Goal: Task Accomplishment & Management: Manage account settings

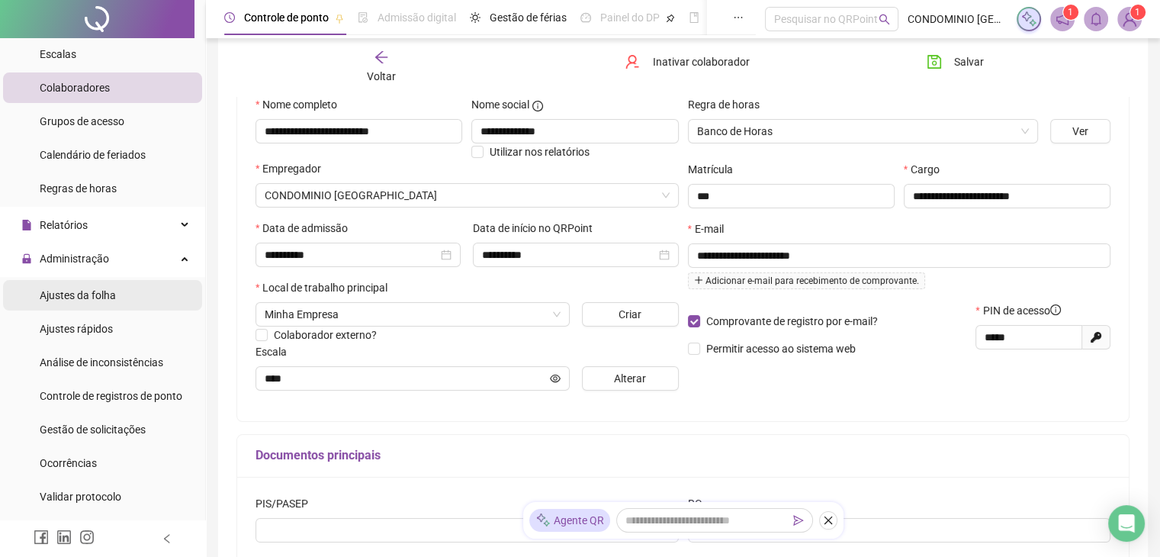
scroll to position [153, 0]
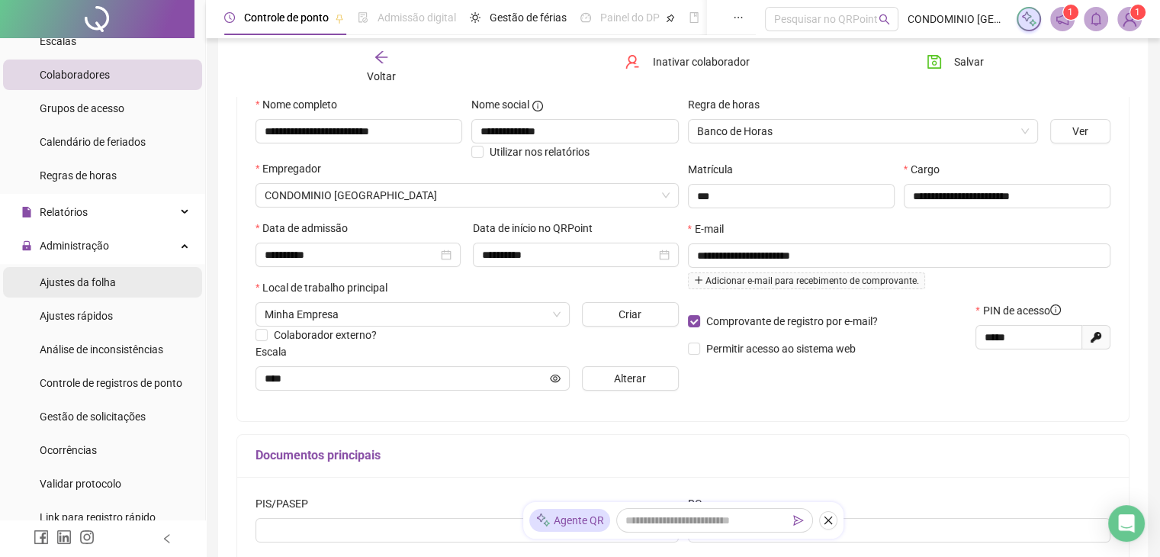
drag, startPoint x: 104, startPoint y: 281, endPoint x: 117, endPoint y: 291, distance: 15.9
click at [104, 282] on span "Ajustes da folha" at bounding box center [78, 282] width 76 height 12
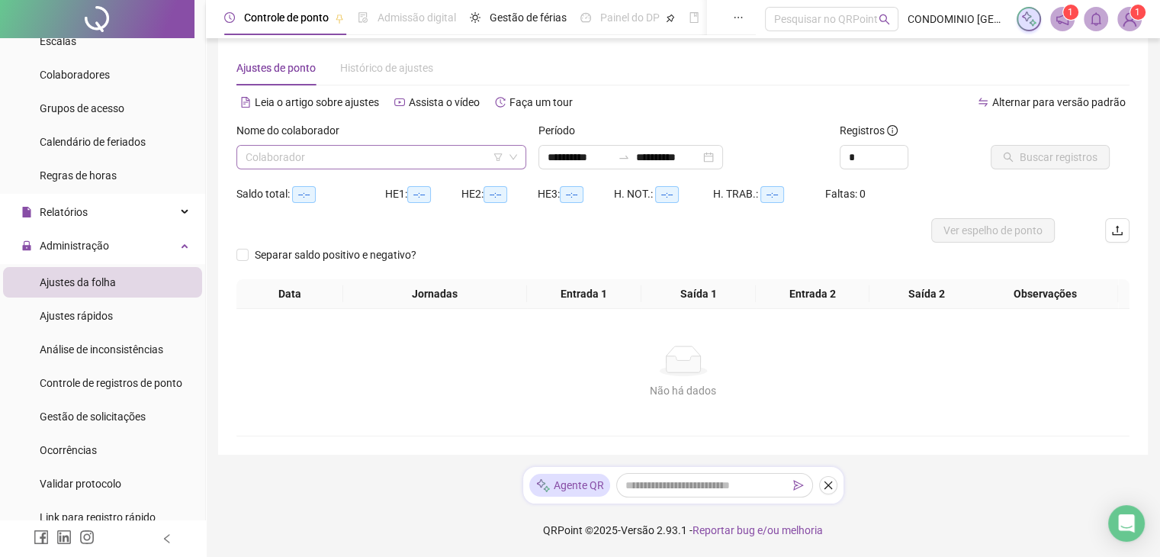
click at [312, 156] on input "search" at bounding box center [375, 157] width 258 height 23
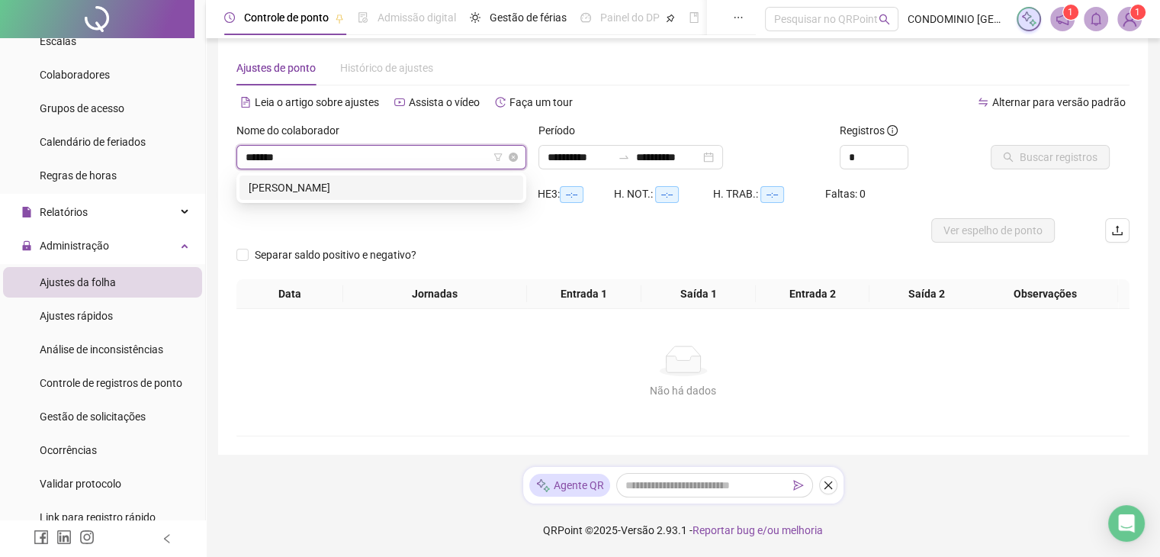
type input "*******"
click at [311, 187] on div "[PERSON_NAME]" at bounding box center [381, 187] width 265 height 17
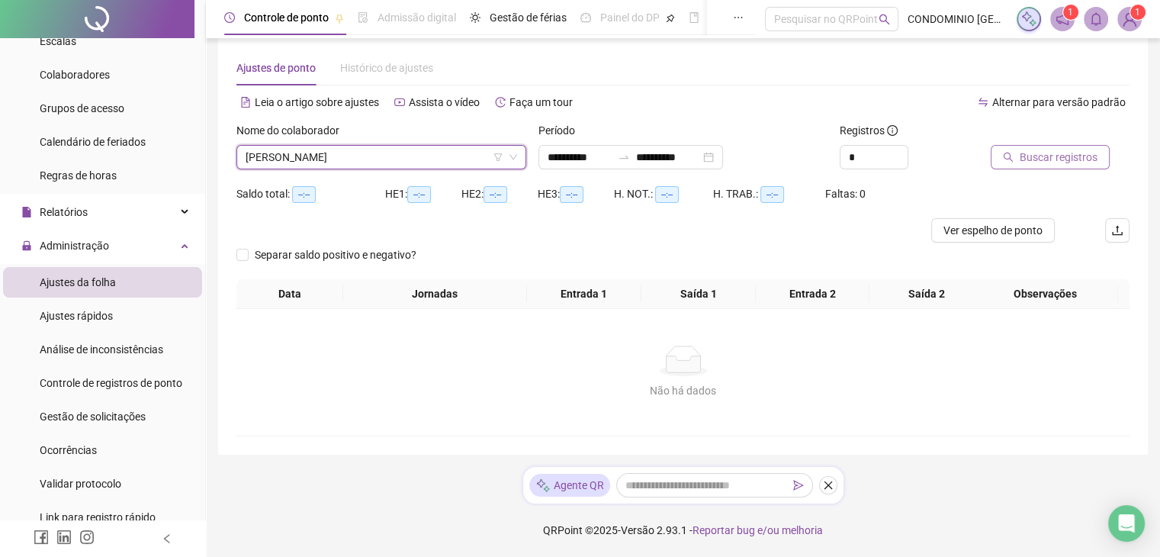
click at [1065, 159] on span "Buscar registros" at bounding box center [1058, 157] width 78 height 17
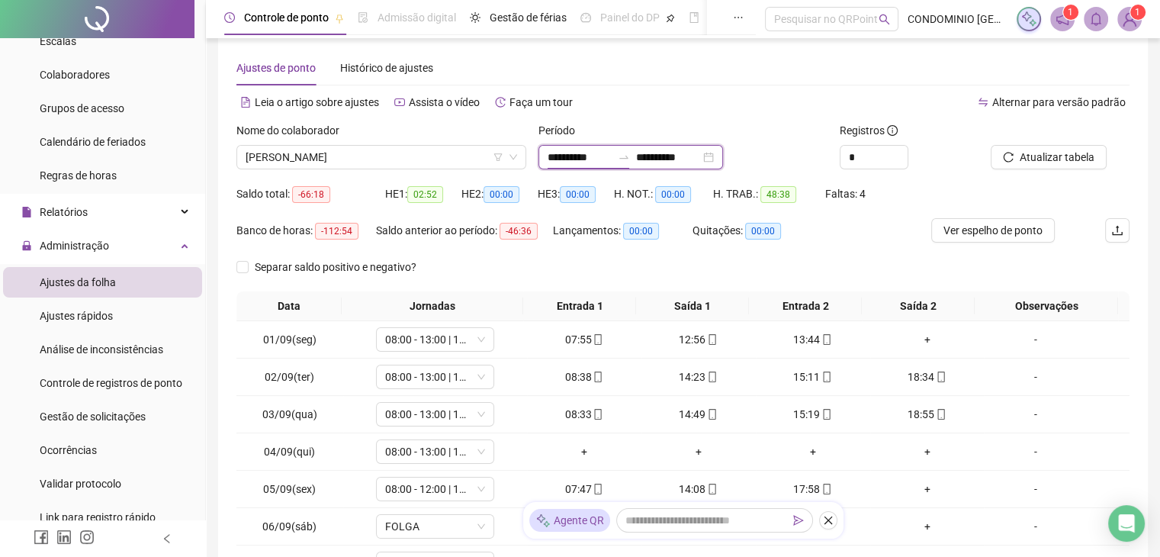
click at [554, 153] on input "**********" at bounding box center [579, 157] width 64 height 17
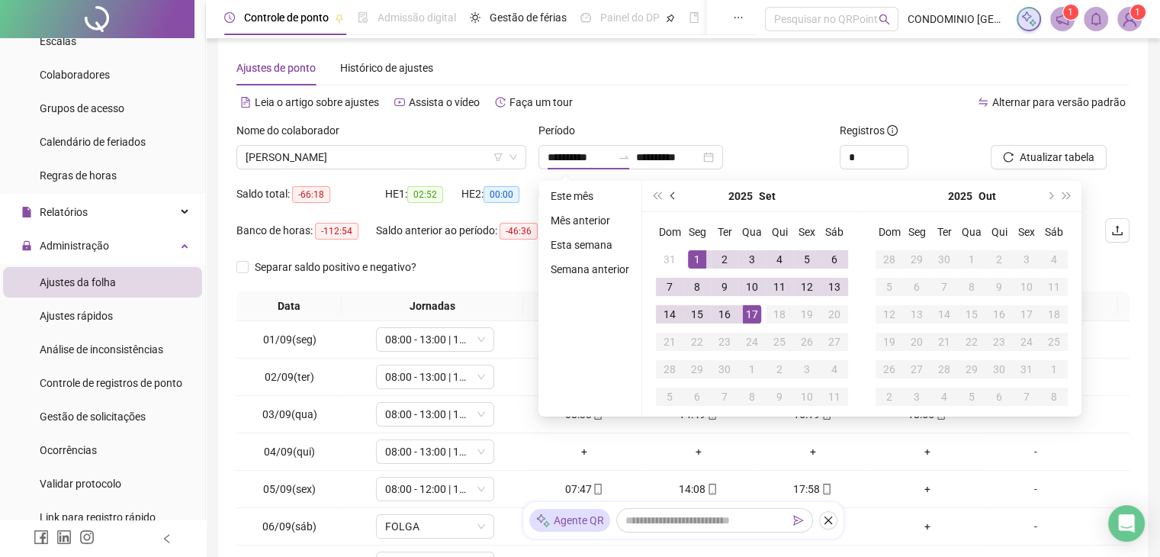
click at [666, 194] on button "prev-year" at bounding box center [673, 196] width 17 height 31
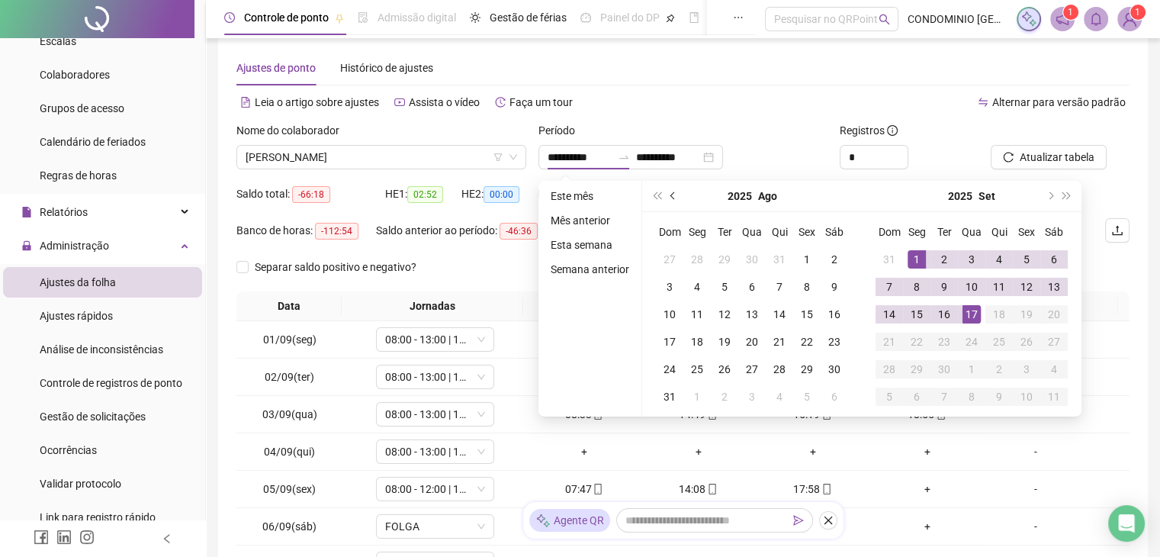
click at [666, 194] on button "prev-year" at bounding box center [673, 196] width 17 height 31
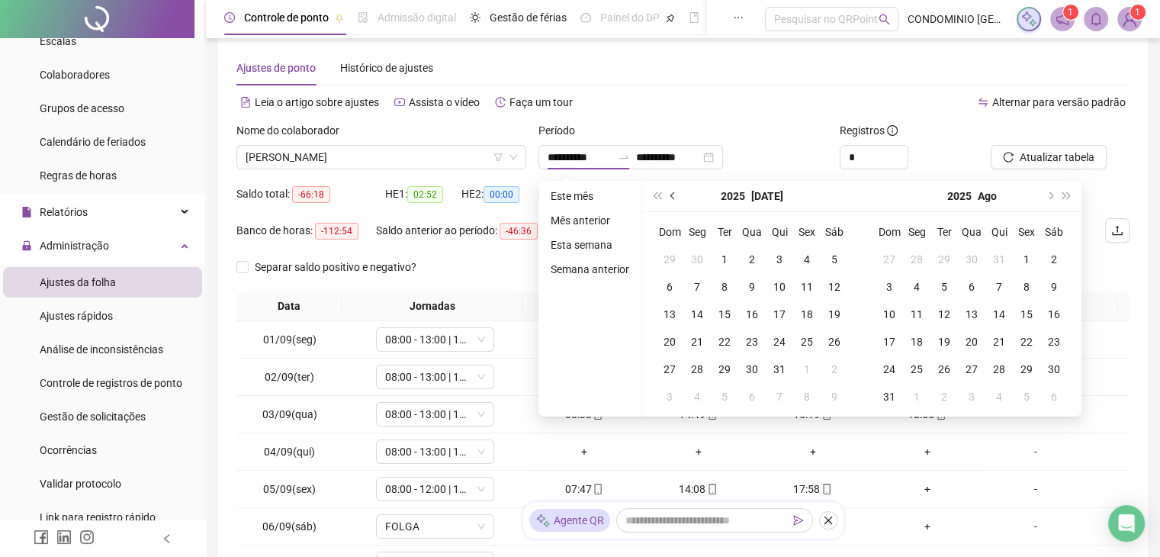
click at [666, 194] on button "prev-year" at bounding box center [673, 196] width 17 height 31
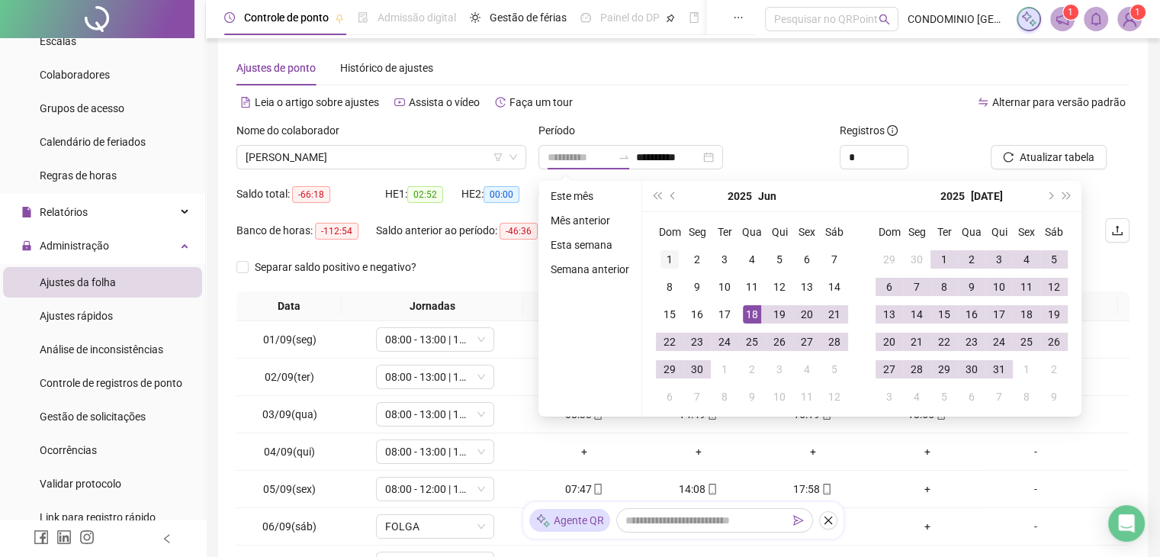
type input "**********"
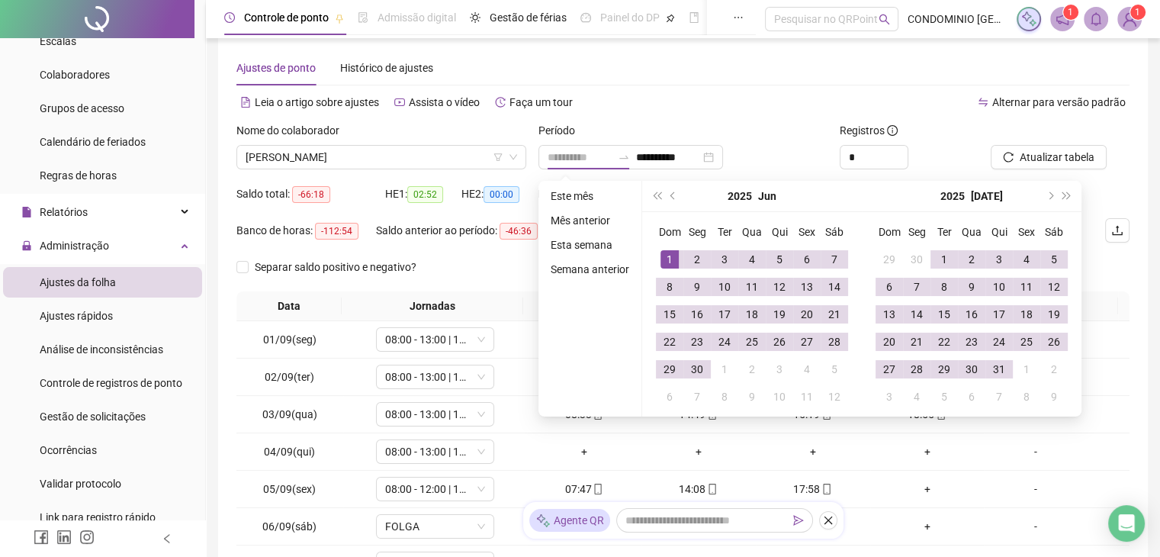
click at [660, 260] on div "1" at bounding box center [669, 259] width 18 height 18
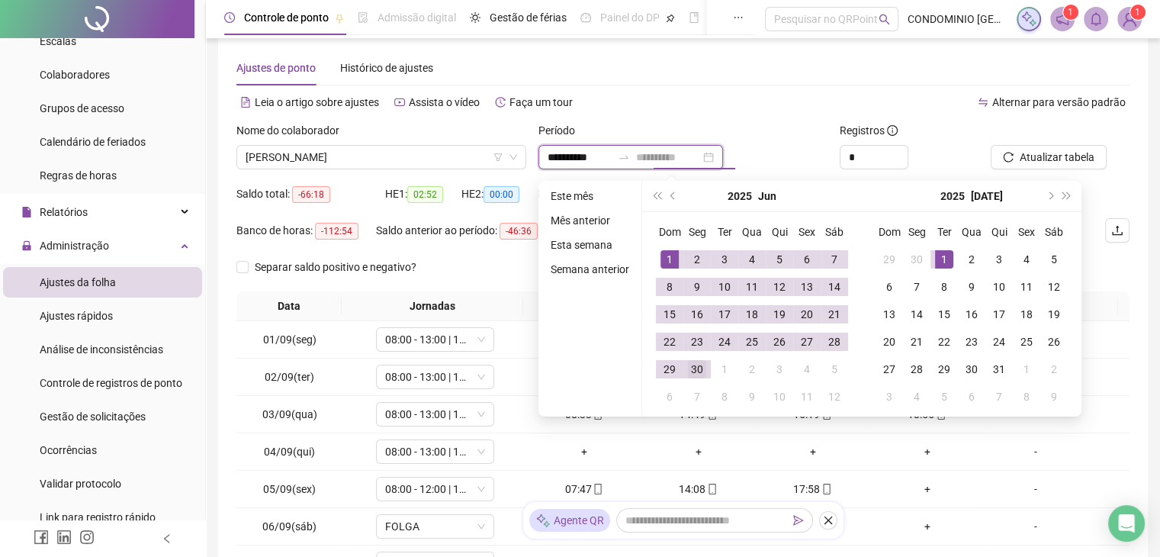
type input "**********"
click at [698, 370] on div "30" at bounding box center [697, 369] width 18 height 18
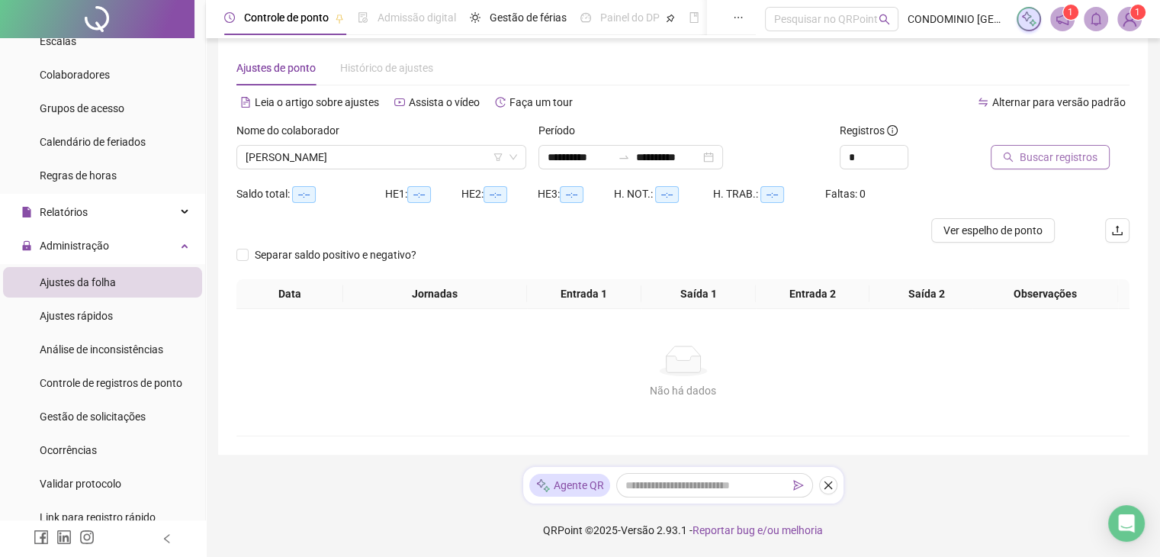
click at [1087, 159] on span "Buscar registros" at bounding box center [1058, 157] width 78 height 17
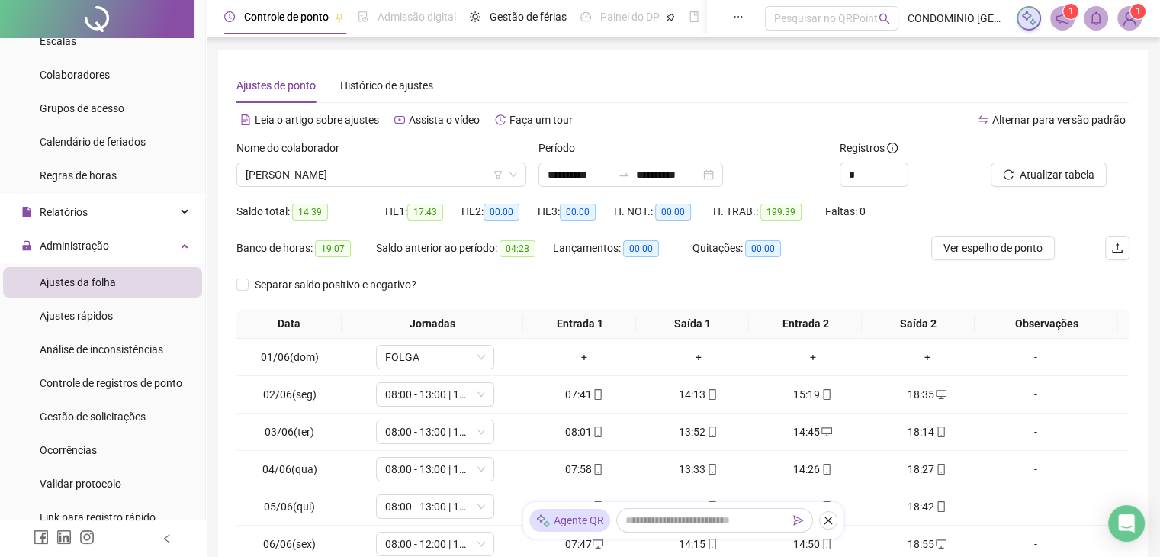
scroll to position [0, 0]
click at [571, 177] on input "**********" at bounding box center [579, 175] width 64 height 17
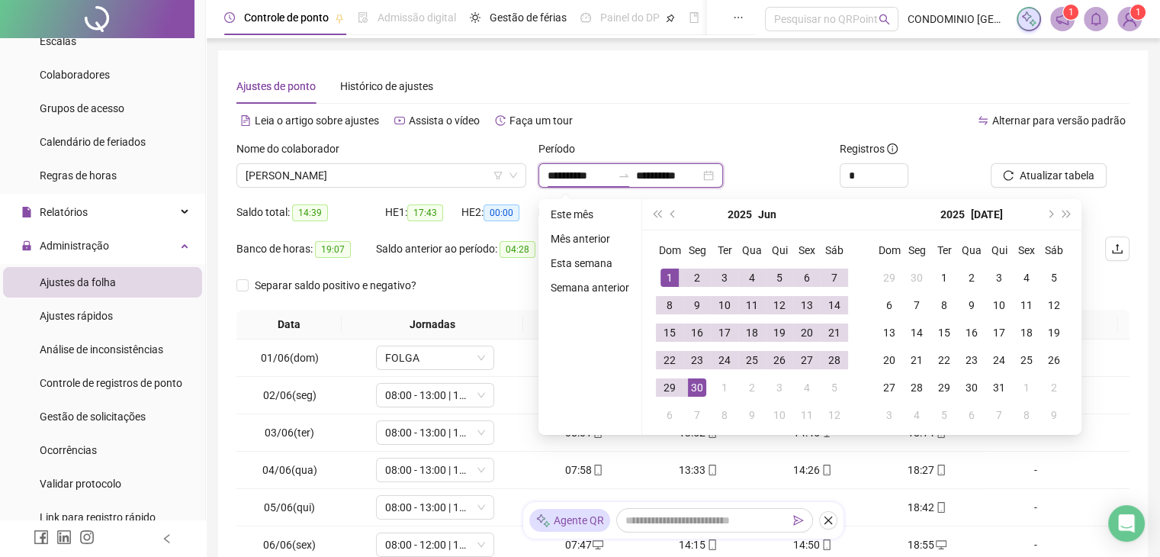
type input "**********"
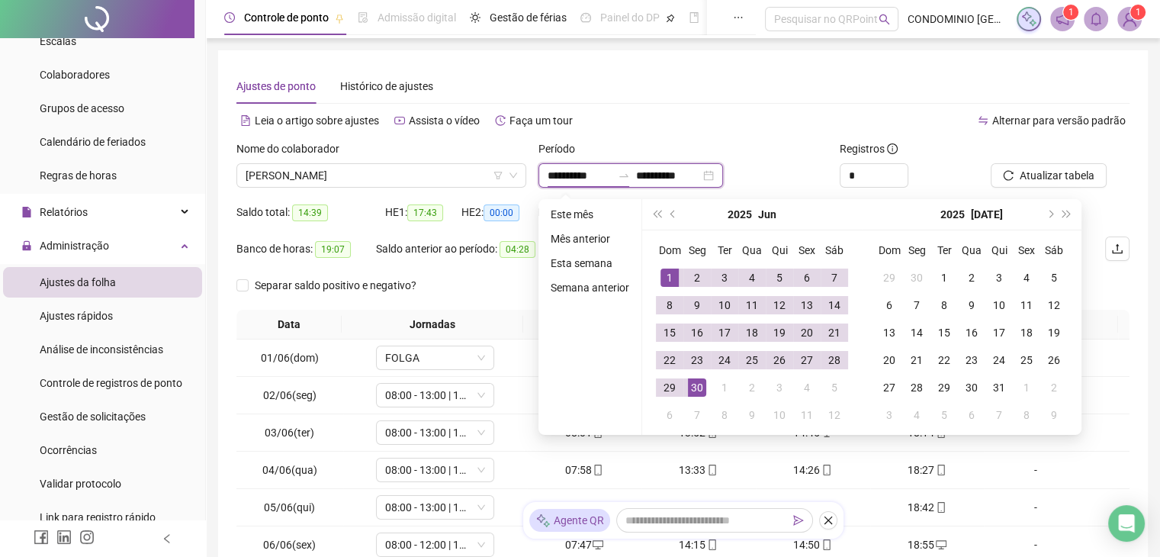
type input "**********"
click at [1049, 213] on span "next-year" at bounding box center [1049, 214] width 8 height 8
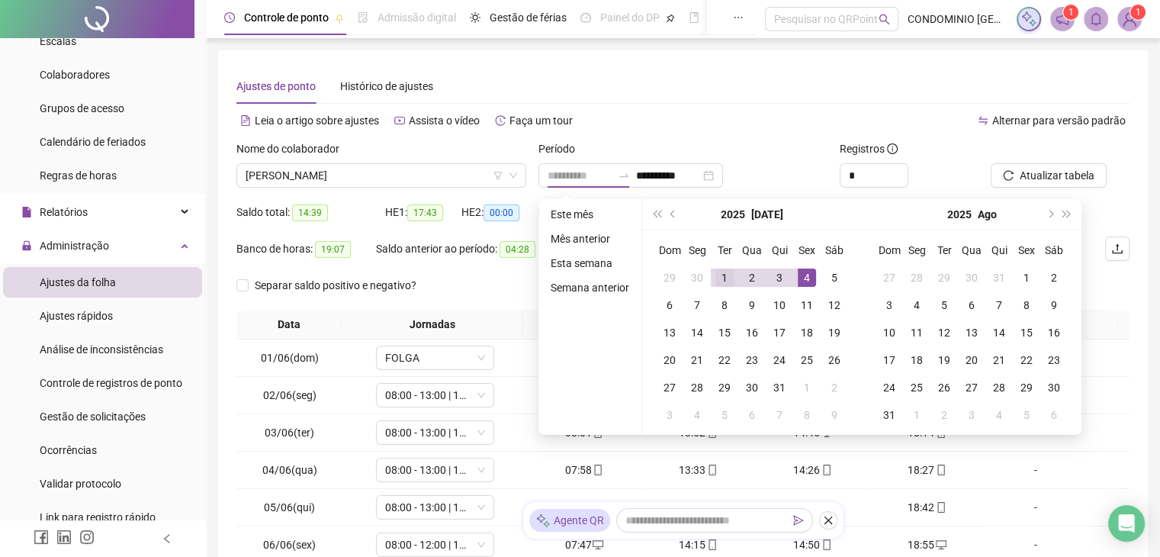
type input "**********"
click at [717, 275] on div "1" at bounding box center [724, 277] width 18 height 18
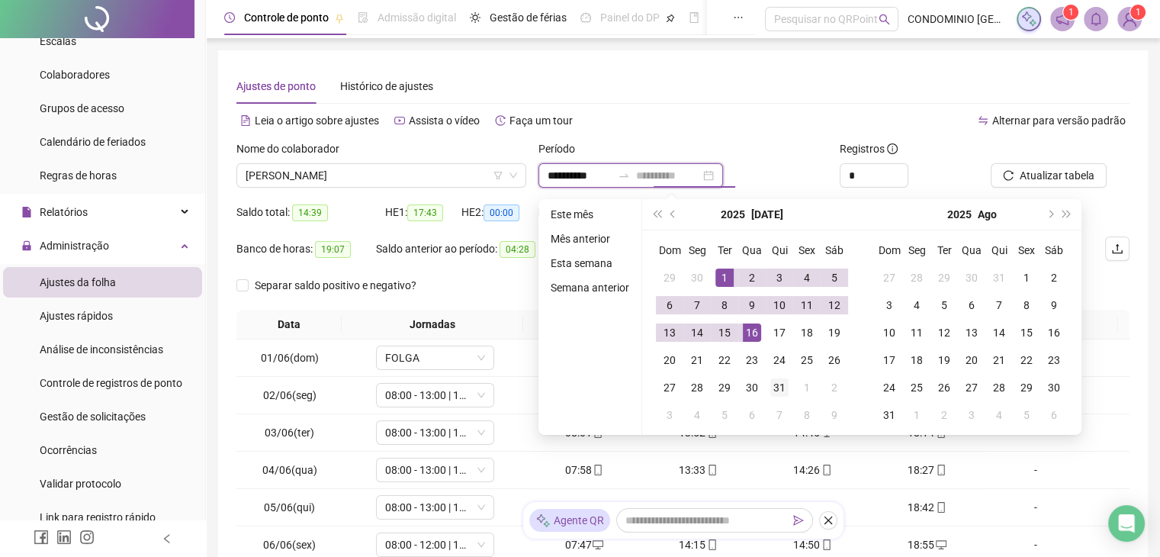
type input "**********"
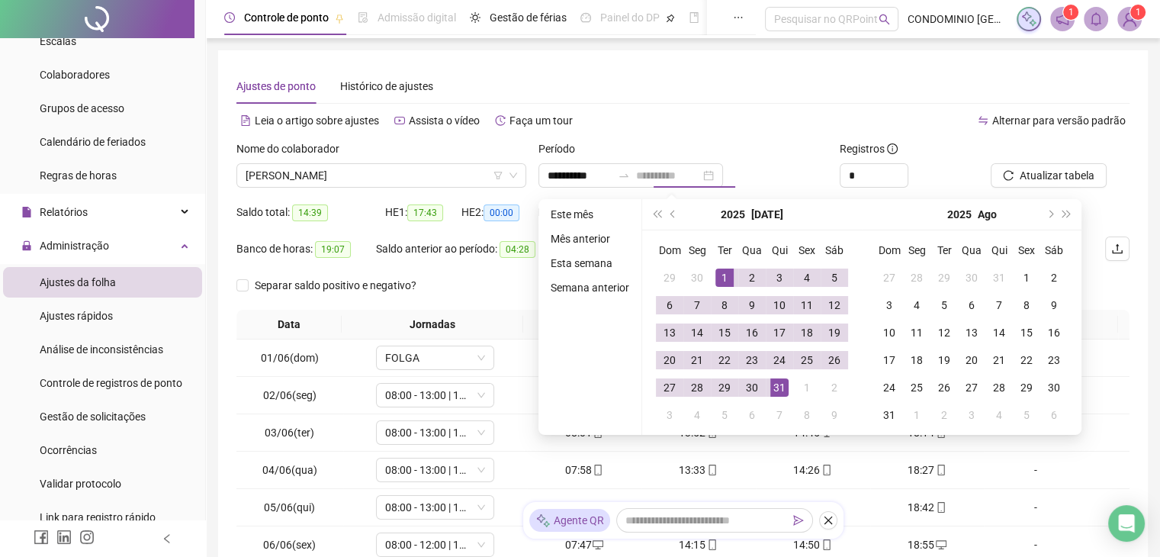
click at [781, 387] on div "31" at bounding box center [779, 387] width 18 height 18
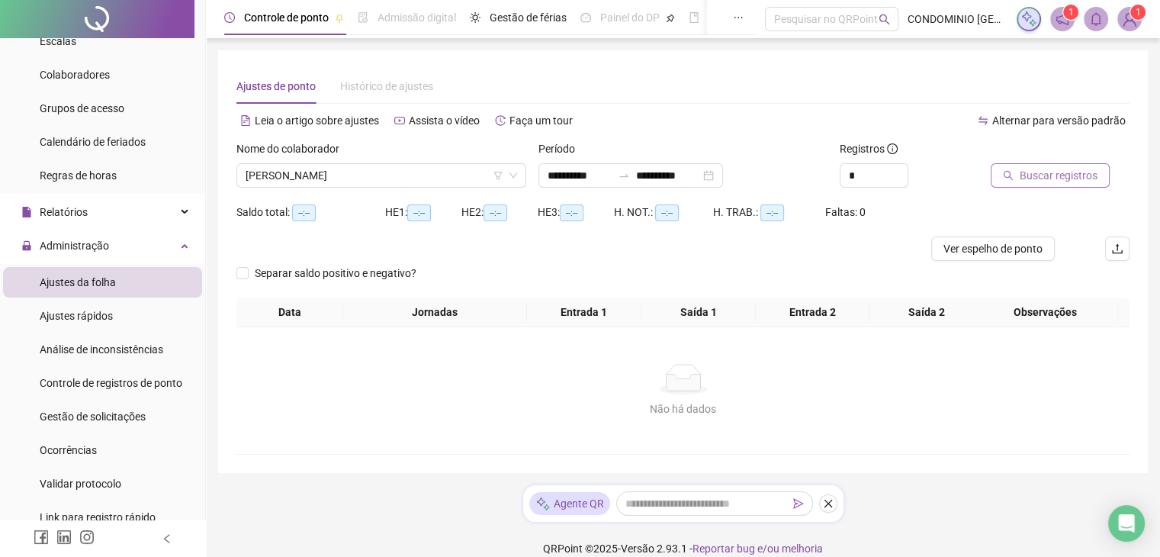
click at [1051, 183] on span "Buscar registros" at bounding box center [1058, 175] width 78 height 17
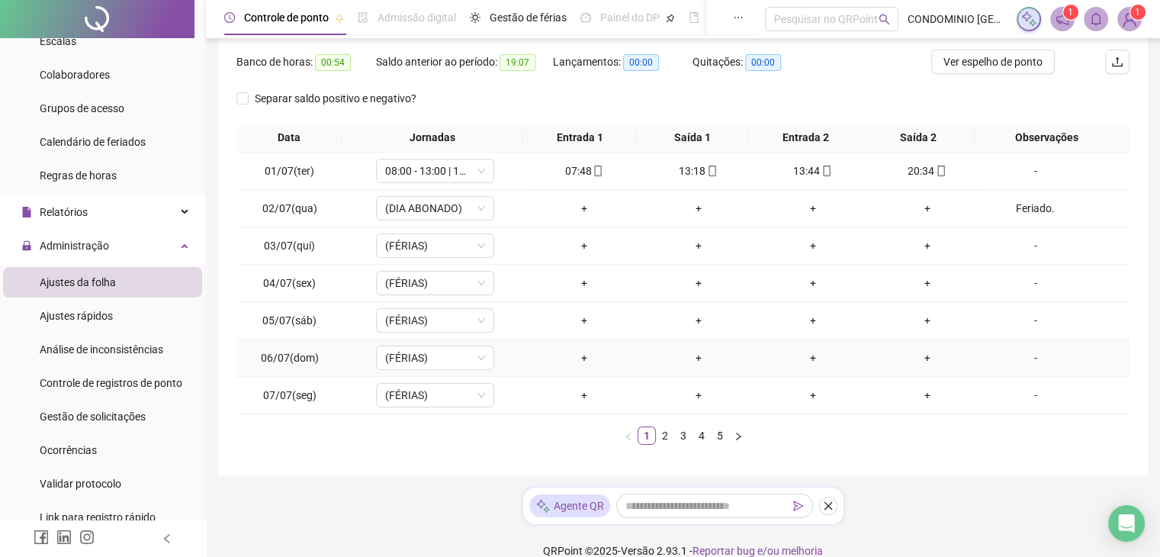
scroll to position [206, 0]
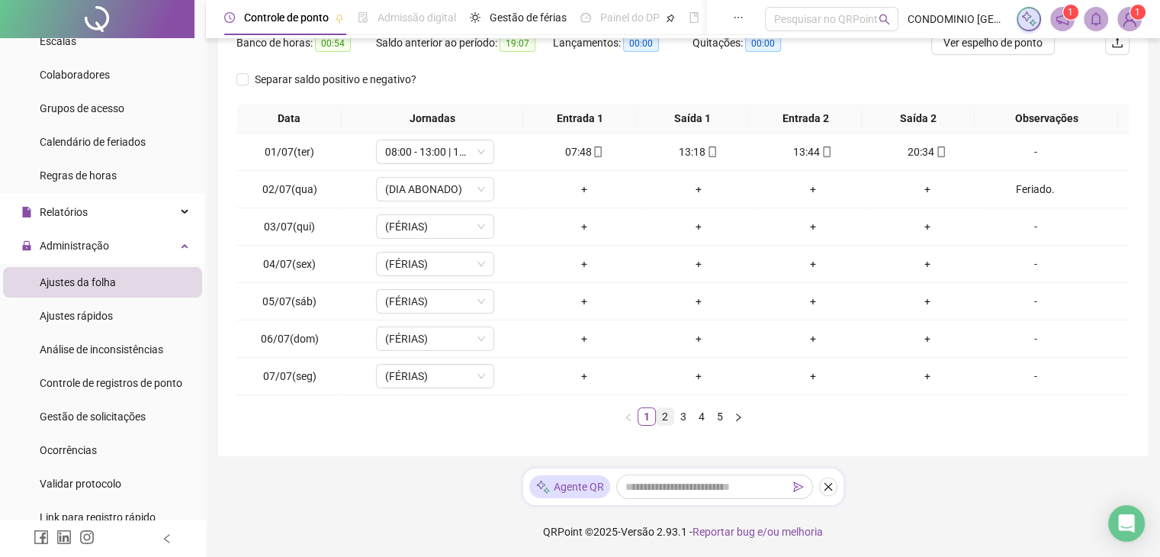
click at [662, 413] on link "2" at bounding box center [665, 416] width 17 height 17
click at [680, 413] on link "3" at bounding box center [683, 416] width 17 height 17
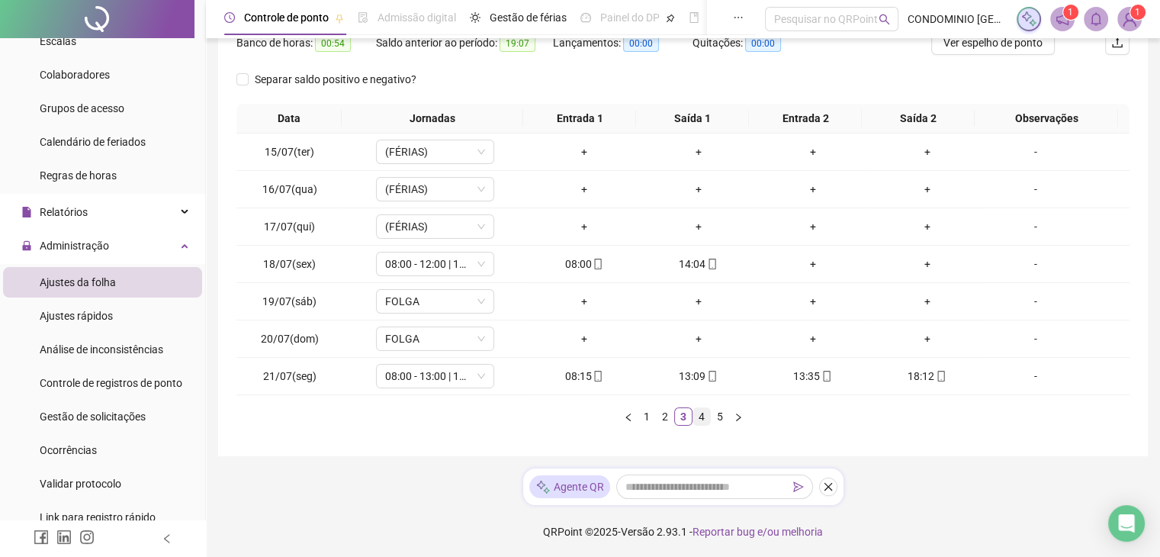
click at [702, 419] on link "4" at bounding box center [701, 416] width 17 height 17
click at [719, 412] on link "5" at bounding box center [719, 416] width 17 height 17
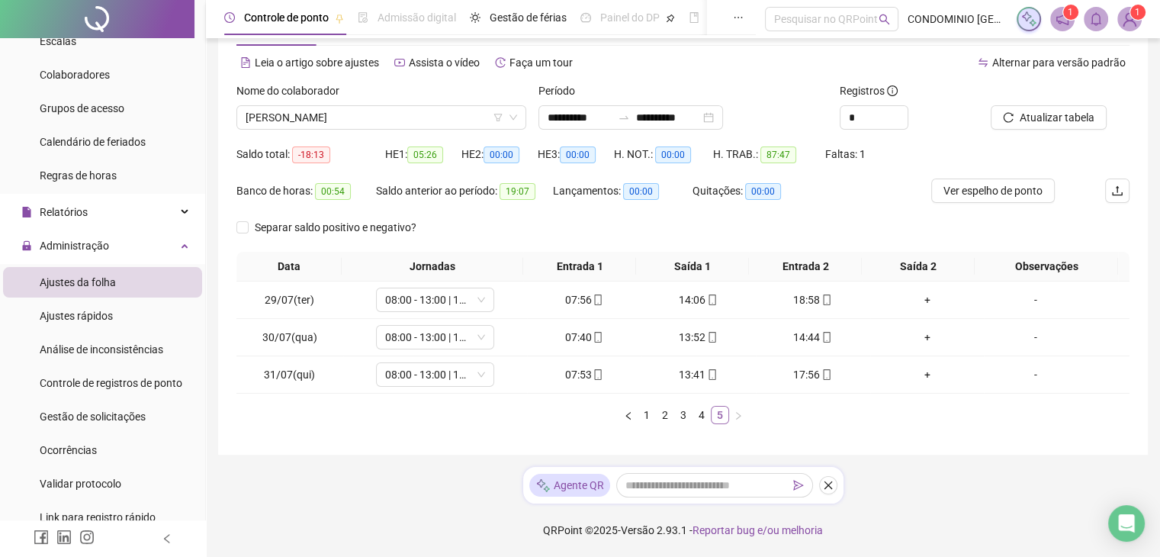
scroll to position [57, 0]
click at [98, 416] on span "Gestão de solicitações" at bounding box center [93, 416] width 106 height 12
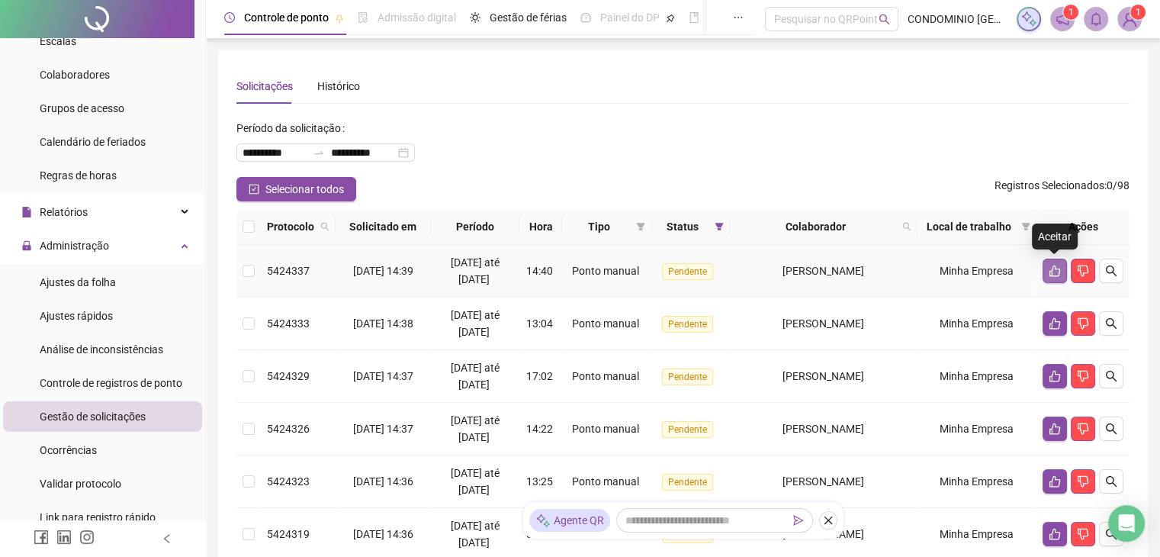
click at [1055, 269] on icon "like" at bounding box center [1054, 271] width 12 height 12
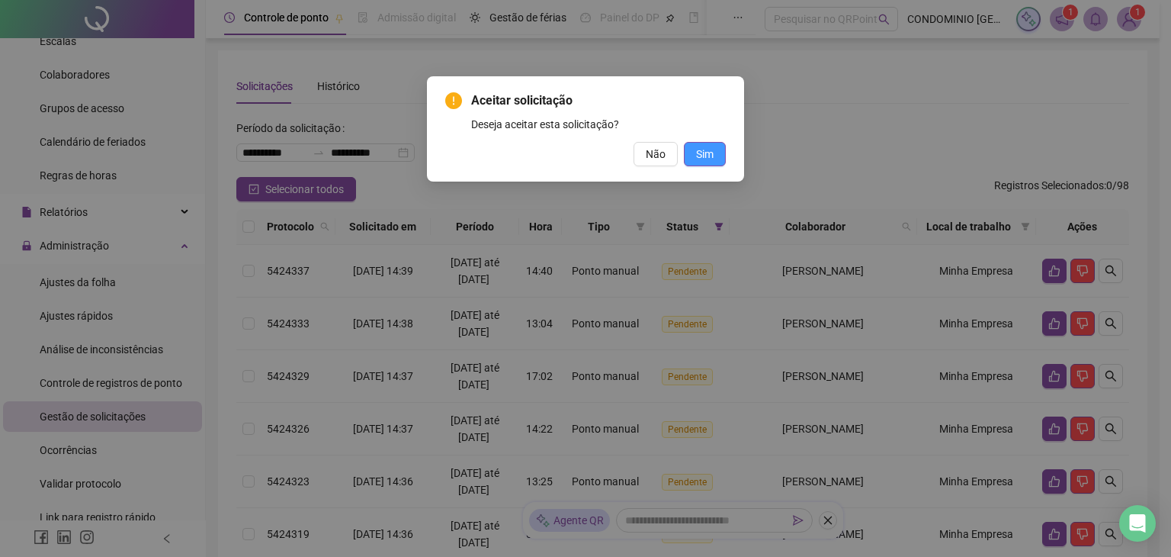
click at [701, 153] on span "Sim" at bounding box center [705, 154] width 18 height 17
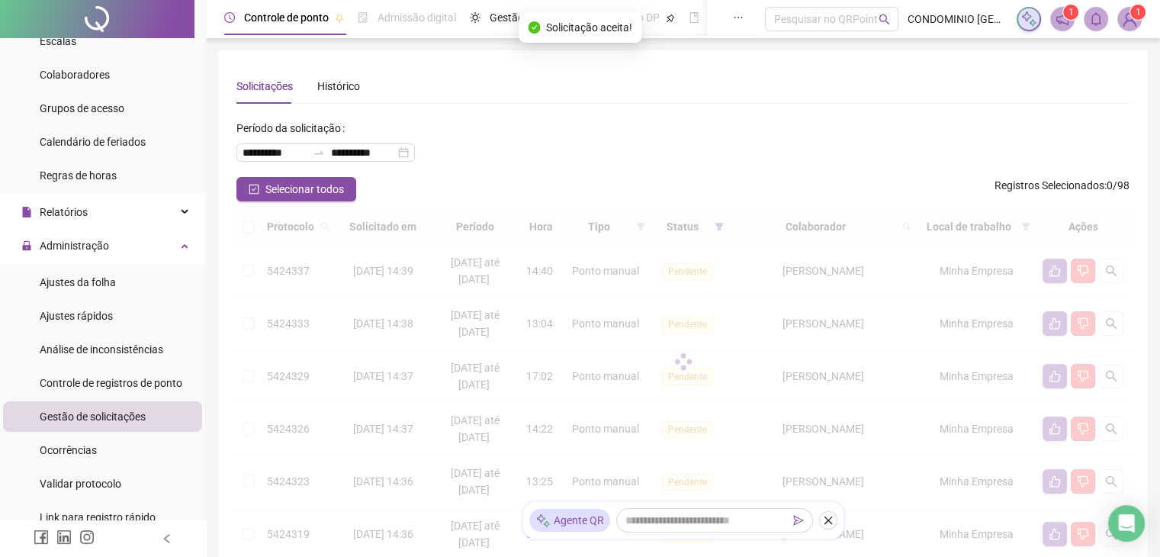
click at [1053, 272] on div at bounding box center [682, 361] width 893 height 305
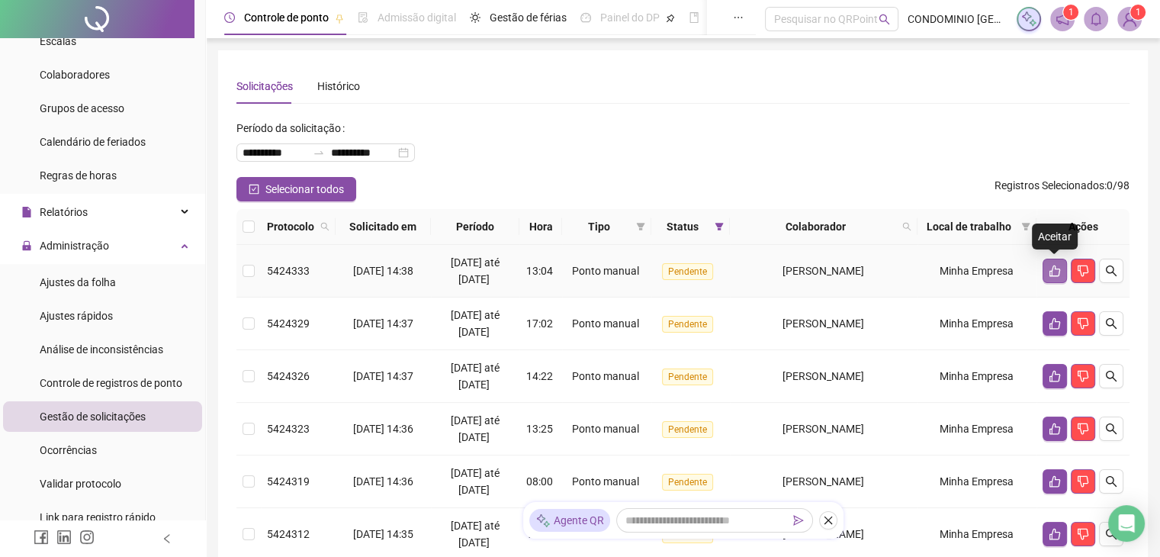
click at [1052, 269] on icon "like" at bounding box center [1054, 271] width 12 height 12
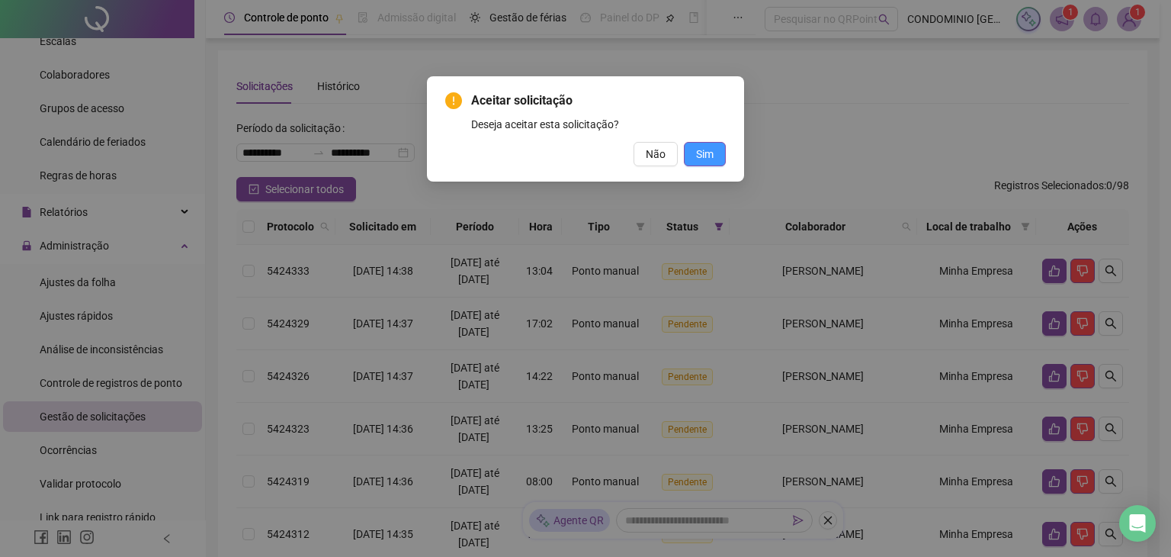
click at [717, 155] on button "Sim" at bounding box center [705, 154] width 42 height 24
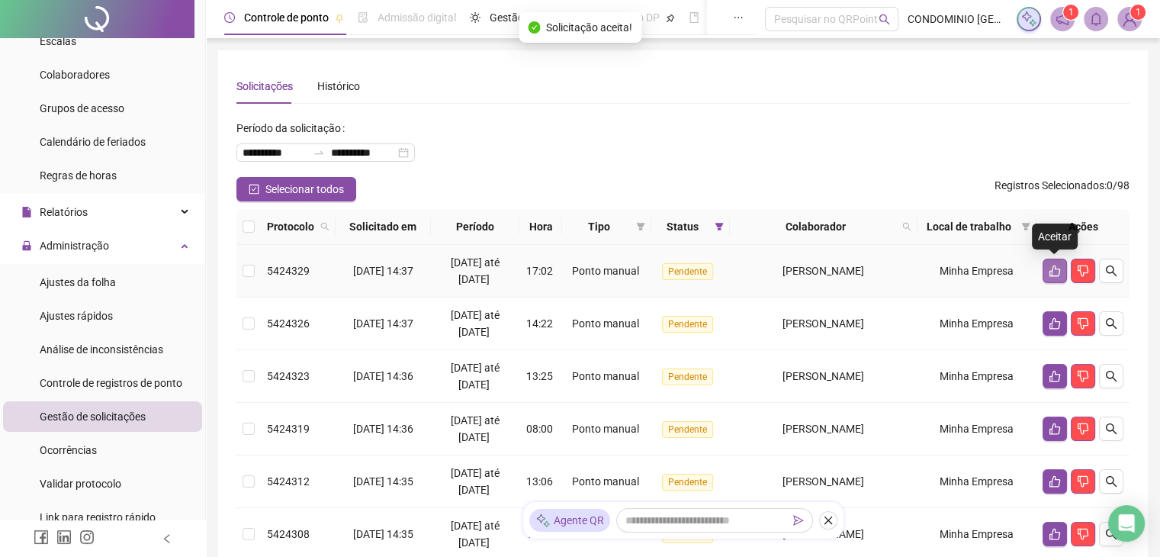
click at [1050, 268] on icon "like" at bounding box center [1054, 271] width 12 height 12
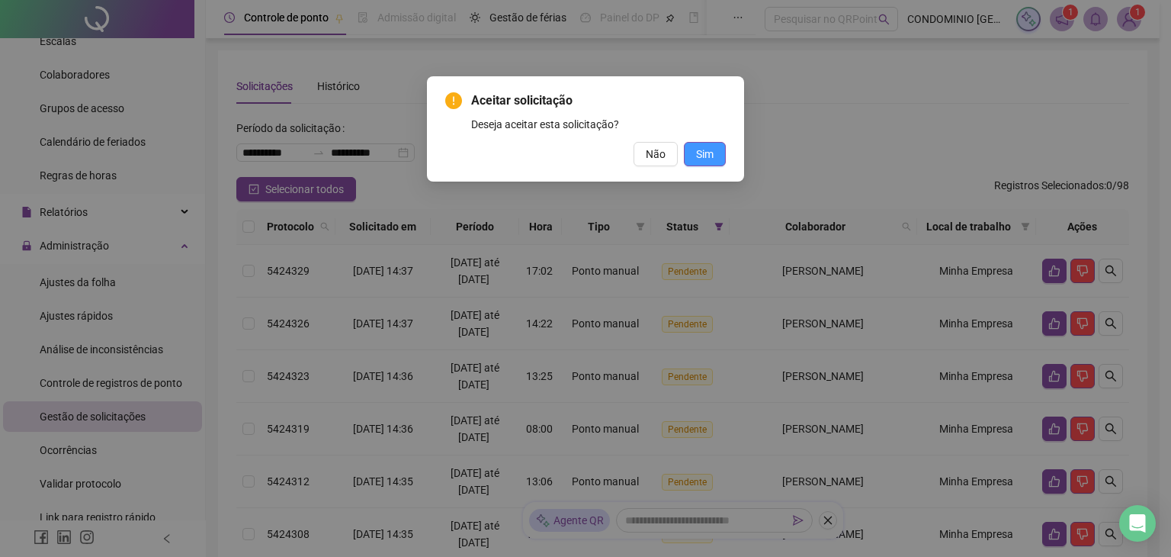
click at [702, 144] on button "Sim" at bounding box center [705, 154] width 42 height 24
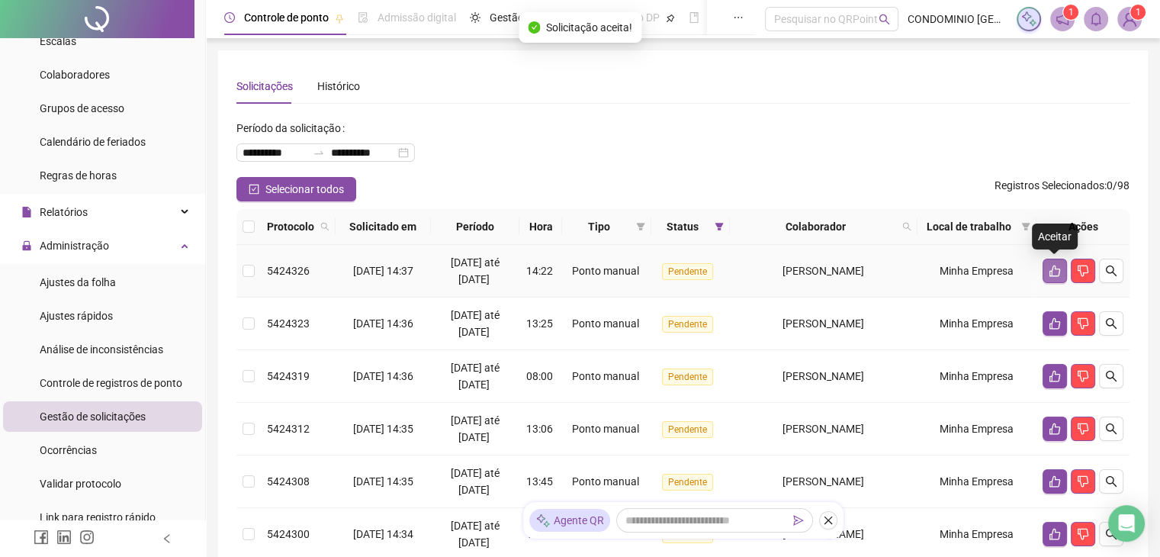
click at [1049, 269] on icon "like" at bounding box center [1054, 271] width 12 height 12
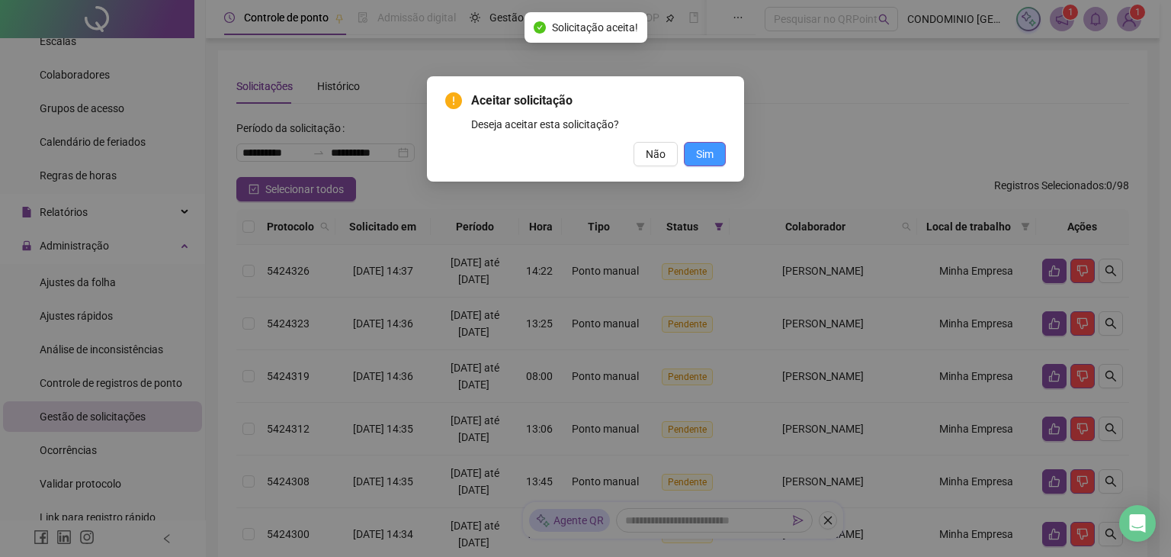
click at [700, 153] on span "Sim" at bounding box center [705, 154] width 18 height 17
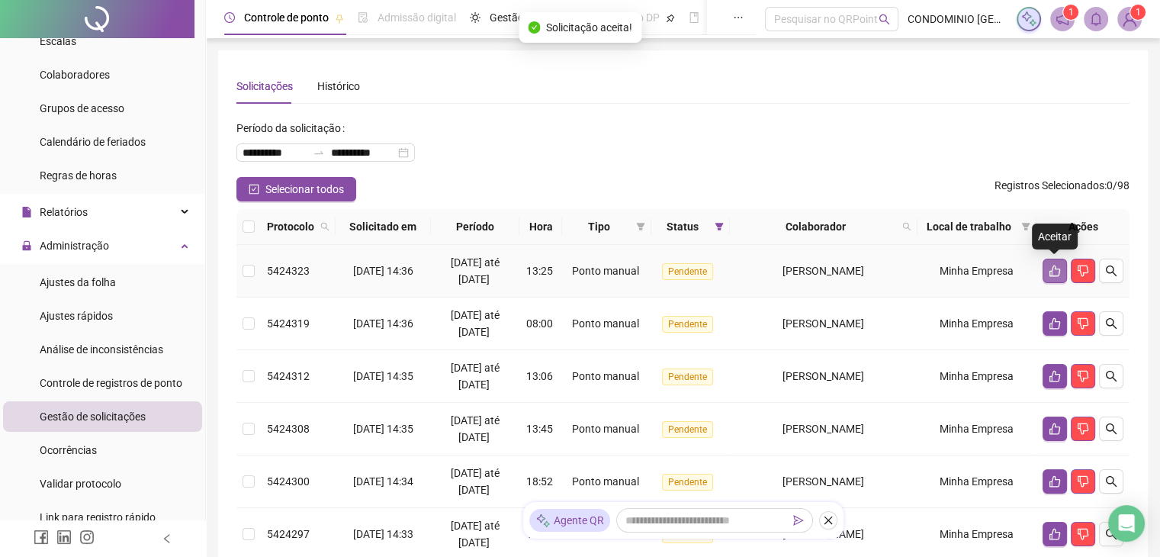
click at [1055, 268] on icon "like" at bounding box center [1054, 270] width 11 height 11
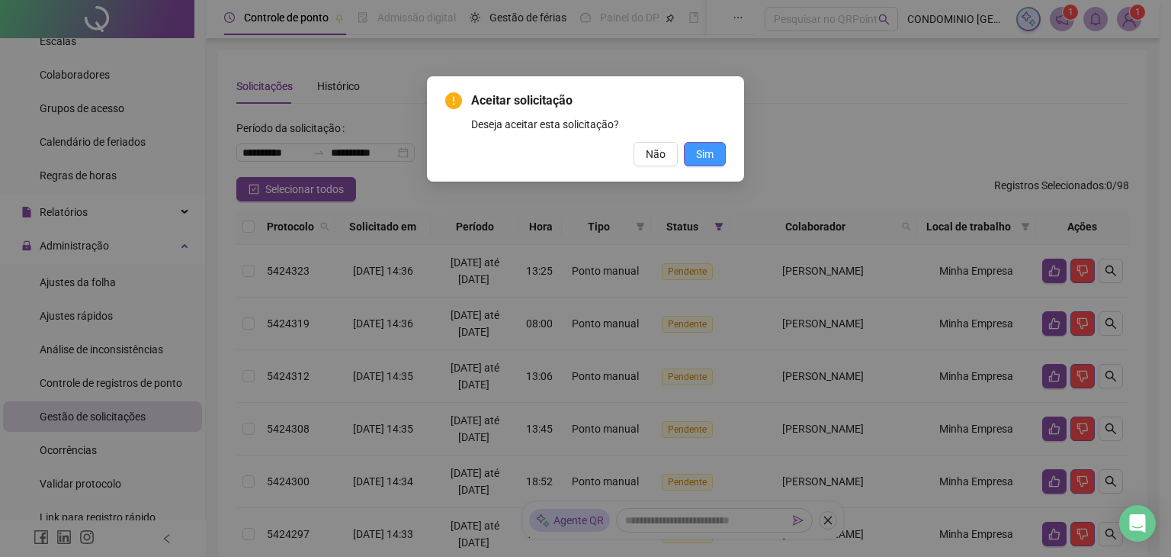
click at [700, 152] on span "Sim" at bounding box center [705, 154] width 18 height 17
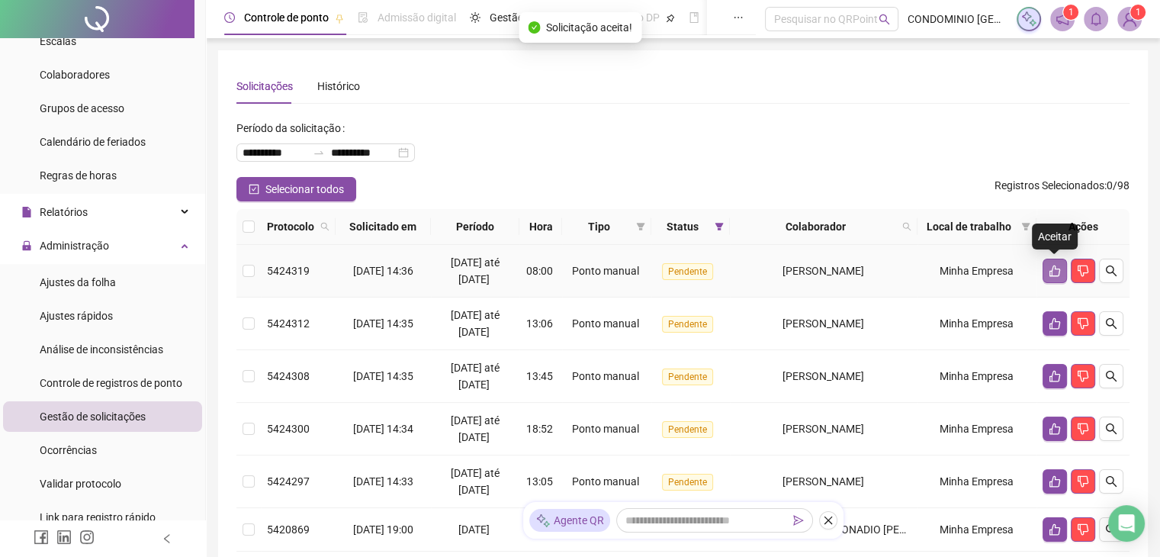
click at [1047, 263] on button "button" at bounding box center [1054, 270] width 24 height 24
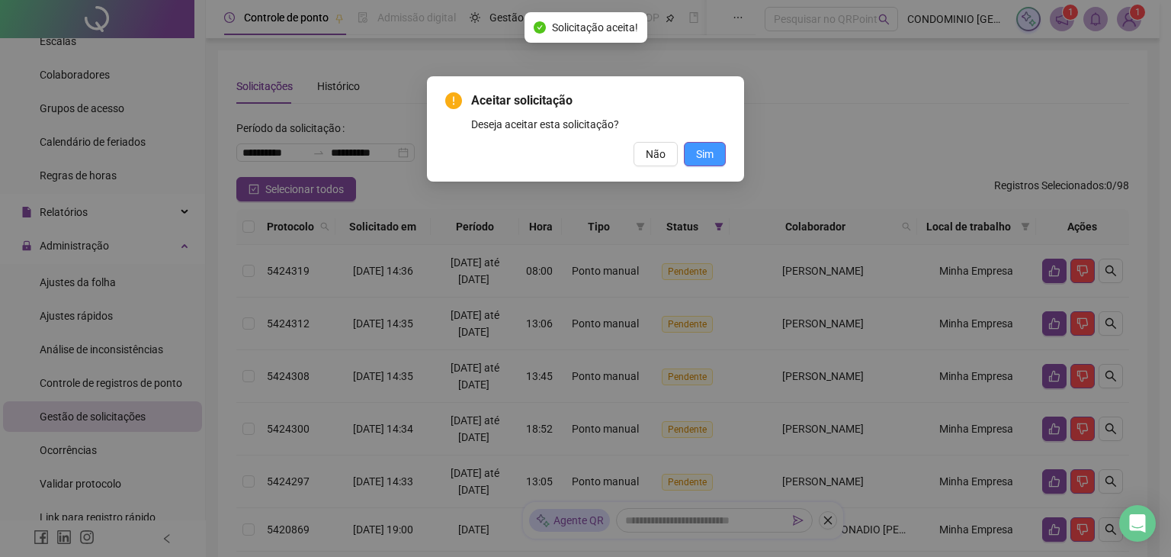
click at [705, 155] on span "Sim" at bounding box center [705, 154] width 18 height 17
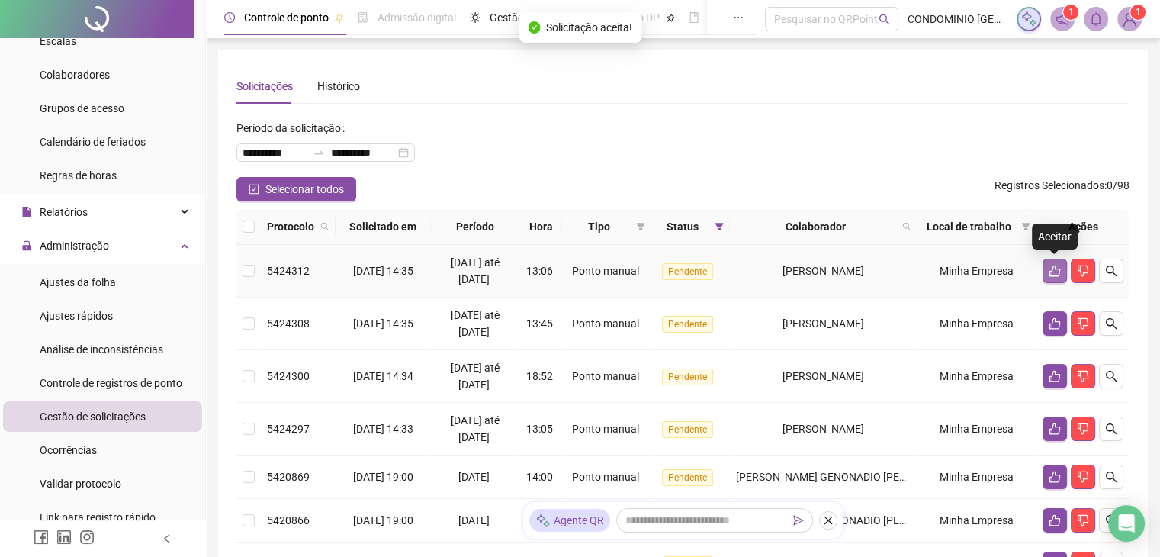
click at [1052, 269] on icon "like" at bounding box center [1054, 271] width 12 height 12
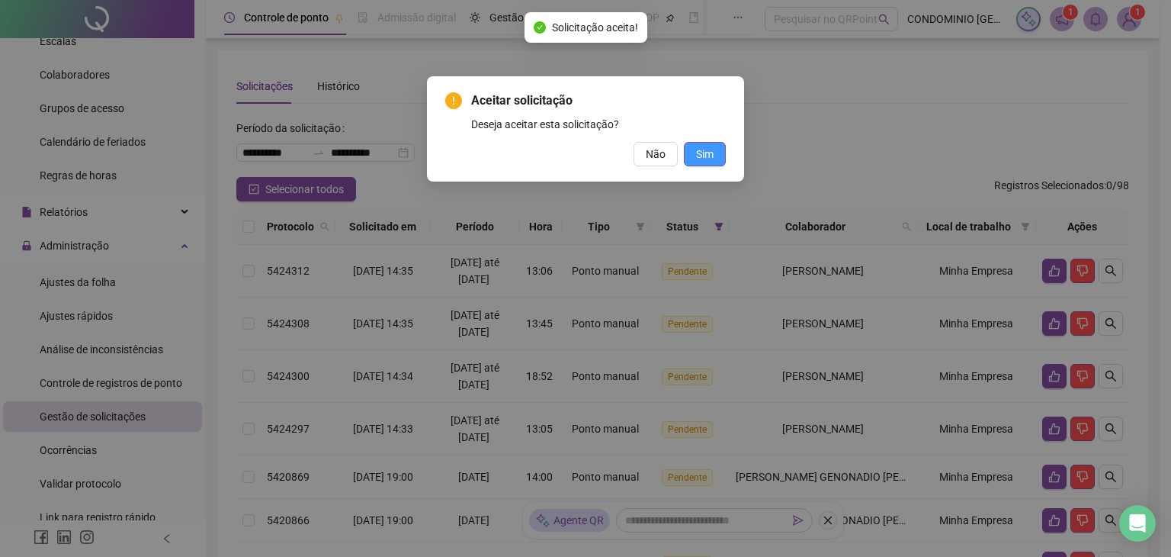
click at [711, 144] on button "Sim" at bounding box center [705, 154] width 42 height 24
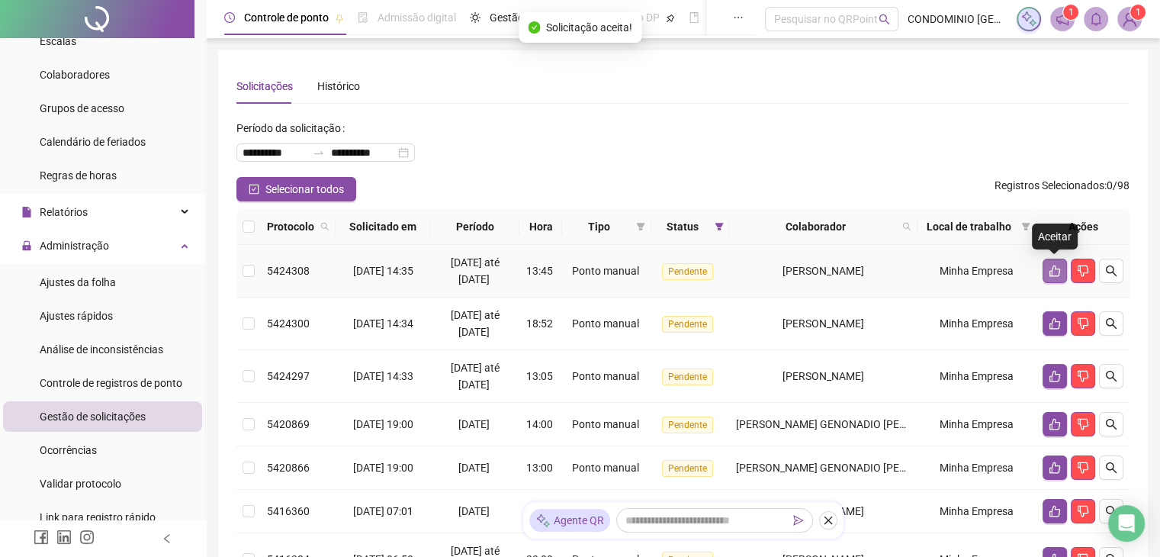
click at [1056, 266] on icon "like" at bounding box center [1054, 271] width 12 height 12
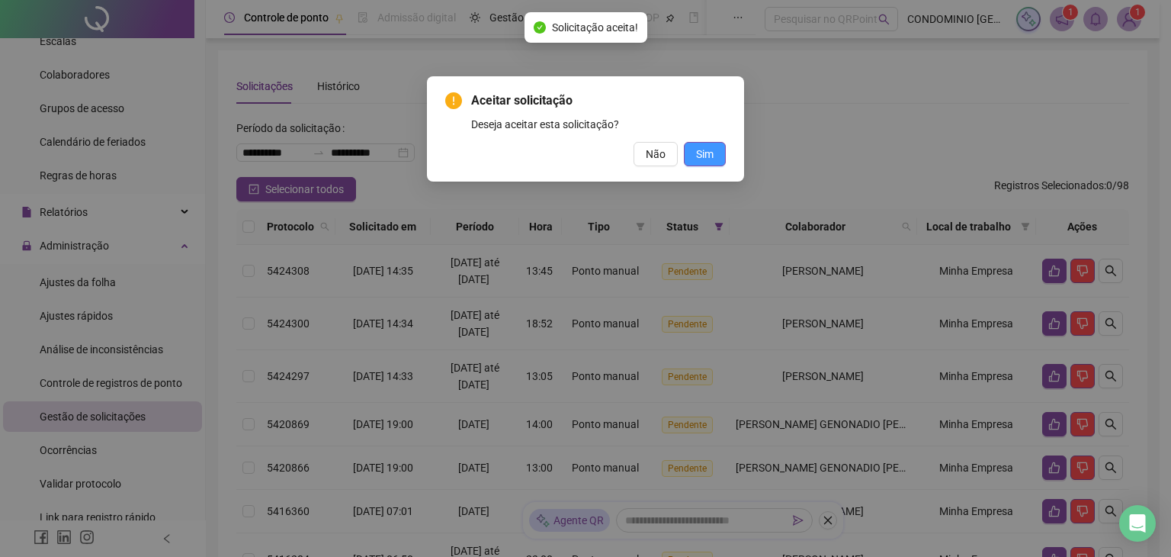
click at [704, 149] on span "Sim" at bounding box center [705, 154] width 18 height 17
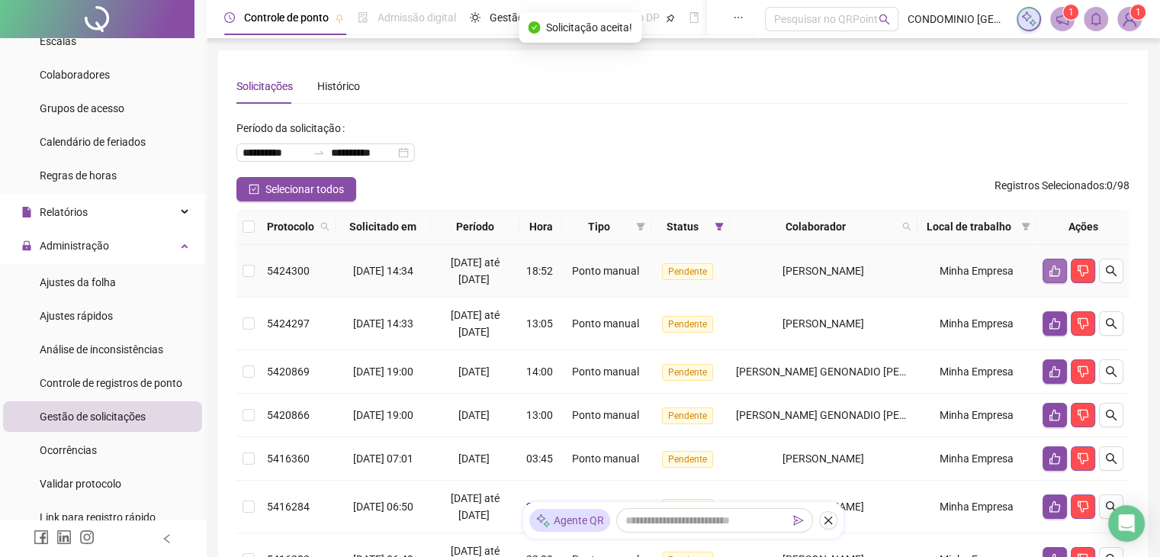
click at [1049, 268] on icon "like" at bounding box center [1054, 271] width 12 height 12
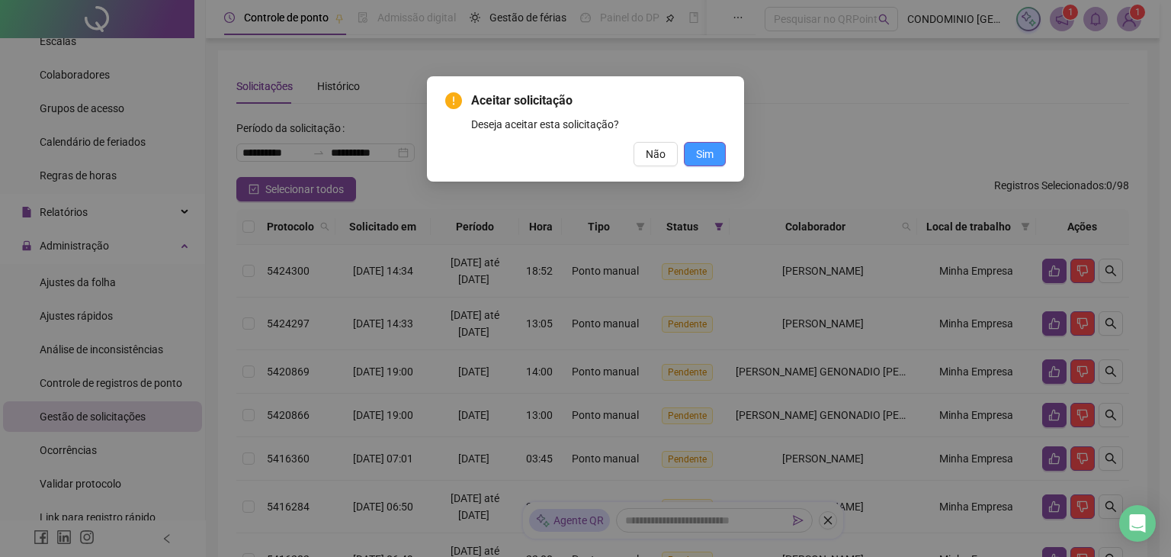
click at [711, 155] on span "Sim" at bounding box center [705, 154] width 18 height 17
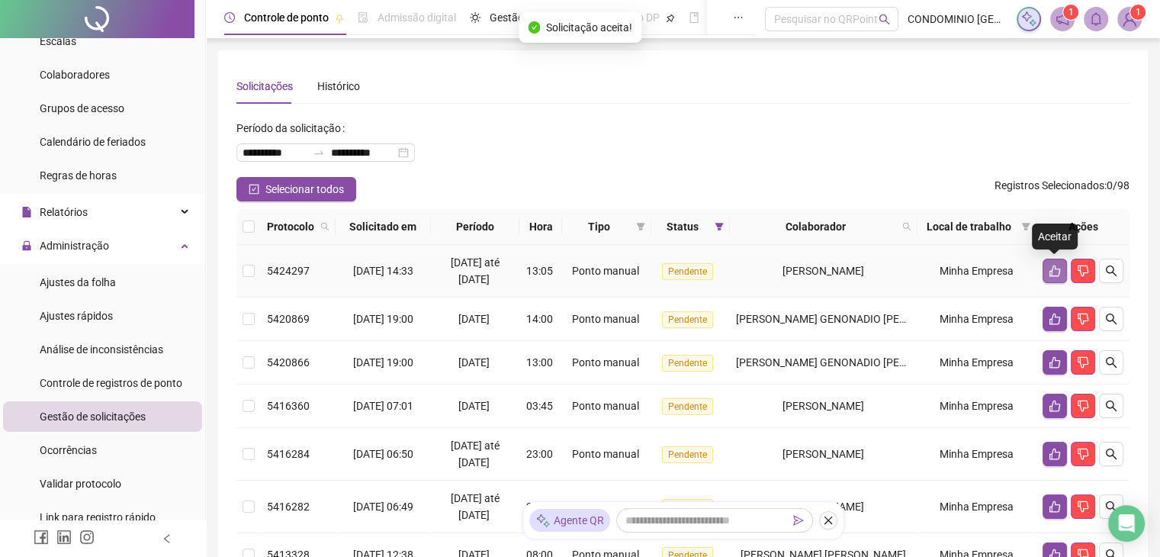
click at [1045, 268] on button "button" at bounding box center [1054, 270] width 24 height 24
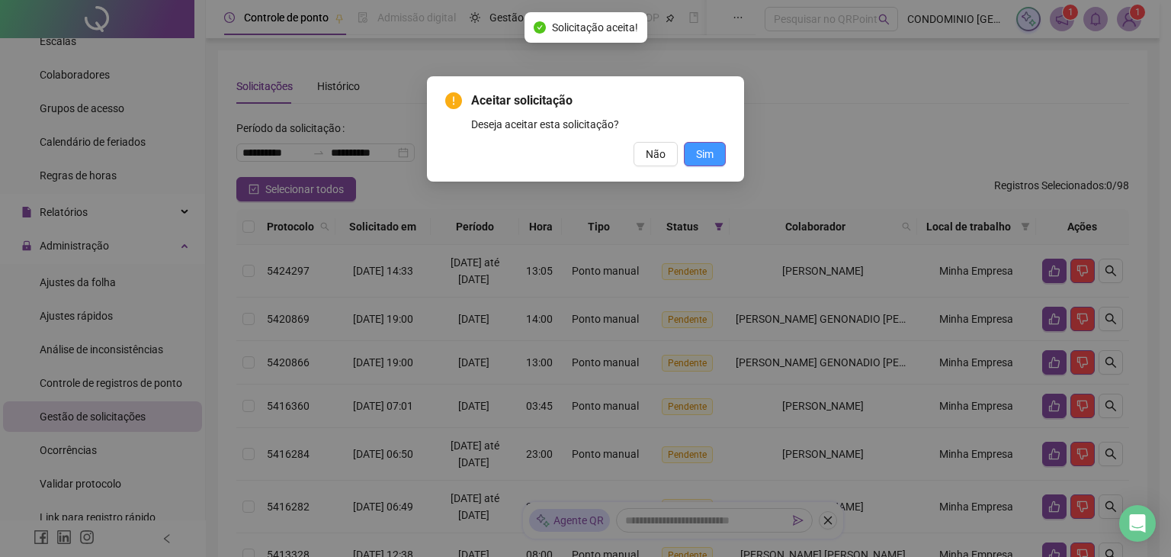
click at [703, 159] on span "Sim" at bounding box center [705, 154] width 18 height 17
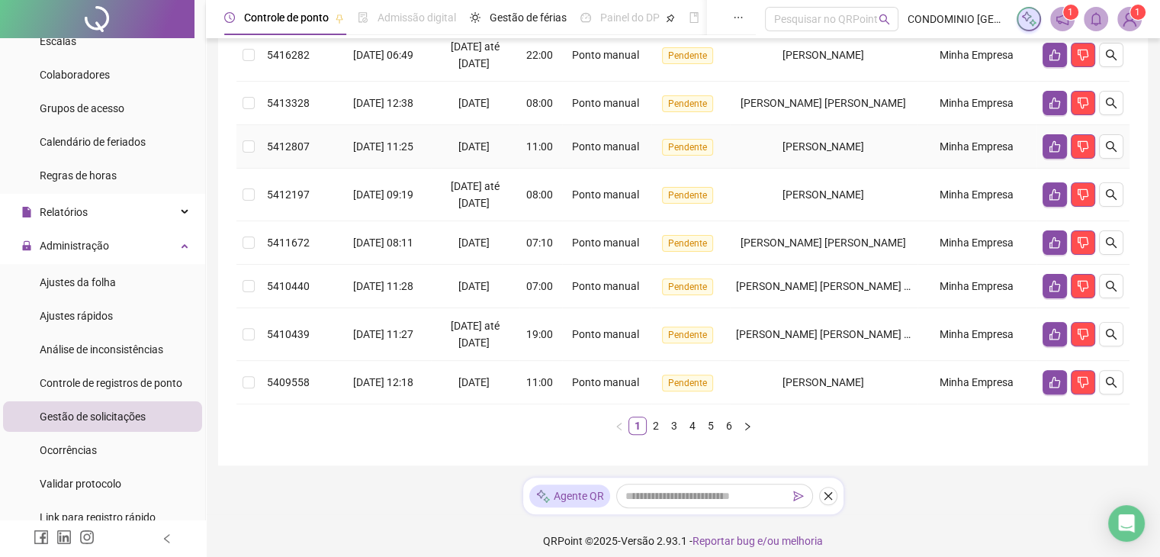
scroll to position [407, 0]
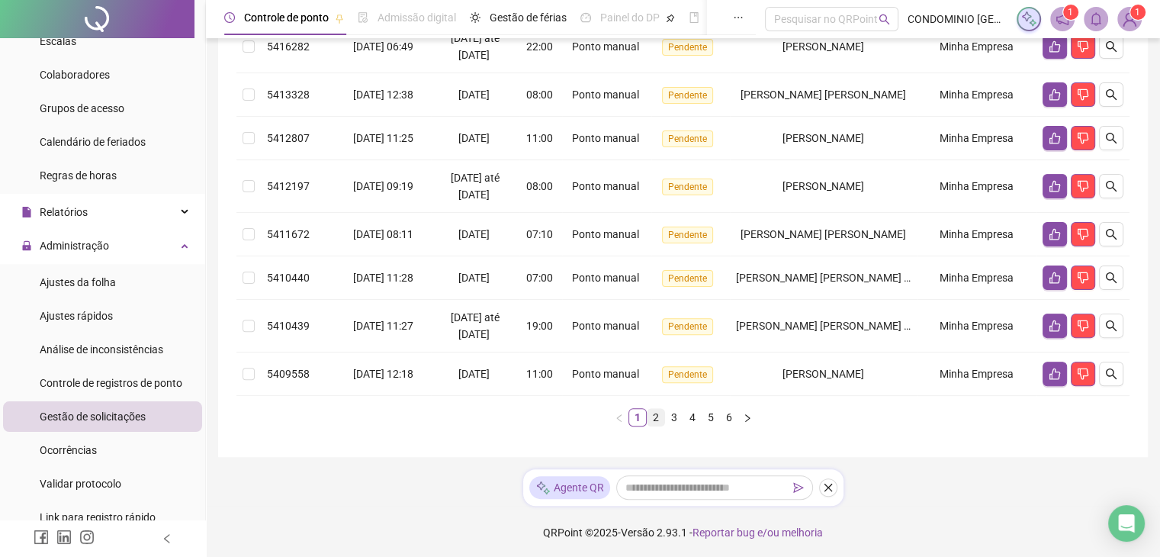
click at [653, 416] on link "2" at bounding box center [655, 417] width 17 height 17
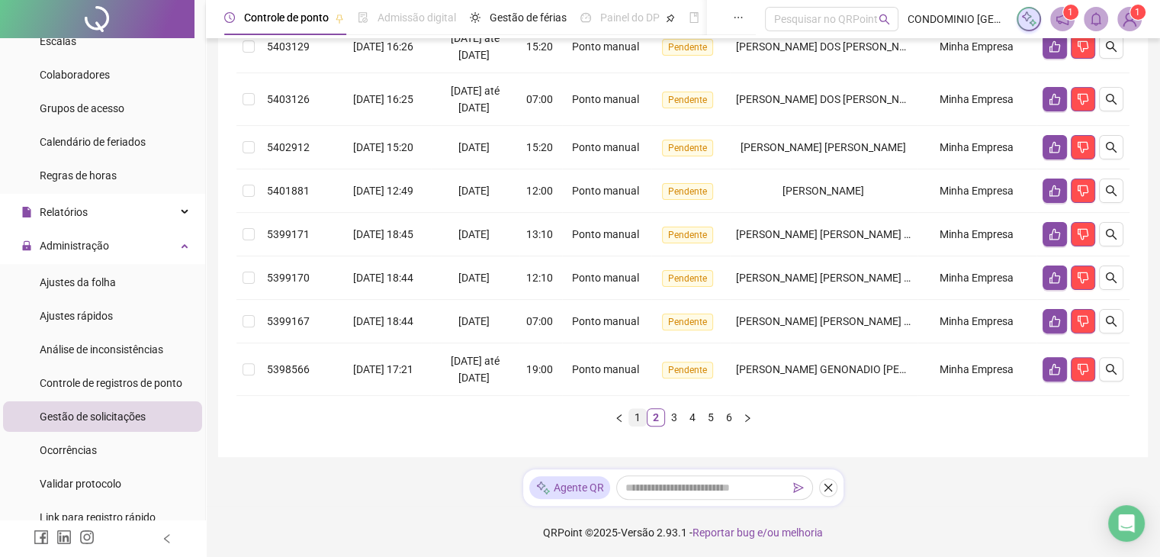
click at [632, 416] on link "1" at bounding box center [637, 417] width 17 height 17
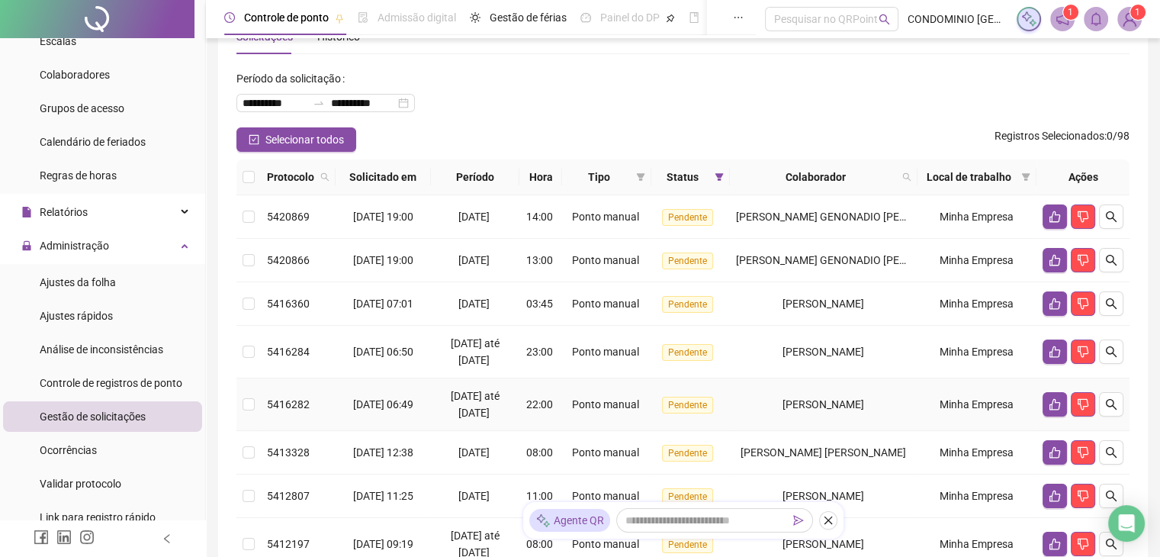
scroll to position [0, 0]
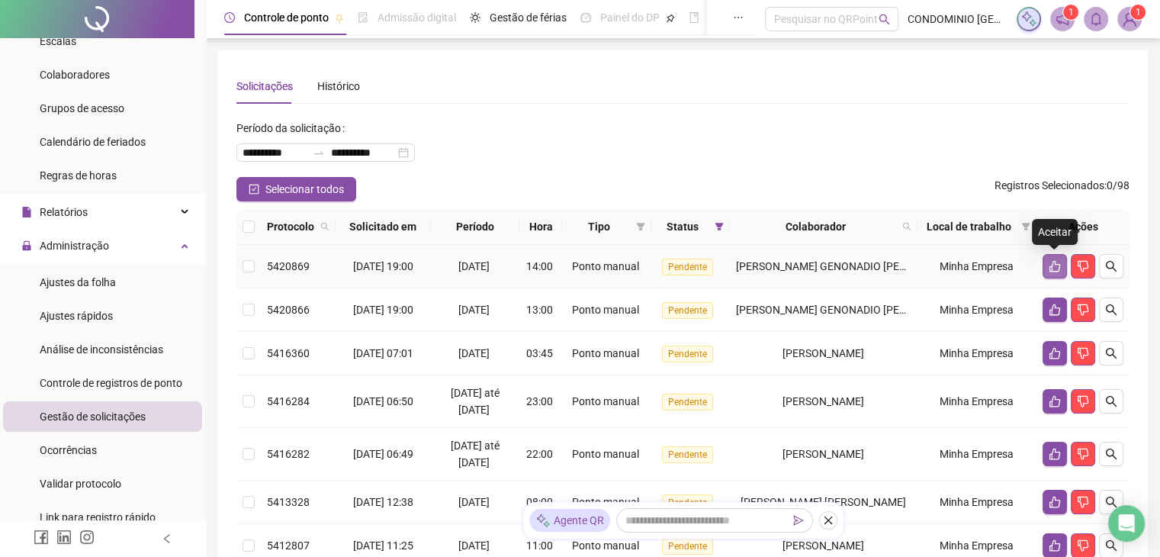
click at [1052, 266] on icon "like" at bounding box center [1054, 266] width 12 height 12
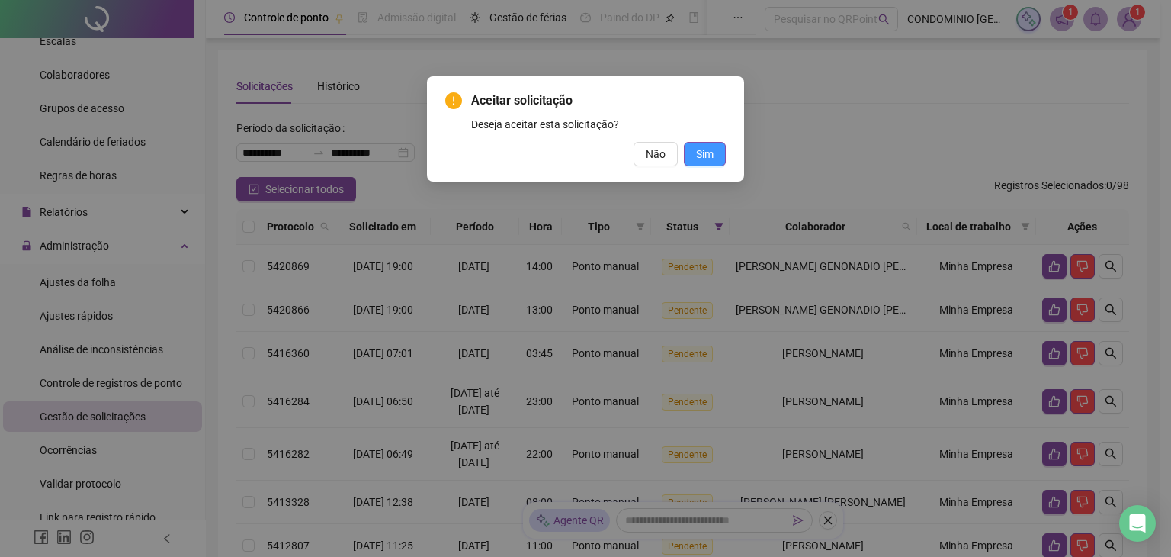
click at [698, 158] on span "Sim" at bounding box center [705, 154] width 18 height 17
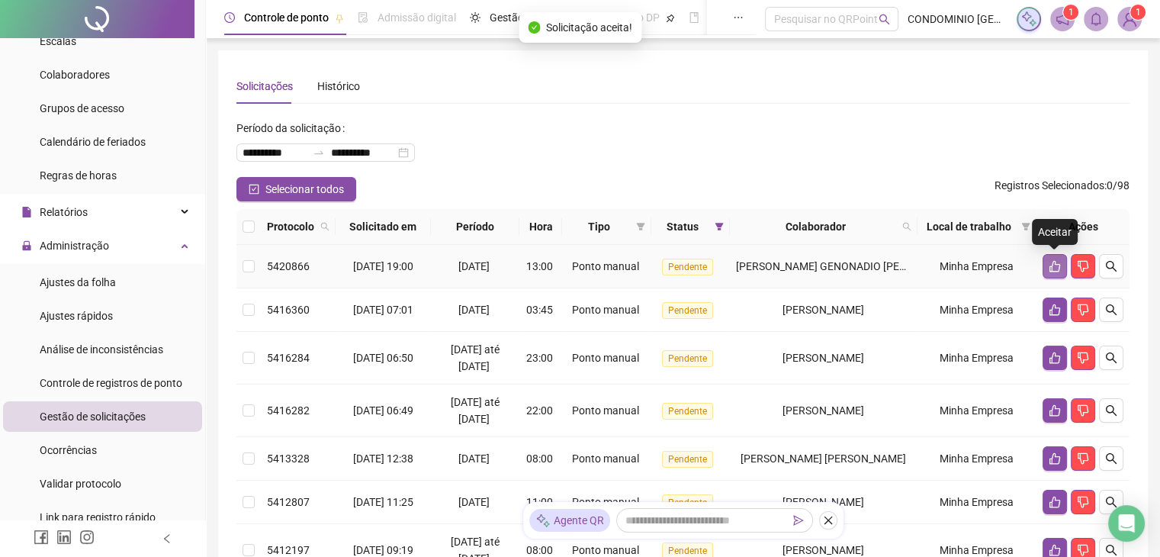
click at [1055, 267] on icon "like" at bounding box center [1054, 266] width 12 height 12
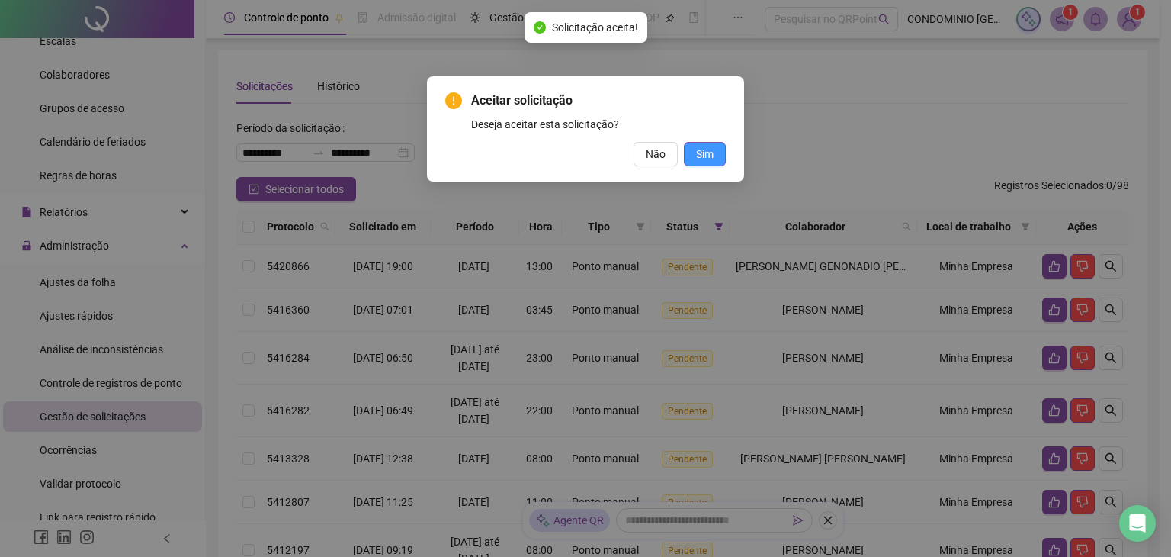
click at [703, 147] on span "Sim" at bounding box center [705, 154] width 18 height 17
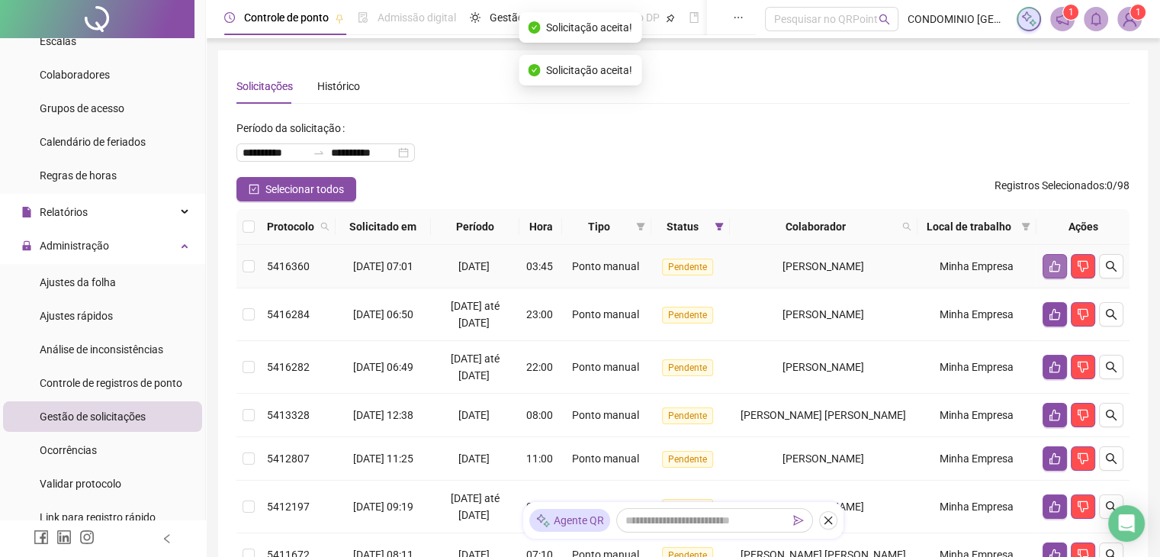
click at [1054, 263] on icon "like" at bounding box center [1054, 266] width 12 height 12
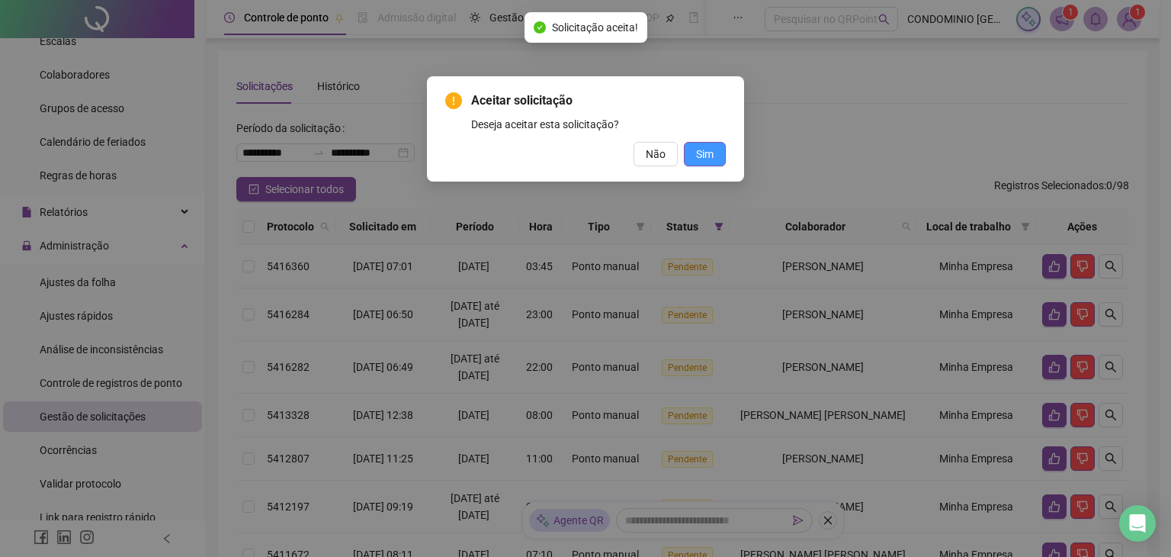
click at [719, 153] on button "Sim" at bounding box center [705, 154] width 42 height 24
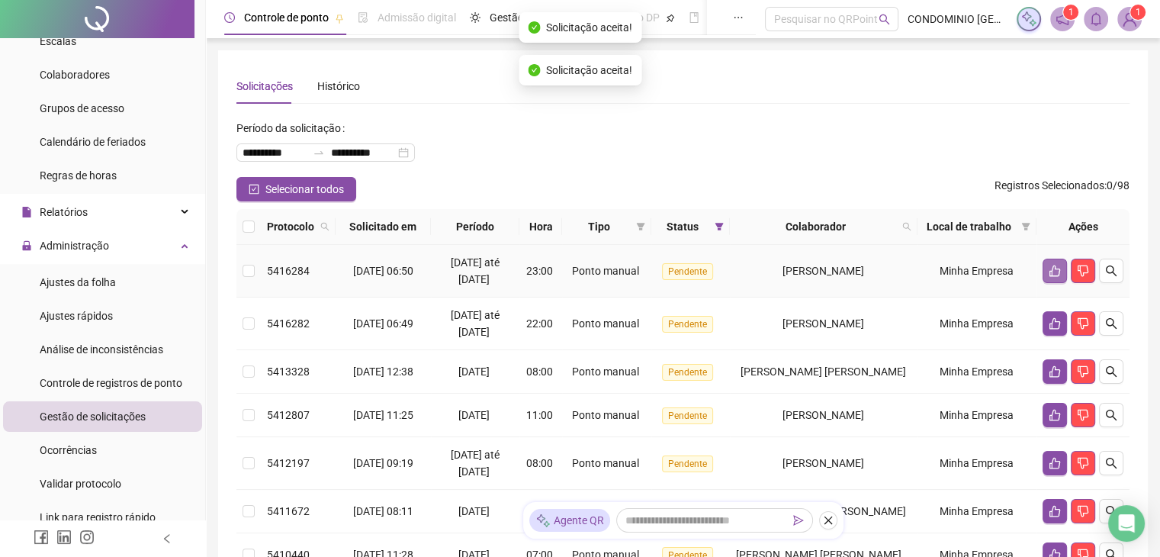
click at [1049, 269] on icon "like" at bounding box center [1054, 271] width 12 height 12
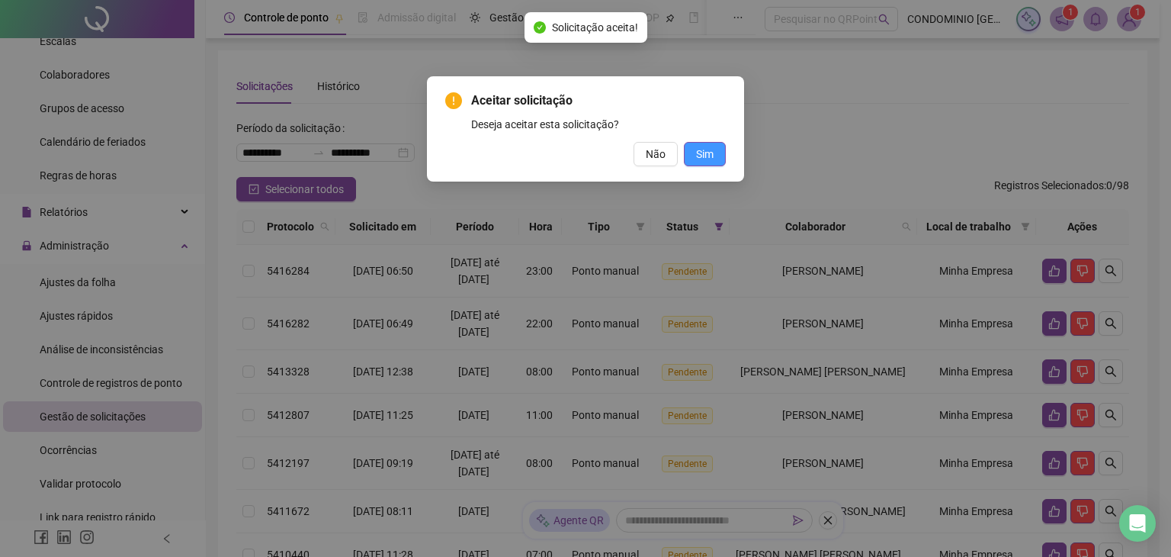
click at [701, 149] on span "Sim" at bounding box center [705, 154] width 18 height 17
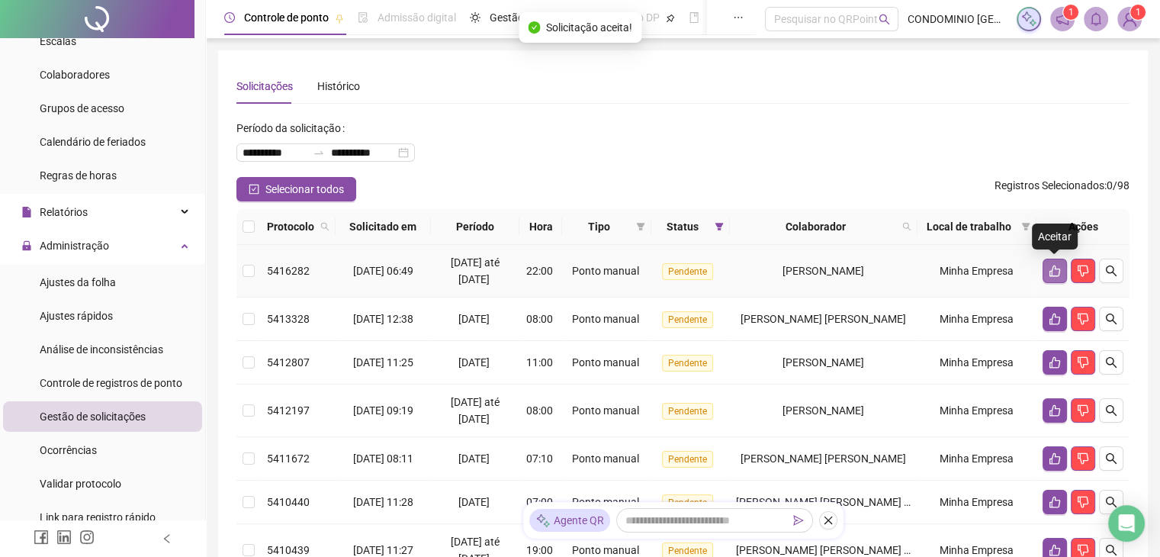
click at [1055, 266] on icon "like" at bounding box center [1054, 271] width 12 height 12
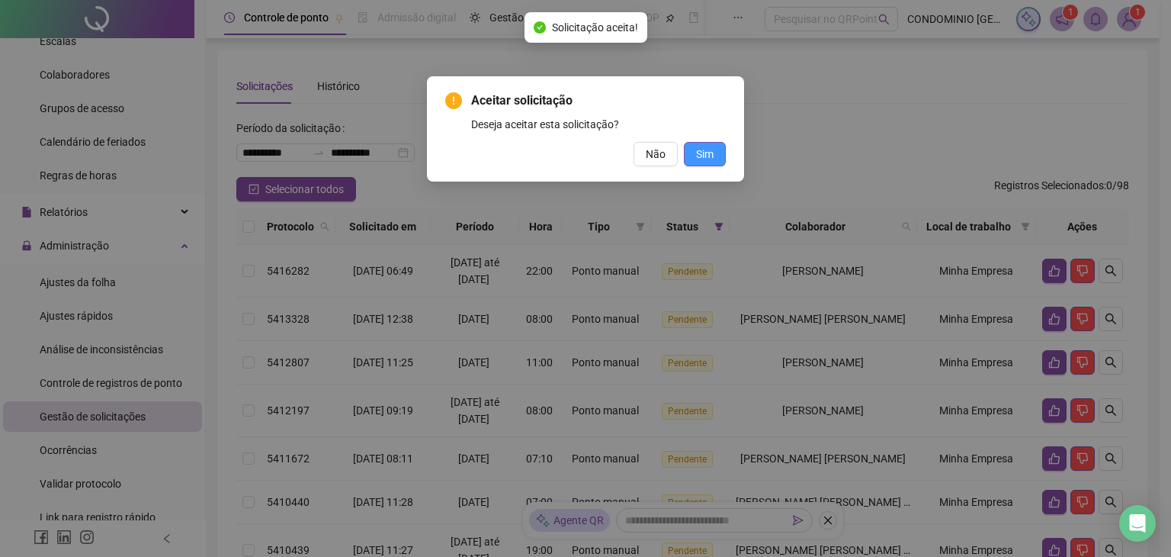
click at [704, 144] on button "Sim" at bounding box center [705, 154] width 42 height 24
click at [693, 148] on button "Sim" at bounding box center [705, 154] width 42 height 24
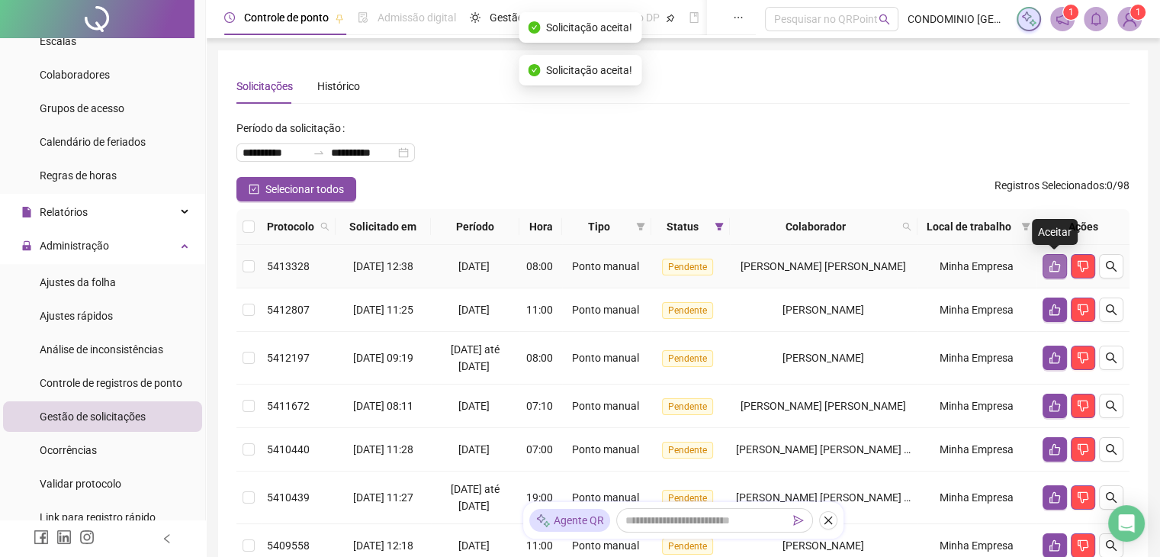
click at [1052, 263] on icon "like" at bounding box center [1054, 266] width 11 height 11
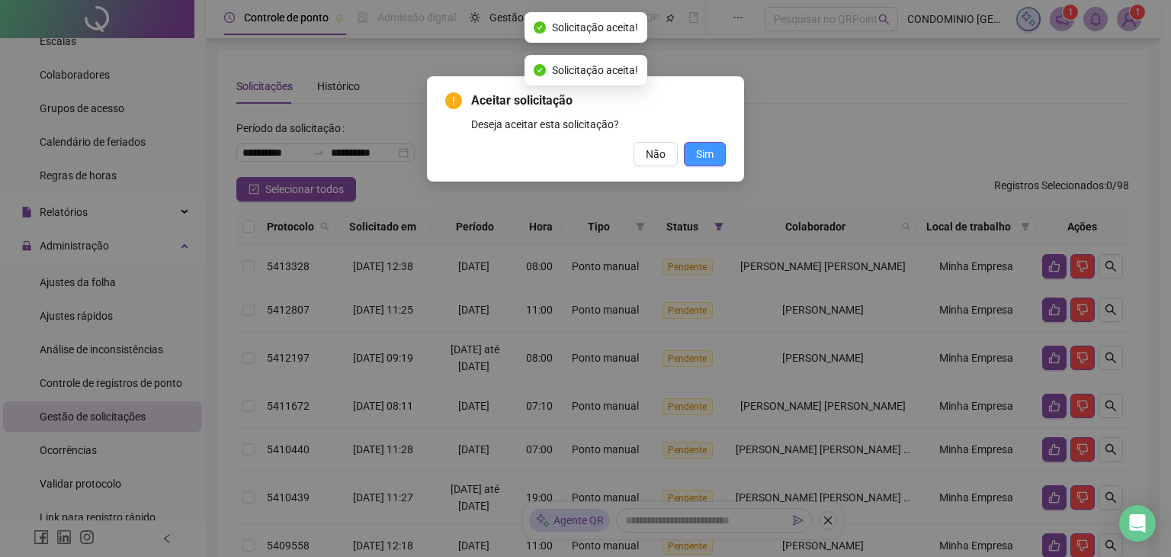
click at [707, 147] on span "Sim" at bounding box center [705, 154] width 18 height 17
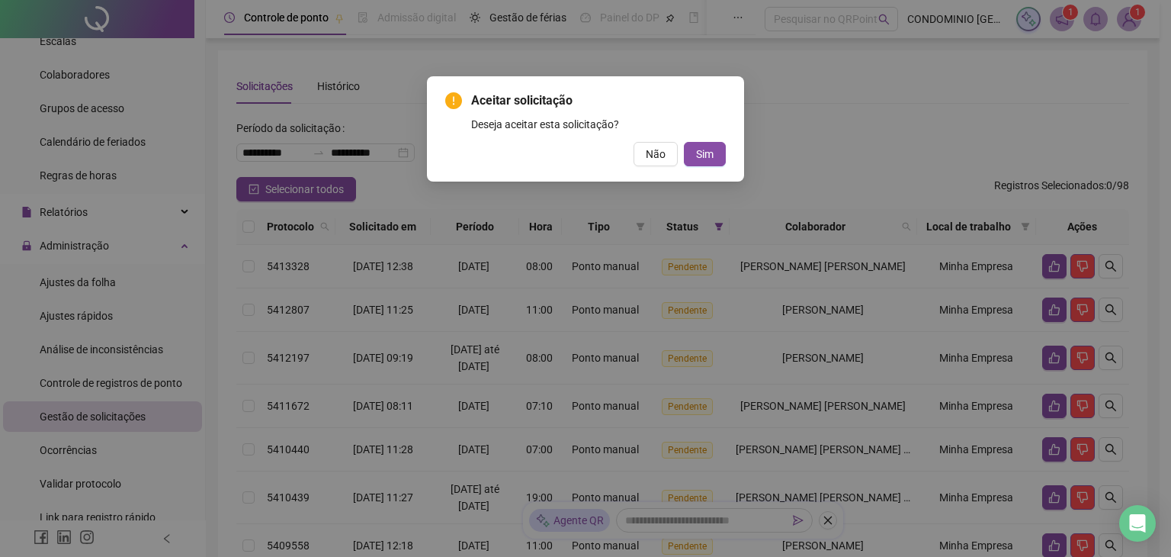
click at [1055, 268] on div "Aceitar solicitação Deseja aceitar esta solicitação? Não Sim" at bounding box center [585, 278] width 1171 height 557
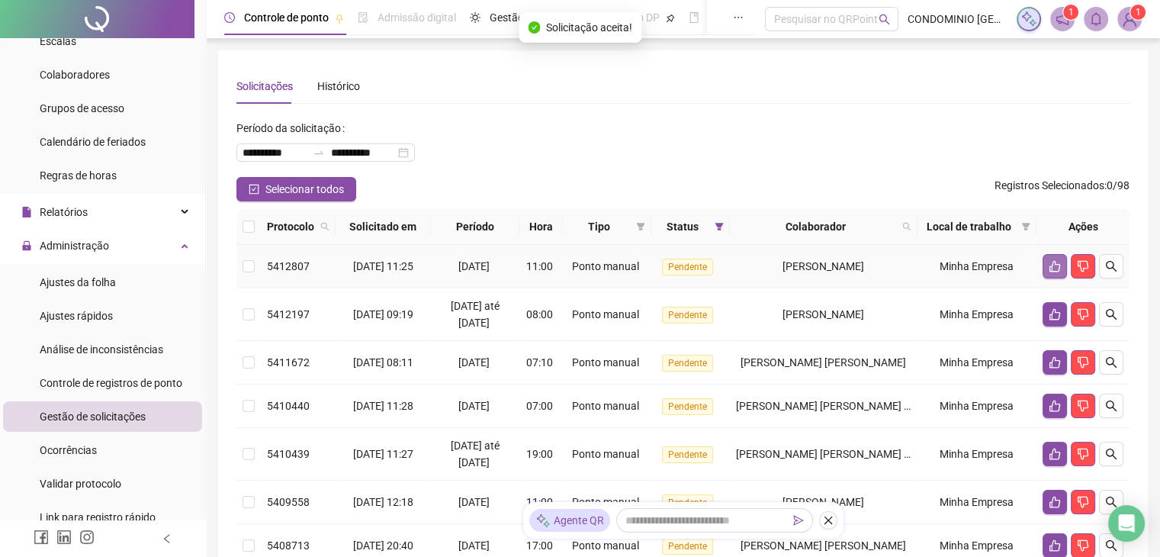
click at [1052, 267] on icon "like" at bounding box center [1054, 266] width 12 height 12
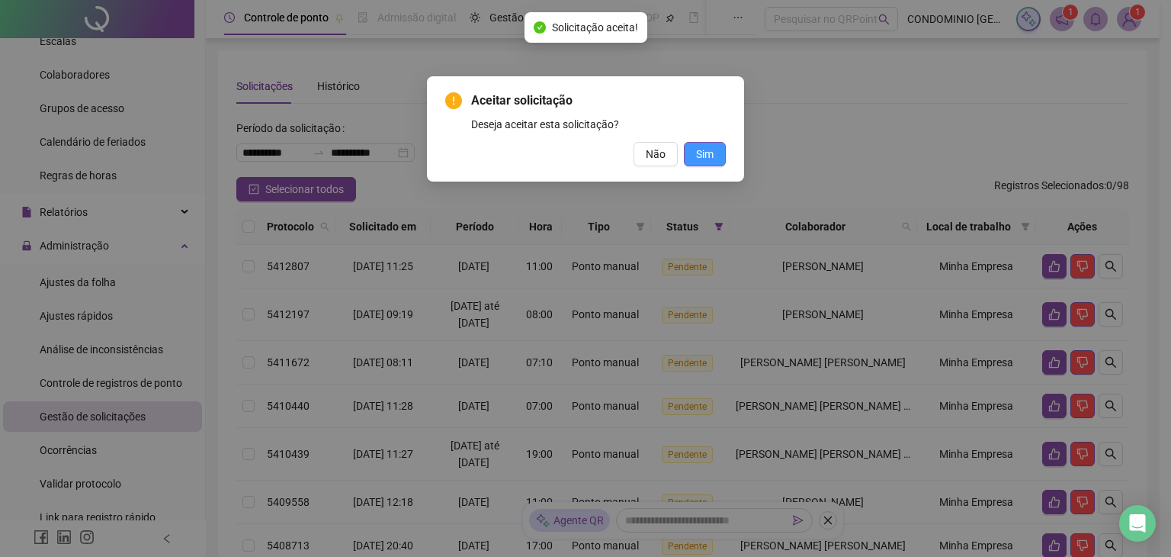
click at [707, 159] on span "Sim" at bounding box center [705, 154] width 18 height 17
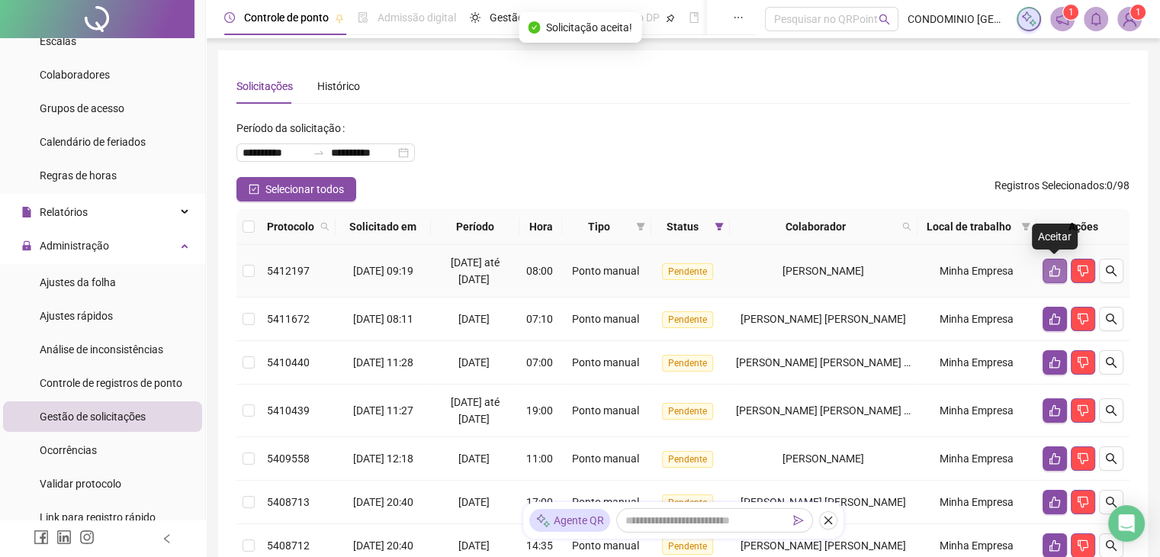
click at [1053, 275] on icon "like" at bounding box center [1054, 270] width 11 height 11
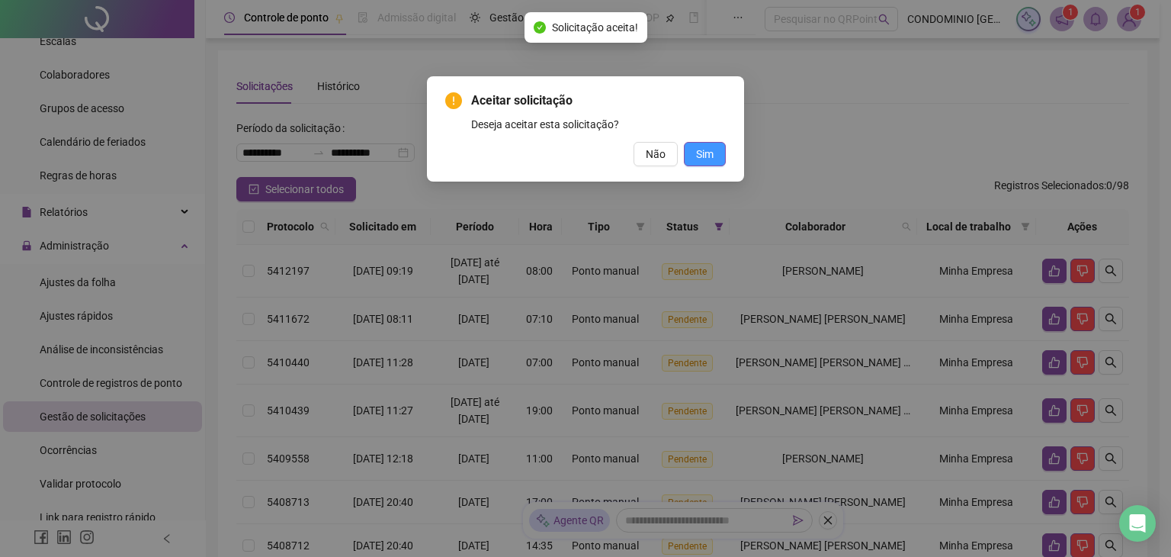
click at [705, 153] on span "Sim" at bounding box center [705, 154] width 18 height 17
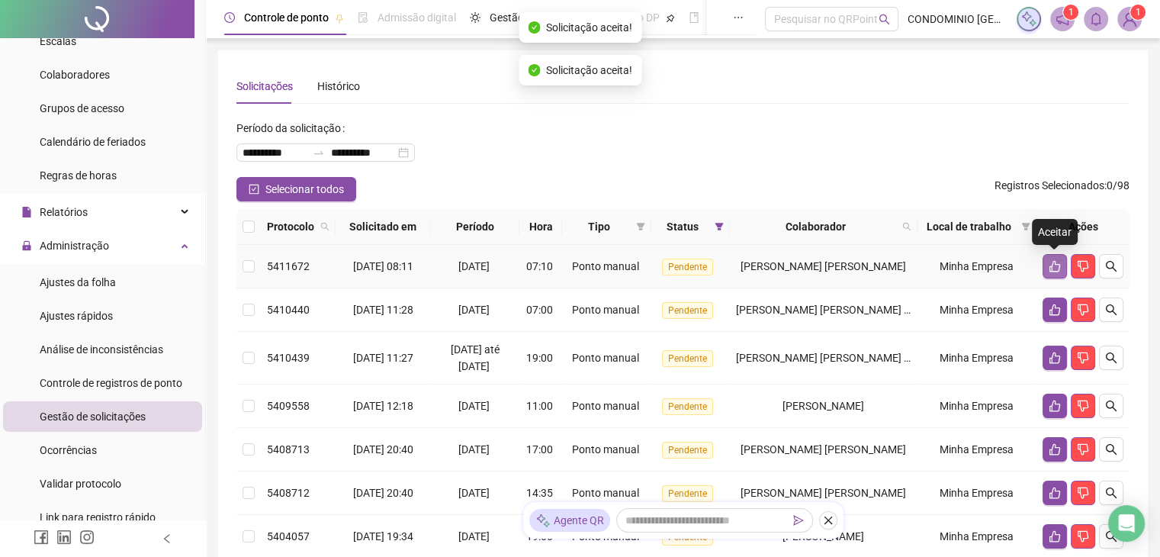
click at [1057, 266] on icon "like" at bounding box center [1054, 266] width 12 height 12
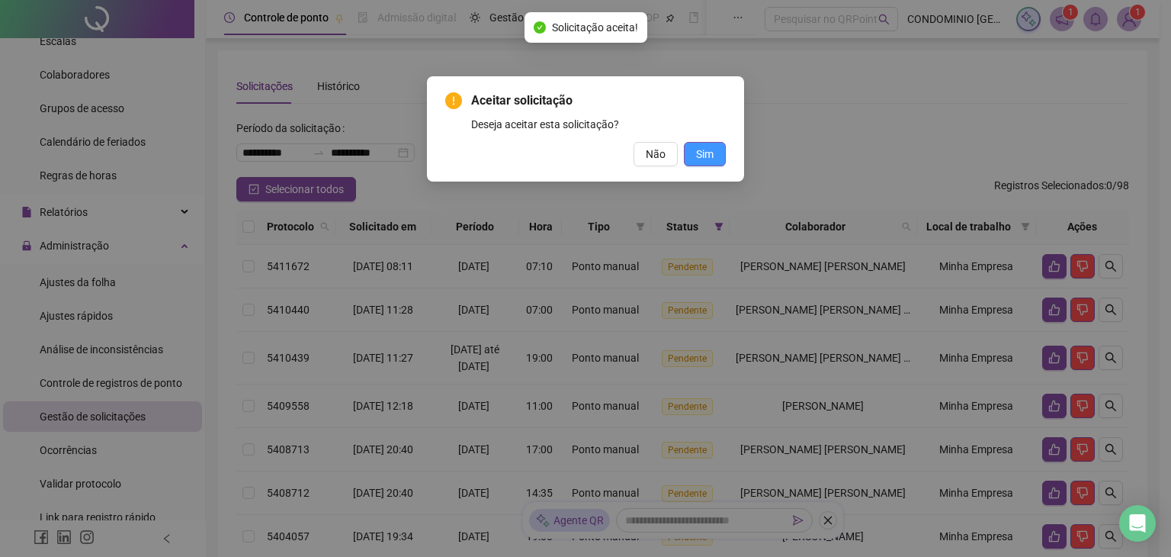
click at [715, 153] on button "Sim" at bounding box center [705, 154] width 42 height 24
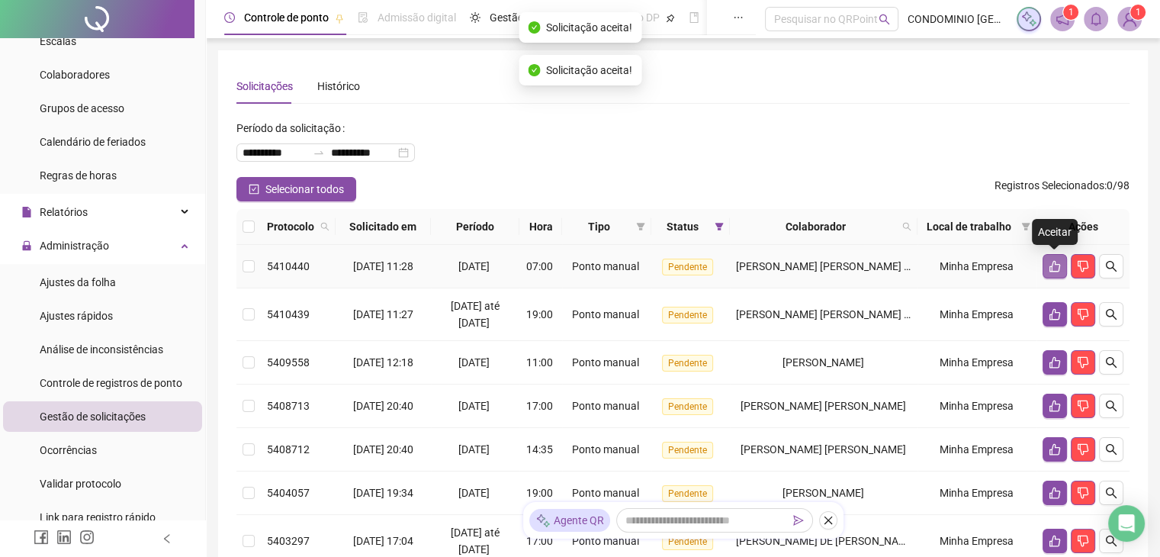
click at [1055, 266] on icon "like" at bounding box center [1054, 266] width 12 height 12
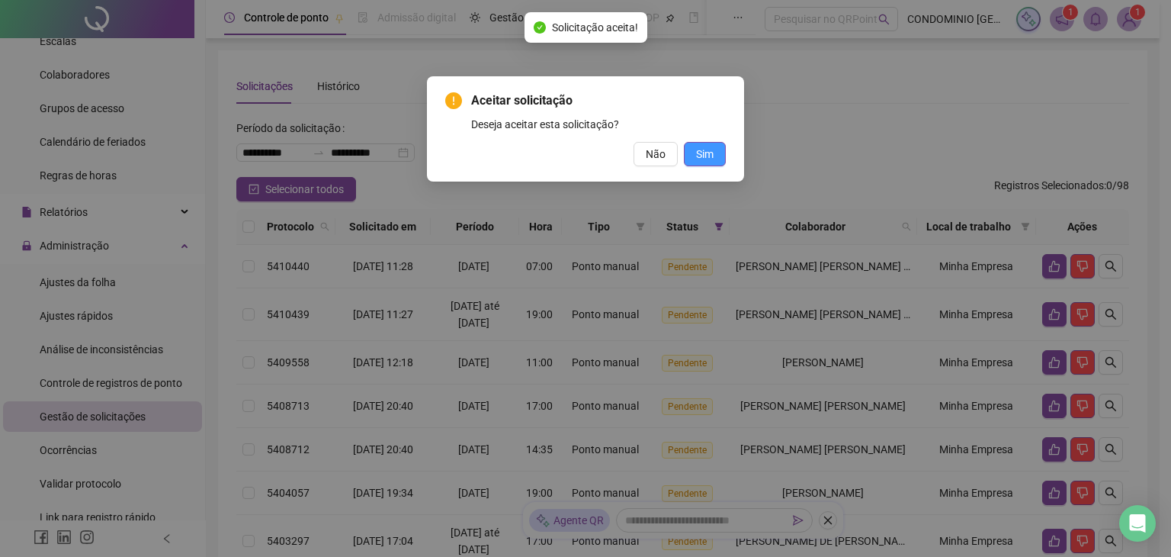
click at [702, 153] on span "Sim" at bounding box center [705, 154] width 18 height 17
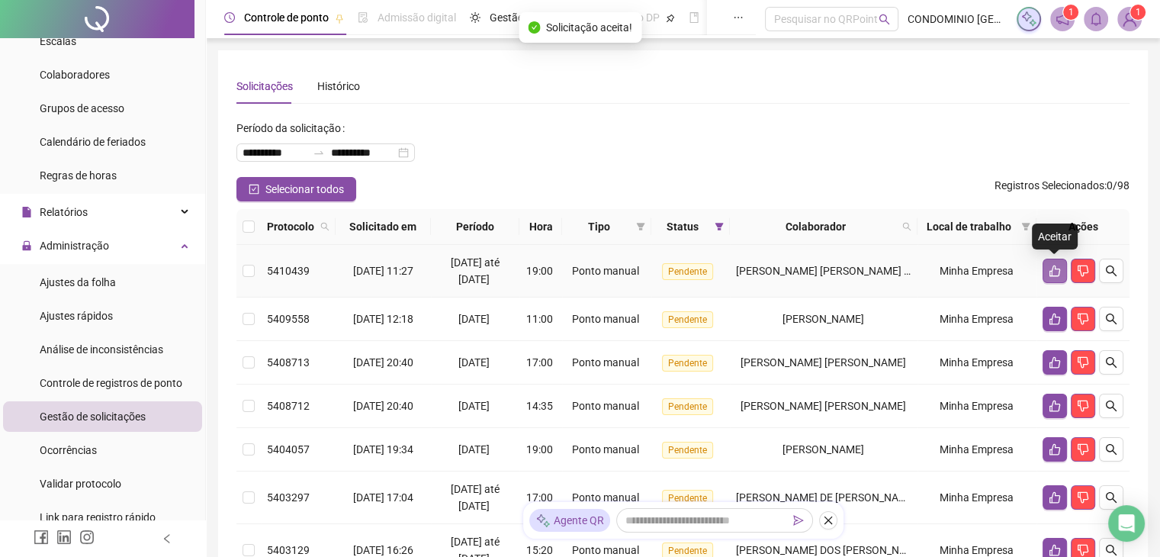
click at [1052, 272] on icon "like" at bounding box center [1054, 271] width 12 height 12
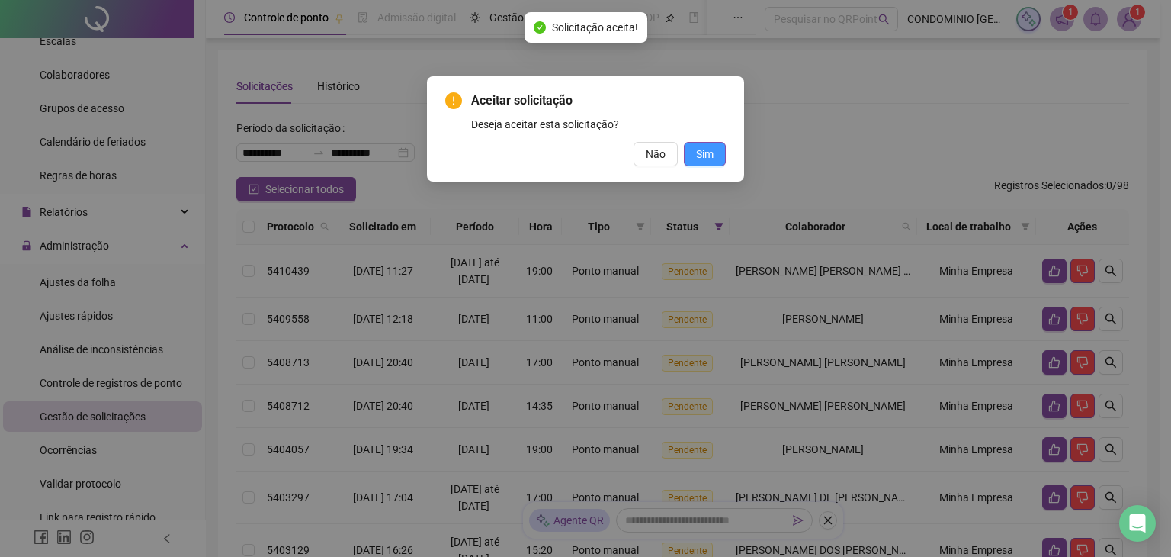
click at [711, 156] on span "Sim" at bounding box center [705, 154] width 18 height 17
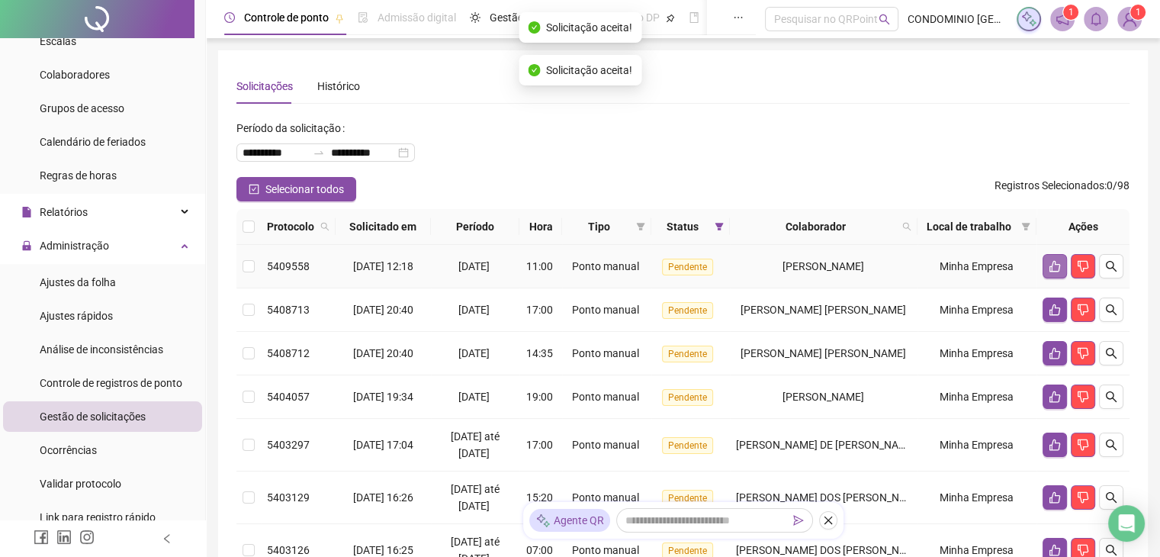
click at [1051, 268] on icon "like" at bounding box center [1054, 266] width 11 height 11
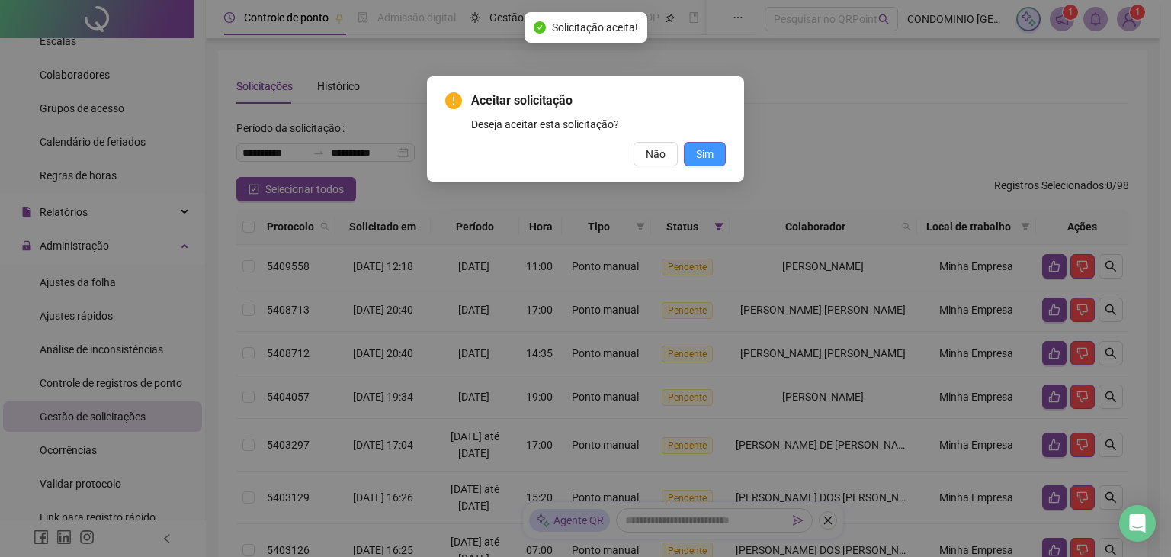
click at [715, 147] on button "Sim" at bounding box center [705, 154] width 42 height 24
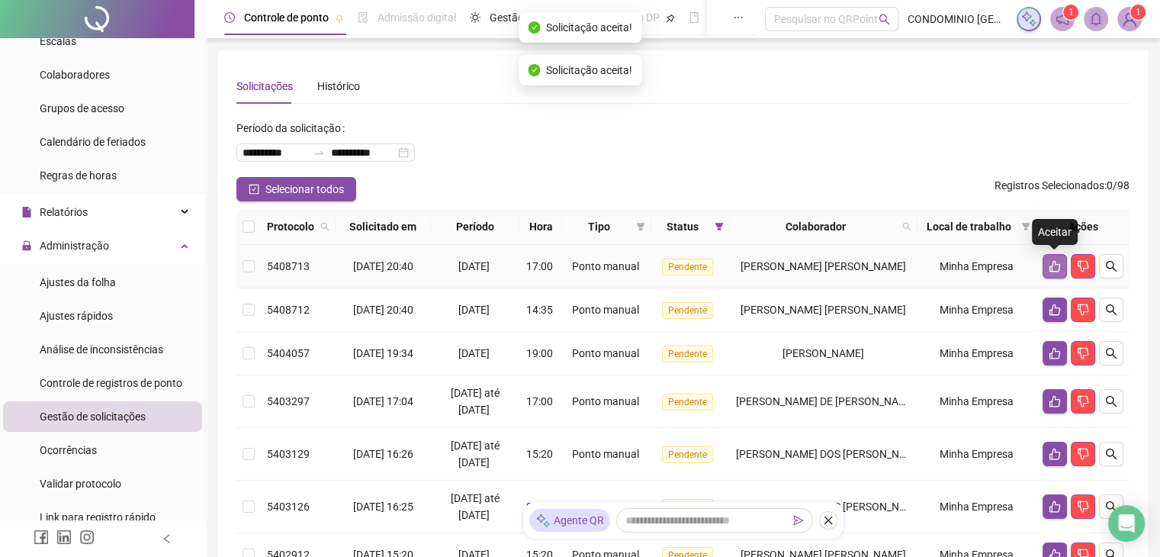
click at [1050, 263] on icon "like" at bounding box center [1054, 266] width 12 height 12
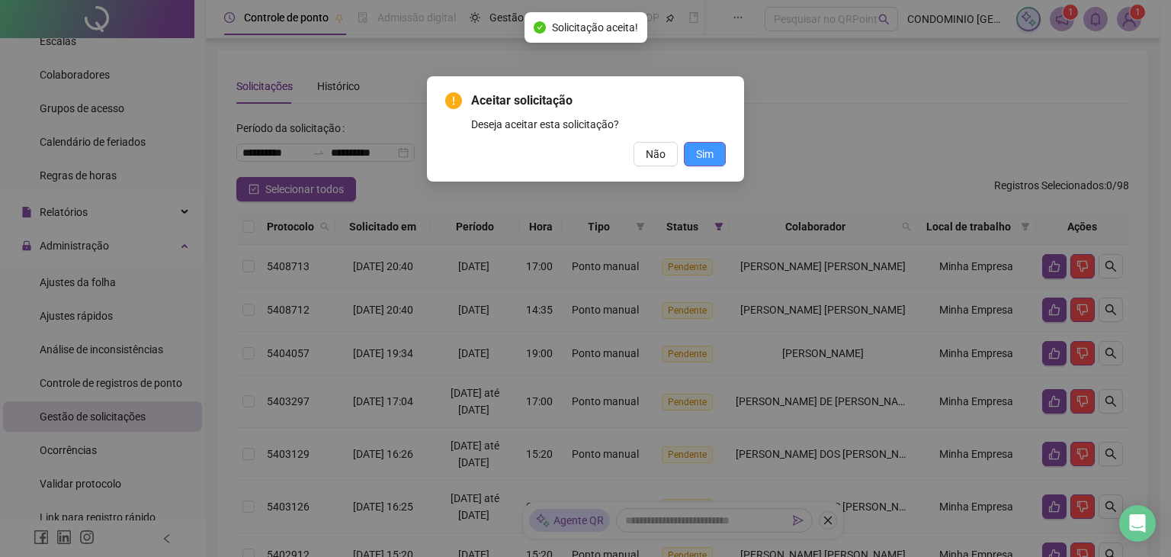
click at [711, 153] on span "Sim" at bounding box center [705, 154] width 18 height 17
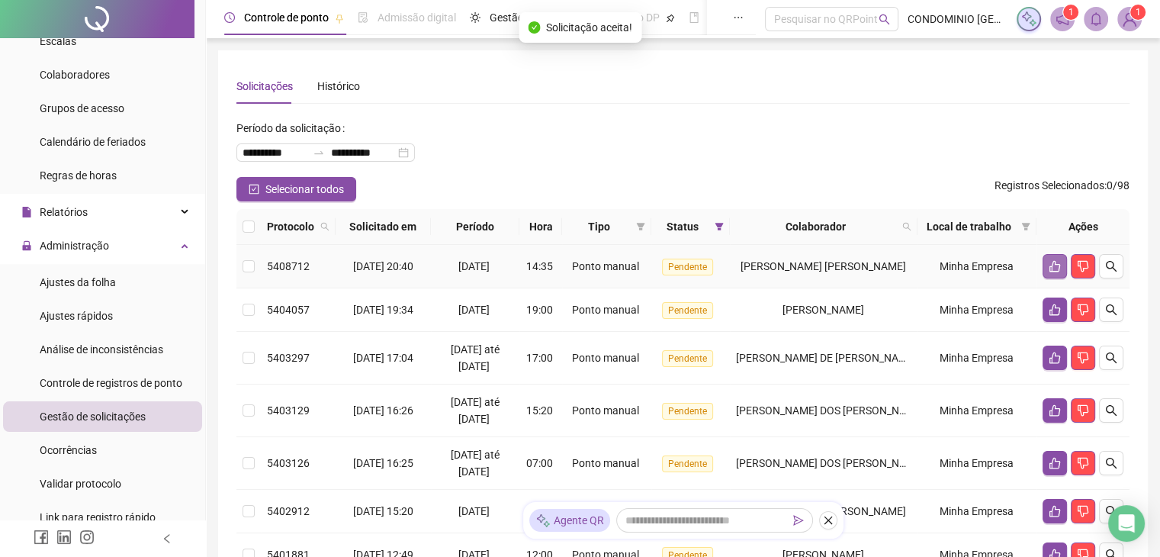
click at [1048, 265] on icon "like" at bounding box center [1054, 266] width 12 height 12
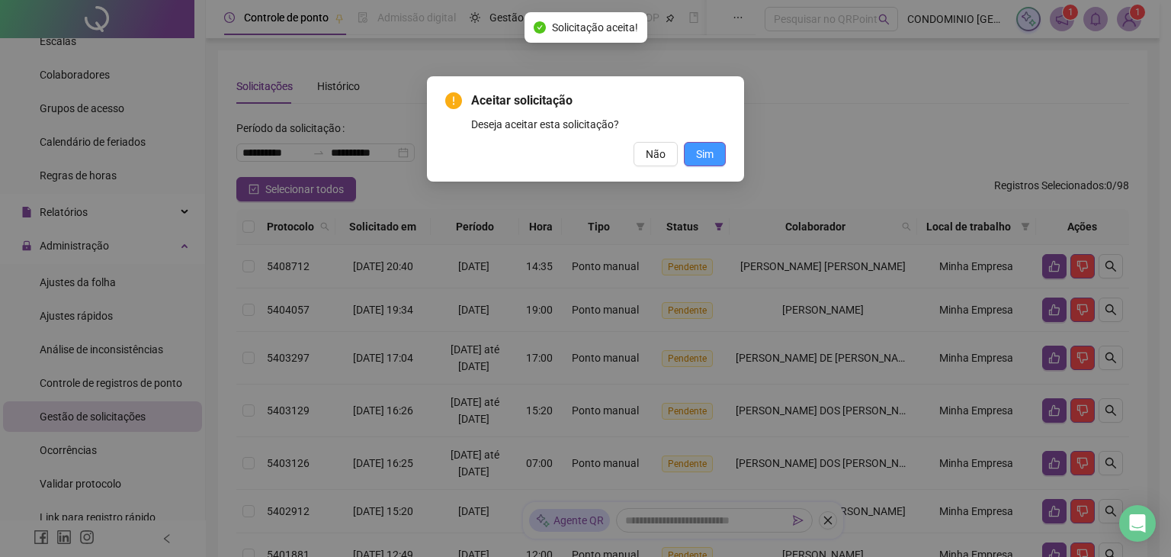
click at [710, 158] on span "Sim" at bounding box center [705, 154] width 18 height 17
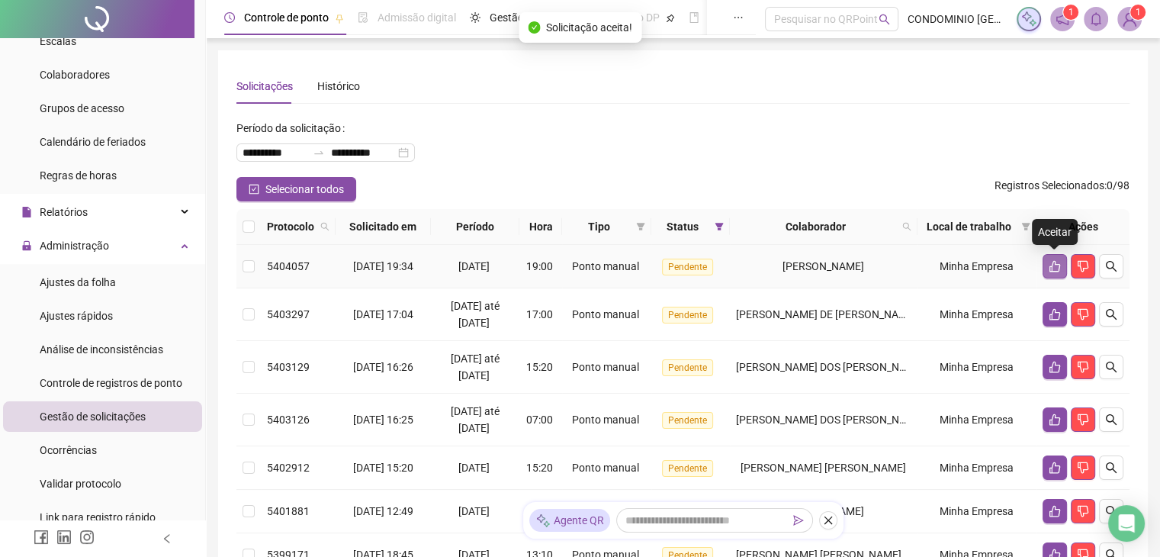
click at [1049, 260] on icon "like" at bounding box center [1054, 266] width 12 height 12
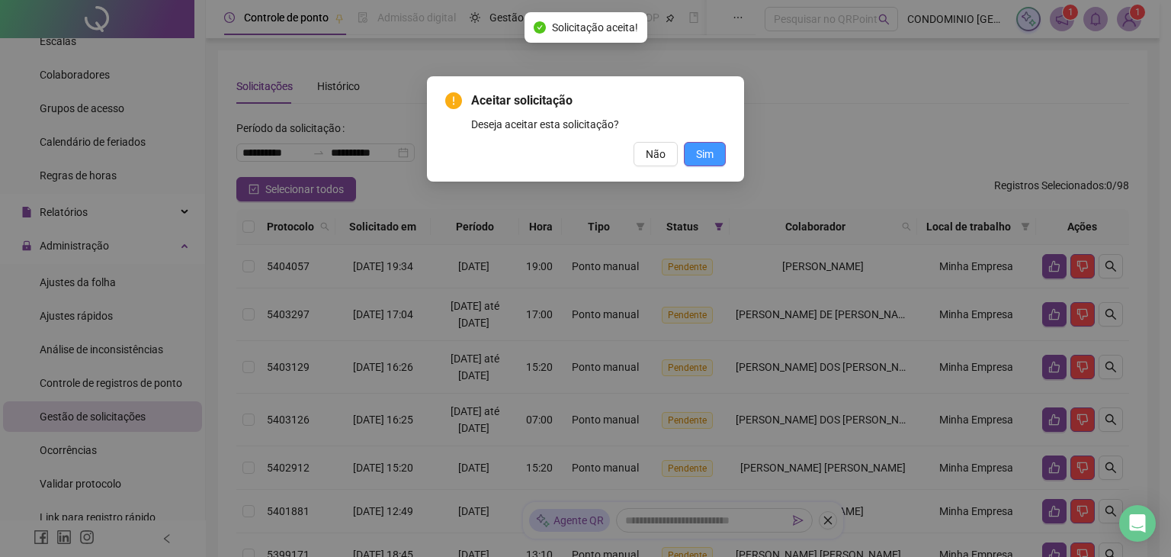
click at [697, 152] on span "Sim" at bounding box center [705, 154] width 18 height 17
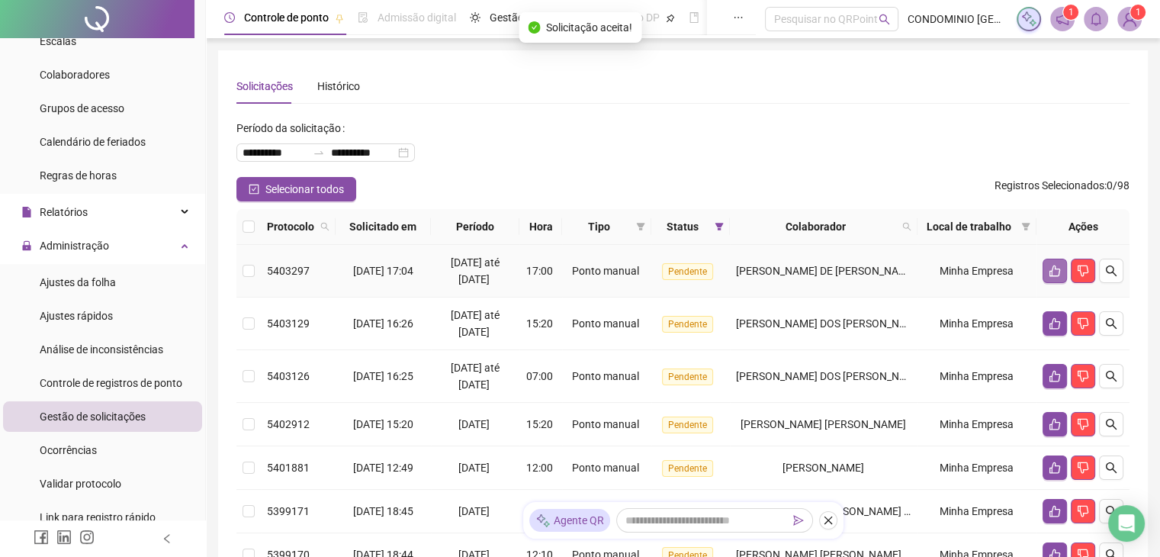
click at [1058, 268] on icon "like" at bounding box center [1054, 271] width 12 height 12
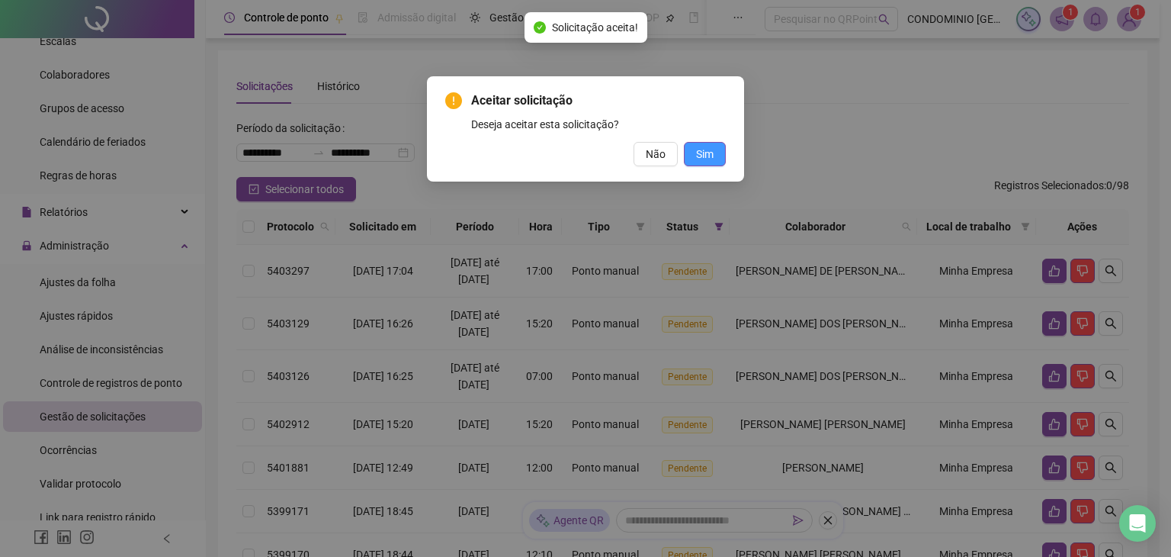
click at [698, 146] on span "Sim" at bounding box center [705, 154] width 18 height 17
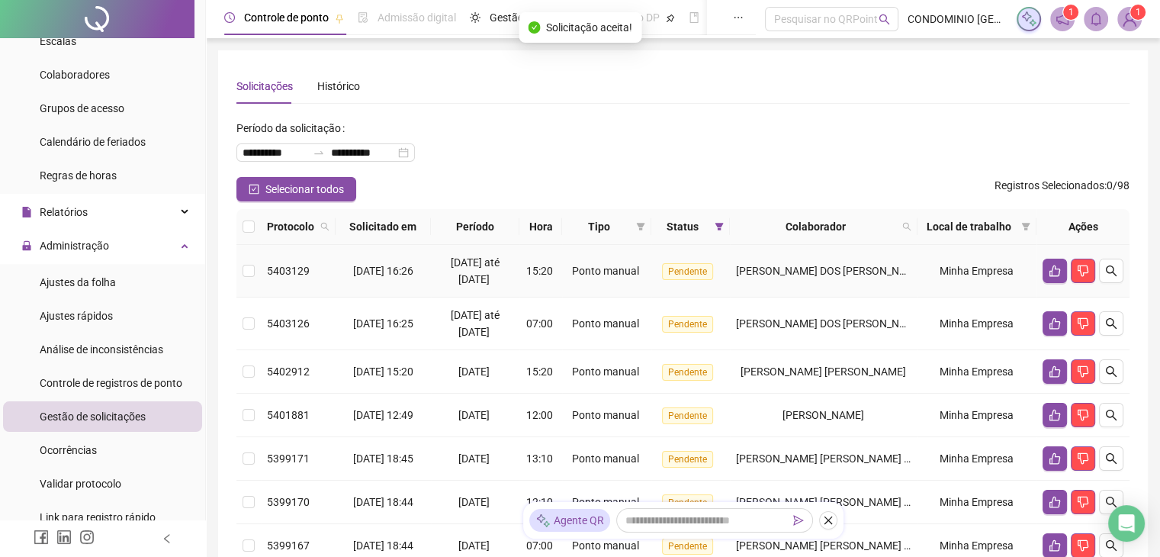
click at [1058, 272] on icon "like" at bounding box center [1054, 270] width 11 height 11
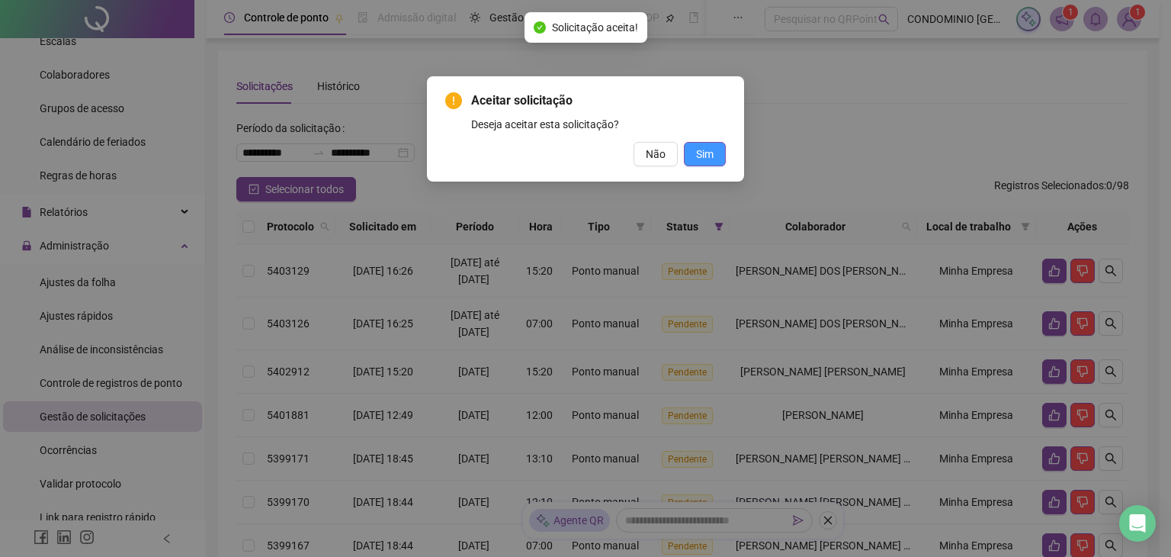
drag, startPoint x: 707, startPoint y: 149, endPoint x: 715, endPoint y: 149, distance: 8.4
click at [707, 150] on span "Sim" at bounding box center [705, 154] width 18 height 17
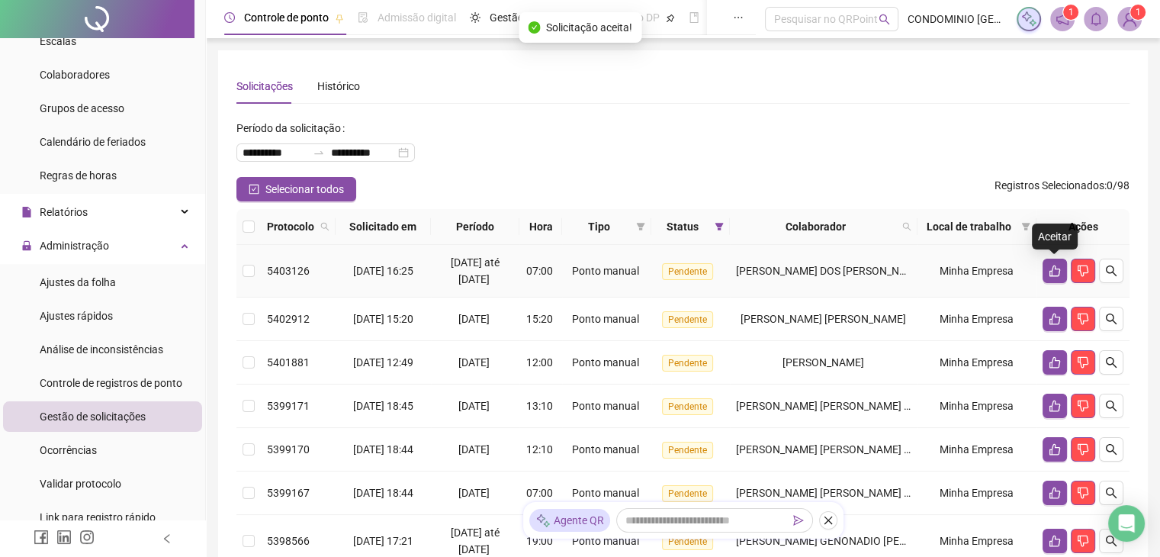
click at [1051, 272] on icon "like" at bounding box center [1054, 270] width 11 height 11
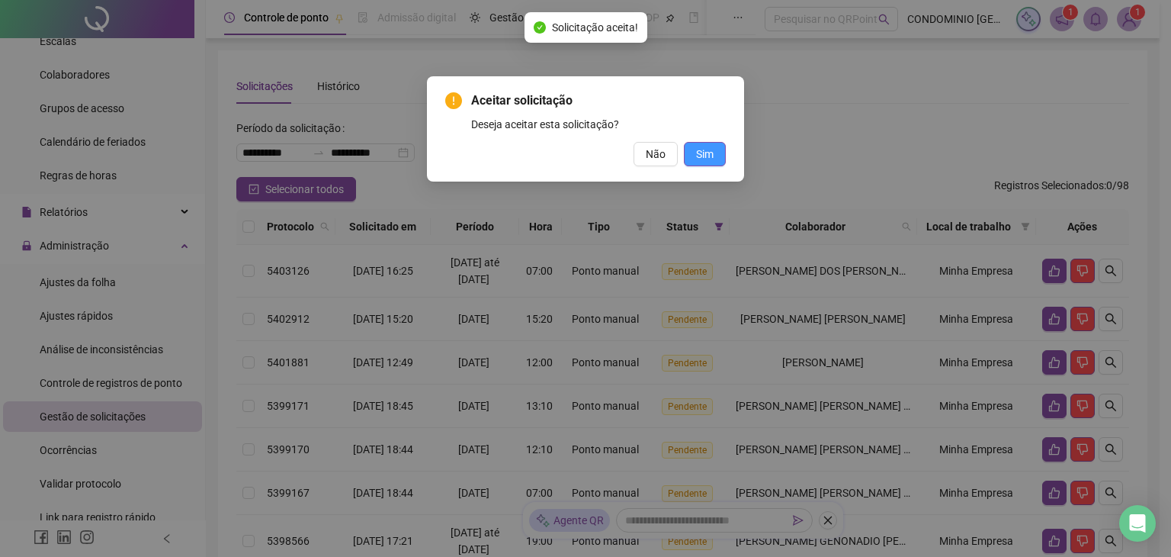
click at [715, 153] on button "Sim" at bounding box center [705, 154] width 42 height 24
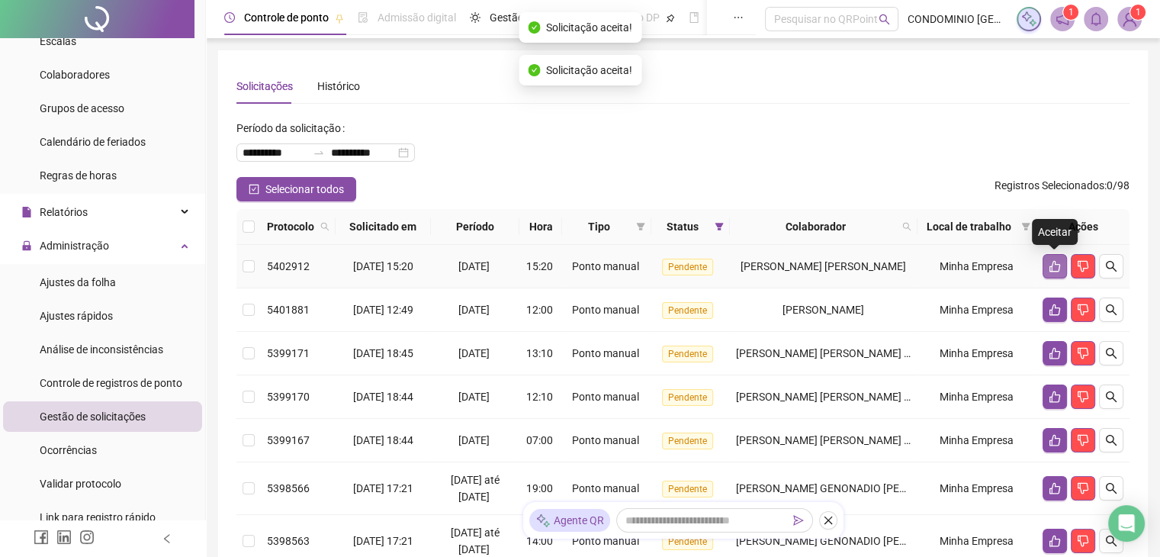
click at [1043, 265] on button "button" at bounding box center [1054, 266] width 24 height 24
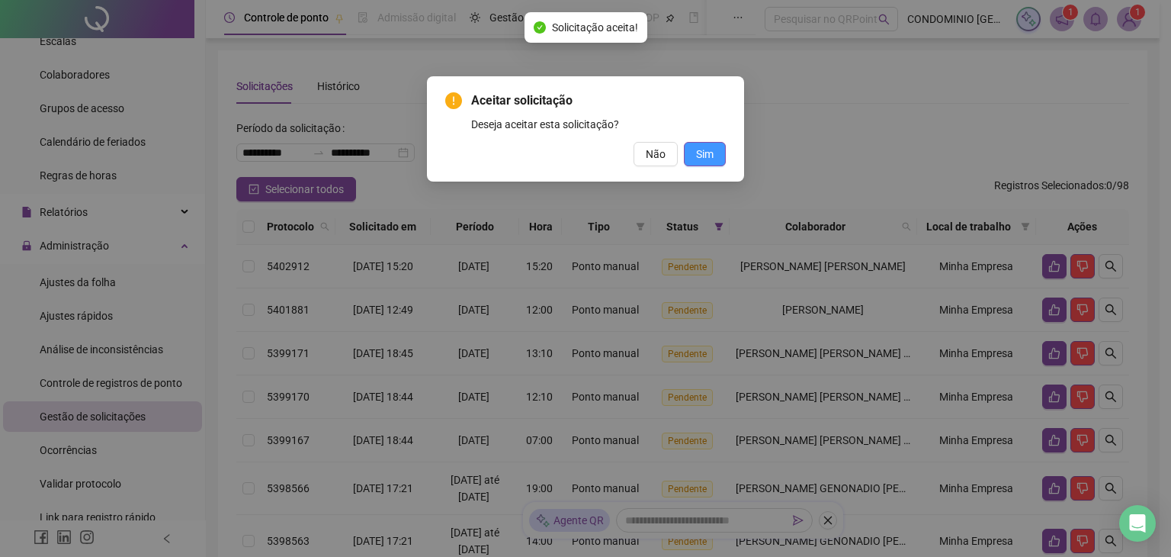
drag, startPoint x: 713, startPoint y: 162, endPoint x: 723, endPoint y: 163, distance: 9.9
click at [712, 162] on button "Sim" at bounding box center [705, 154] width 42 height 24
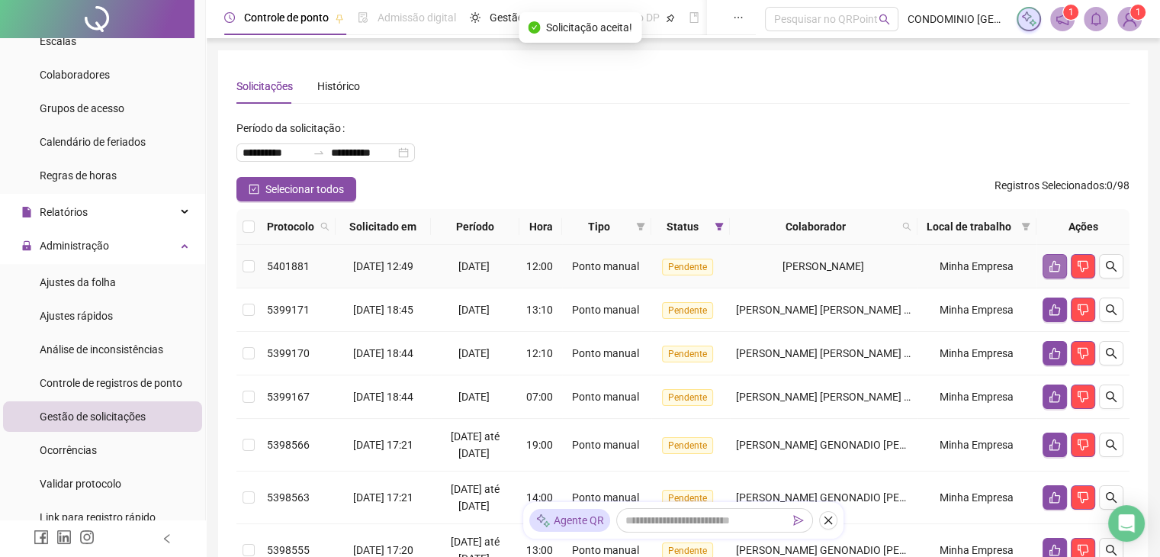
click at [1057, 263] on icon "like" at bounding box center [1054, 266] width 11 height 11
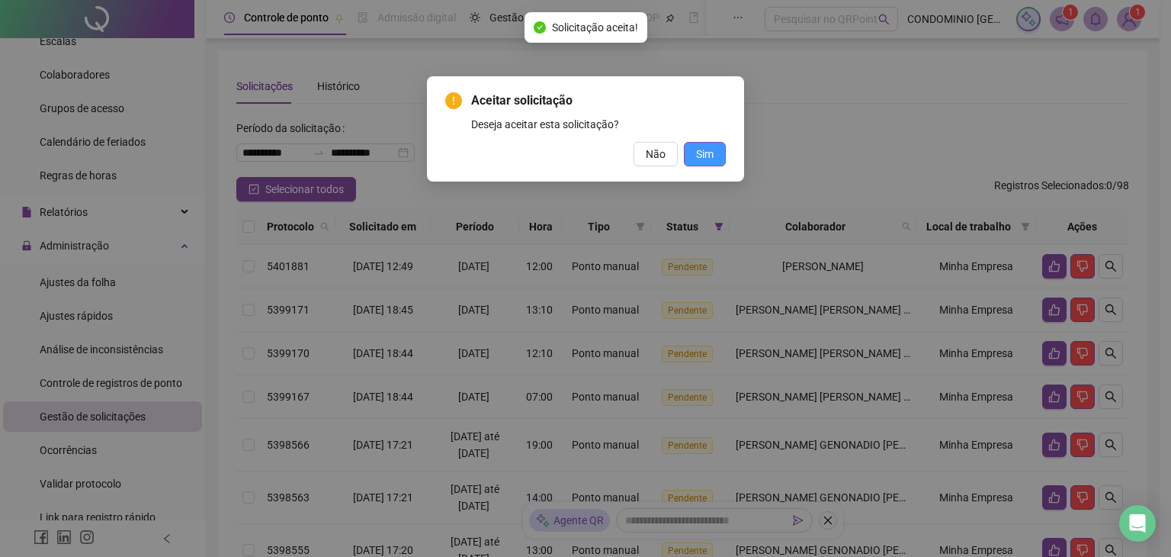
click at [708, 156] on span "Sim" at bounding box center [705, 154] width 18 height 17
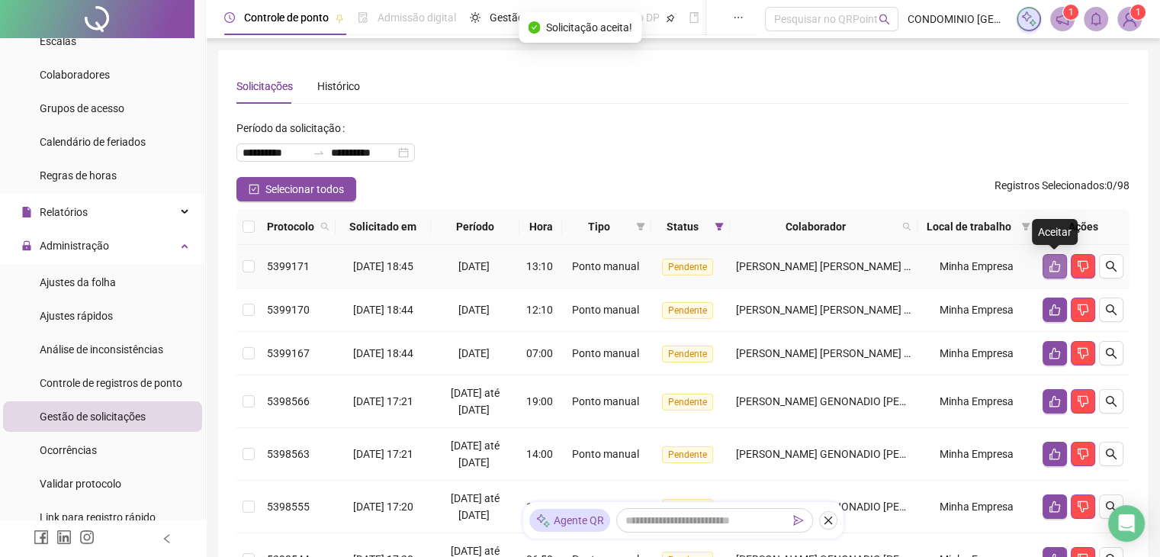
click at [1051, 268] on icon "like" at bounding box center [1054, 266] width 11 height 11
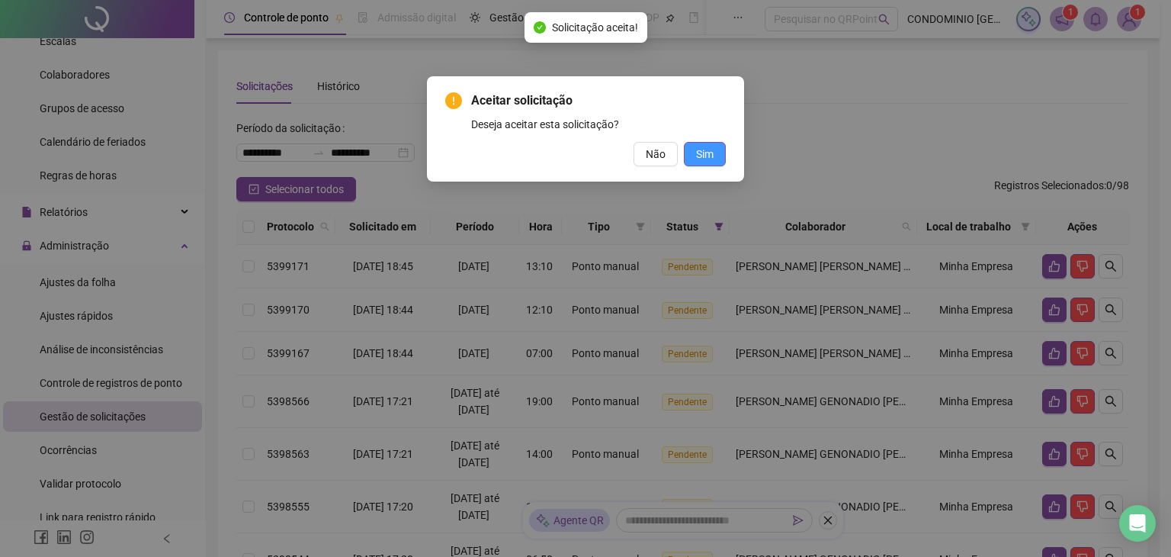
click at [712, 156] on span "Sim" at bounding box center [705, 154] width 18 height 17
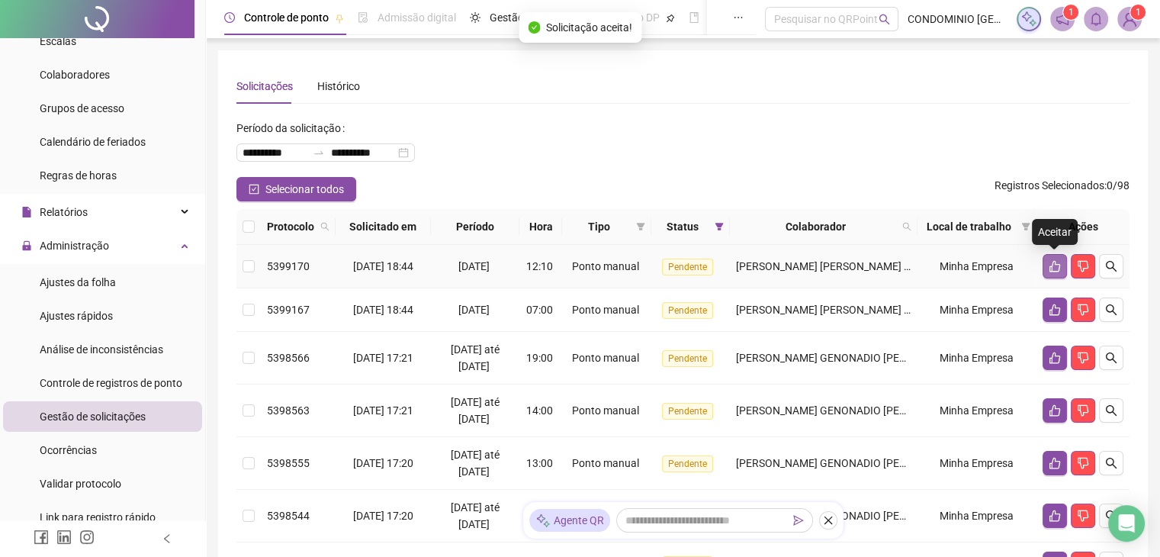
click at [1052, 267] on icon "like" at bounding box center [1054, 266] width 12 height 12
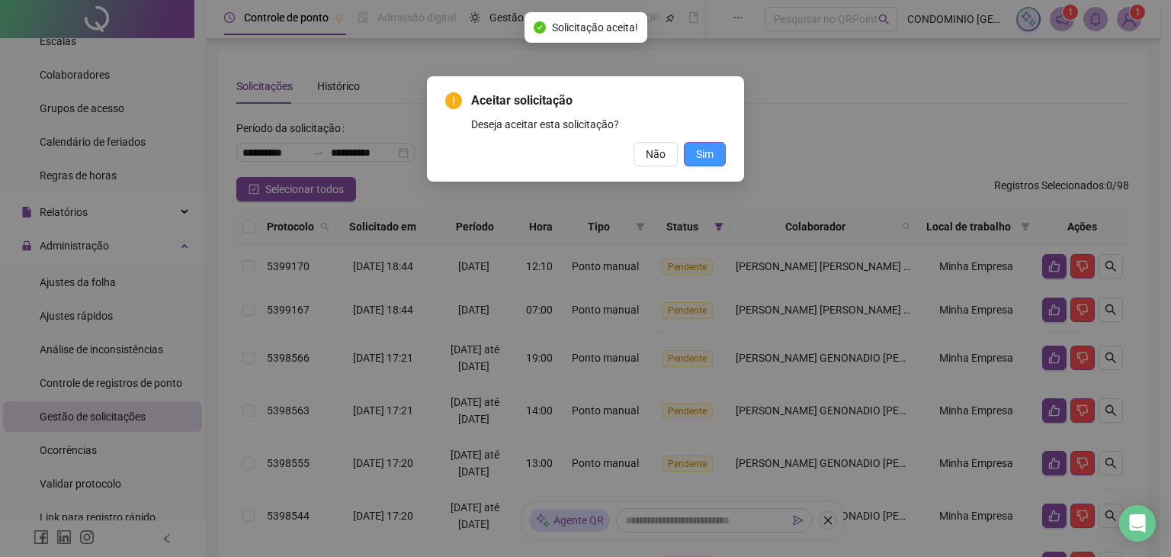
click at [693, 155] on button "Sim" at bounding box center [705, 154] width 42 height 24
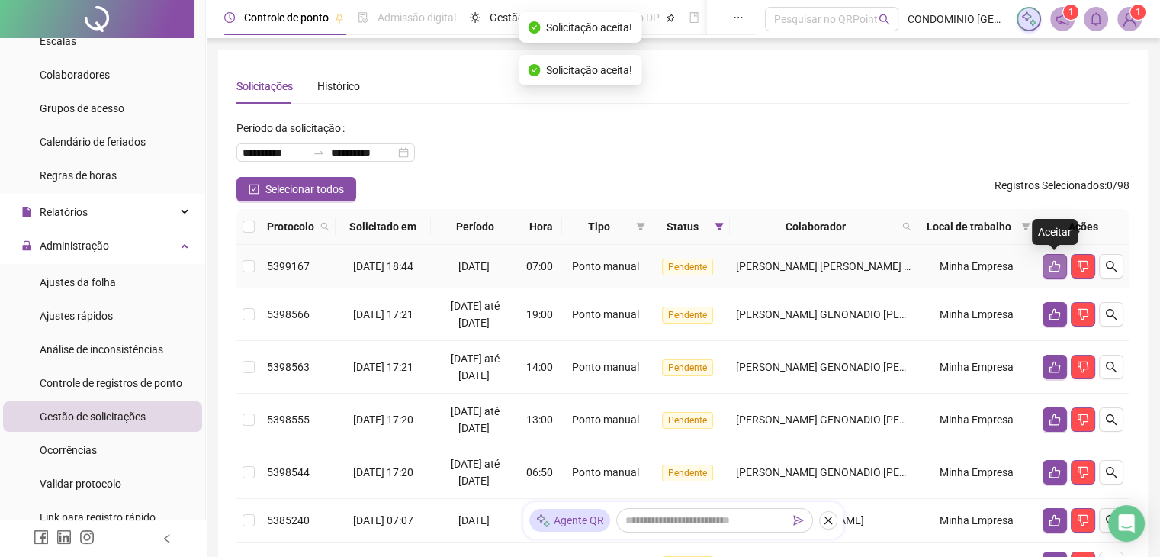
click at [1049, 272] on button "button" at bounding box center [1054, 266] width 24 height 24
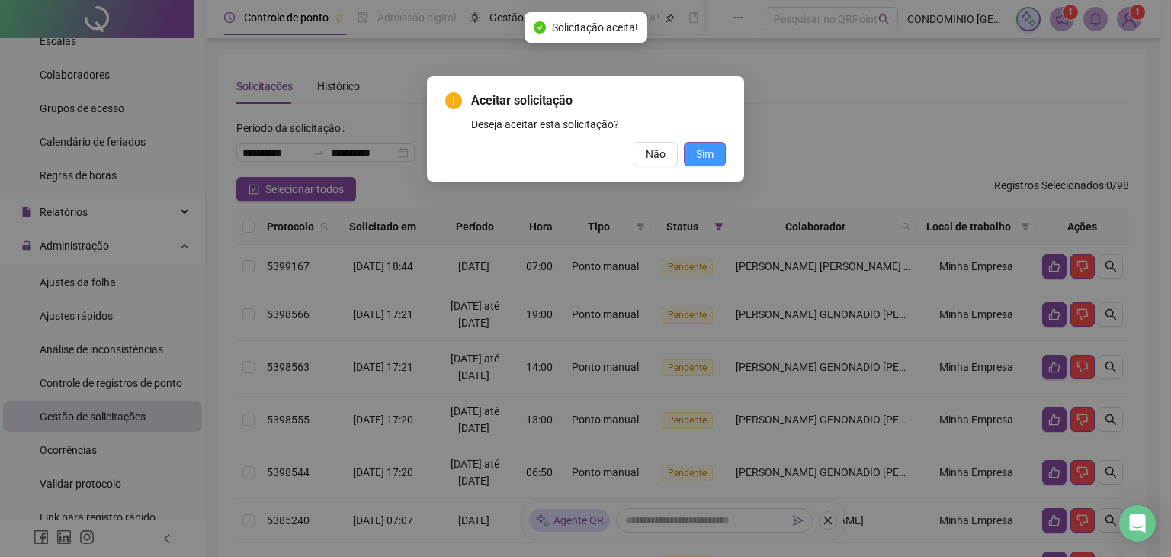
click at [706, 153] on span "Sim" at bounding box center [705, 154] width 18 height 17
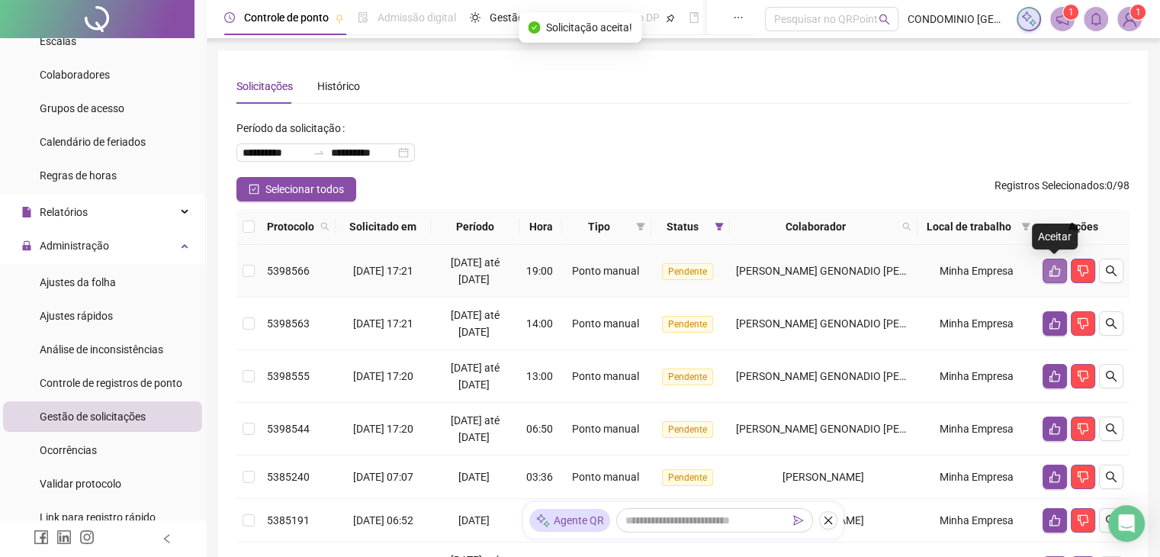
click at [1061, 269] on button "button" at bounding box center [1054, 270] width 24 height 24
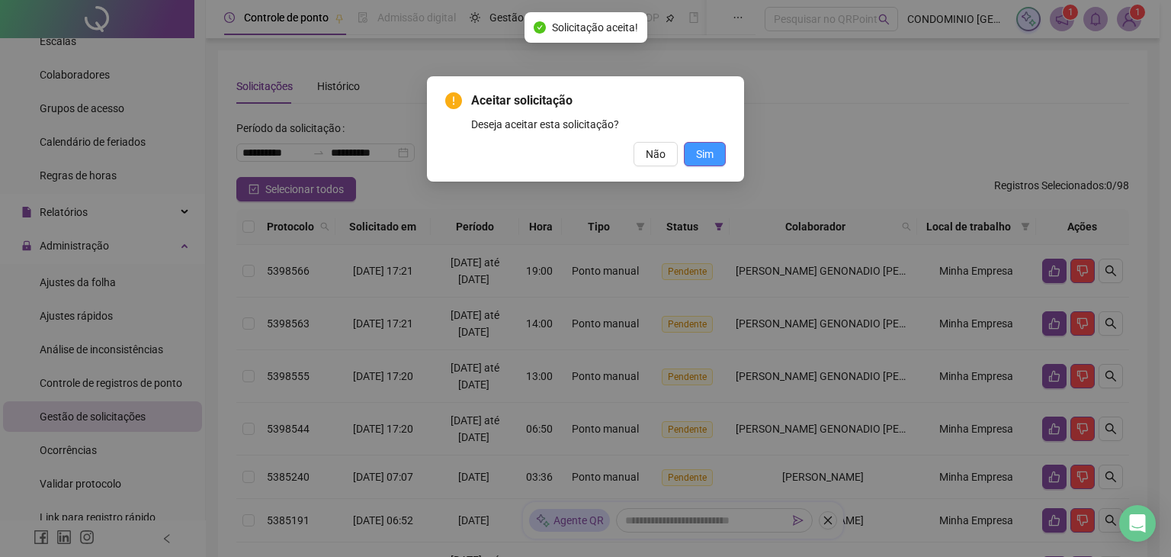
click at [717, 148] on button "Sim" at bounding box center [705, 154] width 42 height 24
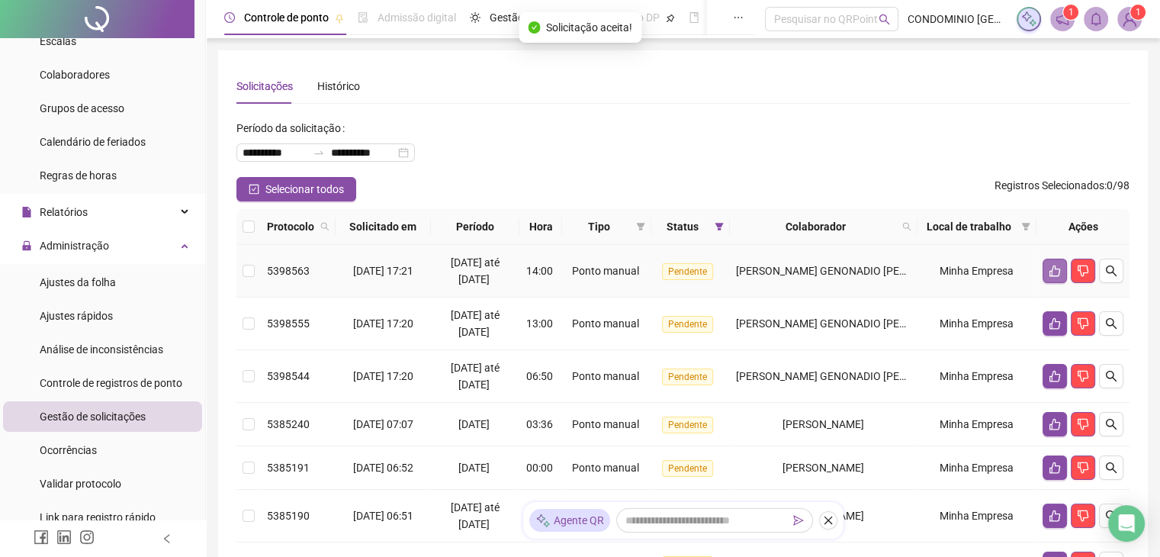
click at [1049, 277] on button "button" at bounding box center [1054, 270] width 24 height 24
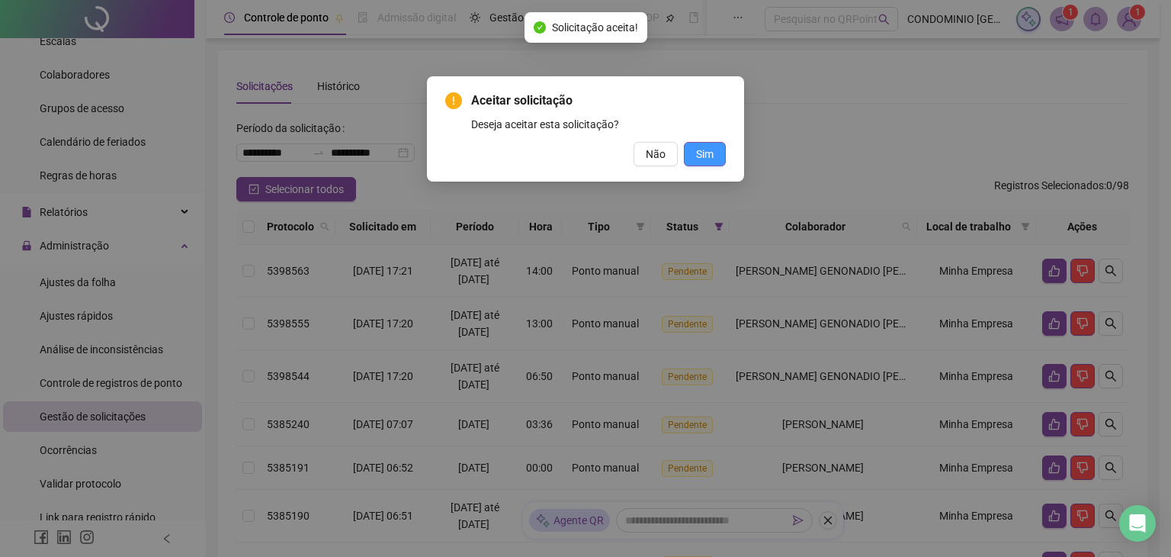
click at [718, 156] on button "Sim" at bounding box center [705, 154] width 42 height 24
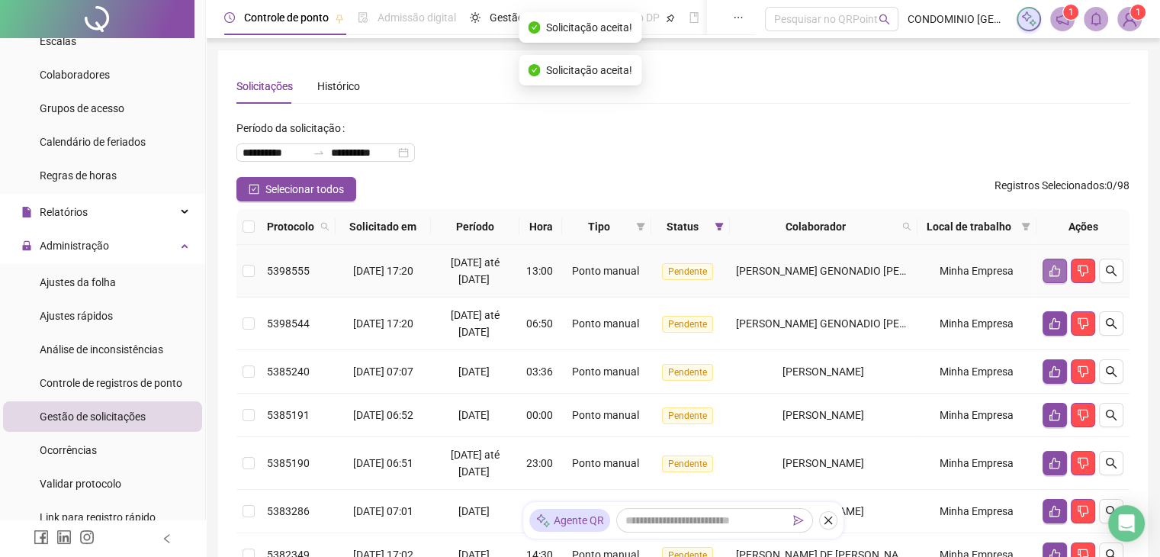
click at [1045, 266] on button "button" at bounding box center [1054, 270] width 24 height 24
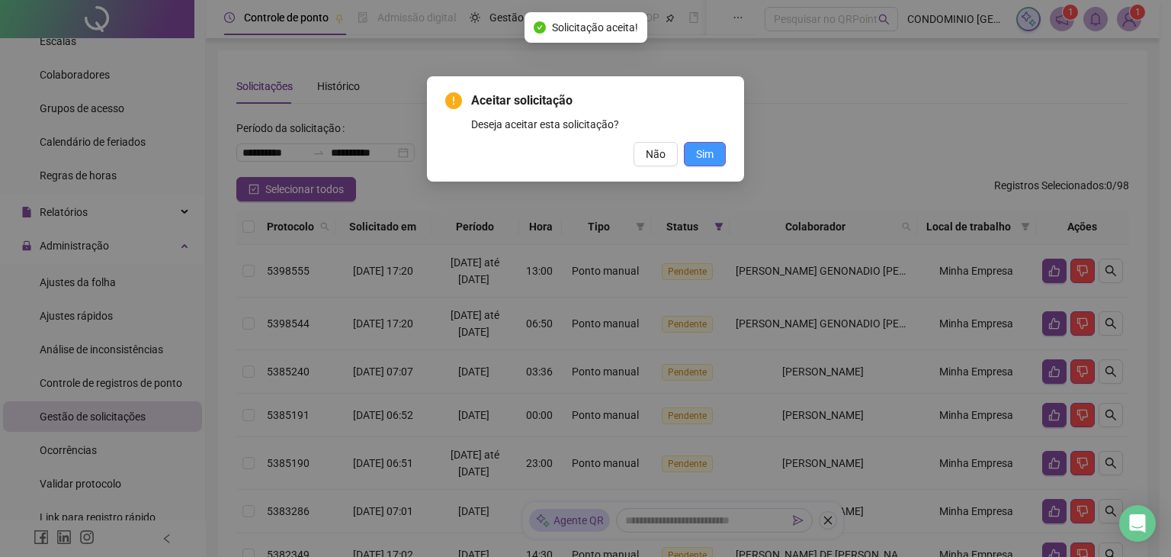
click at [704, 153] on span "Sim" at bounding box center [705, 154] width 18 height 17
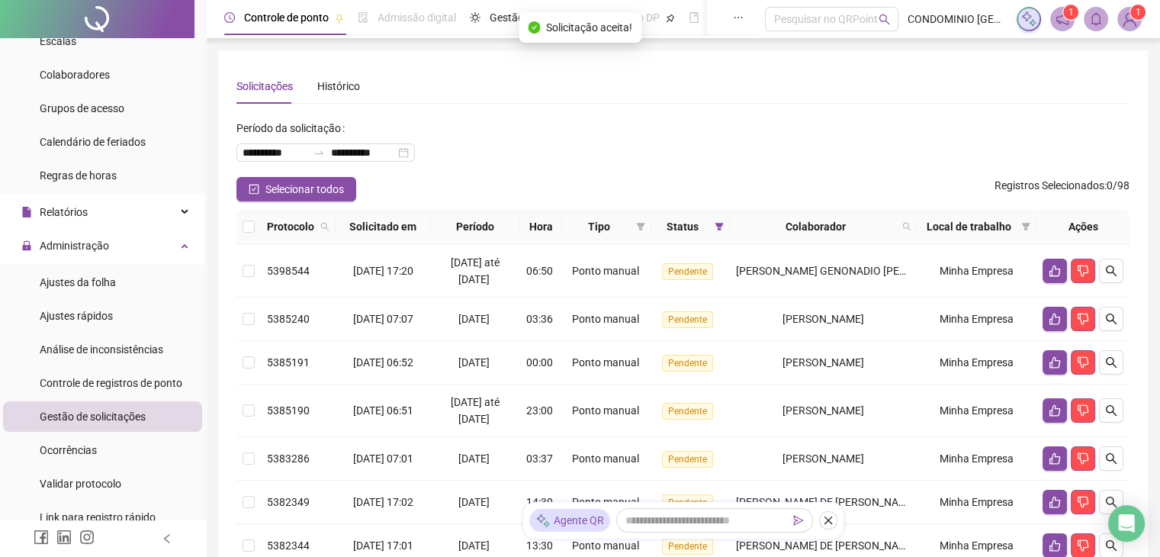
click at [1058, 271] on icon "like" at bounding box center [1054, 270] width 11 height 11
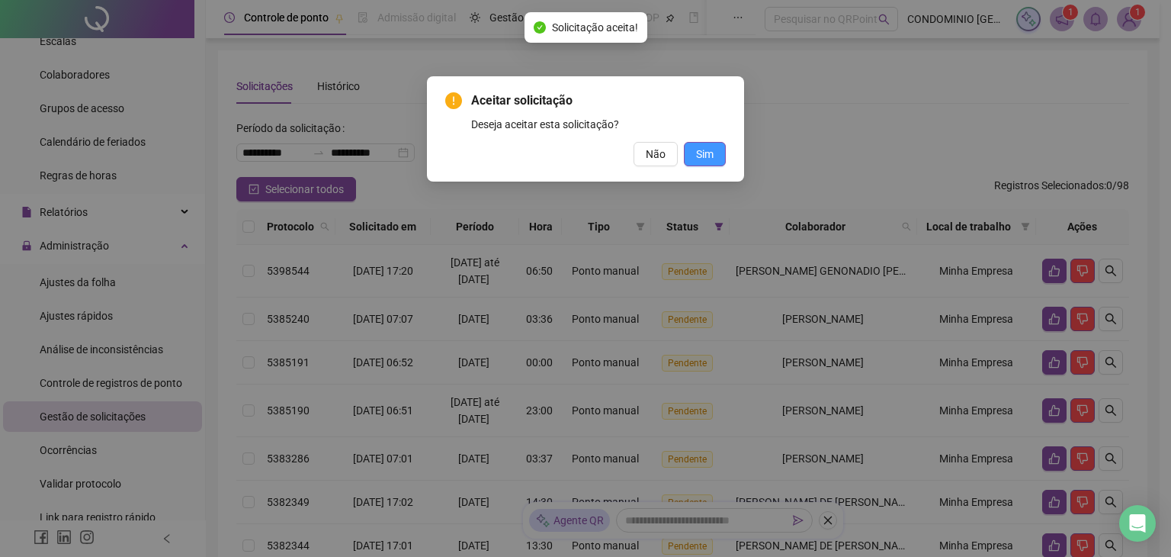
click at [714, 158] on button "Sim" at bounding box center [705, 154] width 42 height 24
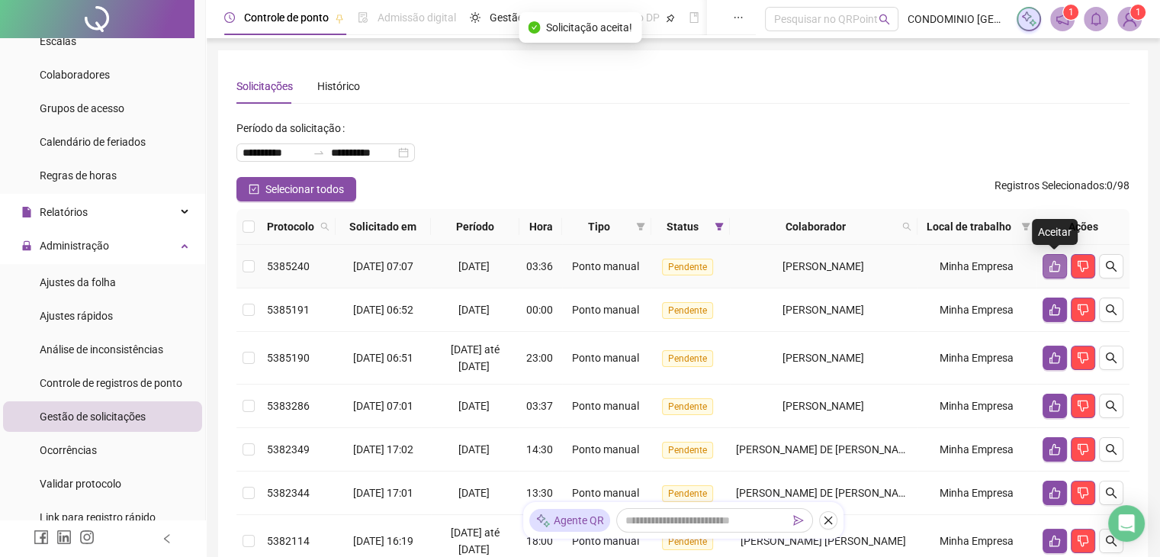
click at [1052, 268] on icon "like" at bounding box center [1054, 266] width 12 height 12
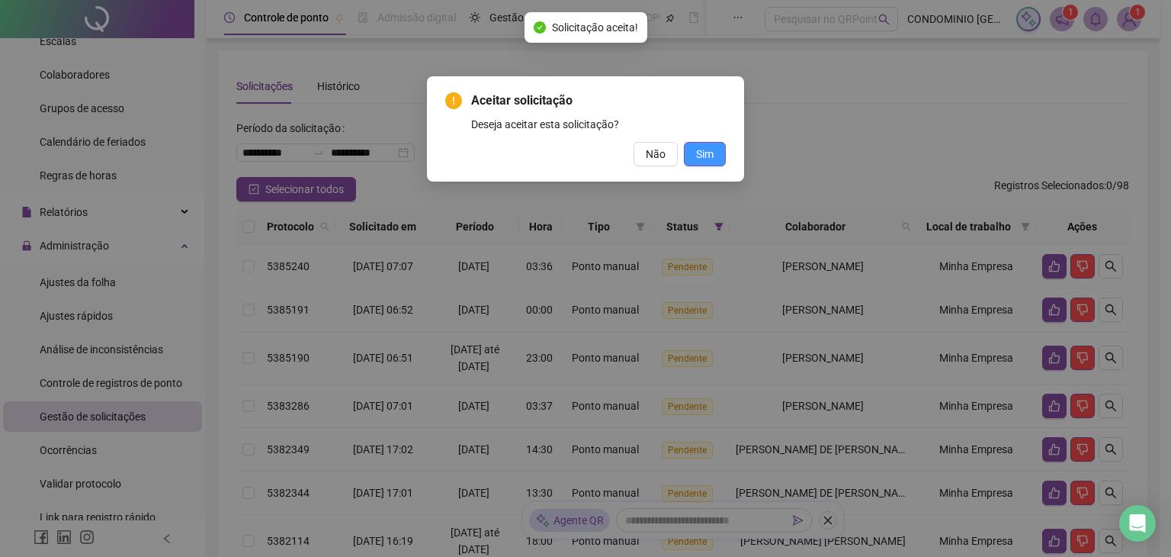
click at [711, 156] on span "Sim" at bounding box center [705, 154] width 18 height 17
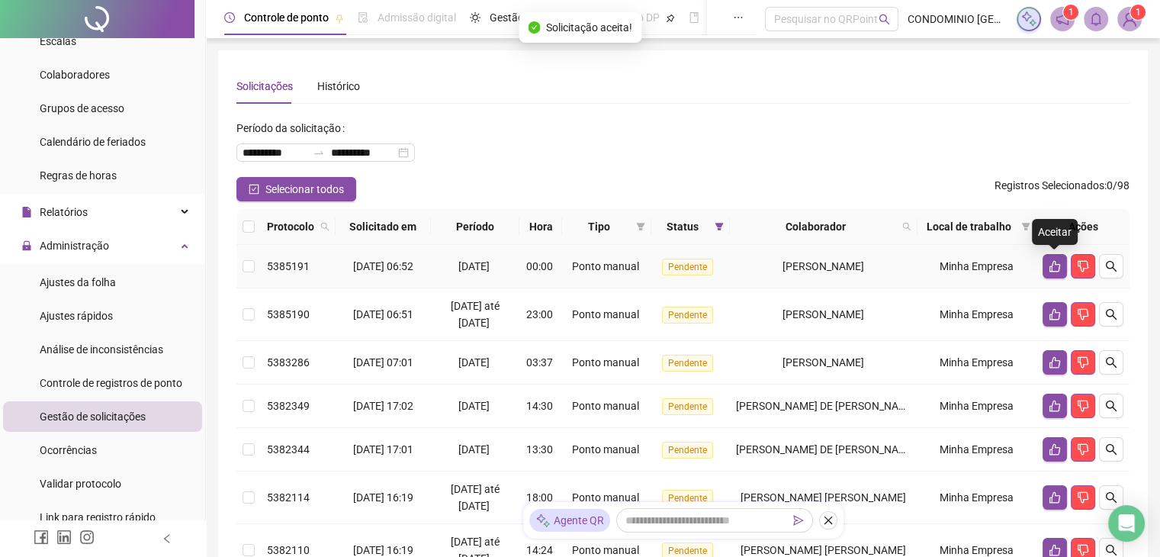
click at [1053, 266] on icon "like" at bounding box center [1054, 266] width 12 height 12
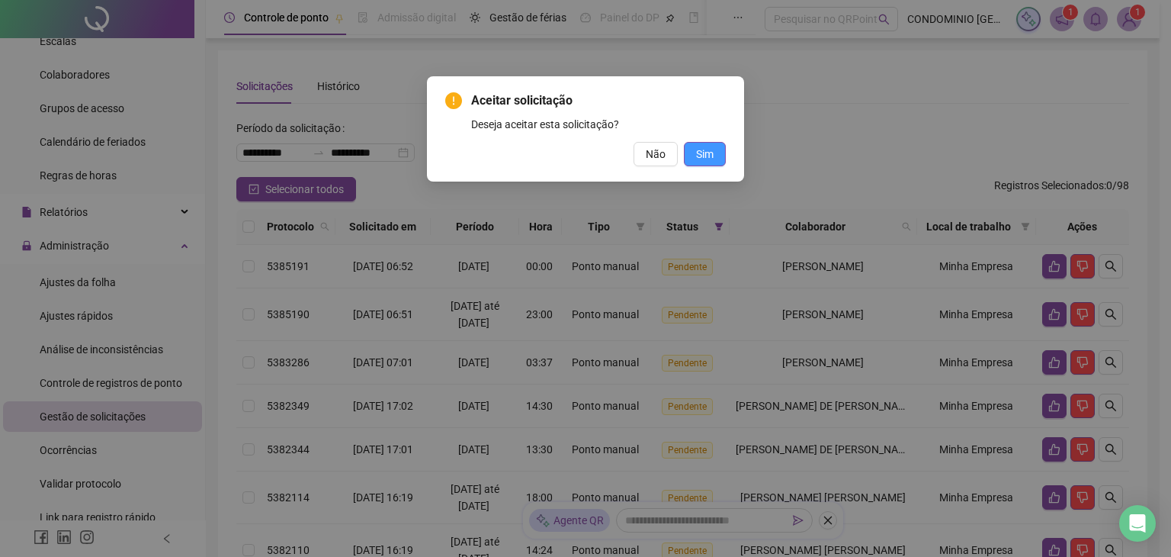
click at [706, 159] on span "Sim" at bounding box center [705, 154] width 18 height 17
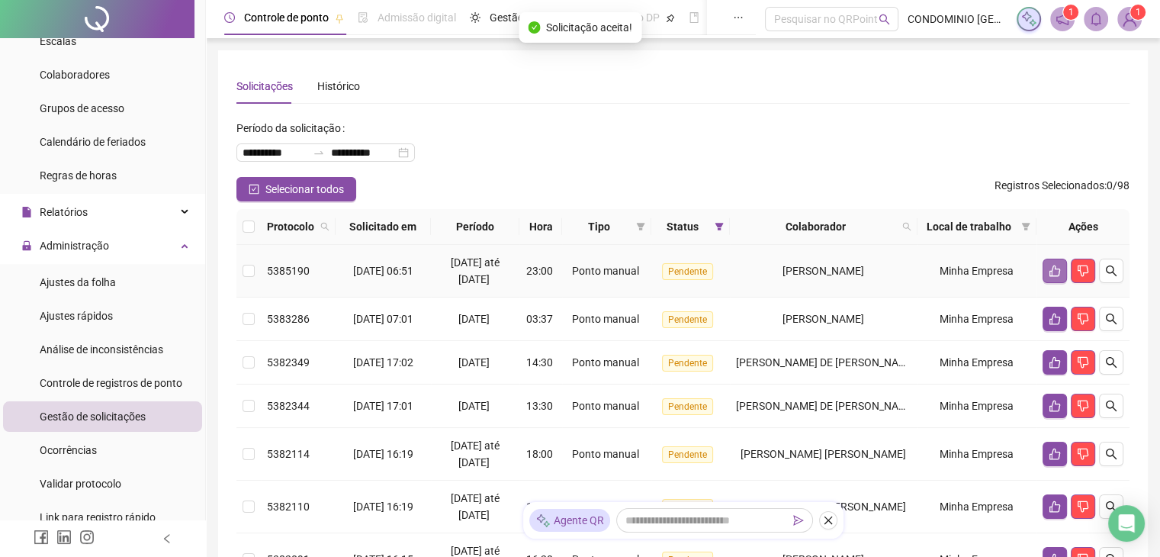
click at [1055, 272] on icon "like" at bounding box center [1054, 271] width 12 height 12
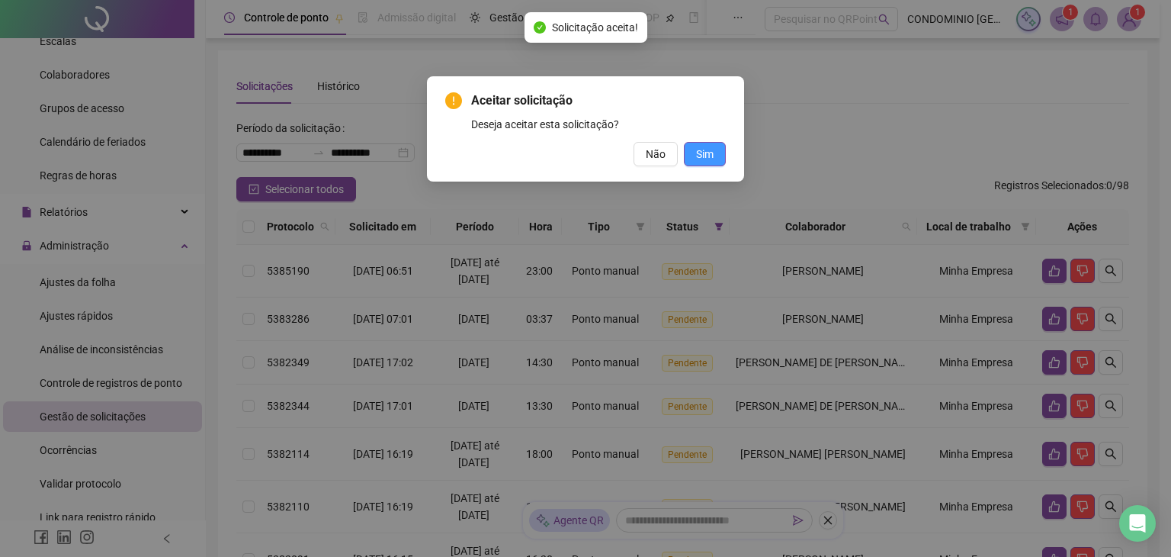
click at [709, 157] on span "Sim" at bounding box center [705, 154] width 18 height 17
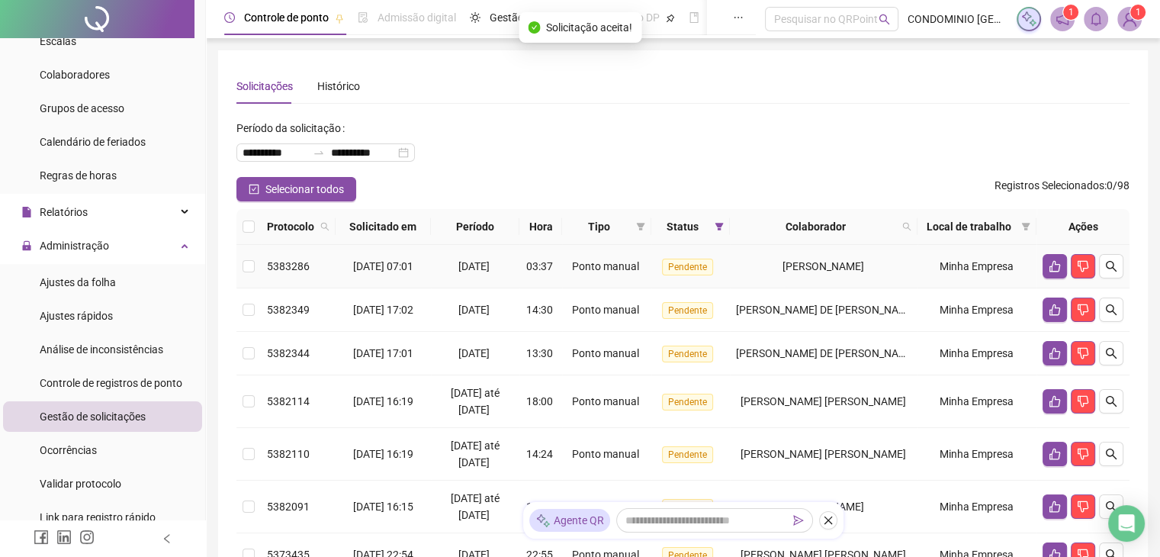
click at [1055, 272] on button "button" at bounding box center [1054, 266] width 24 height 24
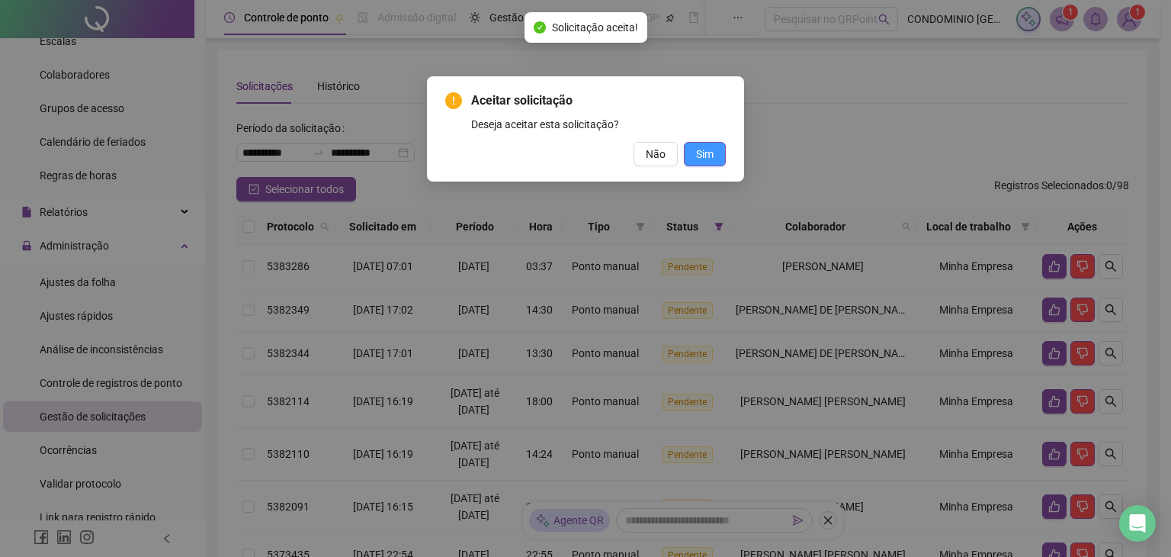
click at [705, 156] on span "Sim" at bounding box center [705, 154] width 18 height 17
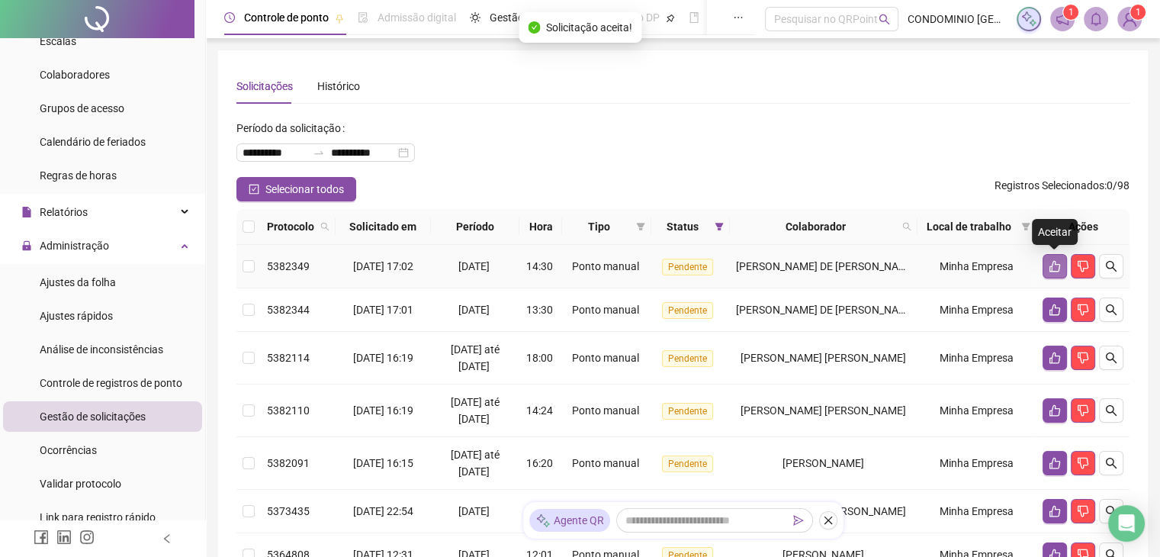
click at [1052, 266] on icon "like" at bounding box center [1054, 266] width 12 height 12
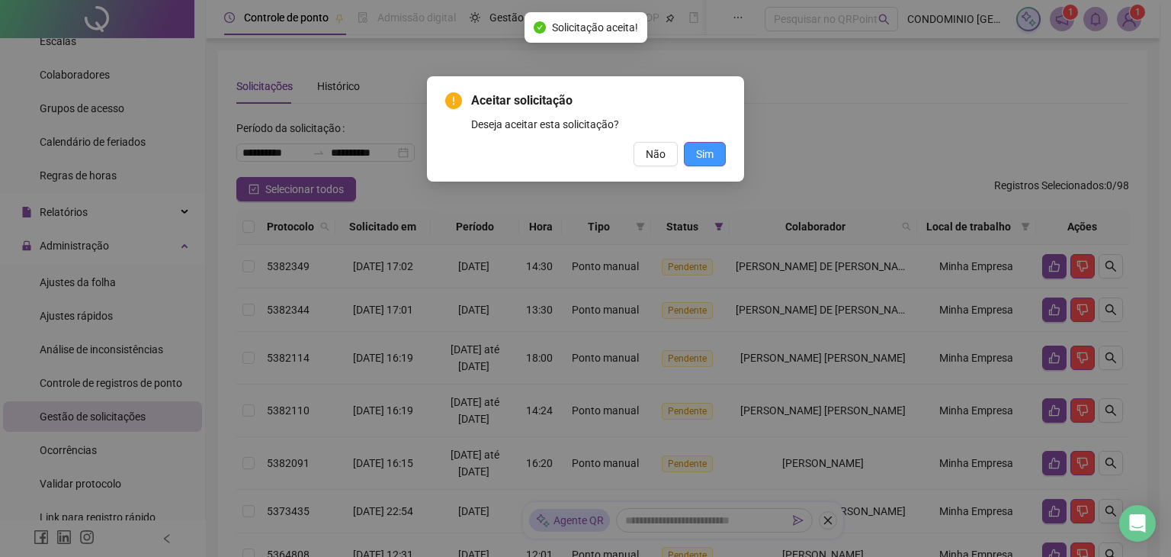
click at [711, 147] on span "Sim" at bounding box center [705, 154] width 18 height 17
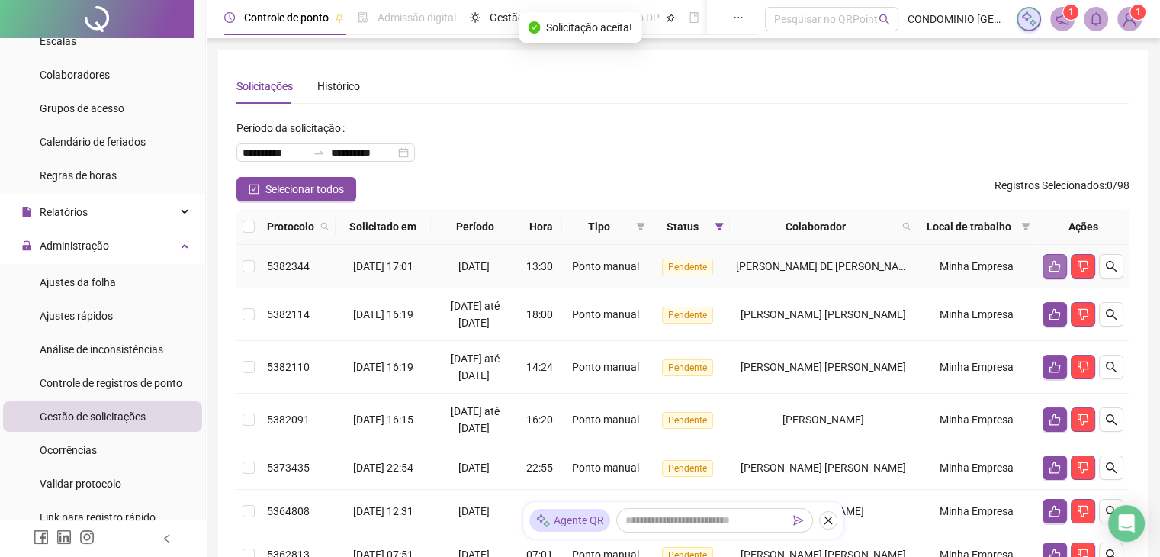
click at [1045, 264] on button "button" at bounding box center [1054, 266] width 24 height 24
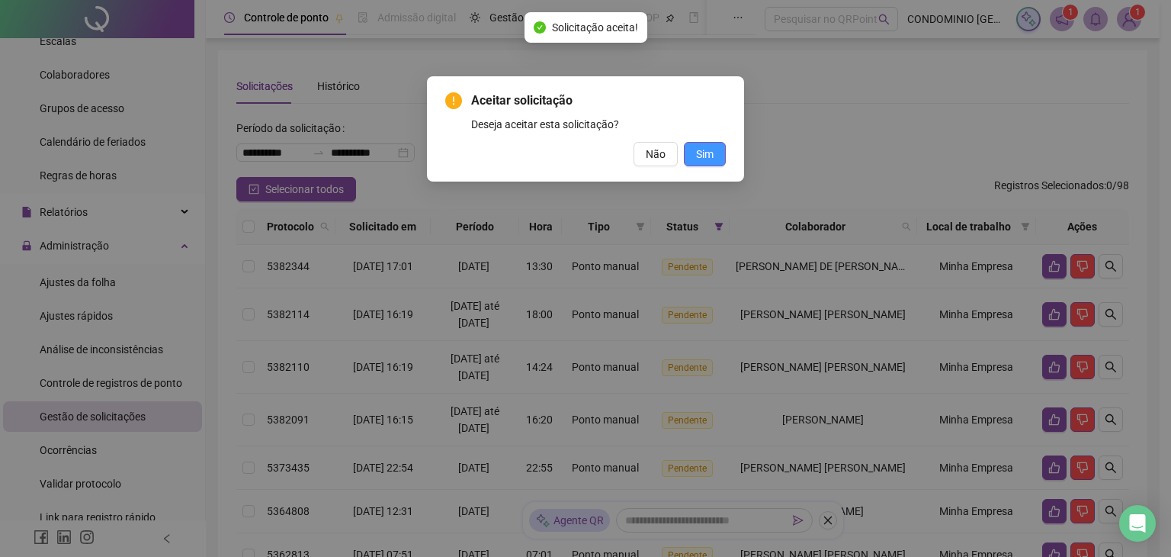
click at [714, 159] on button "Sim" at bounding box center [705, 154] width 42 height 24
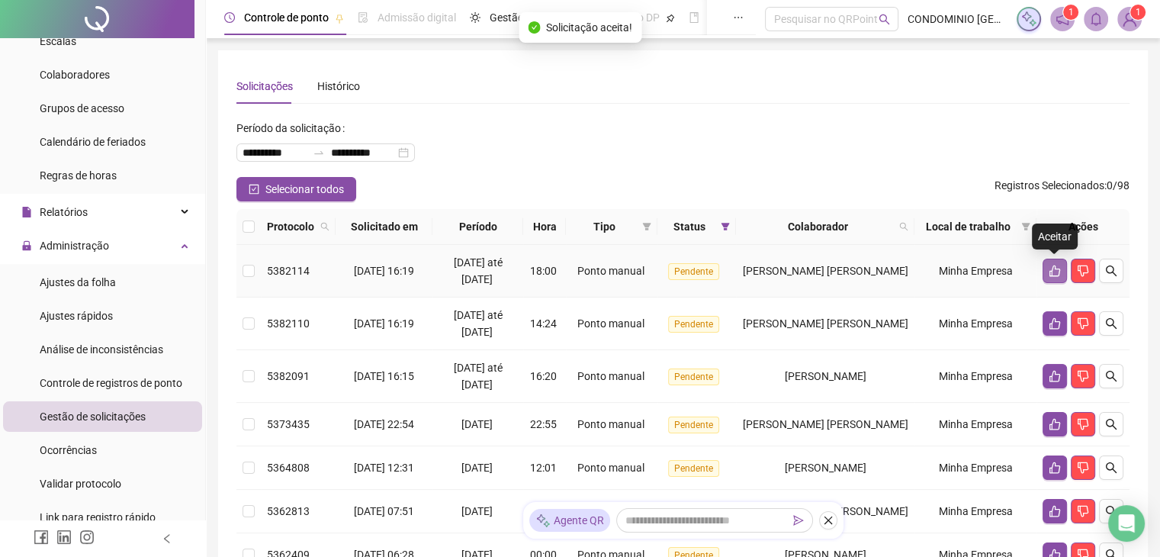
click at [1050, 271] on icon "like" at bounding box center [1054, 270] width 11 height 11
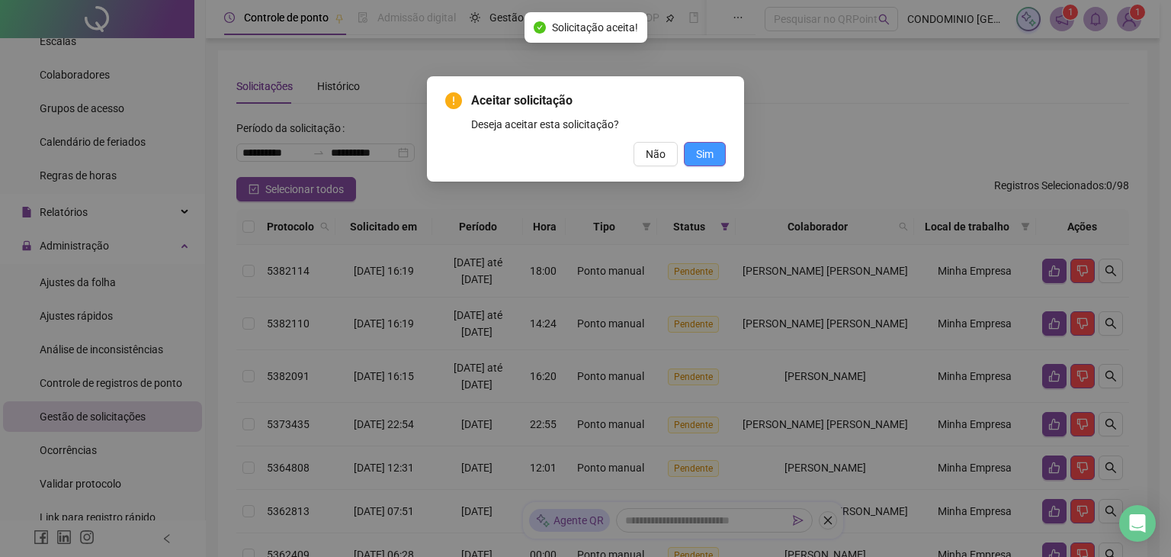
click at [692, 156] on button "Sim" at bounding box center [705, 154] width 42 height 24
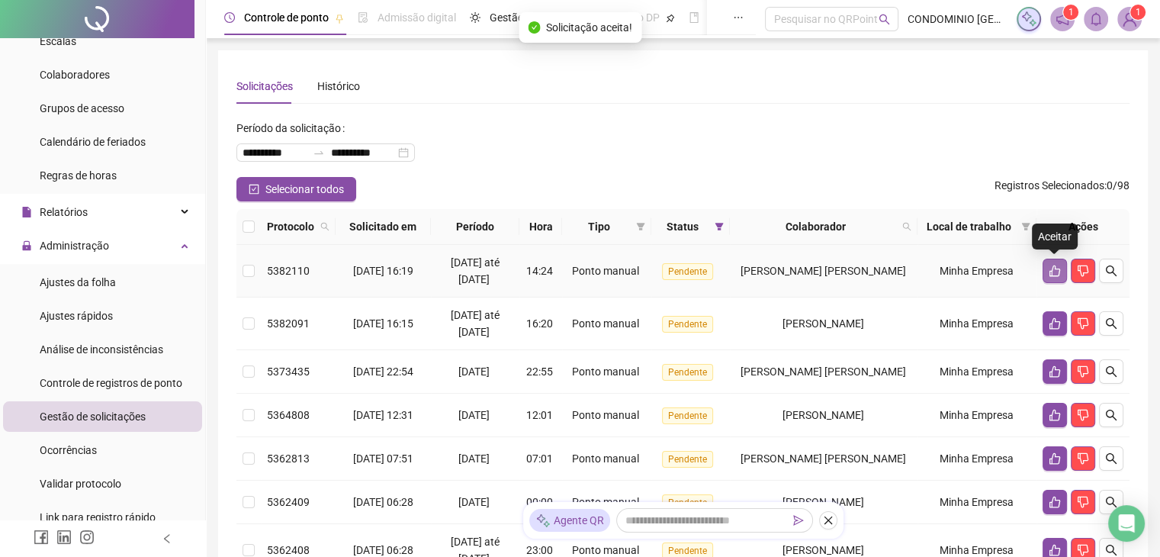
click at [1055, 275] on icon "like" at bounding box center [1054, 270] width 11 height 11
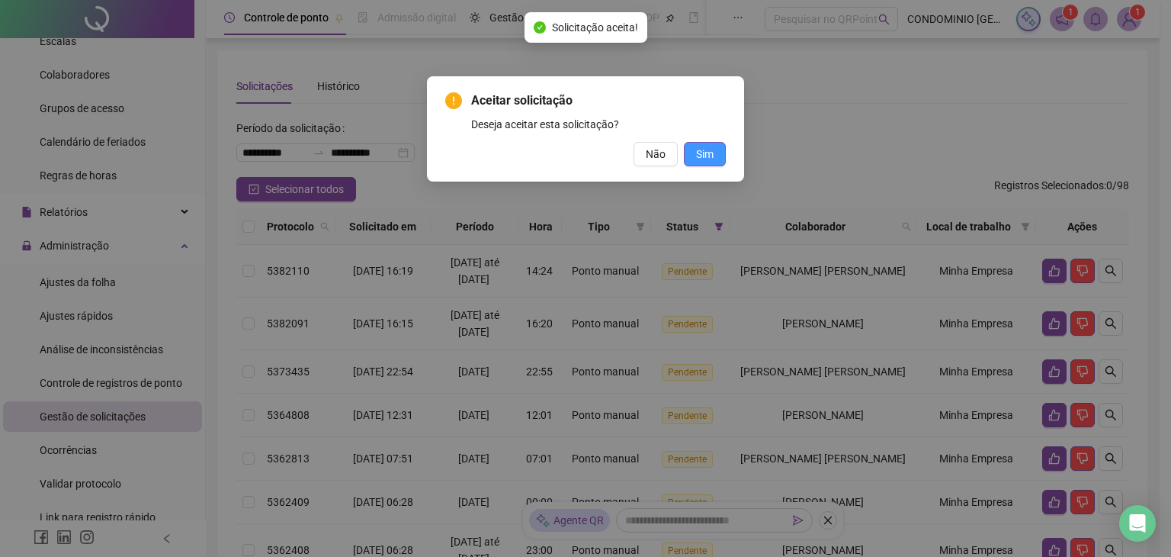
click at [705, 151] on span "Sim" at bounding box center [705, 154] width 18 height 17
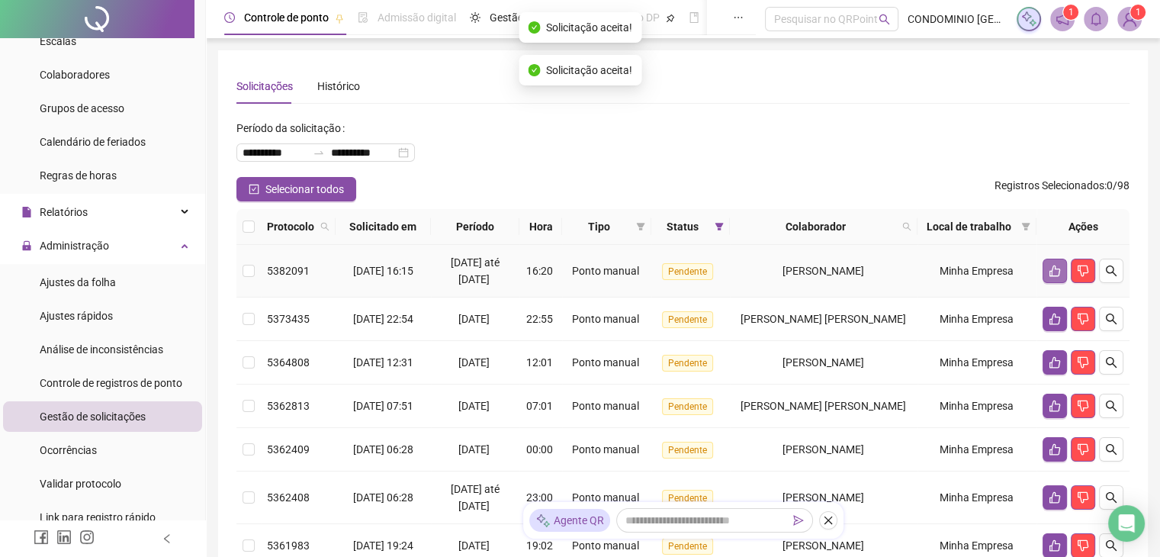
click at [1048, 272] on icon "like" at bounding box center [1054, 271] width 12 height 12
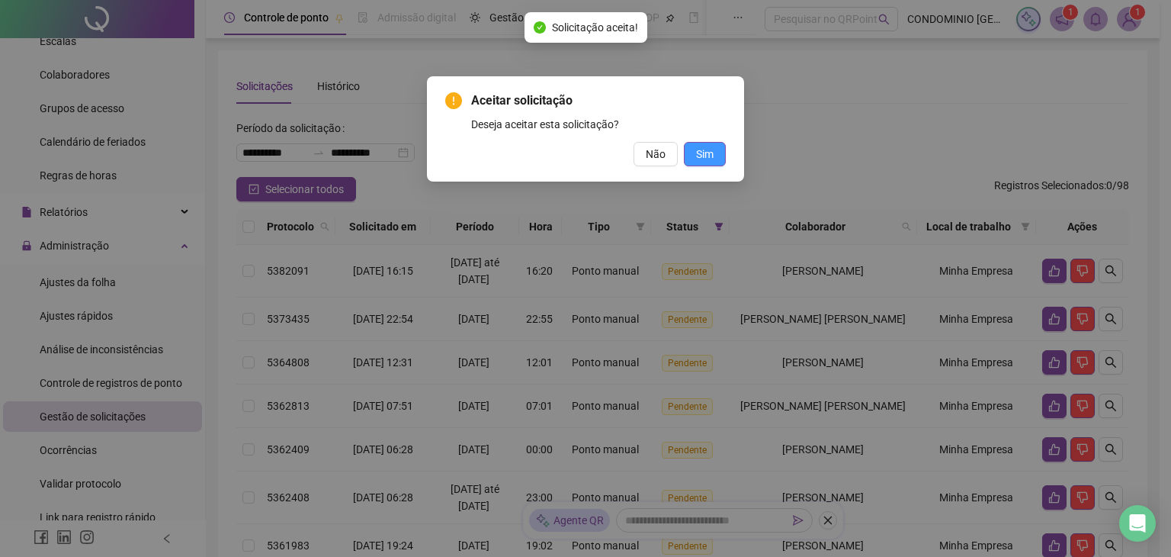
click at [714, 150] on button "Sim" at bounding box center [705, 154] width 42 height 24
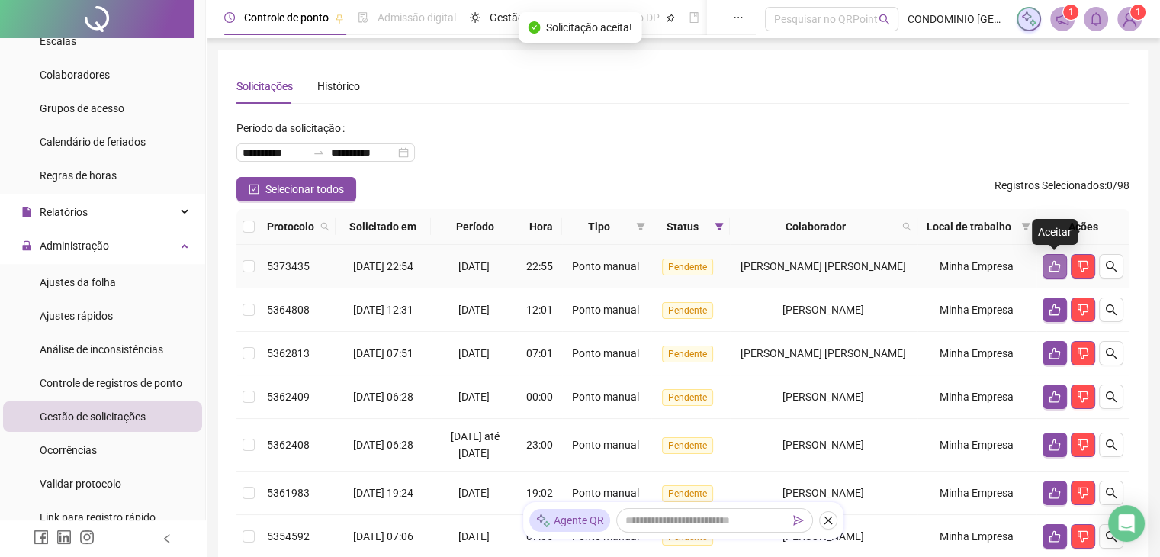
click at [1051, 268] on icon "like" at bounding box center [1054, 266] width 11 height 11
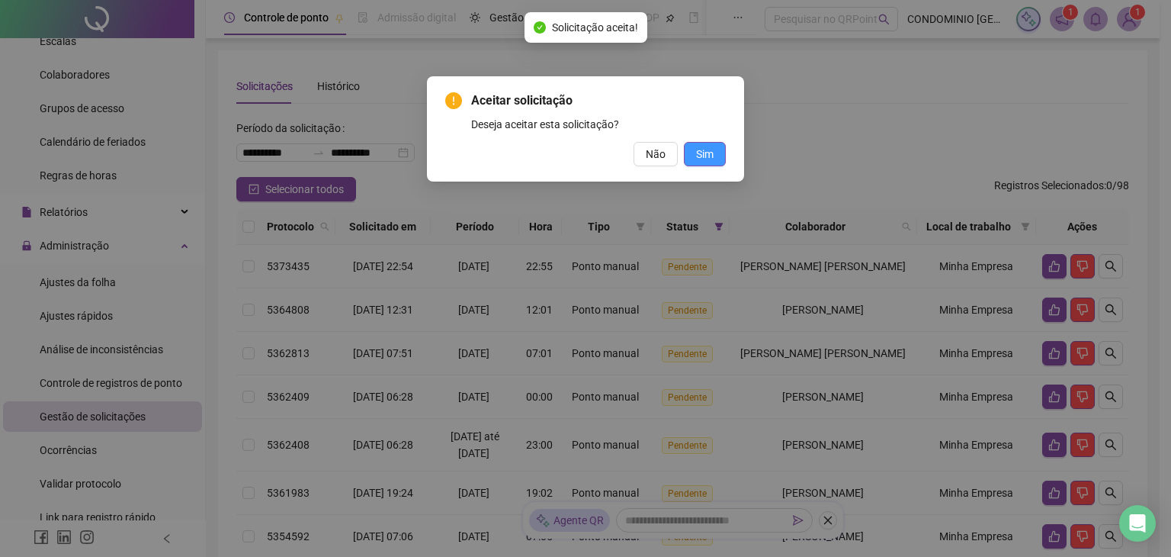
click at [711, 158] on span "Sim" at bounding box center [705, 154] width 18 height 17
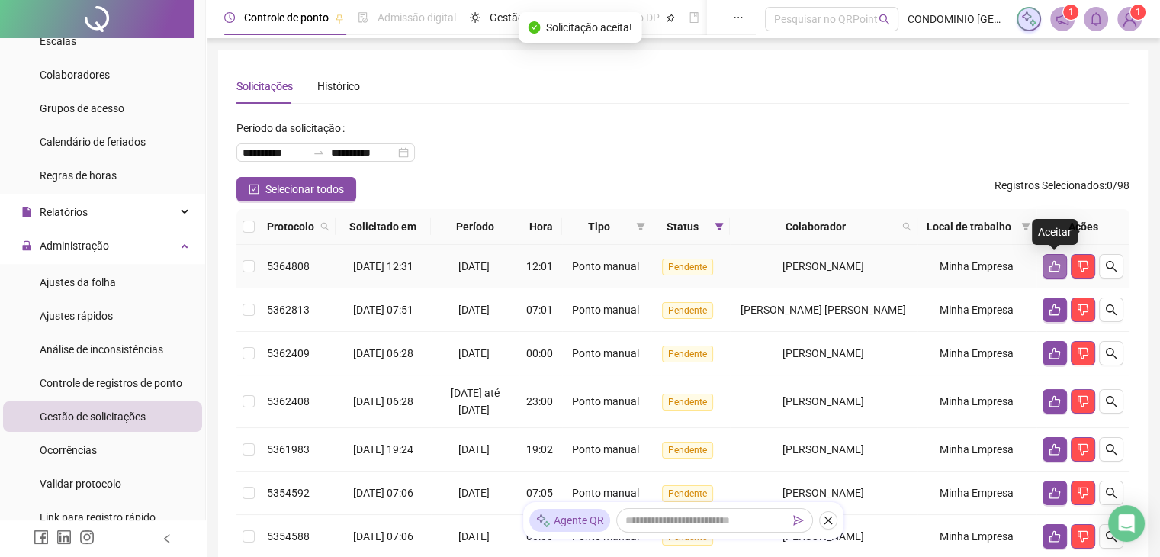
click at [1049, 269] on icon "like" at bounding box center [1054, 266] width 11 height 11
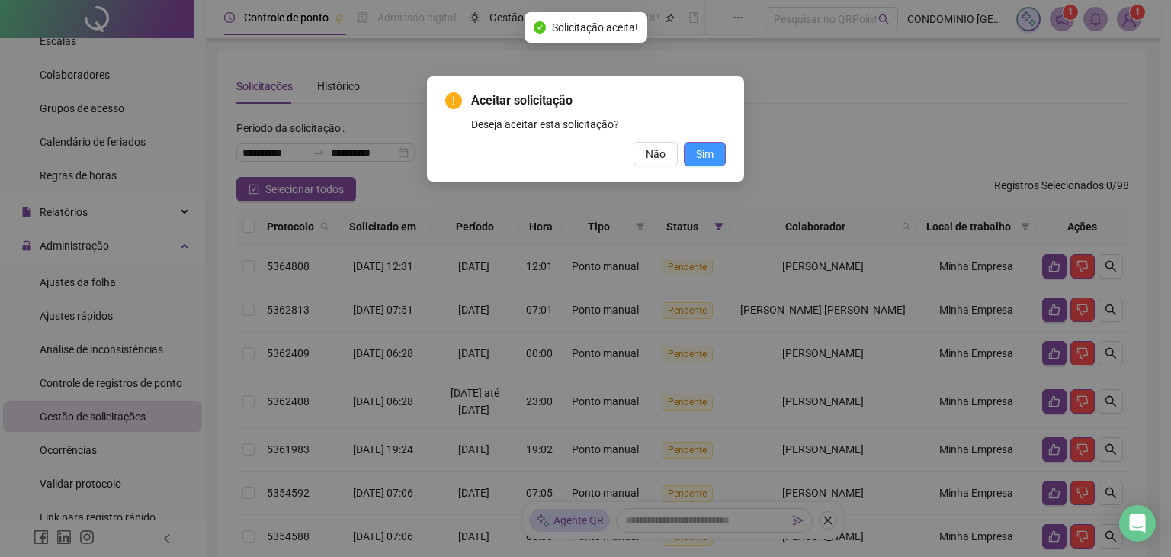
click at [691, 150] on button "Sim" at bounding box center [705, 154] width 42 height 24
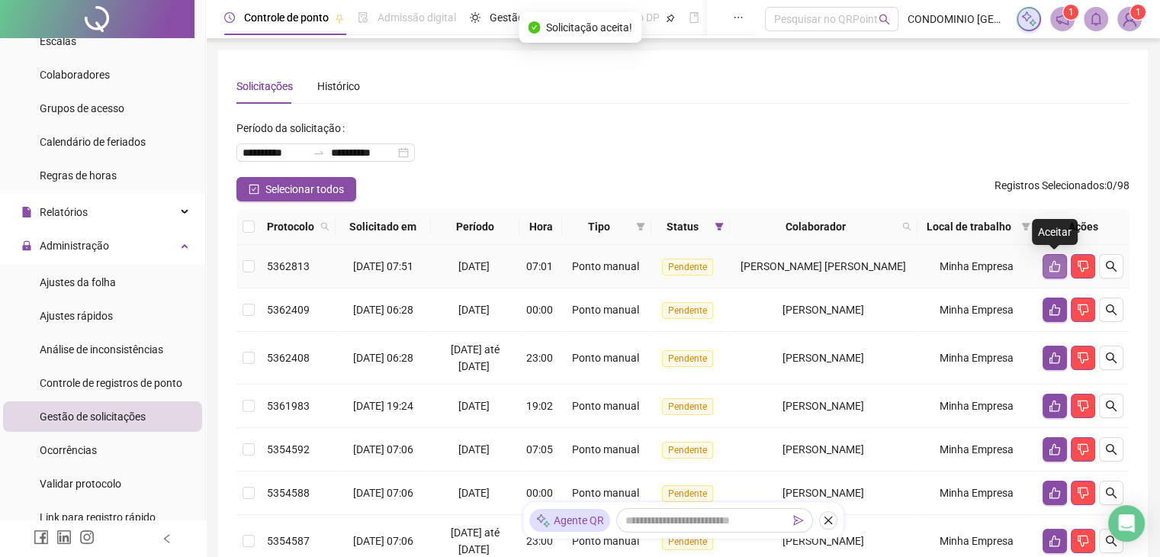
click at [1056, 267] on icon "like" at bounding box center [1054, 266] width 12 height 12
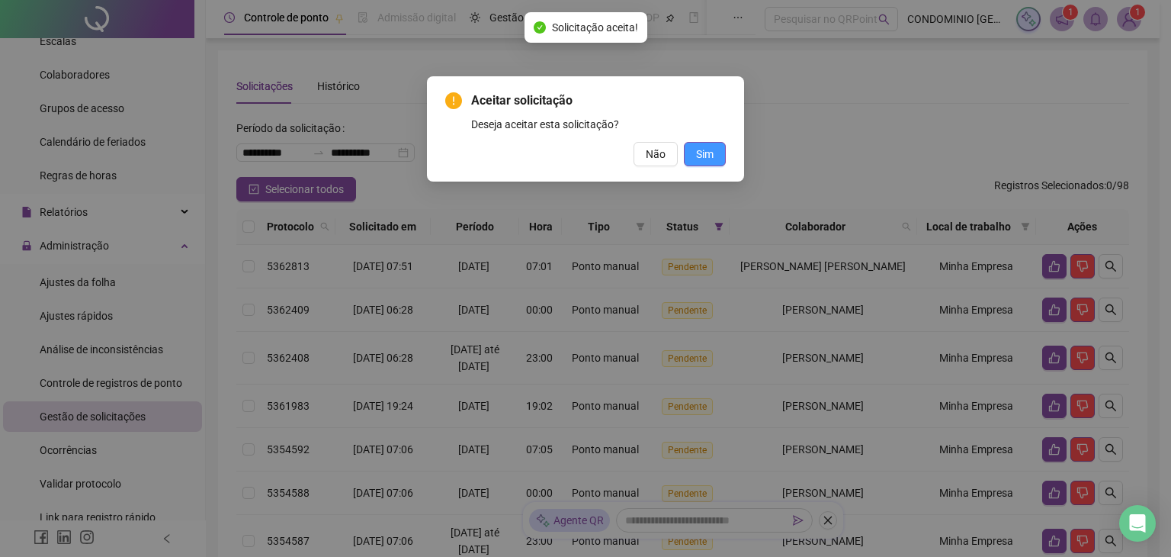
click at [705, 156] on span "Sim" at bounding box center [705, 154] width 18 height 17
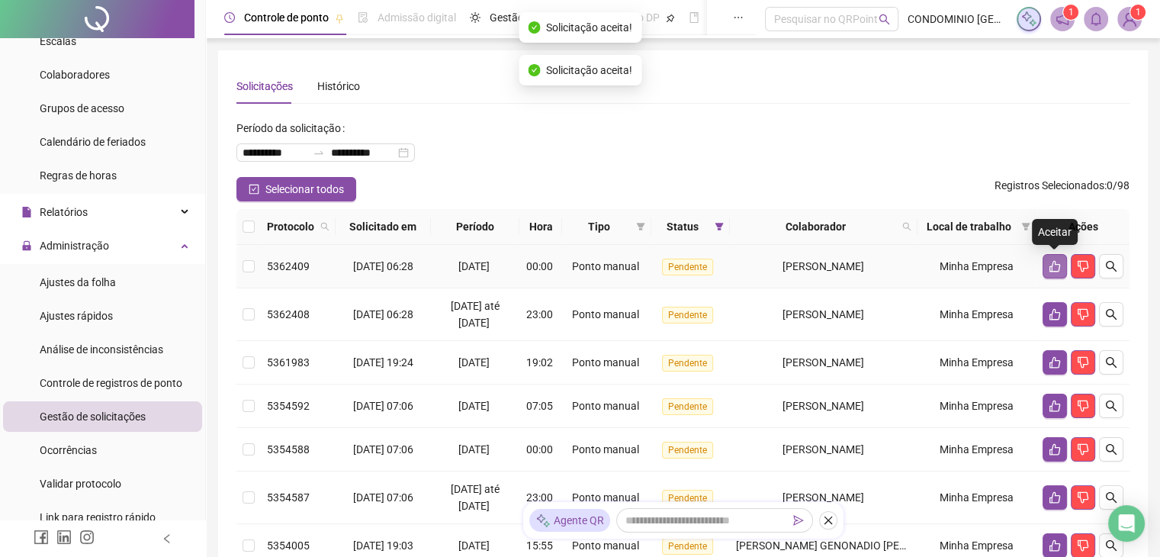
click at [1056, 265] on icon "like" at bounding box center [1054, 266] width 12 height 12
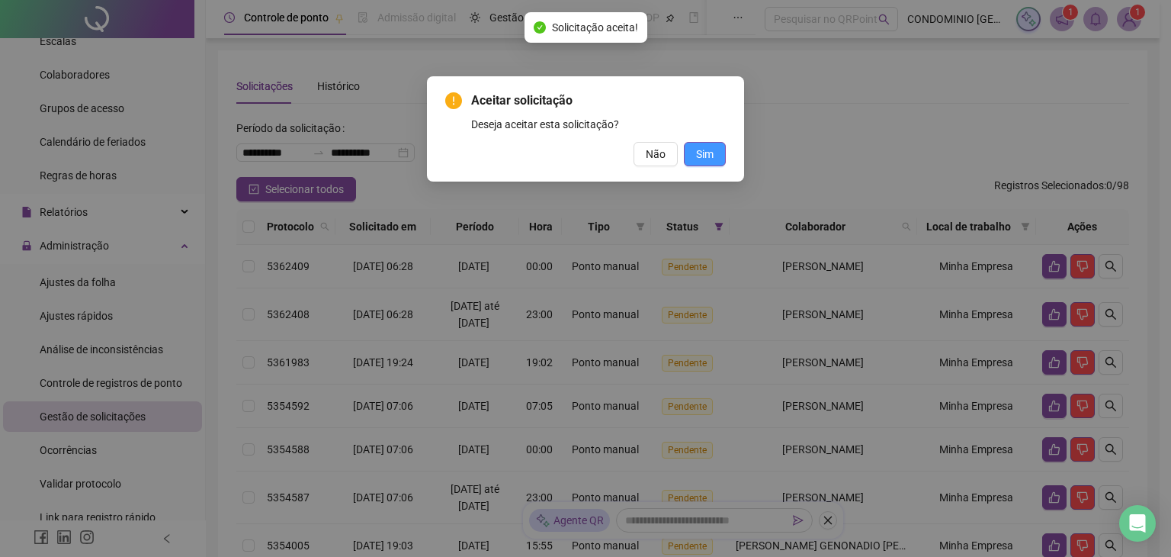
click at [711, 153] on span "Sim" at bounding box center [705, 154] width 18 height 17
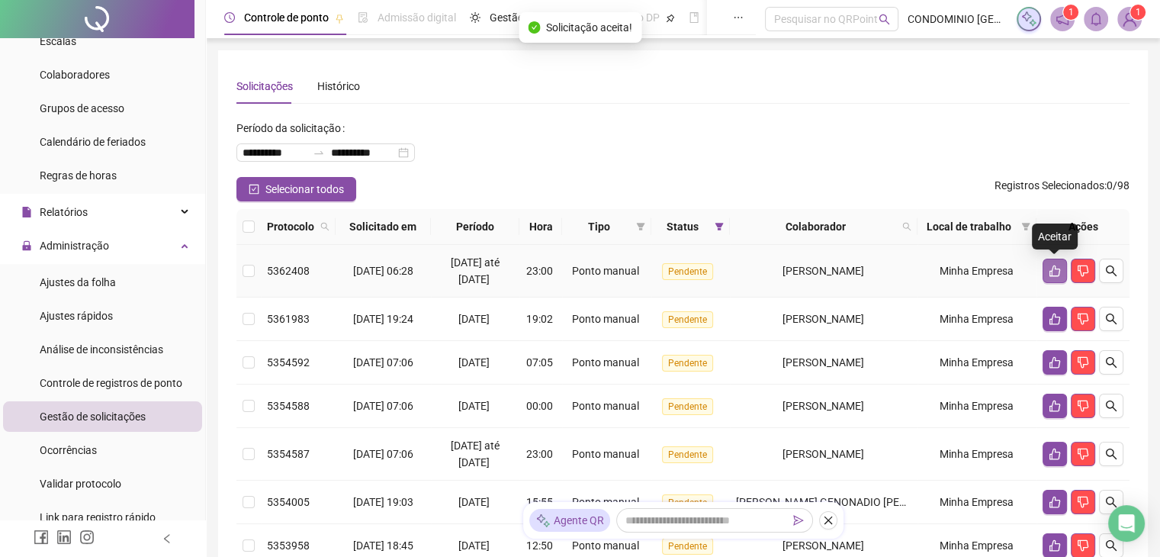
click at [1062, 271] on button "button" at bounding box center [1054, 270] width 24 height 24
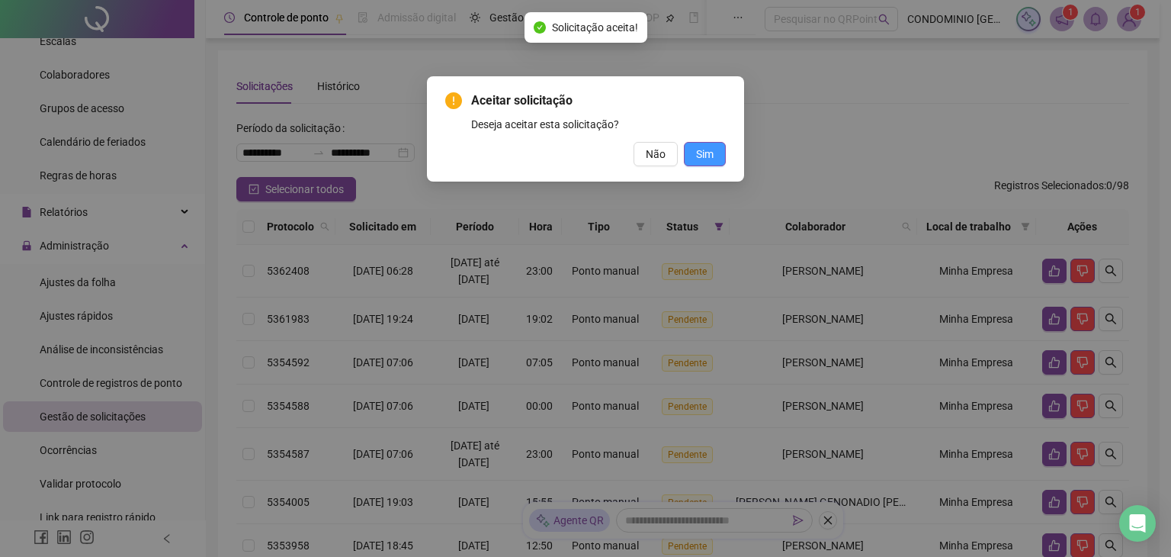
click at [698, 156] on span "Sim" at bounding box center [705, 154] width 18 height 17
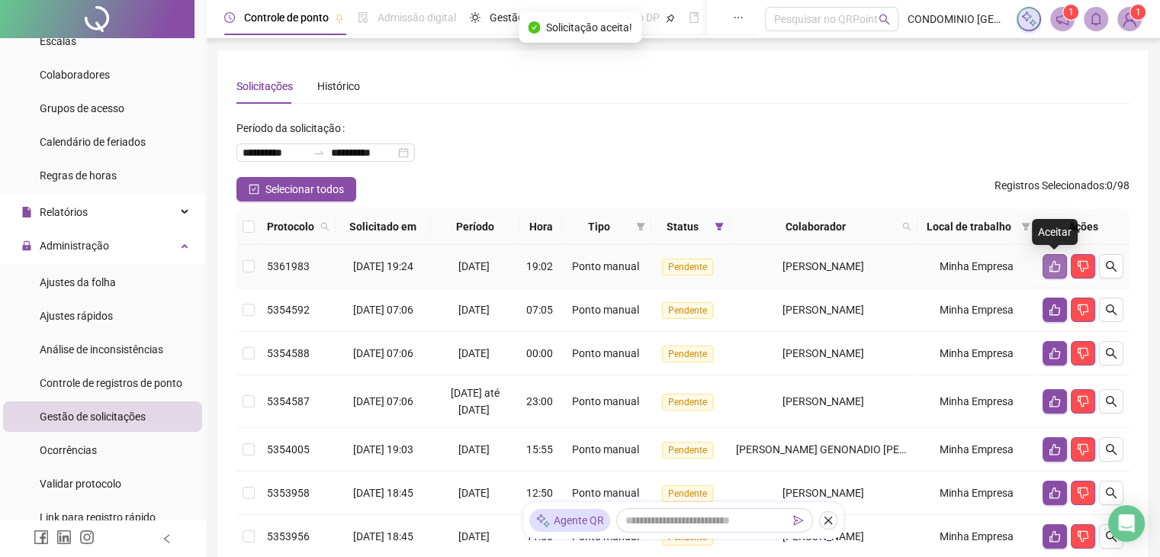
click at [1049, 264] on icon "like" at bounding box center [1054, 266] width 12 height 12
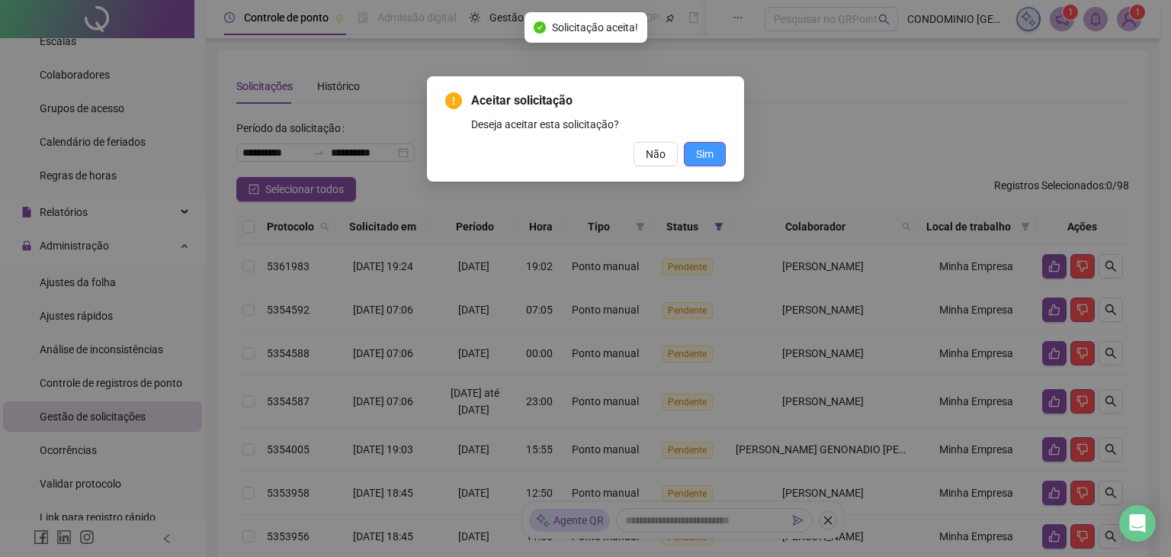
click at [710, 159] on span "Sim" at bounding box center [705, 154] width 18 height 17
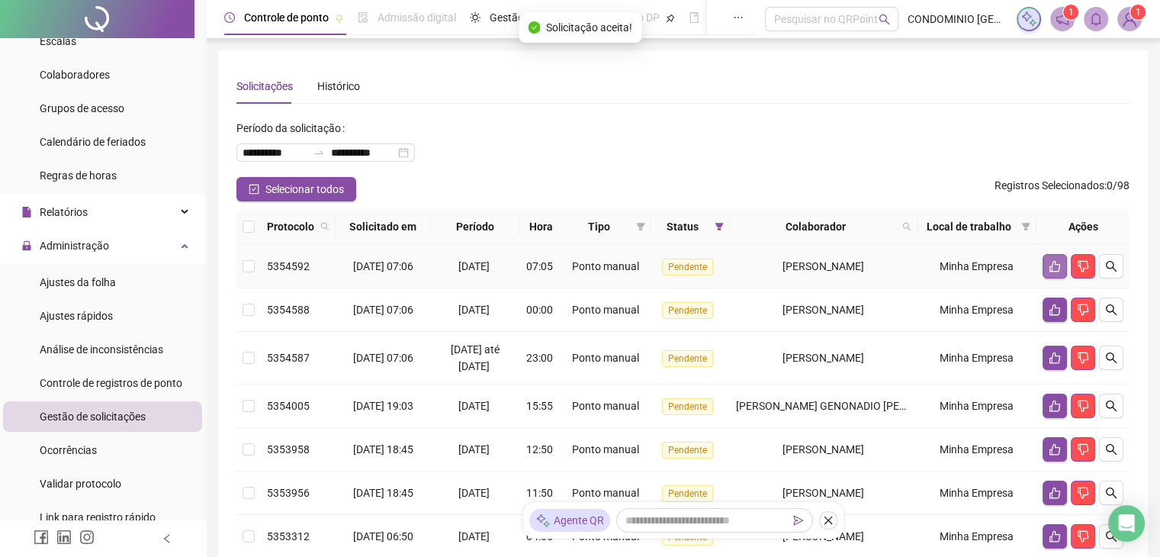
click at [1053, 268] on icon "like" at bounding box center [1054, 266] width 12 height 12
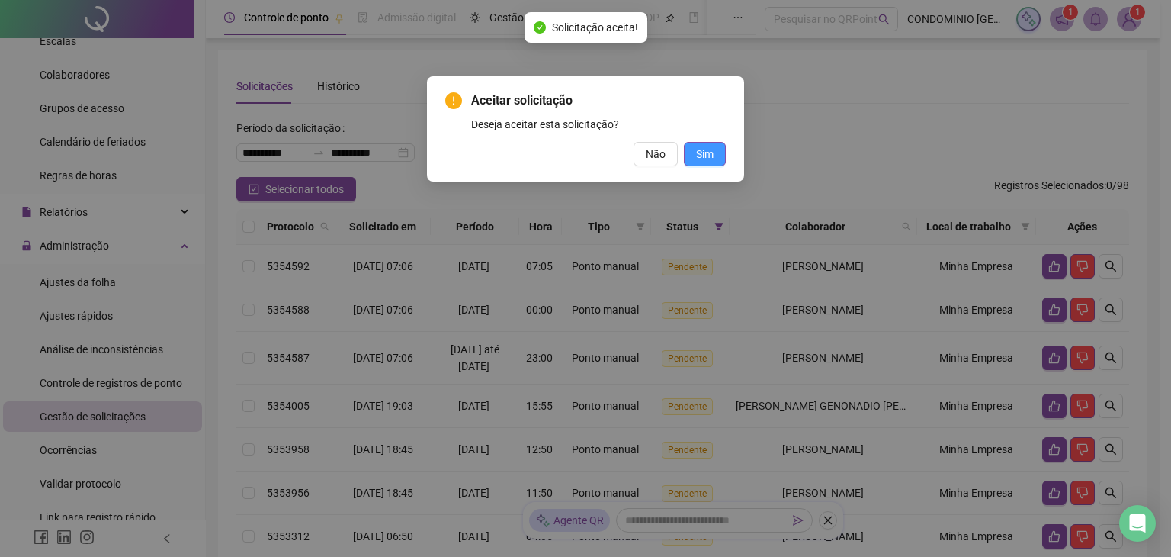
click at [702, 146] on span "Sim" at bounding box center [705, 154] width 18 height 17
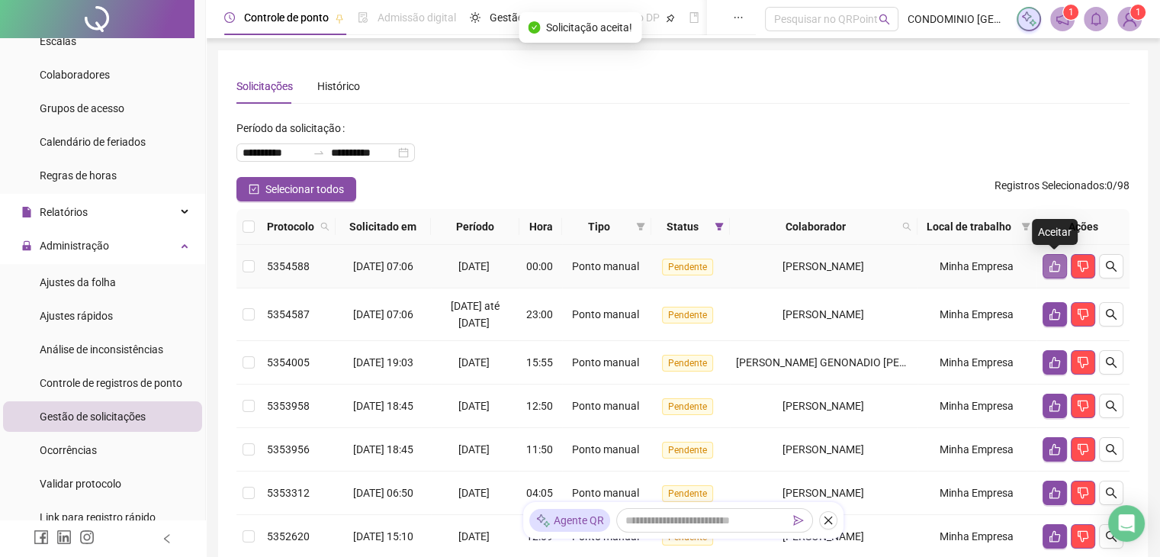
click at [1054, 266] on icon "like" at bounding box center [1054, 266] width 12 height 12
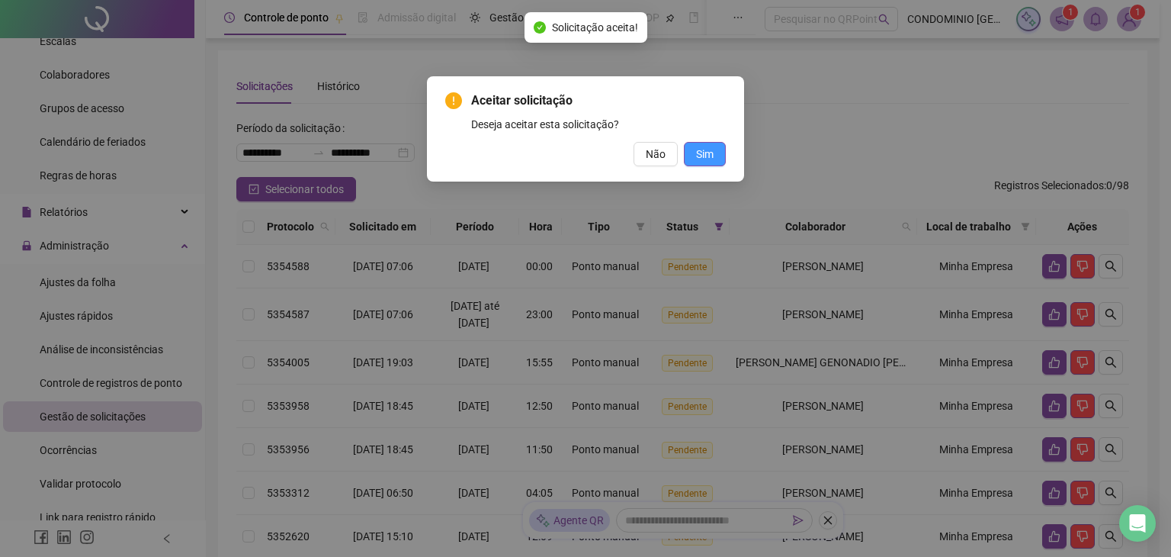
click at [711, 155] on span "Sim" at bounding box center [705, 154] width 18 height 17
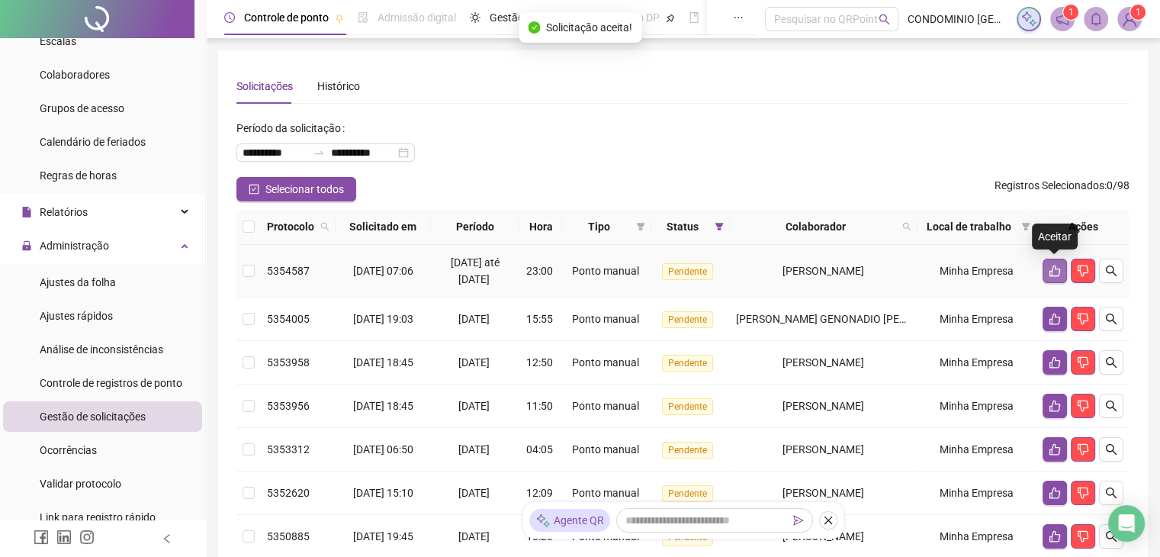
click at [1047, 271] on button "button" at bounding box center [1054, 270] width 24 height 24
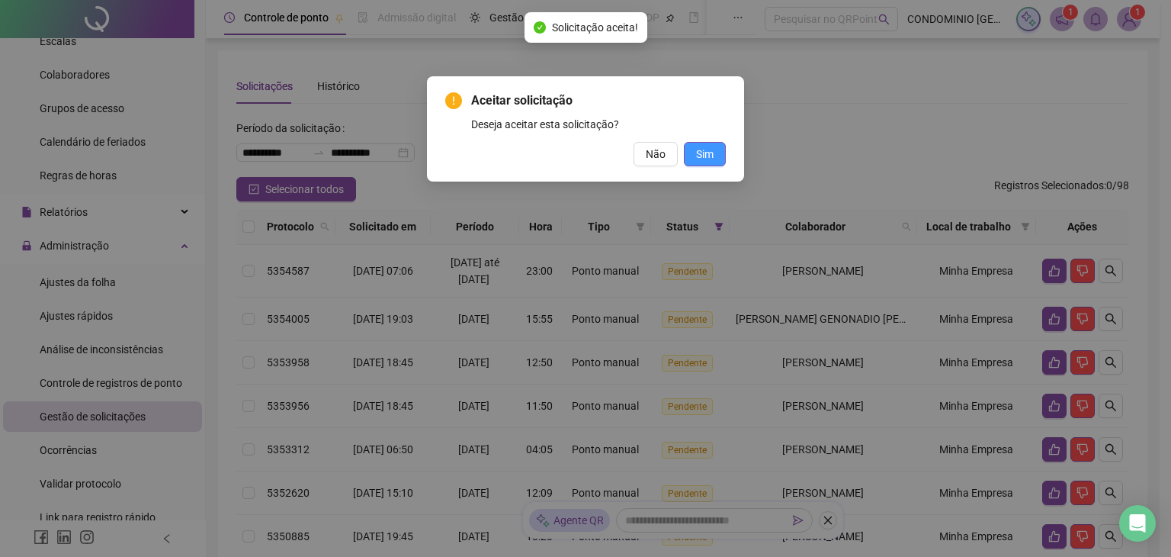
click at [697, 156] on span "Sim" at bounding box center [705, 154] width 18 height 17
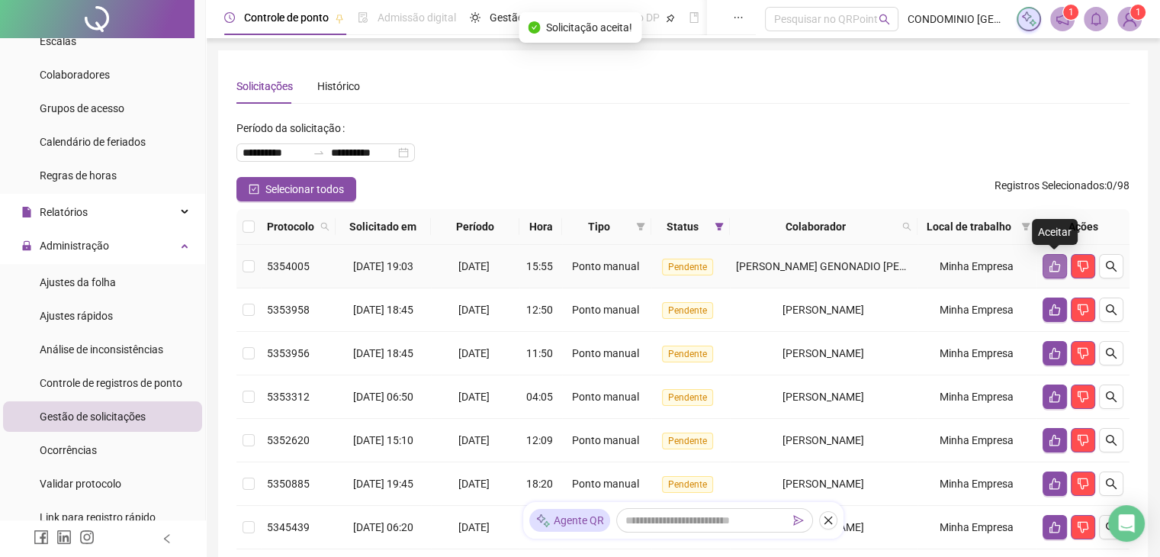
click at [1053, 270] on icon "like" at bounding box center [1054, 266] width 12 height 12
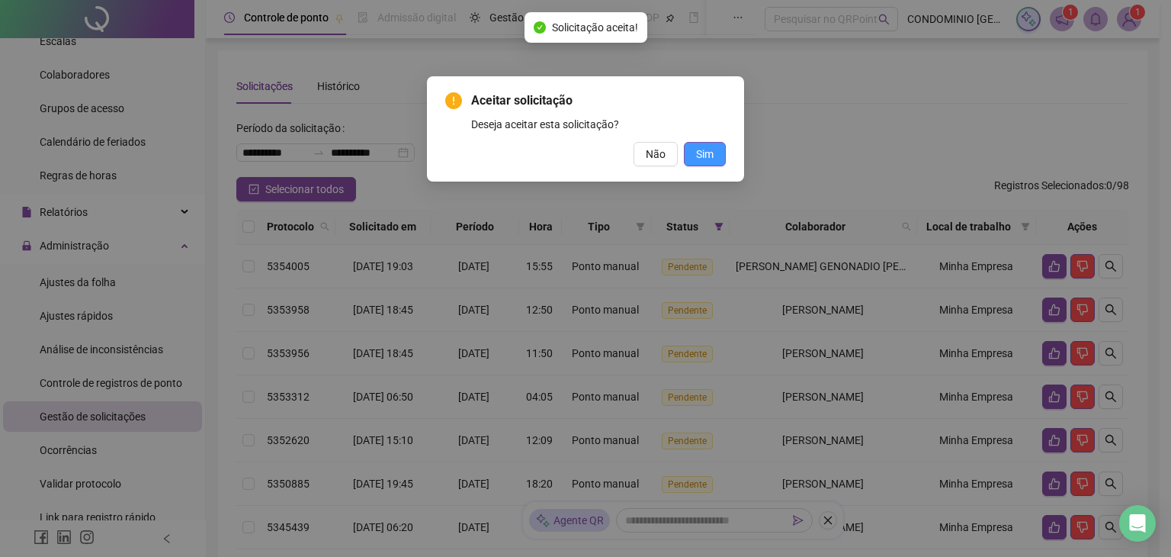
click at [713, 159] on span "Sim" at bounding box center [705, 154] width 18 height 17
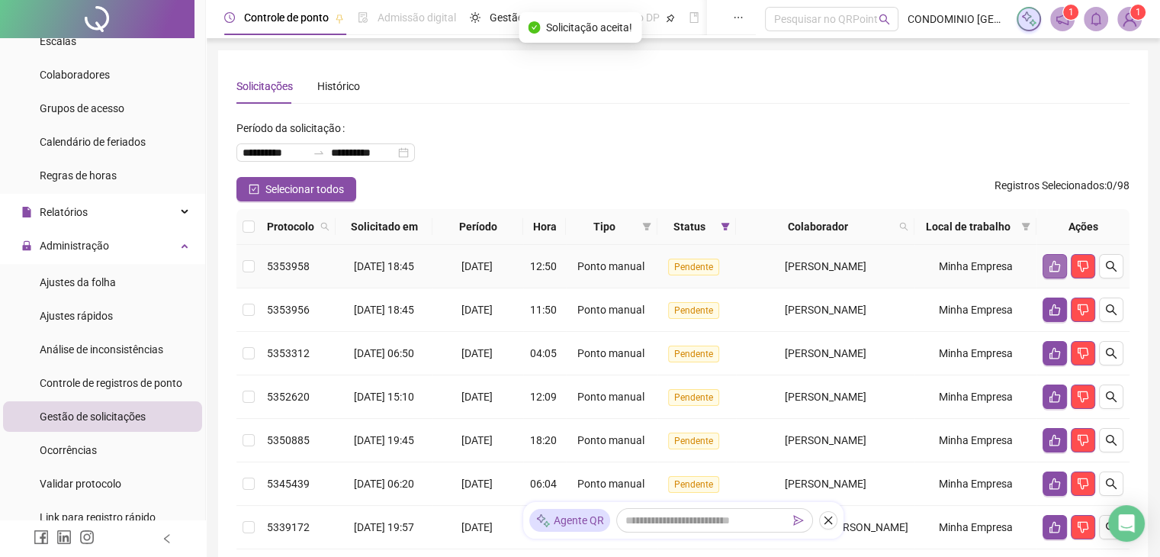
click at [1049, 263] on icon "like" at bounding box center [1054, 266] width 12 height 12
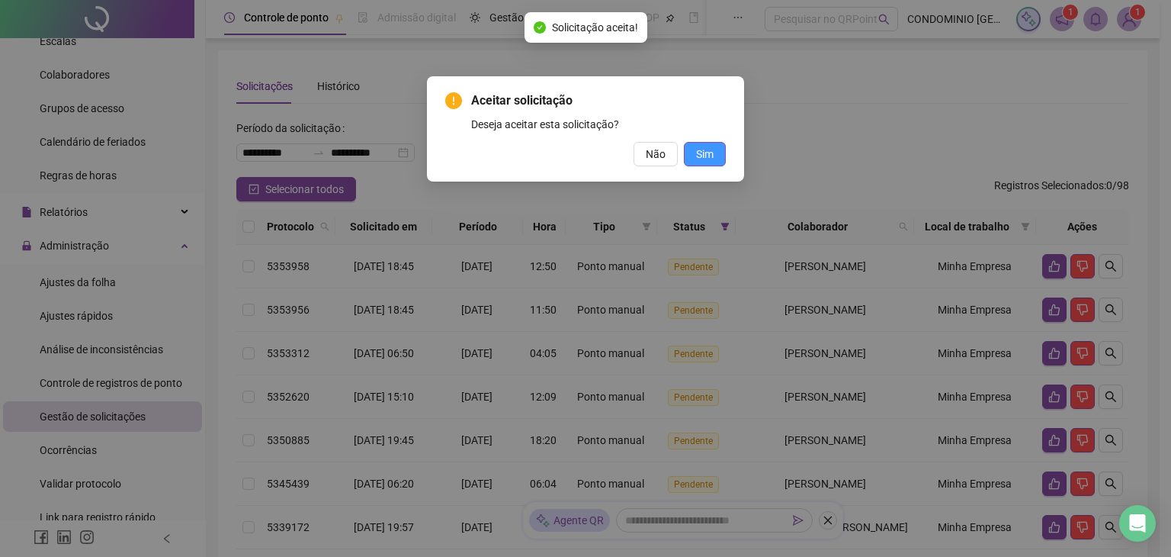
click at [715, 153] on button "Sim" at bounding box center [705, 154] width 42 height 24
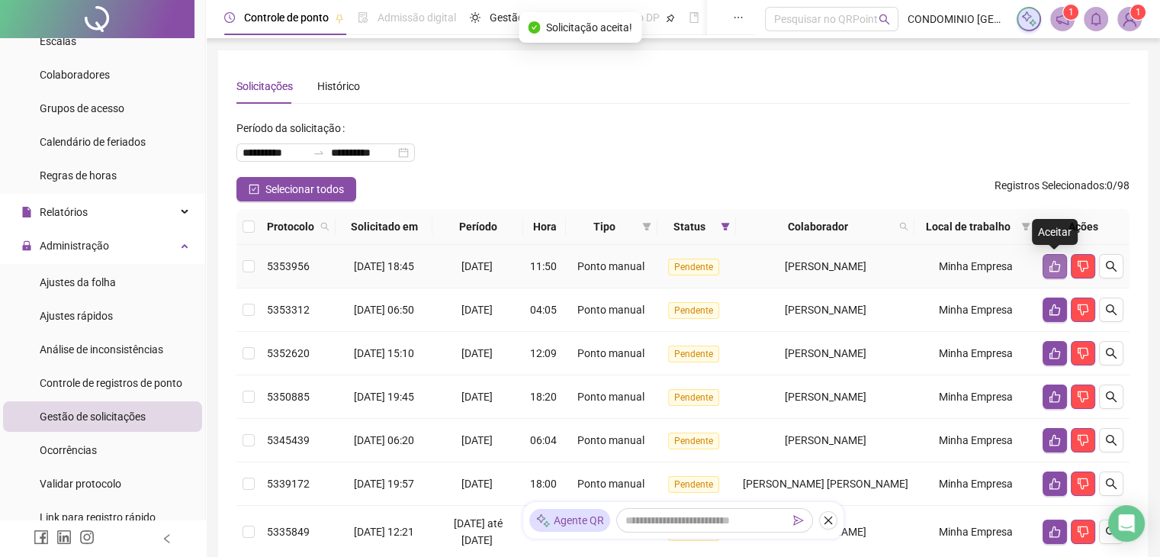
click at [1049, 263] on icon "like" at bounding box center [1054, 266] width 12 height 12
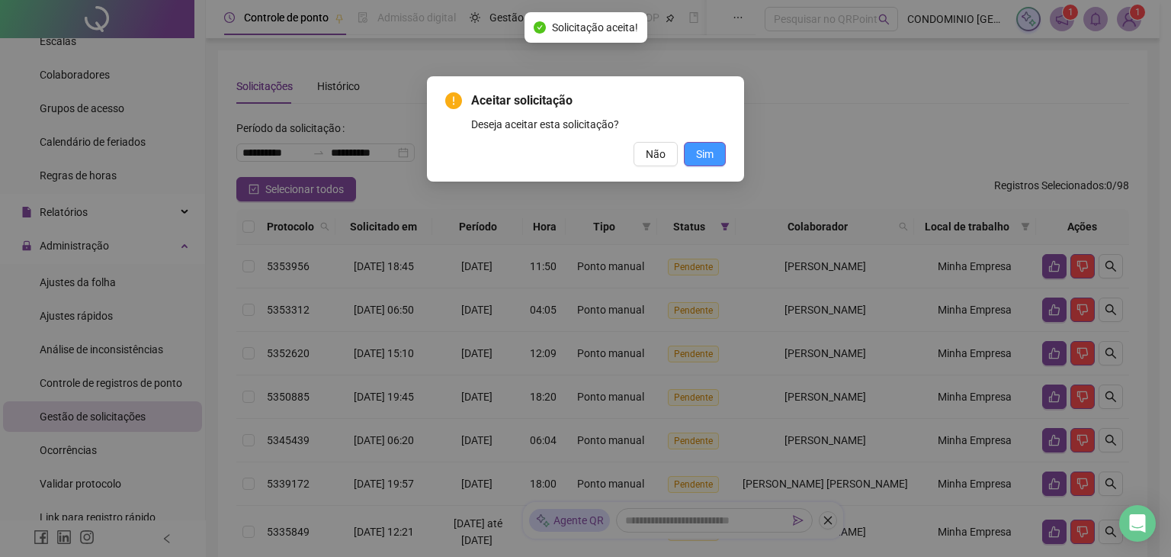
click at [720, 155] on button "Sim" at bounding box center [705, 154] width 42 height 24
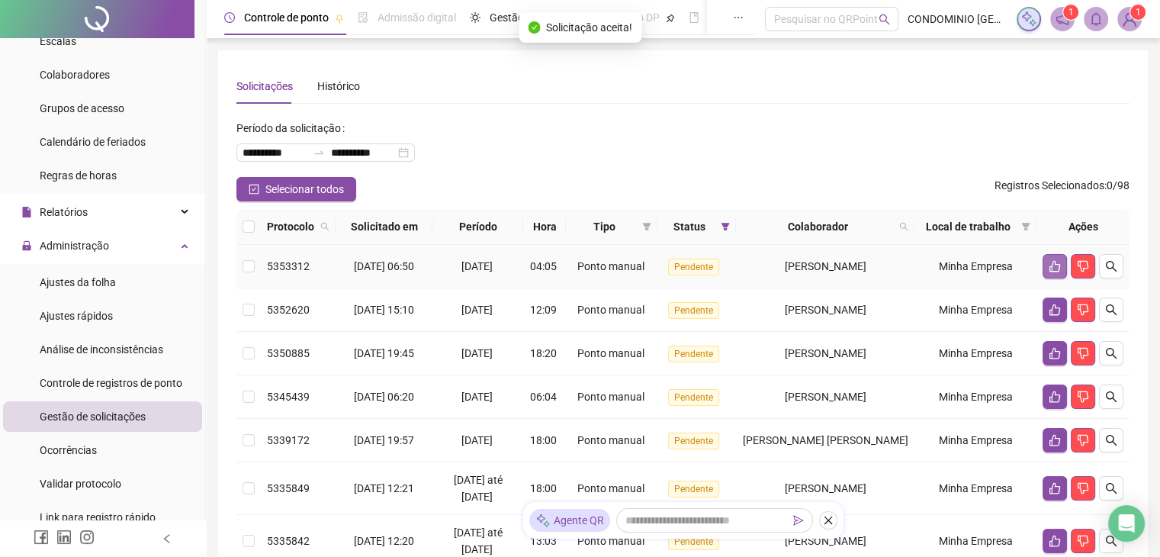
click at [1049, 265] on icon "like" at bounding box center [1054, 266] width 12 height 12
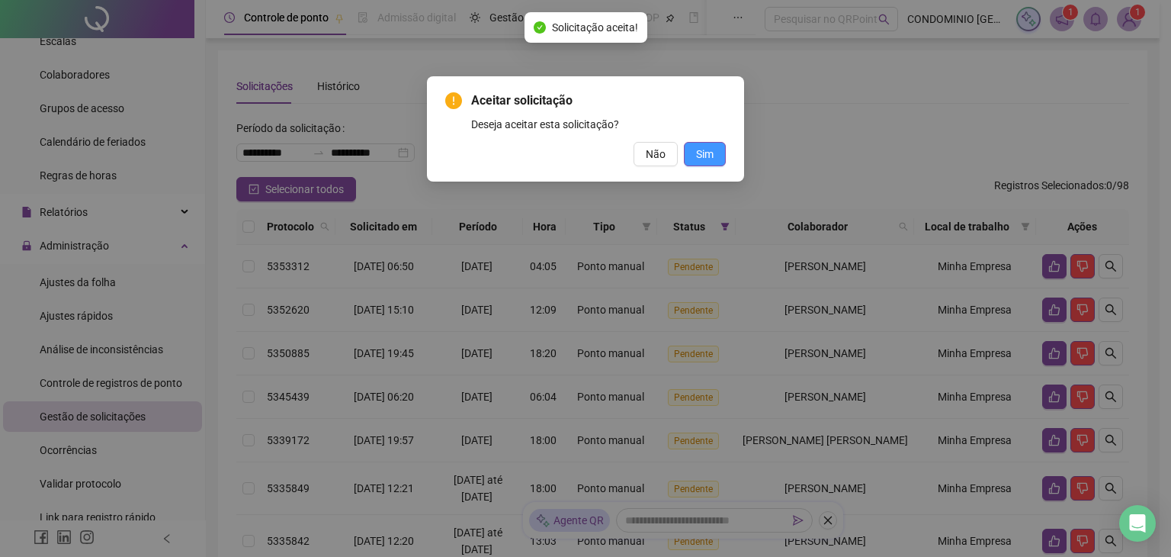
click at [707, 154] on span "Sim" at bounding box center [705, 154] width 18 height 17
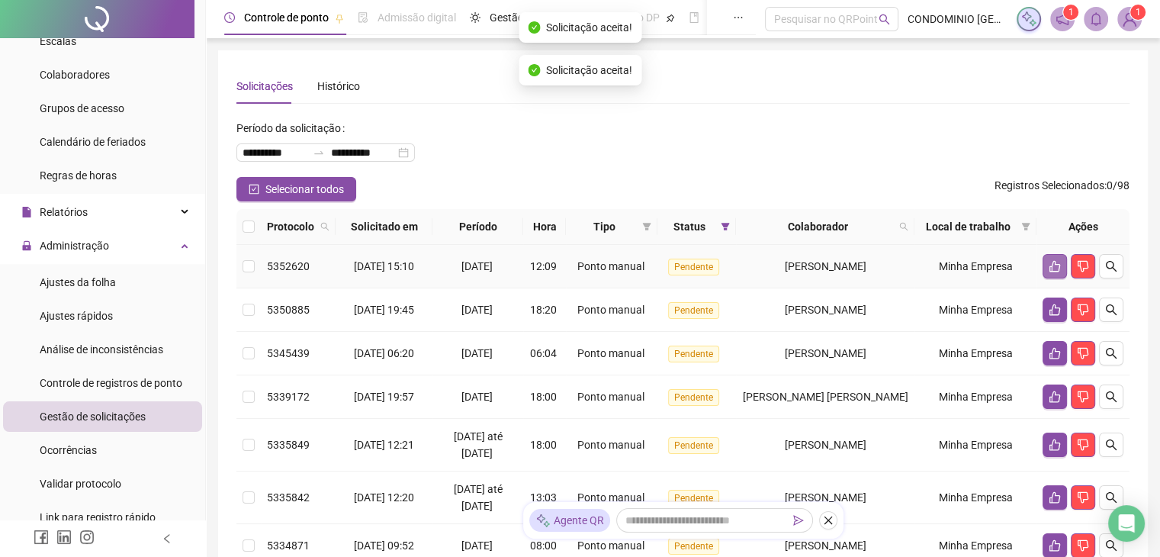
click at [1052, 268] on icon "like" at bounding box center [1054, 266] width 12 height 12
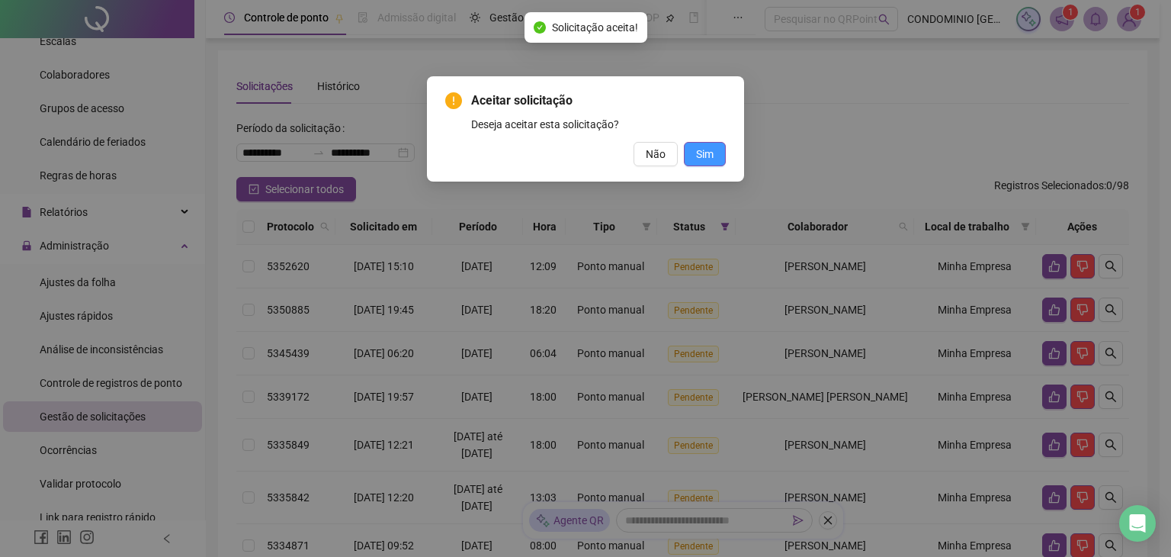
click at [715, 153] on button "Sim" at bounding box center [705, 154] width 42 height 24
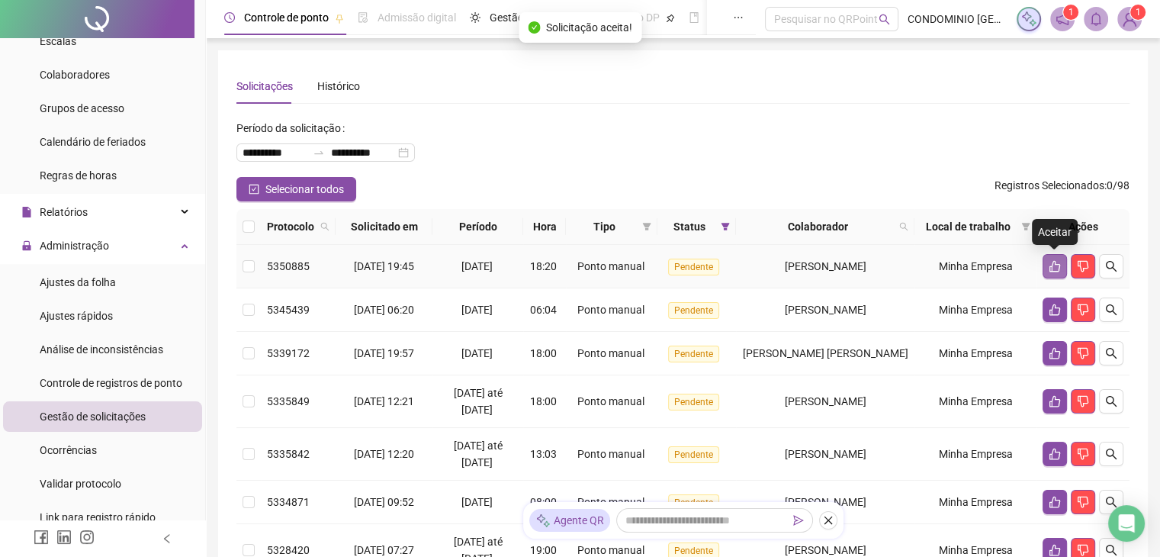
click at [1048, 272] on button "button" at bounding box center [1054, 266] width 24 height 24
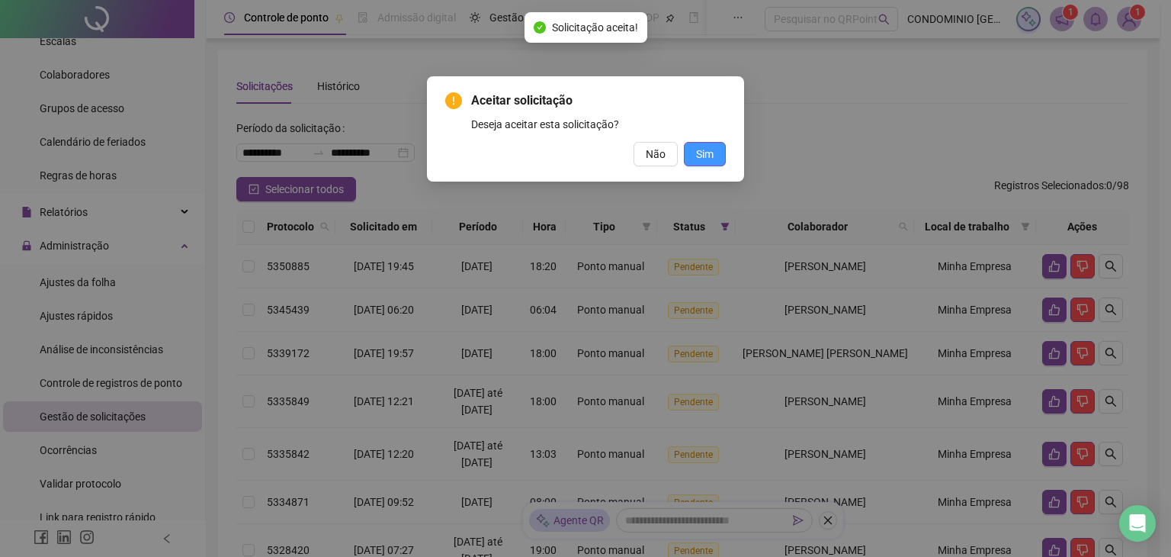
click at [715, 155] on button "Sim" at bounding box center [705, 154] width 42 height 24
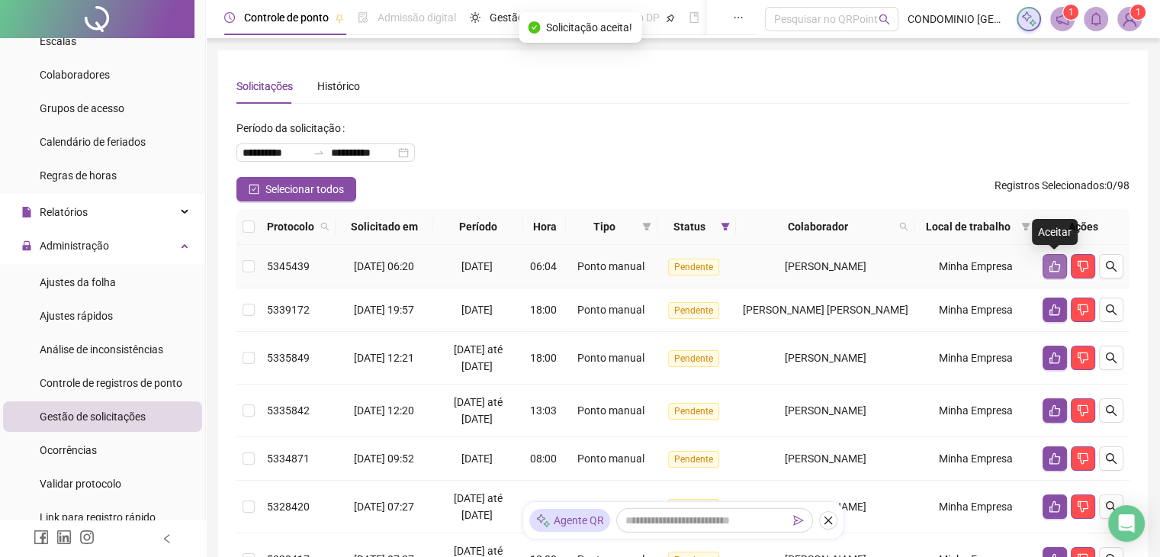
click at [1055, 263] on icon "like" at bounding box center [1054, 266] width 11 height 11
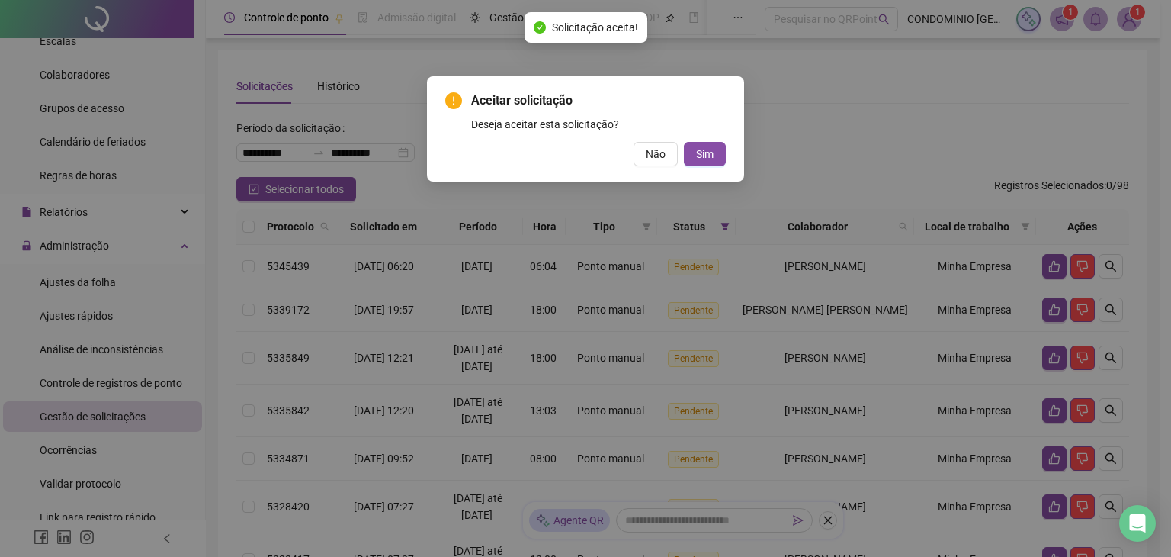
click at [726, 157] on div "Aceitar solicitação Deseja aceitar esta solicitação? Não Sim" at bounding box center [585, 128] width 317 height 105
click at [716, 156] on button "Sim" at bounding box center [705, 154] width 42 height 24
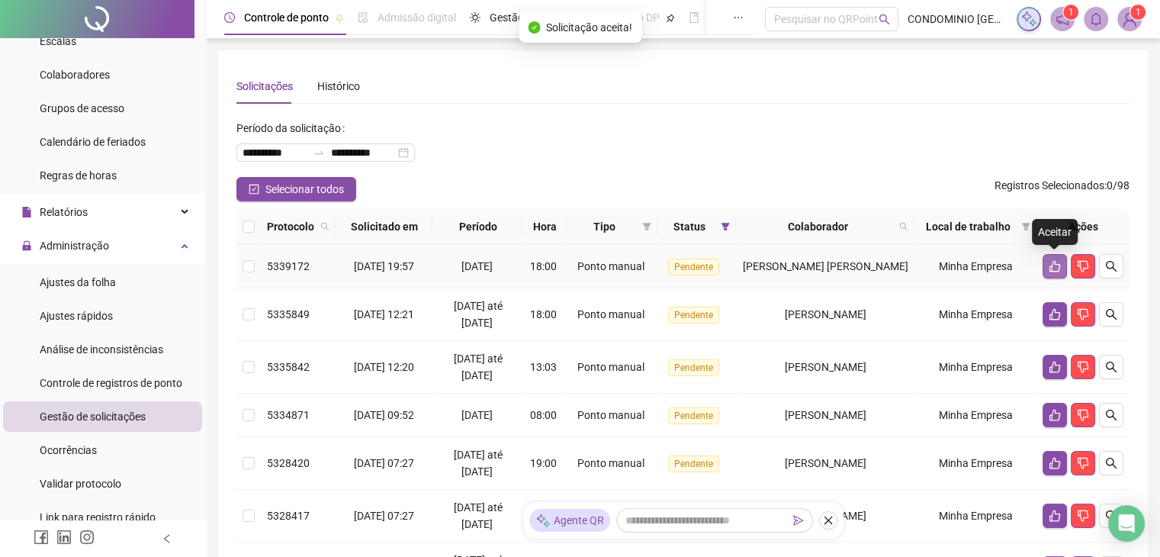
click at [1043, 263] on button "button" at bounding box center [1054, 266] width 24 height 24
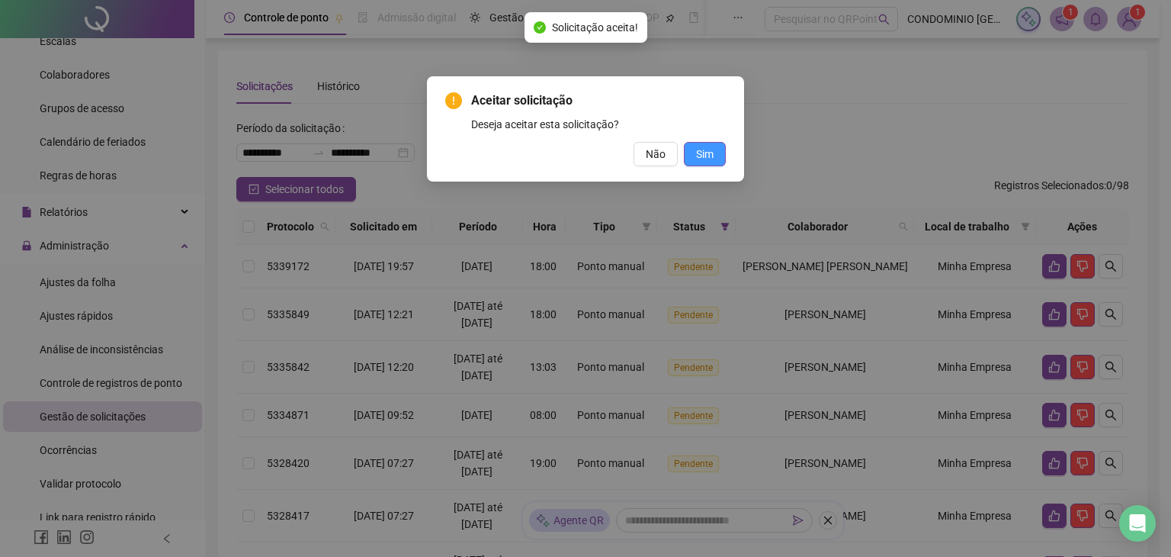
click at [714, 156] on span "Sim" at bounding box center [705, 154] width 18 height 17
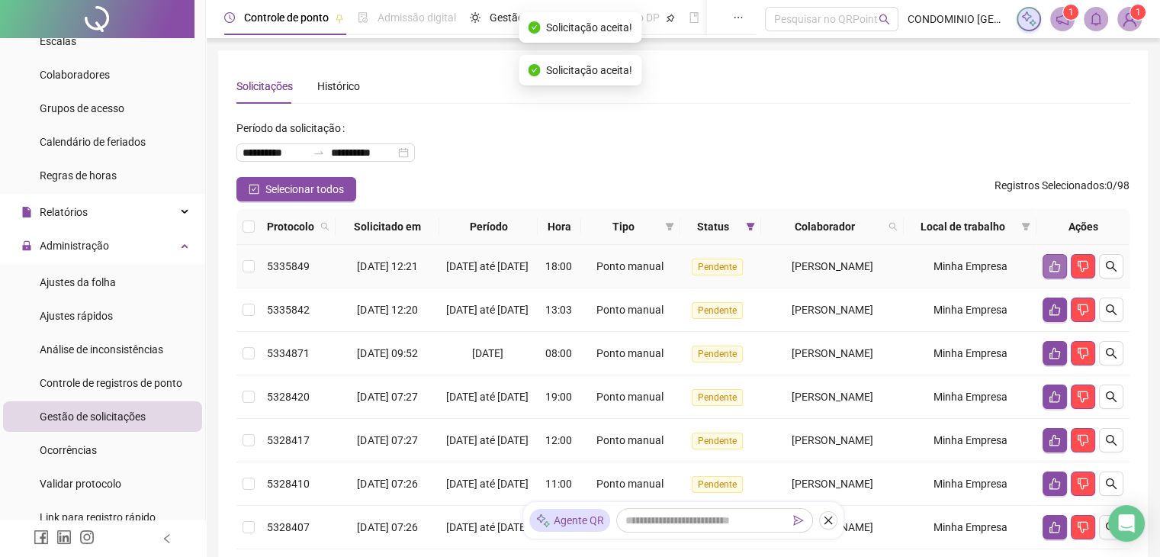
click at [1044, 272] on button "button" at bounding box center [1054, 266] width 24 height 24
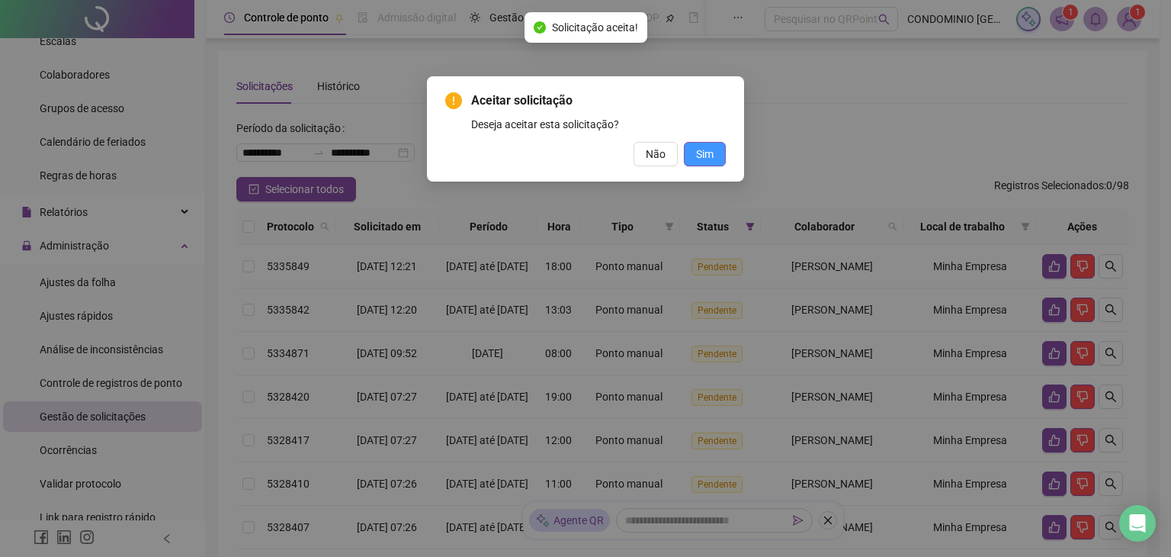
click at [721, 156] on button "Sim" at bounding box center [705, 154] width 42 height 24
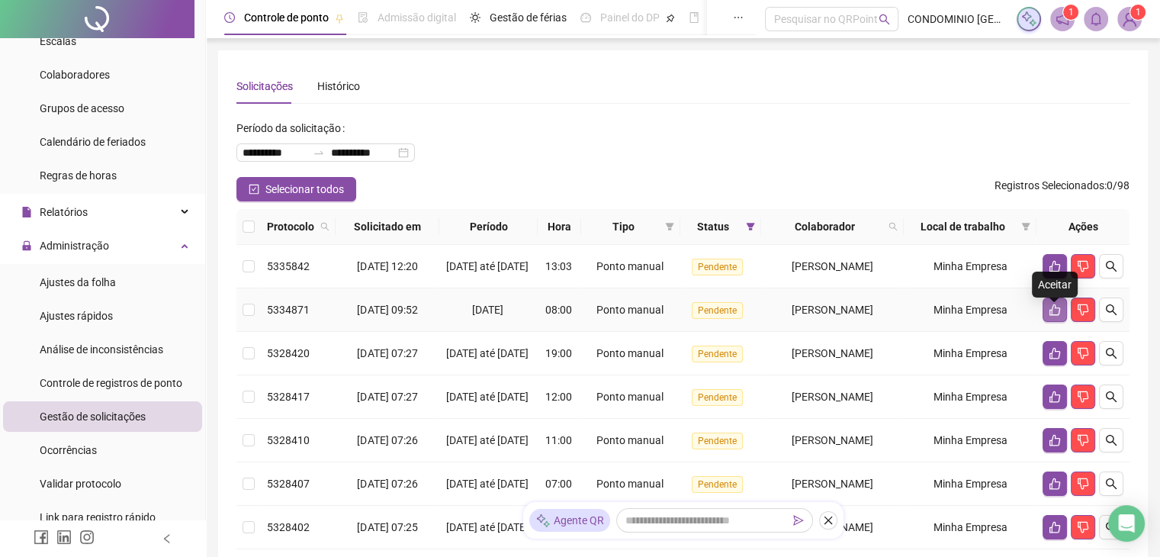
click at [1054, 316] on icon "like" at bounding box center [1054, 309] width 12 height 12
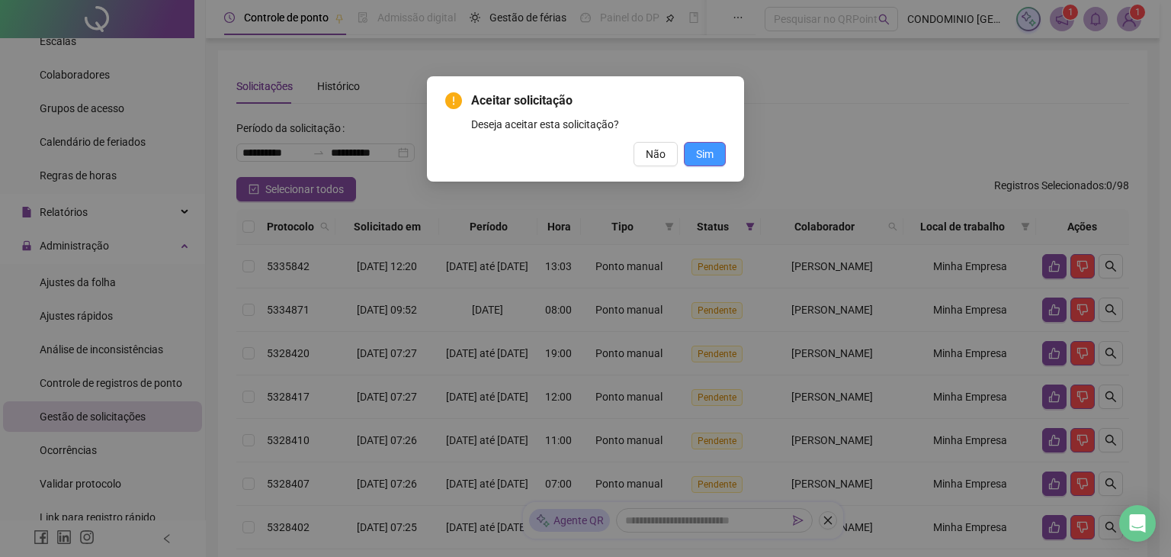
click at [710, 151] on span "Sim" at bounding box center [705, 154] width 18 height 17
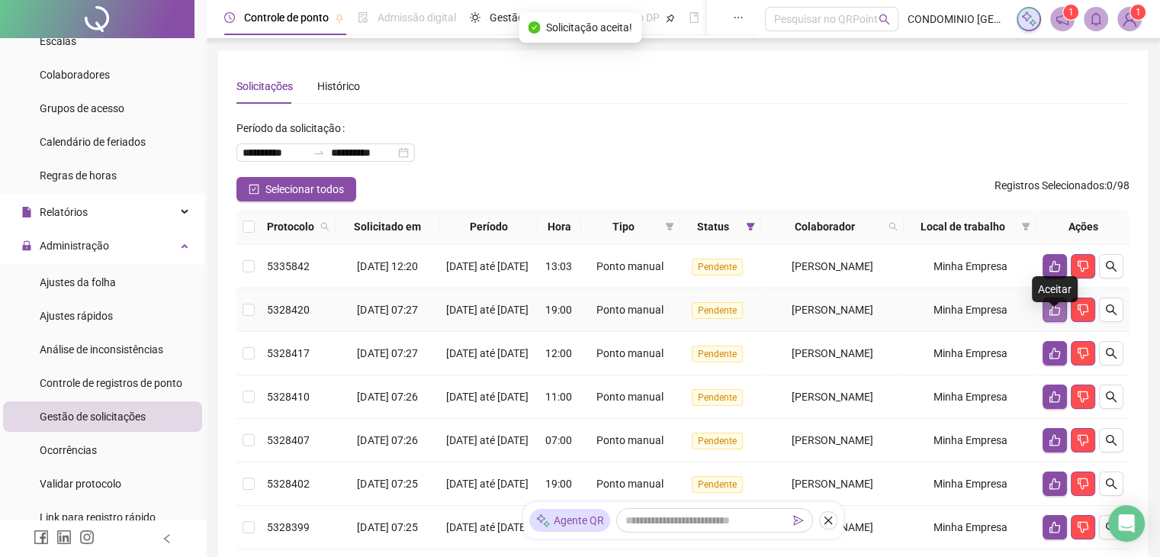
click at [1052, 316] on icon "like" at bounding box center [1054, 309] width 11 height 11
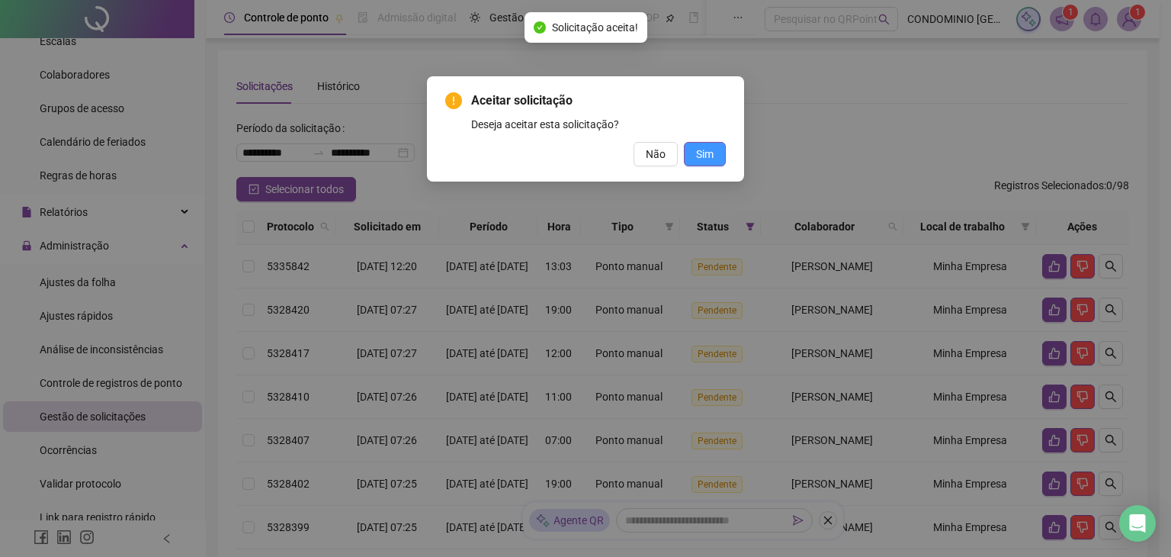
click at [707, 155] on span "Sim" at bounding box center [705, 154] width 18 height 17
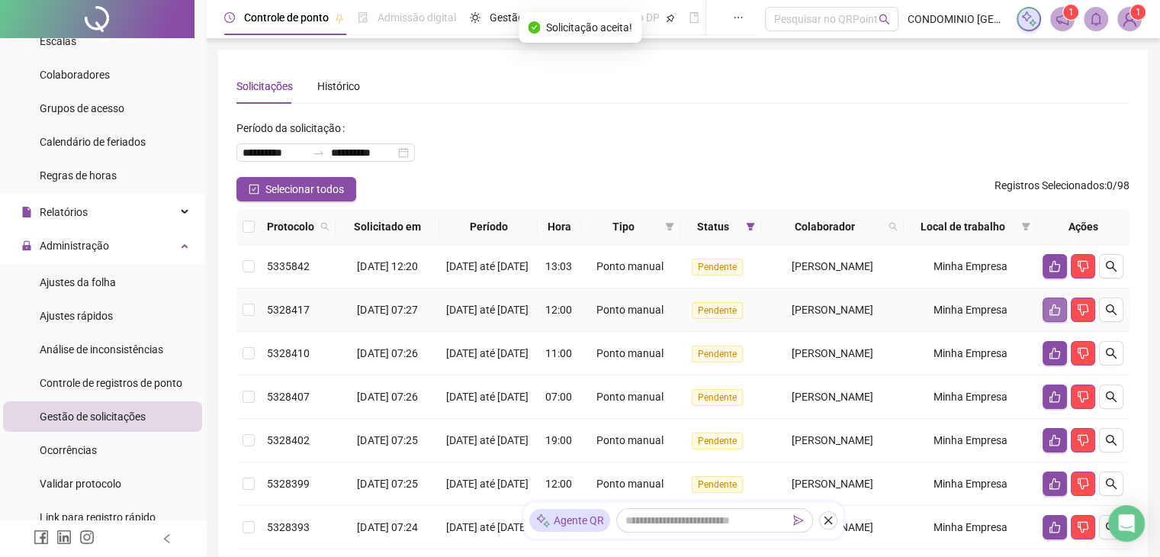
click at [1054, 316] on icon "like" at bounding box center [1054, 309] width 12 height 12
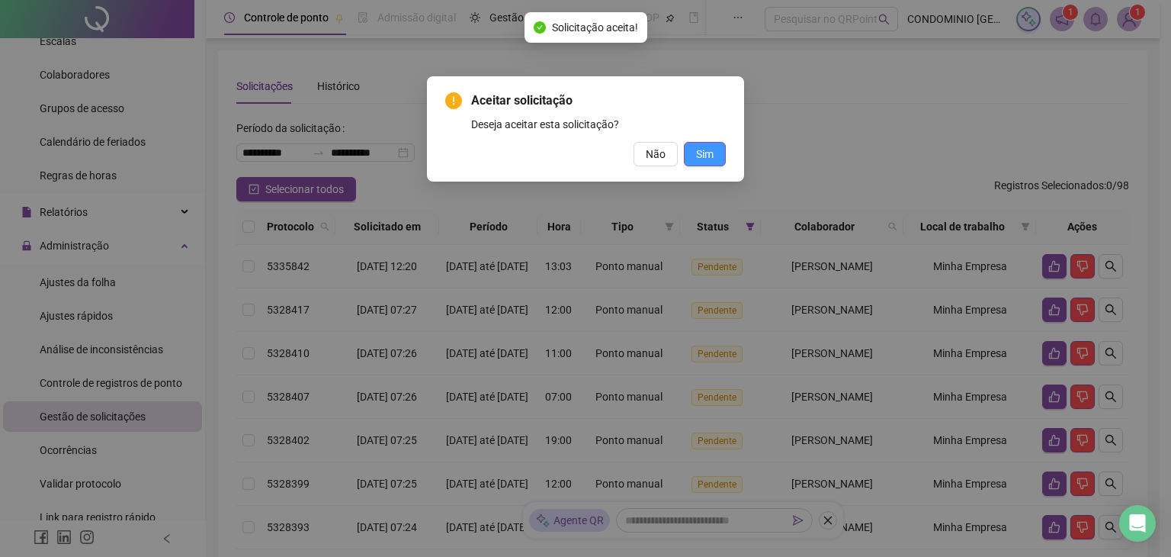
click at [708, 156] on span "Sim" at bounding box center [705, 154] width 18 height 17
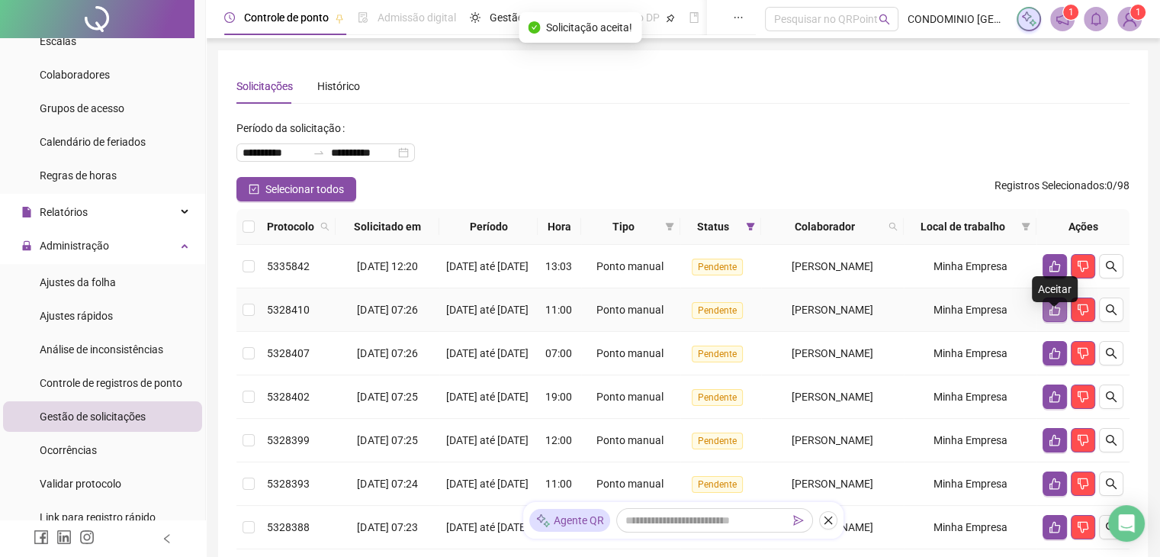
click at [1045, 322] on button "button" at bounding box center [1054, 309] width 24 height 24
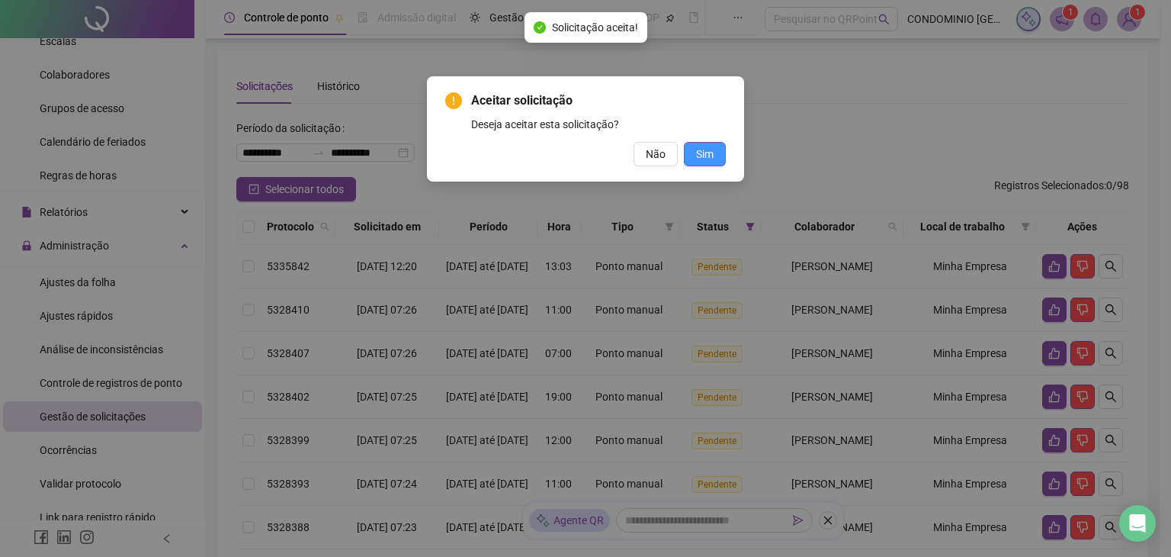
click at [689, 154] on button "Sim" at bounding box center [705, 154] width 42 height 24
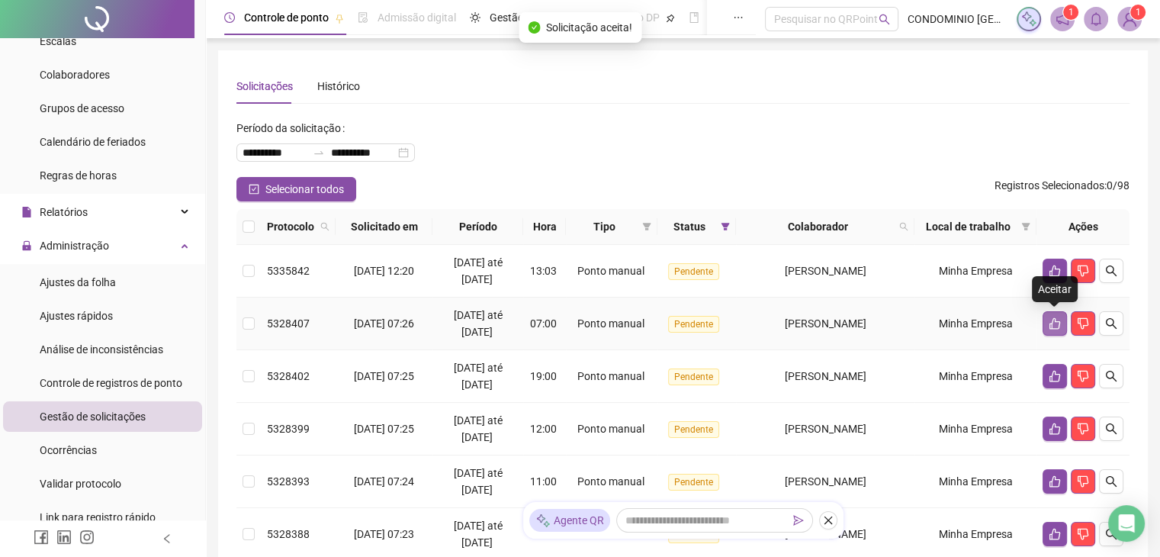
click at [1049, 320] on icon "like" at bounding box center [1054, 323] width 12 height 12
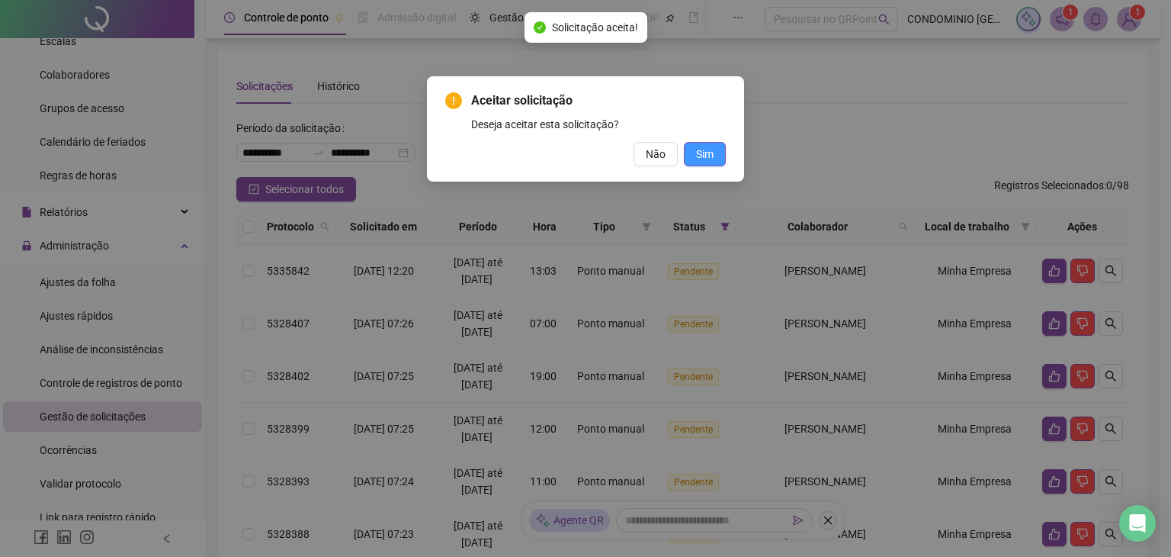
click at [708, 151] on span "Sim" at bounding box center [705, 154] width 18 height 17
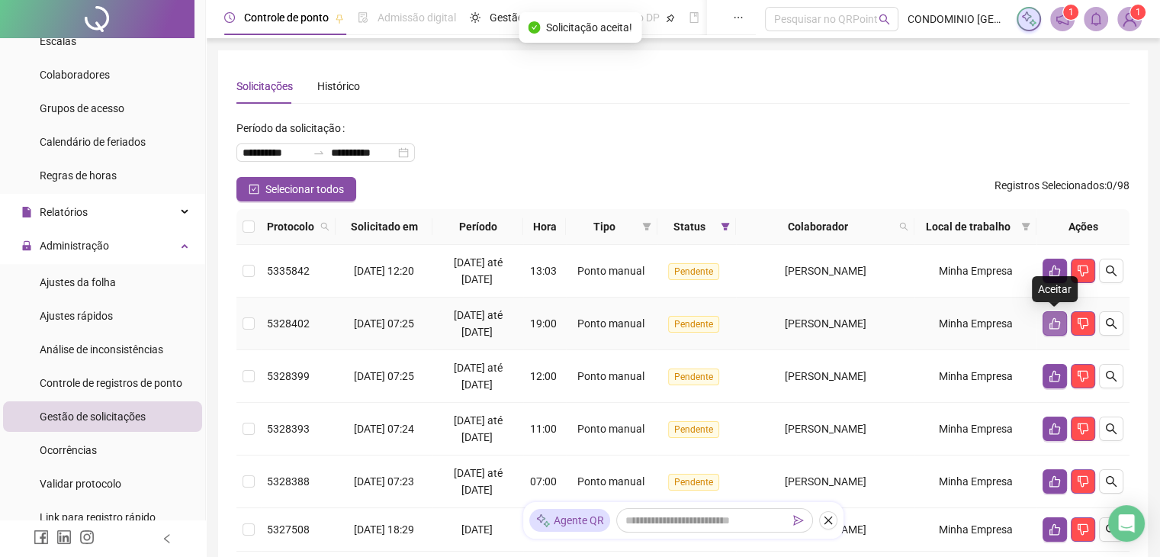
click at [1049, 325] on icon "like" at bounding box center [1054, 323] width 11 height 11
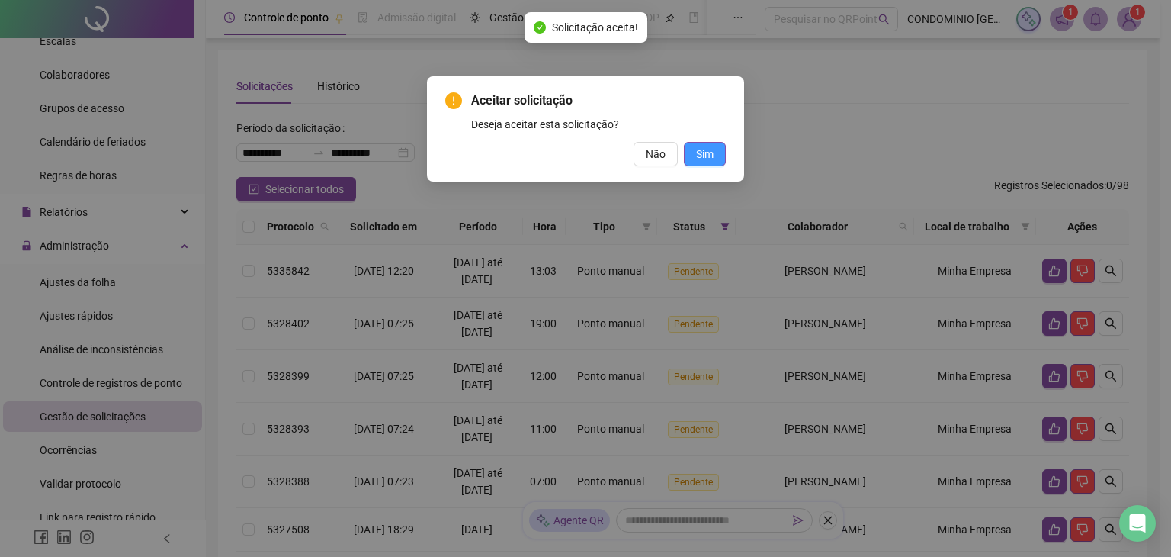
click at [700, 155] on span "Sim" at bounding box center [705, 154] width 18 height 17
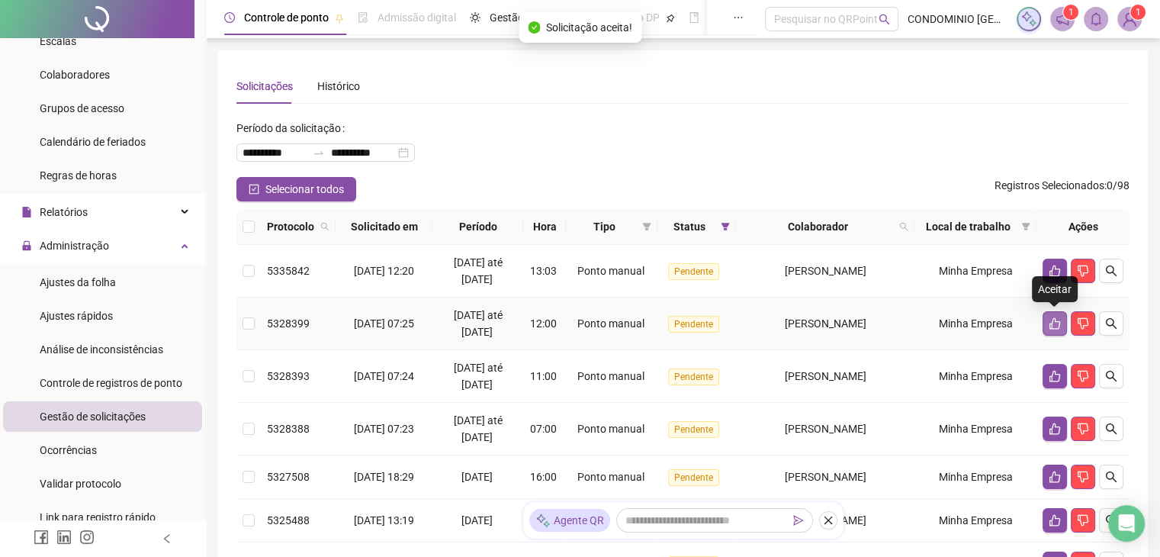
click at [1048, 321] on icon "like" at bounding box center [1054, 323] width 12 height 12
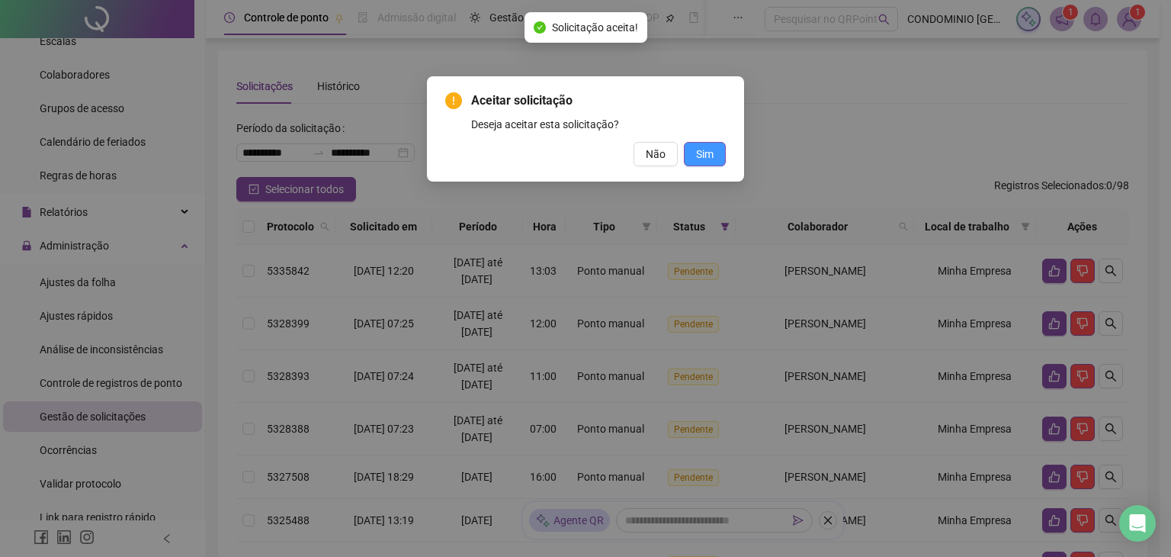
click at [699, 147] on span "Sim" at bounding box center [705, 154] width 18 height 17
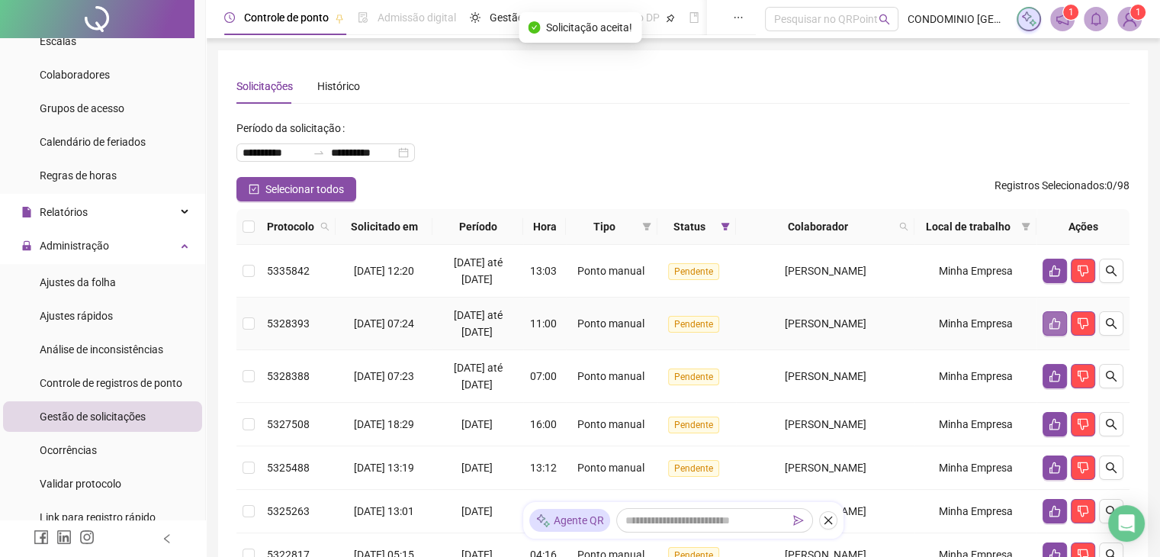
click at [1056, 325] on icon "like" at bounding box center [1054, 323] width 12 height 12
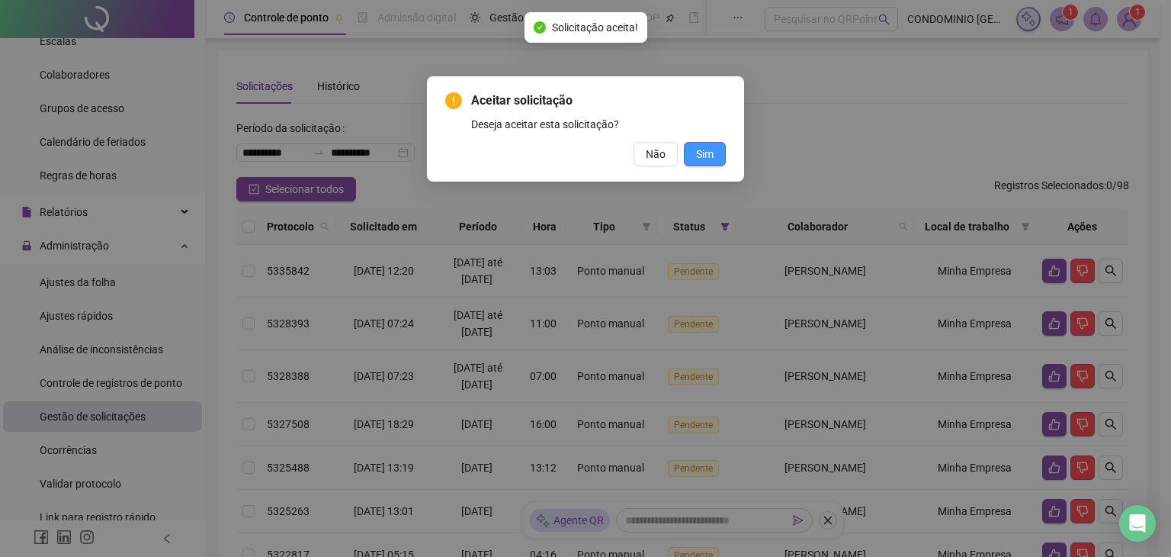
click at [707, 151] on span "Sim" at bounding box center [705, 154] width 18 height 17
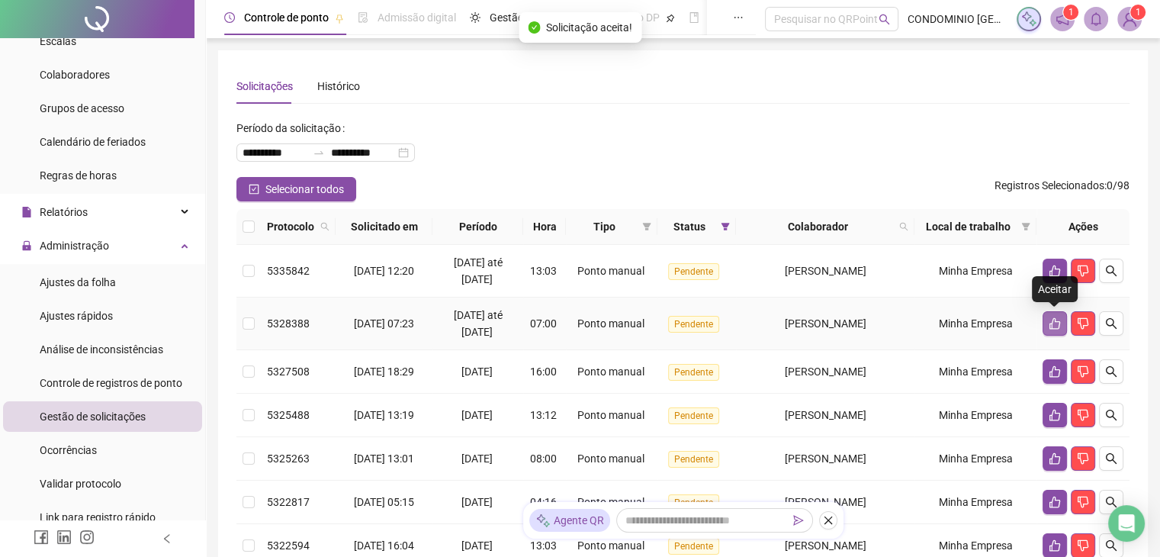
click at [1058, 324] on icon "like" at bounding box center [1054, 323] width 12 height 12
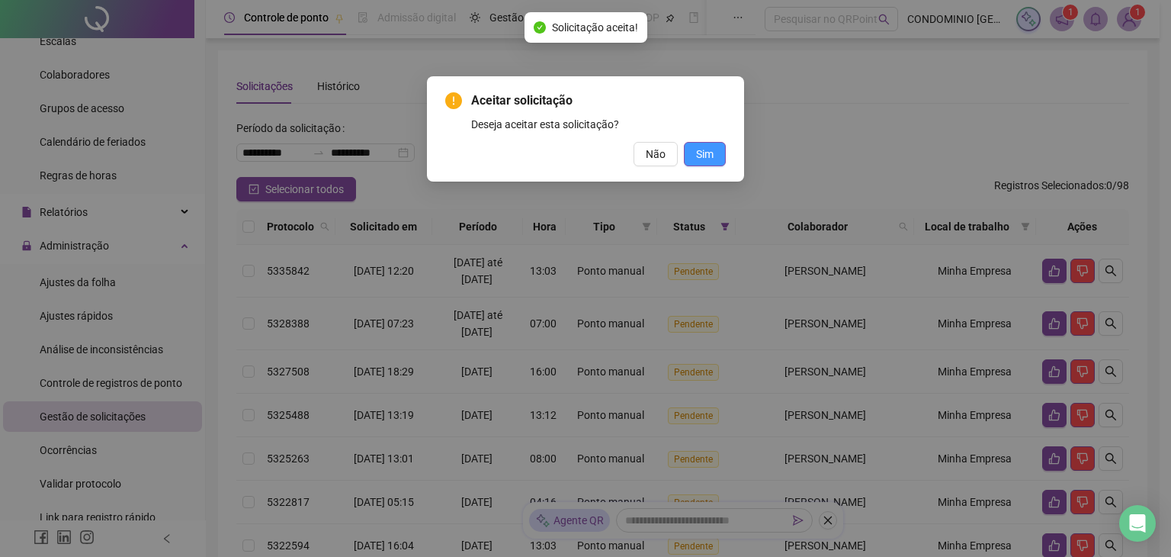
click at [706, 149] on span "Sim" at bounding box center [705, 154] width 18 height 17
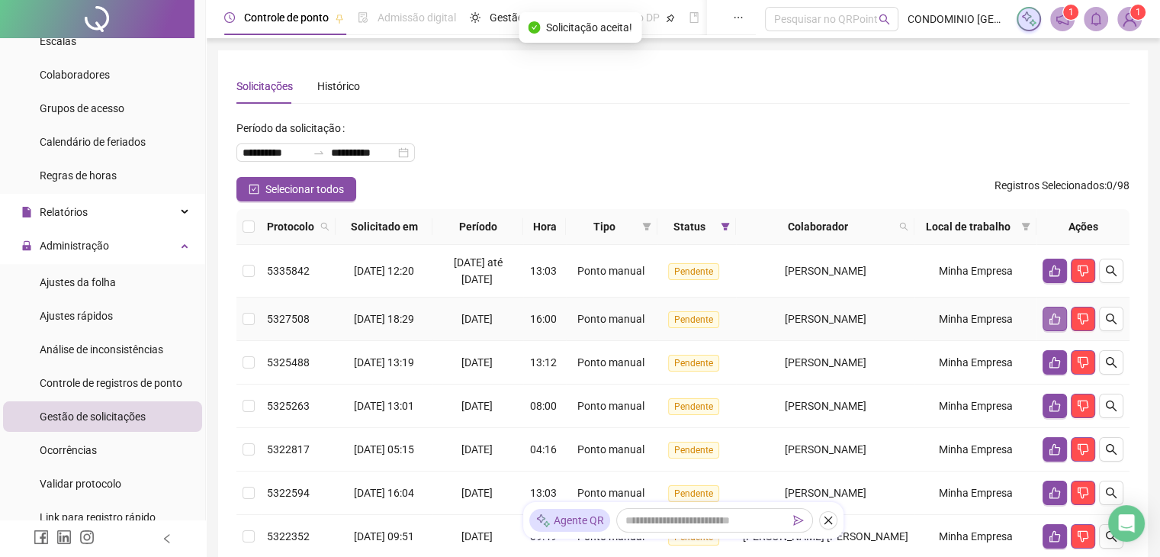
click at [1048, 316] on icon "like" at bounding box center [1054, 319] width 12 height 12
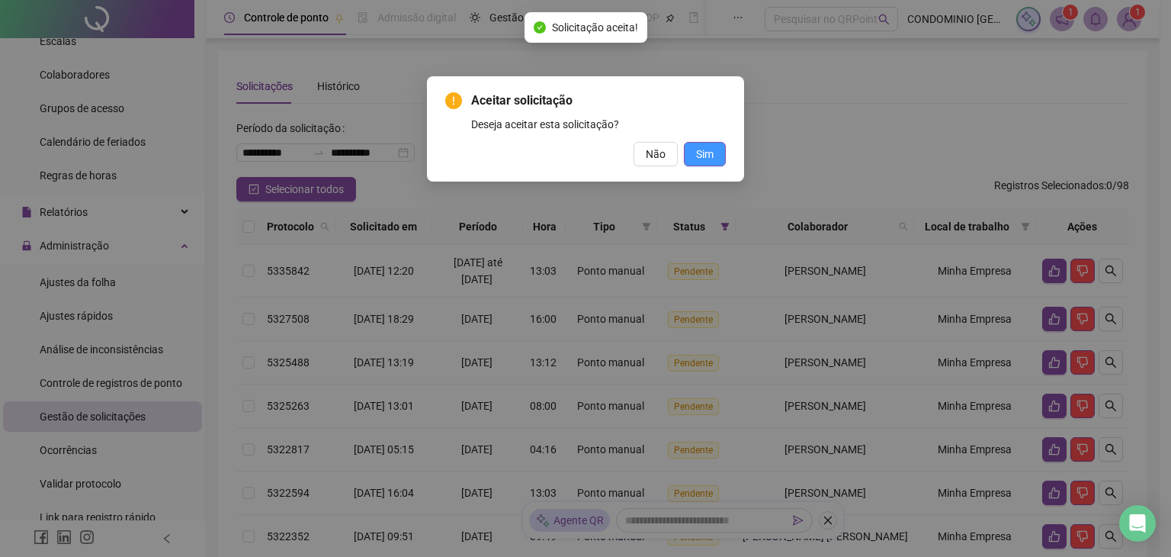
click at [705, 148] on span "Sim" at bounding box center [705, 154] width 18 height 17
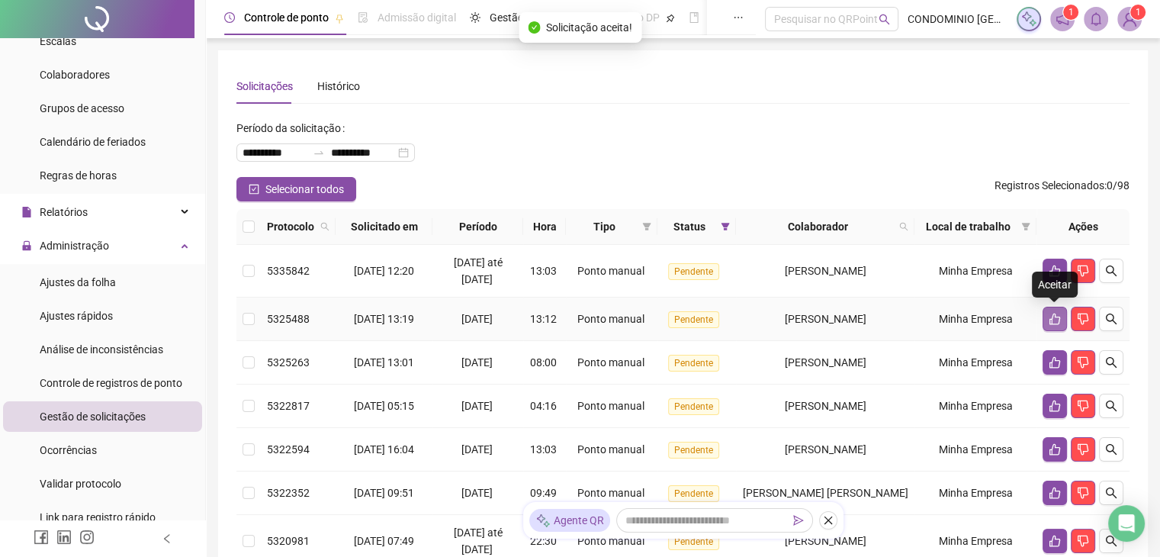
click at [1051, 316] on icon "like" at bounding box center [1054, 319] width 12 height 12
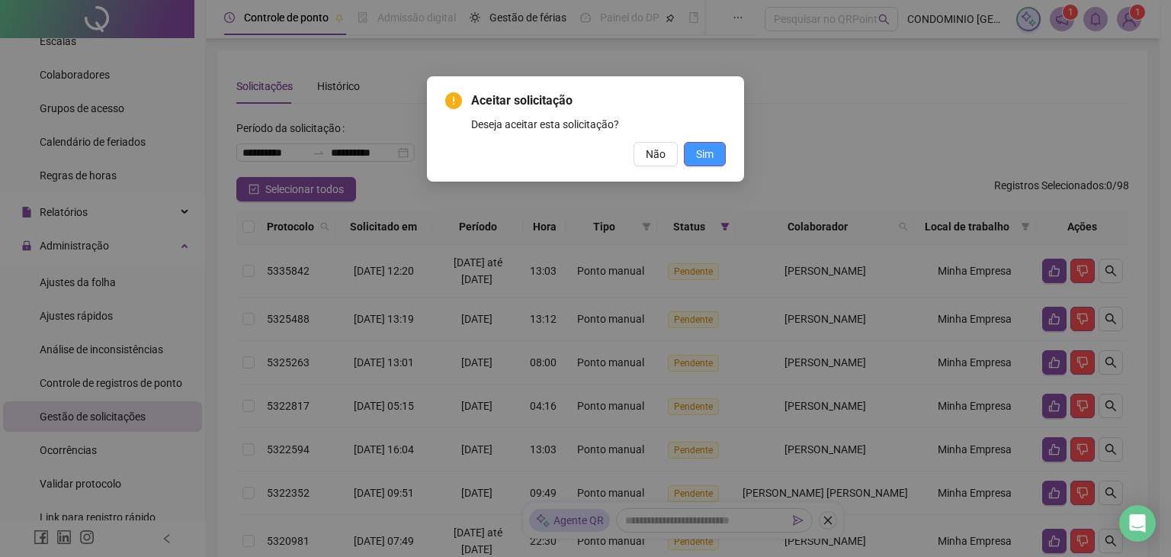
click at [708, 162] on button "Sim" at bounding box center [705, 154] width 42 height 24
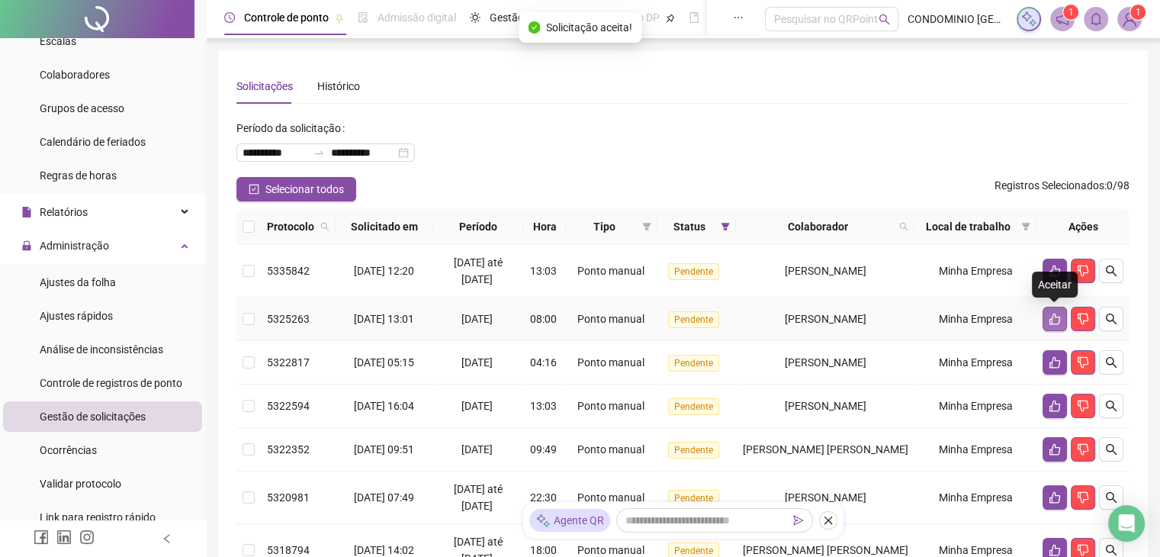
click at [1055, 323] on icon "like" at bounding box center [1054, 319] width 12 height 12
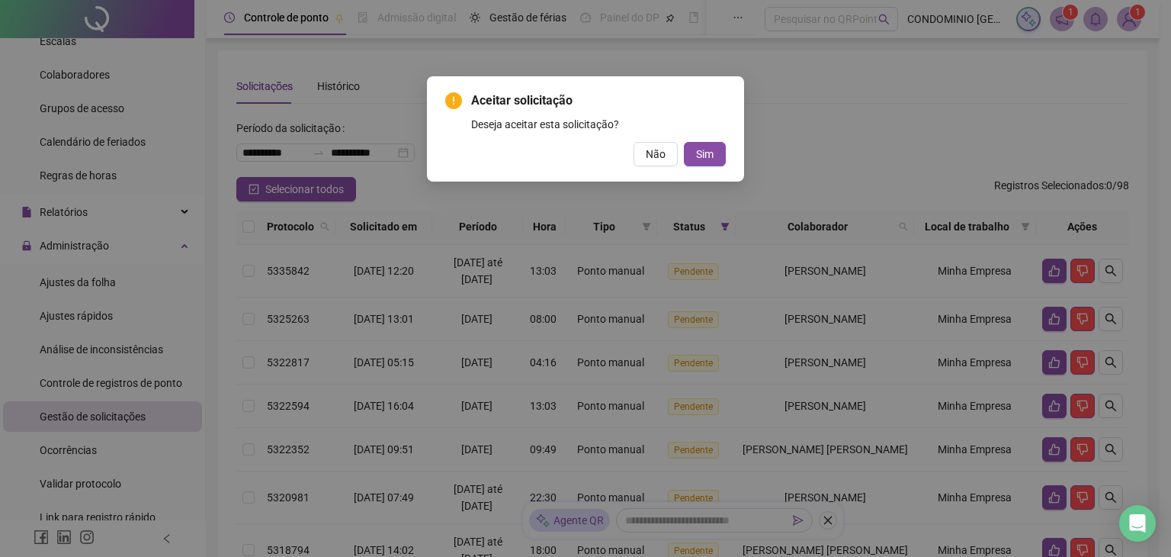
click at [700, 167] on div "Aceitar solicitação Deseja aceitar esta solicitação? Não Sim" at bounding box center [585, 128] width 317 height 105
click at [706, 159] on span "Sim" at bounding box center [705, 154] width 18 height 17
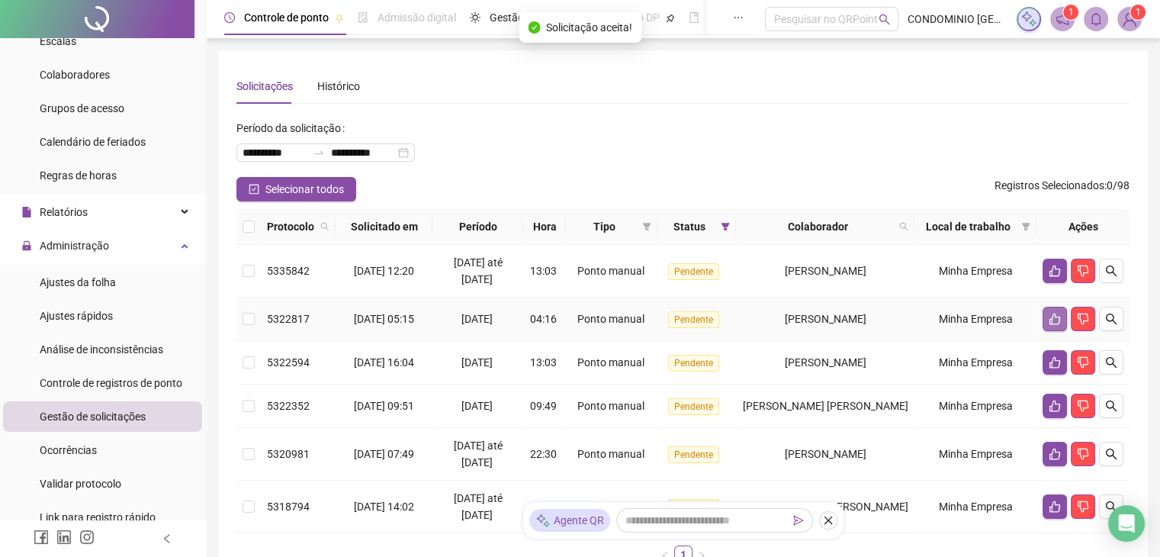
click at [1052, 315] on icon "like" at bounding box center [1054, 318] width 11 height 11
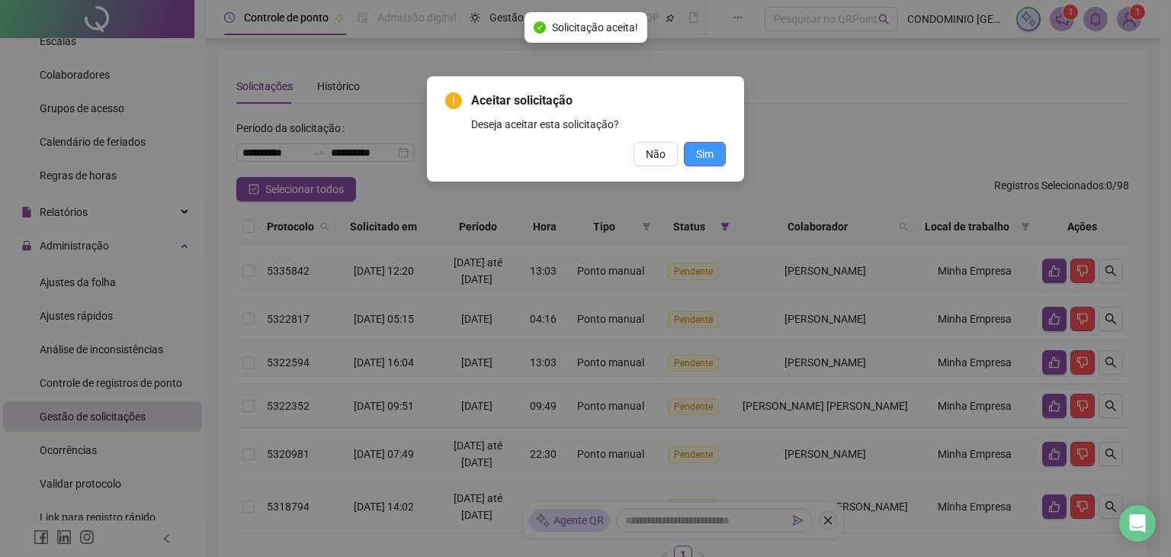
click at [703, 153] on span "Sim" at bounding box center [705, 154] width 18 height 17
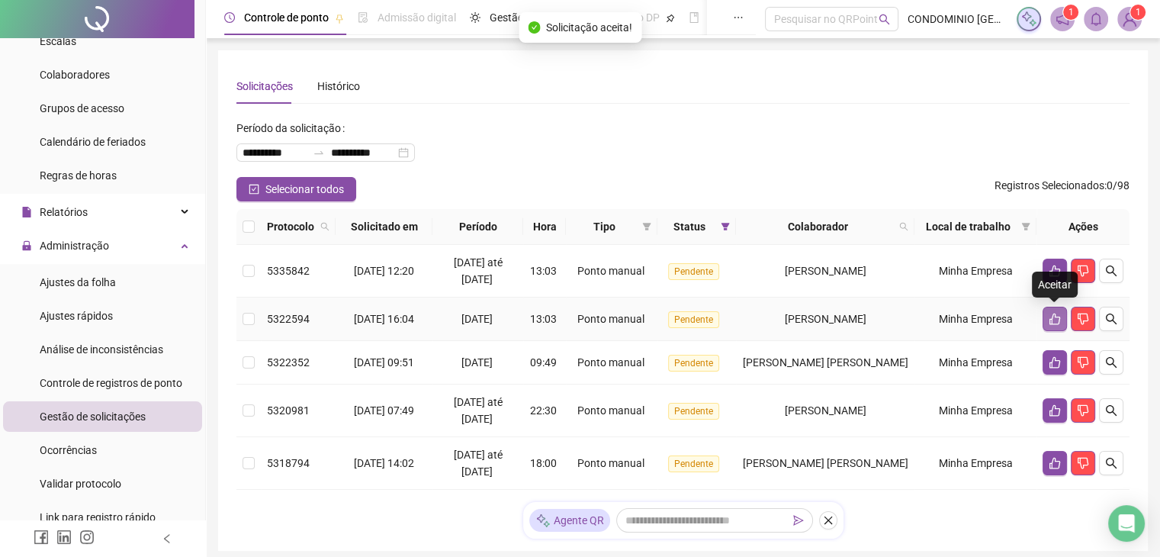
click at [1051, 318] on icon "like" at bounding box center [1054, 319] width 12 height 12
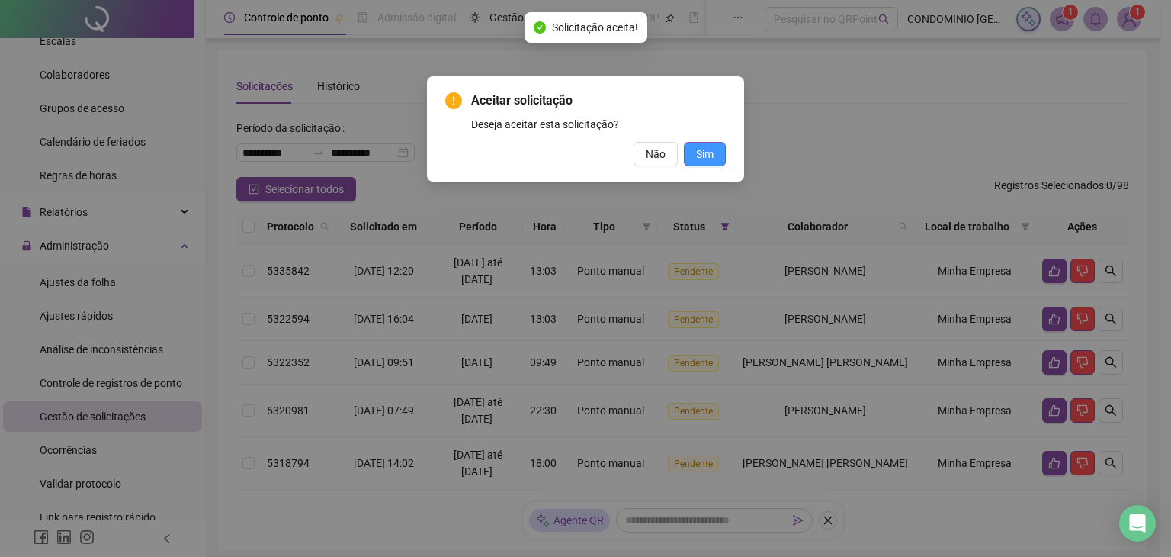
click at [706, 149] on span "Sim" at bounding box center [705, 154] width 18 height 17
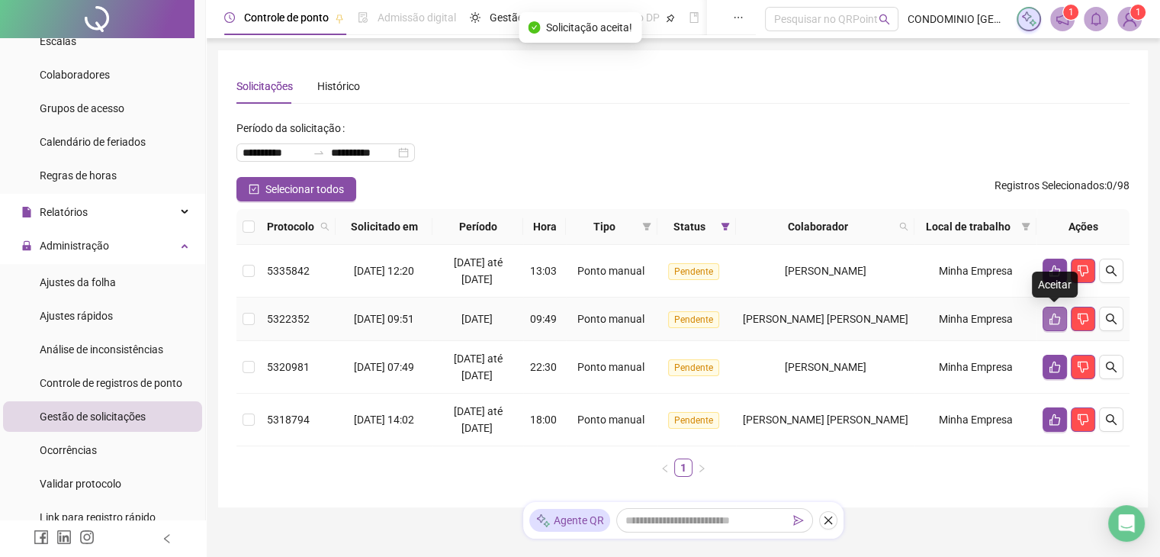
click at [1057, 316] on icon "like" at bounding box center [1054, 319] width 12 height 12
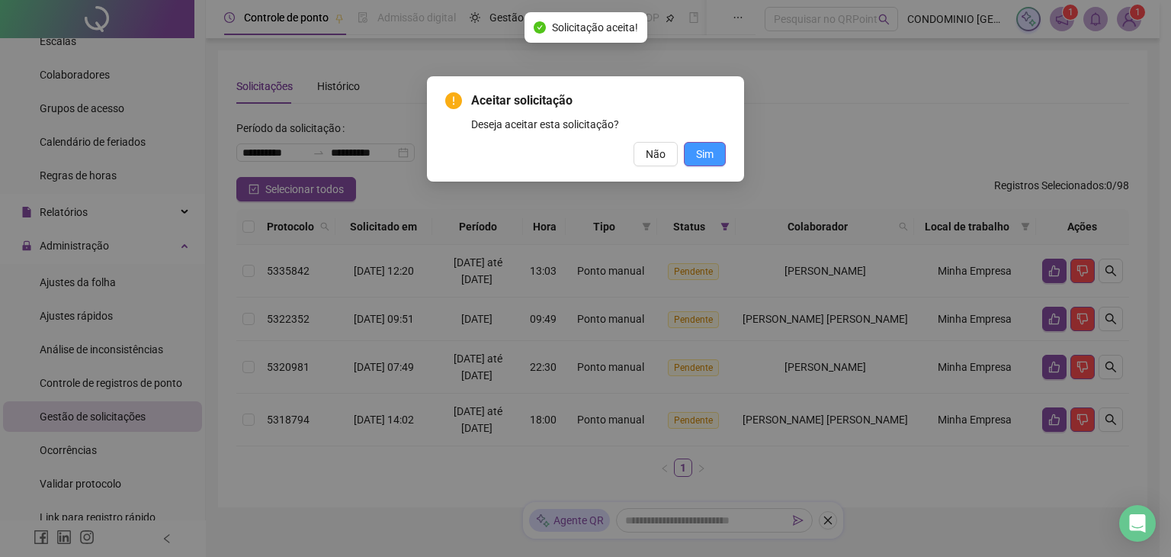
click at [709, 156] on span "Sim" at bounding box center [705, 154] width 18 height 17
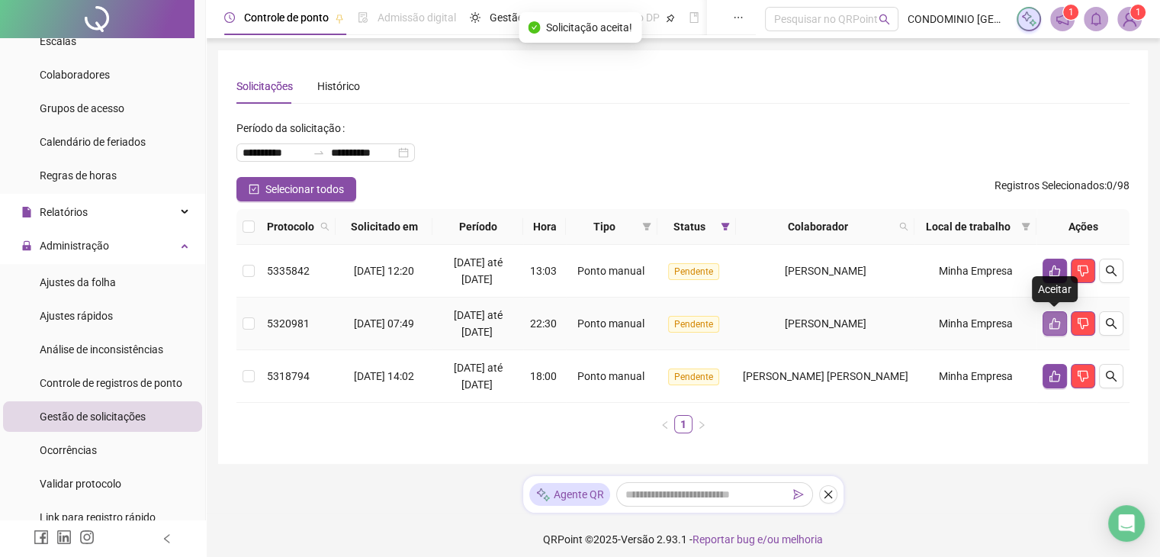
click at [1058, 321] on icon "like" at bounding box center [1054, 323] width 11 height 11
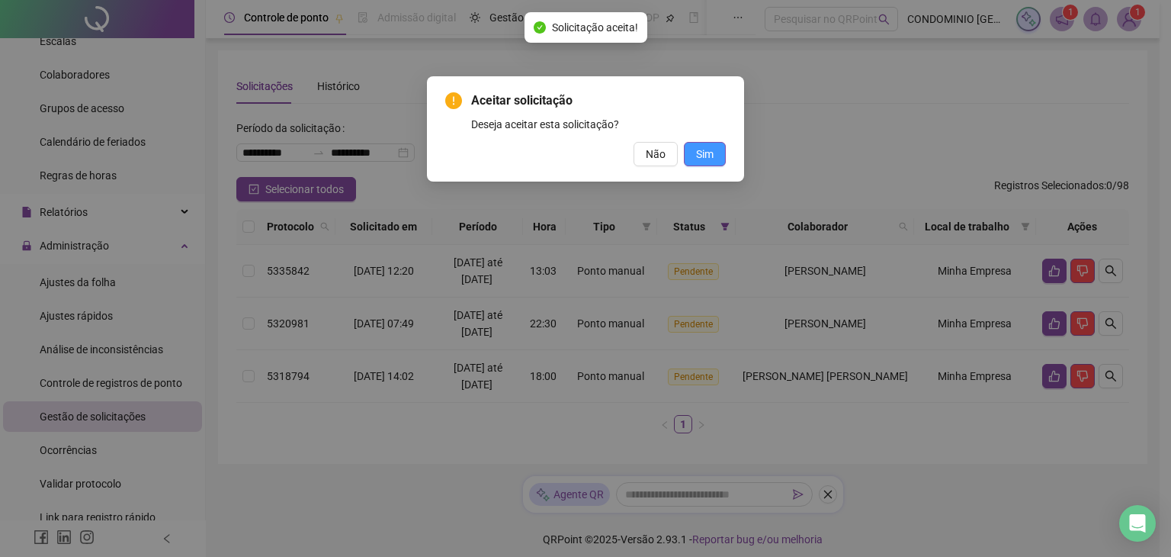
click at [698, 151] on span "Sim" at bounding box center [705, 154] width 18 height 17
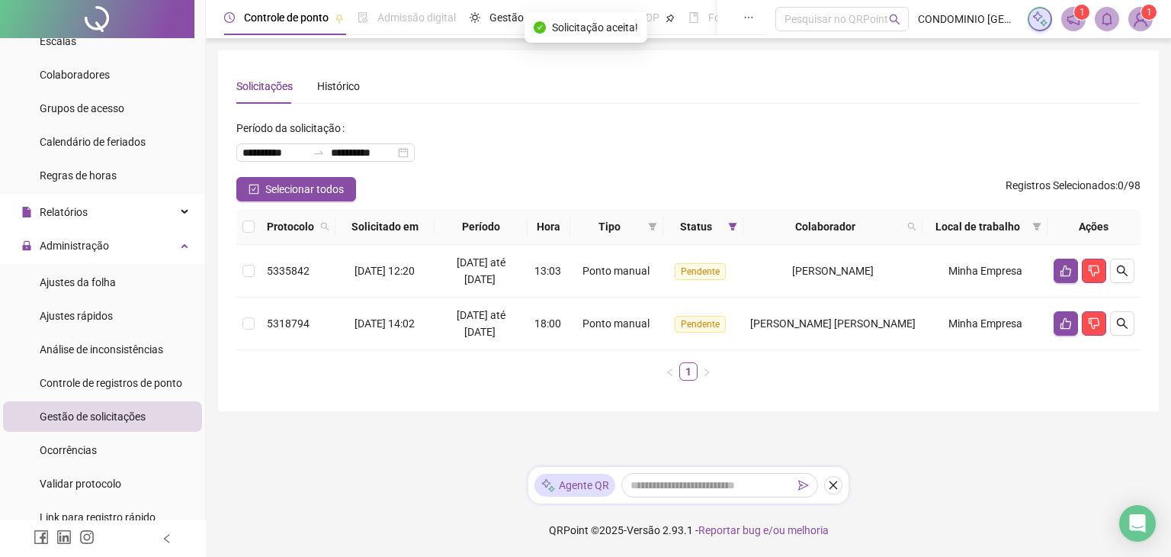
click at [1053, 381] on div "Protocolo Solicitado em Período Hora Tipo Status Colaborador Local de trabalho …" at bounding box center [688, 301] width 904 height 184
click at [1064, 321] on icon "like" at bounding box center [1066, 323] width 12 height 12
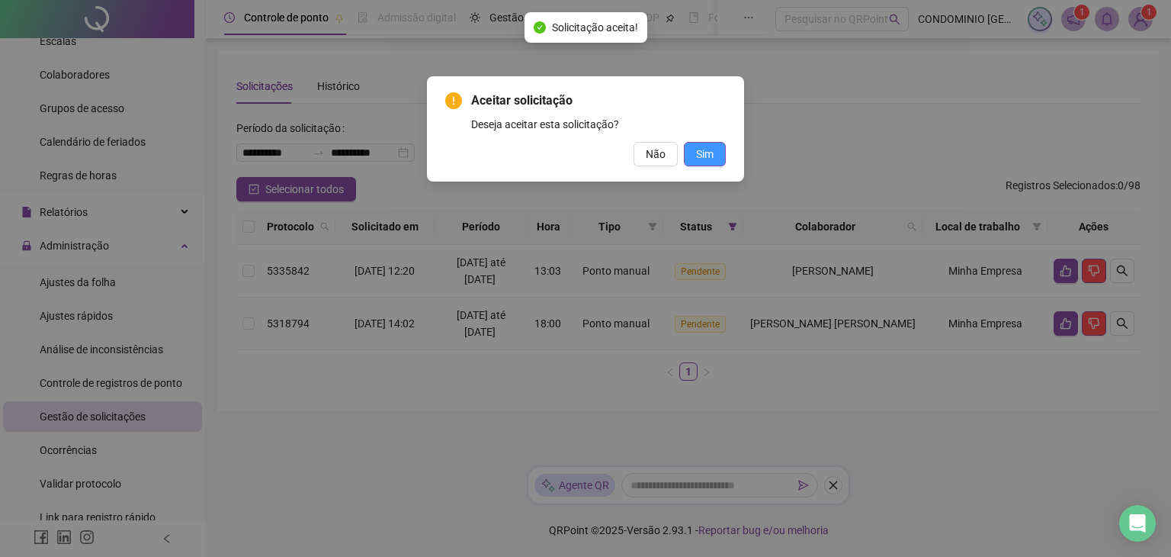
click at [703, 153] on span "Sim" at bounding box center [705, 154] width 18 height 17
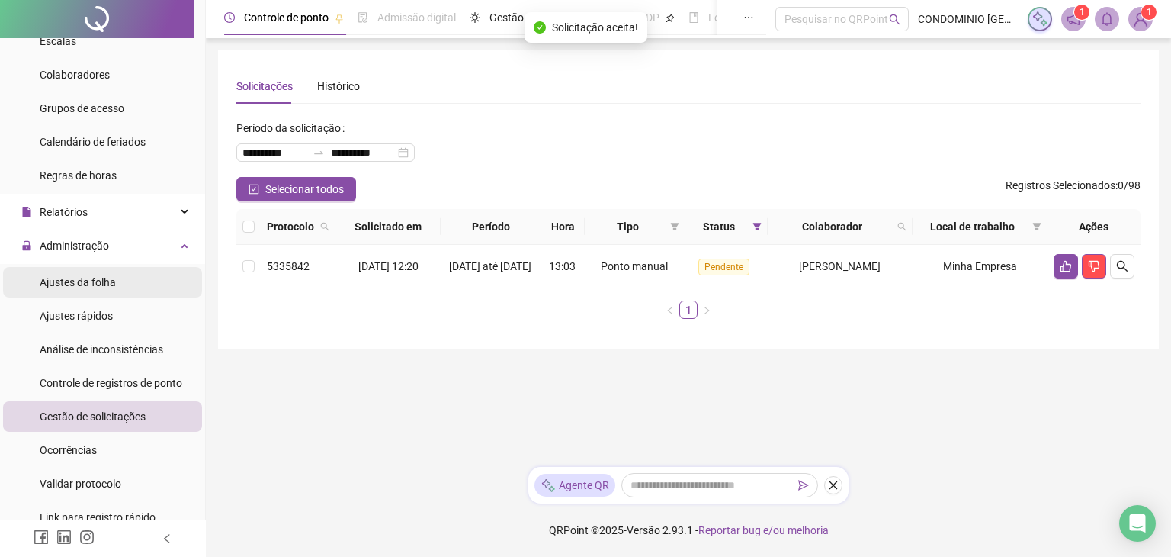
click at [85, 285] on span "Ajustes da folha" at bounding box center [78, 282] width 76 height 12
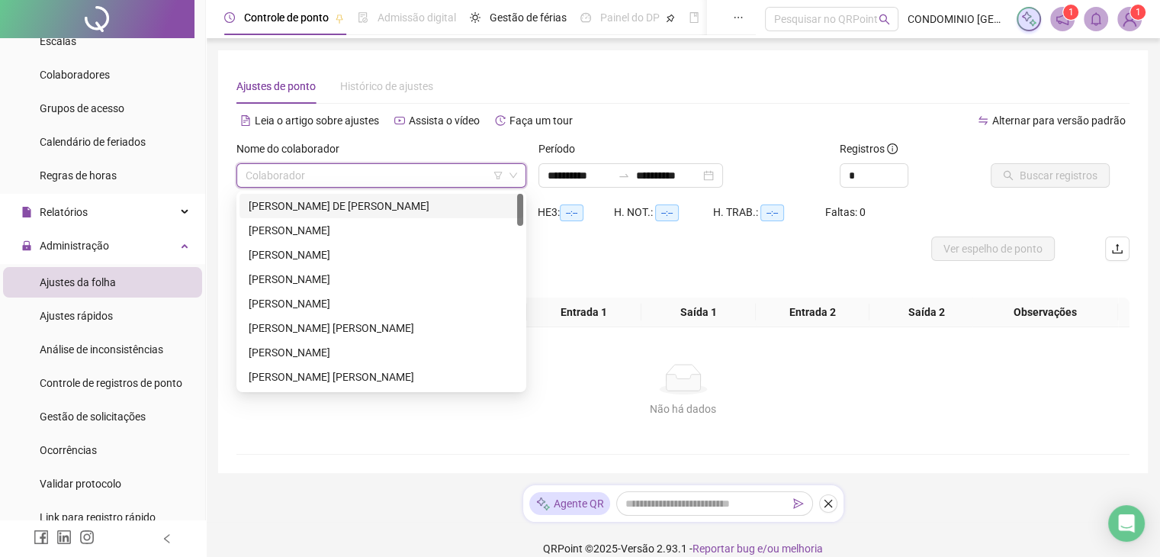
click at [325, 177] on input "search" at bounding box center [375, 175] width 258 height 23
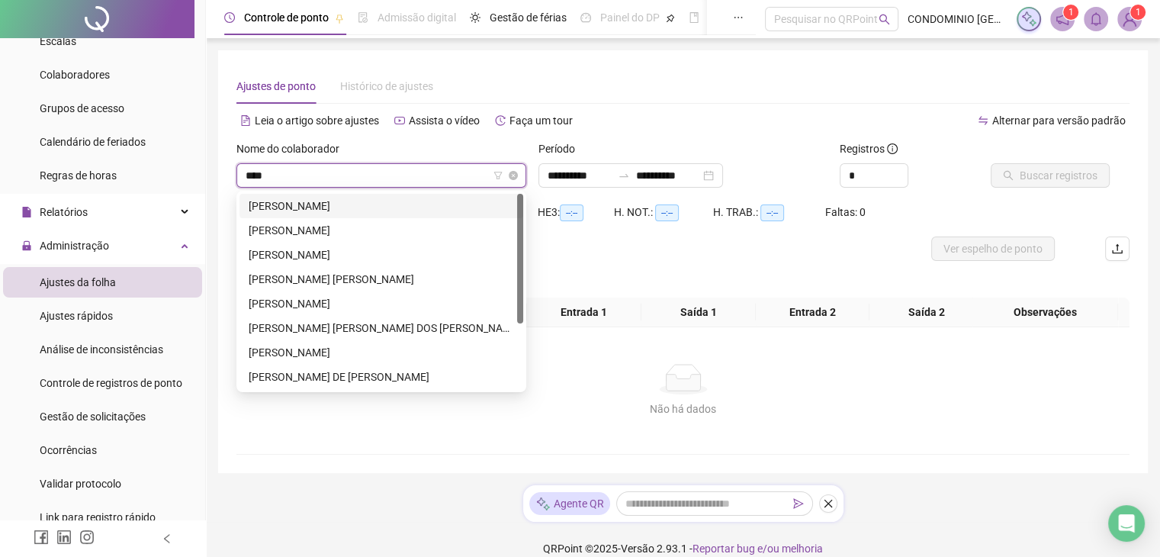
type input "*****"
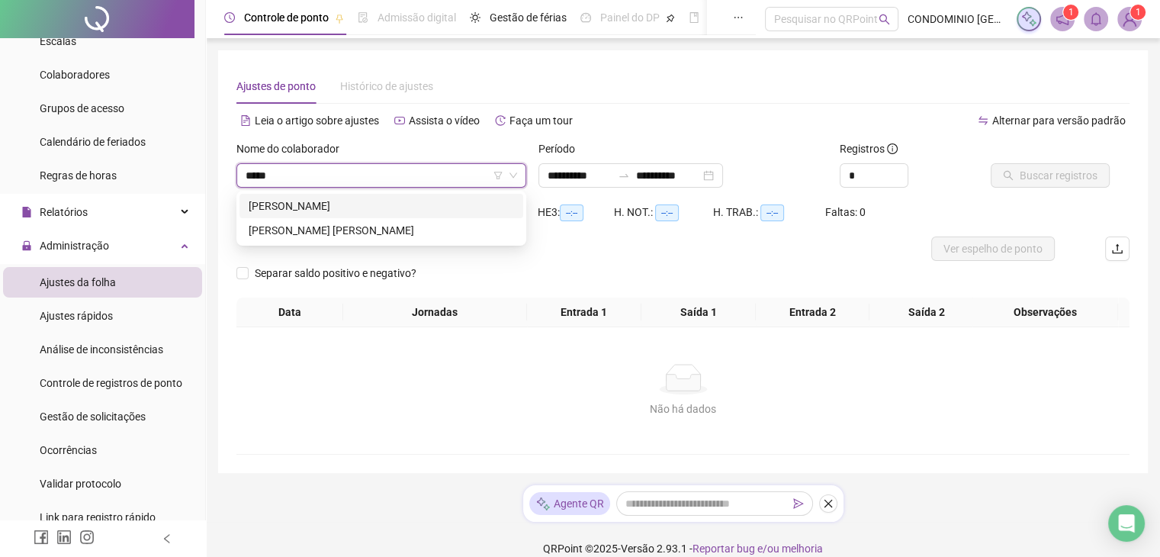
drag, startPoint x: 333, startPoint y: 211, endPoint x: 342, endPoint y: 207, distance: 9.6
click at [335, 211] on div "[PERSON_NAME]" at bounding box center [381, 205] width 265 height 17
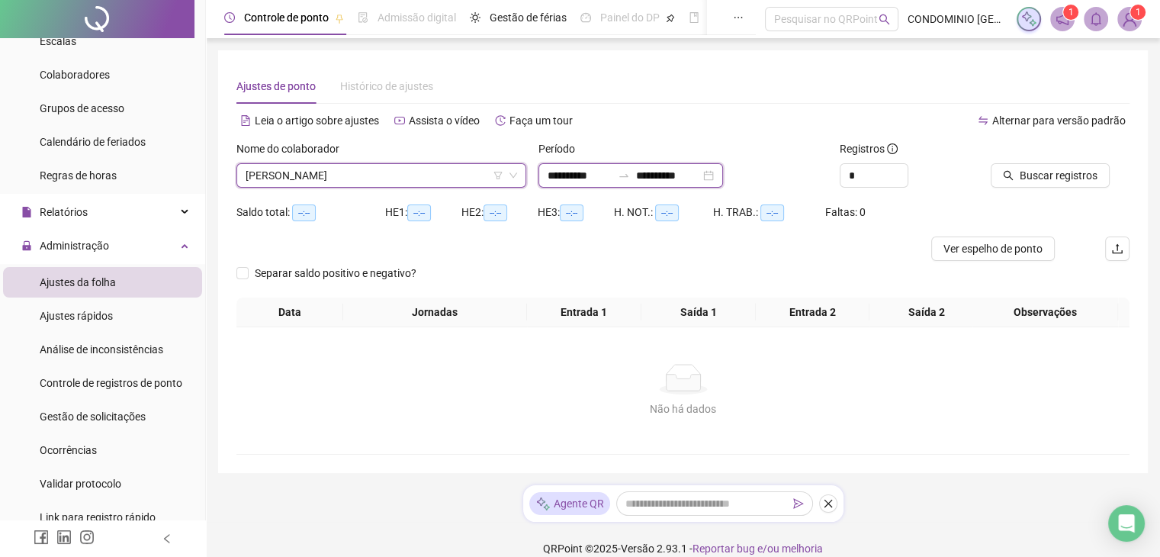
click at [599, 169] on input "**********" at bounding box center [579, 175] width 64 height 17
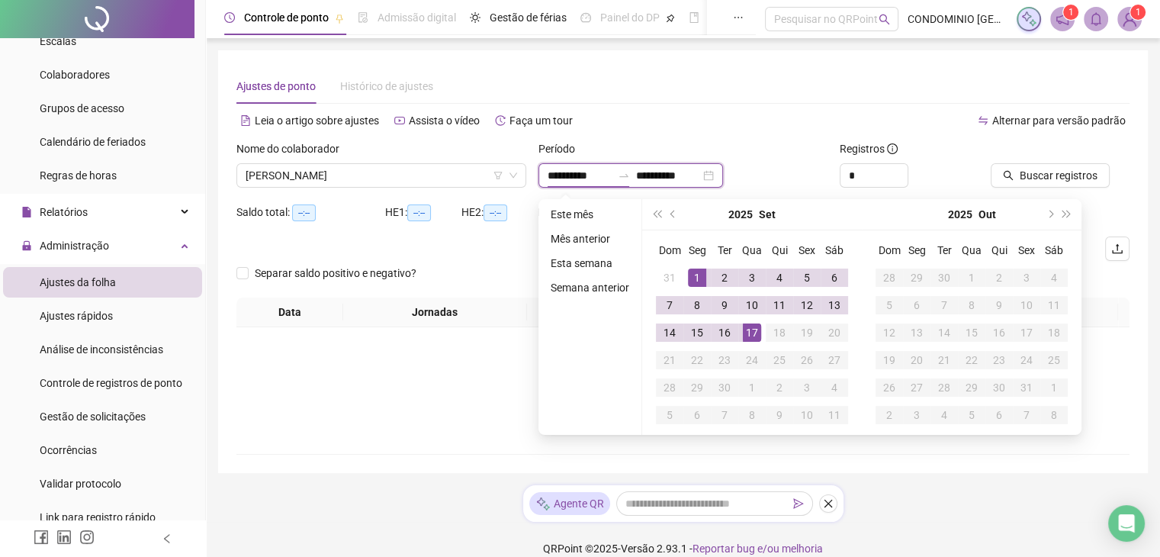
click at [577, 170] on input "**********" at bounding box center [579, 175] width 64 height 17
click at [673, 210] on span "prev-year" at bounding box center [674, 214] width 8 height 8
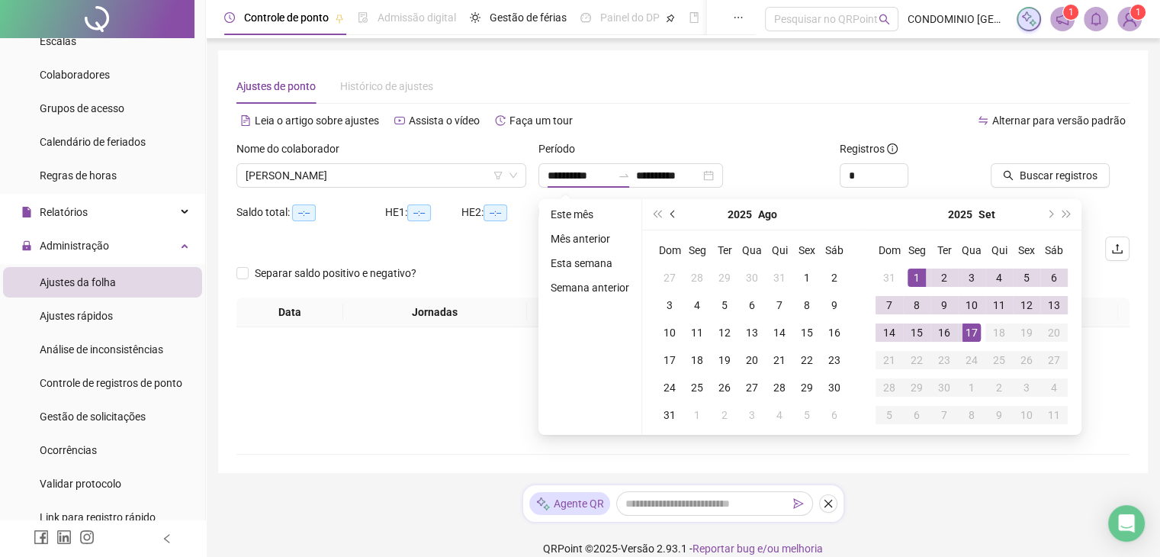
click at [671, 212] on span "prev-year" at bounding box center [674, 214] width 8 height 8
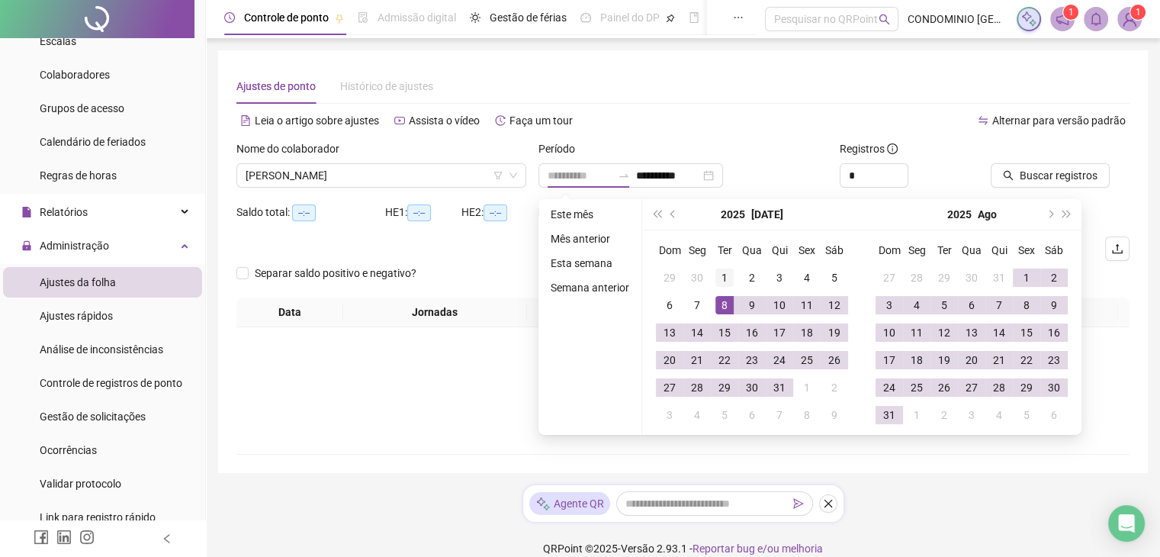
type input "**********"
click at [720, 278] on div "1" at bounding box center [724, 277] width 18 height 18
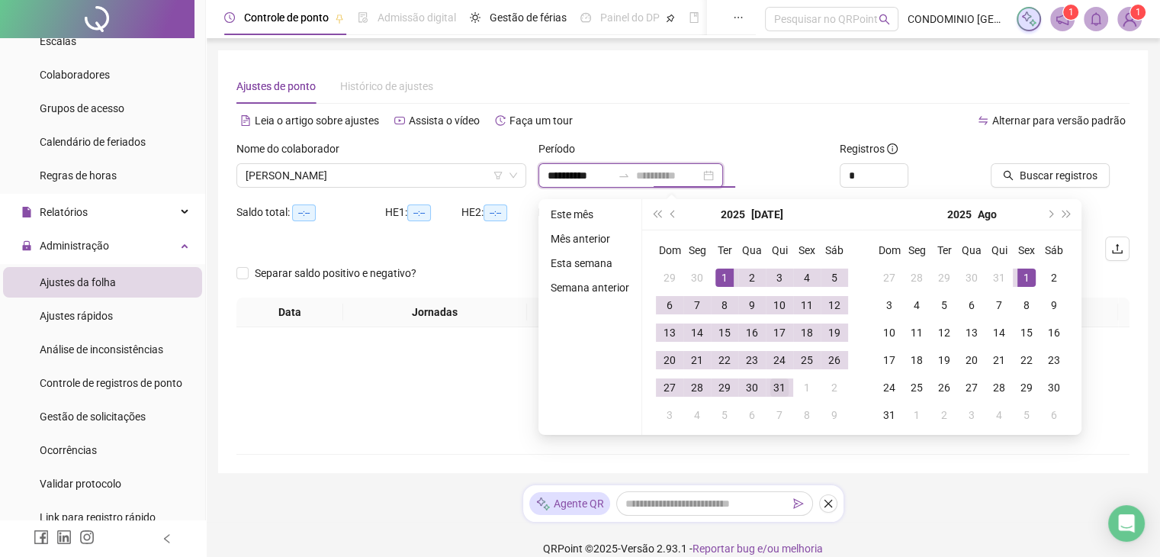
type input "**********"
click at [784, 384] on div "31" at bounding box center [779, 387] width 18 height 18
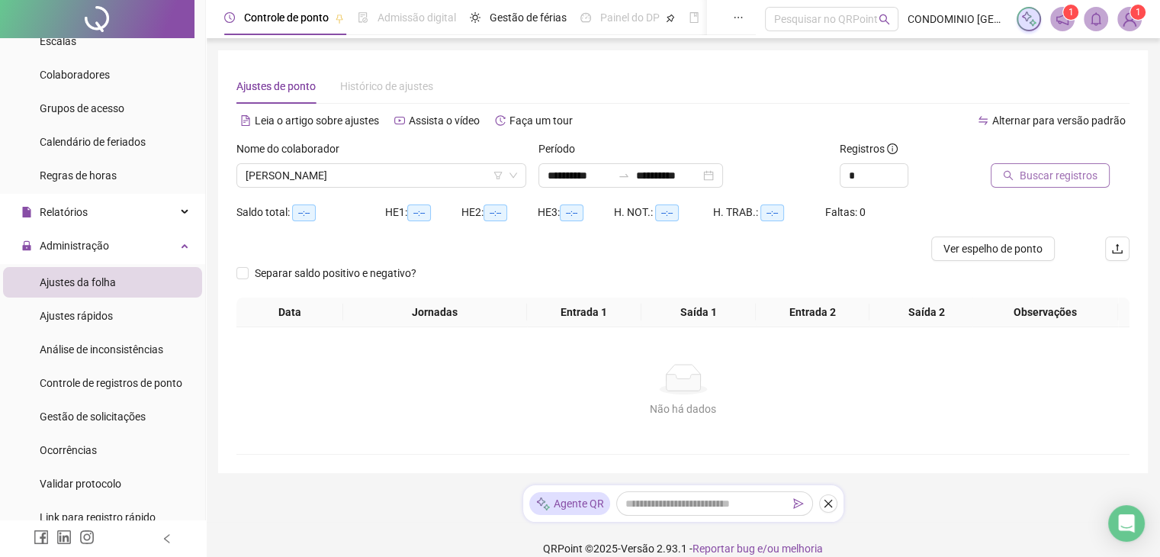
click at [1071, 171] on span "Buscar registros" at bounding box center [1058, 175] width 78 height 17
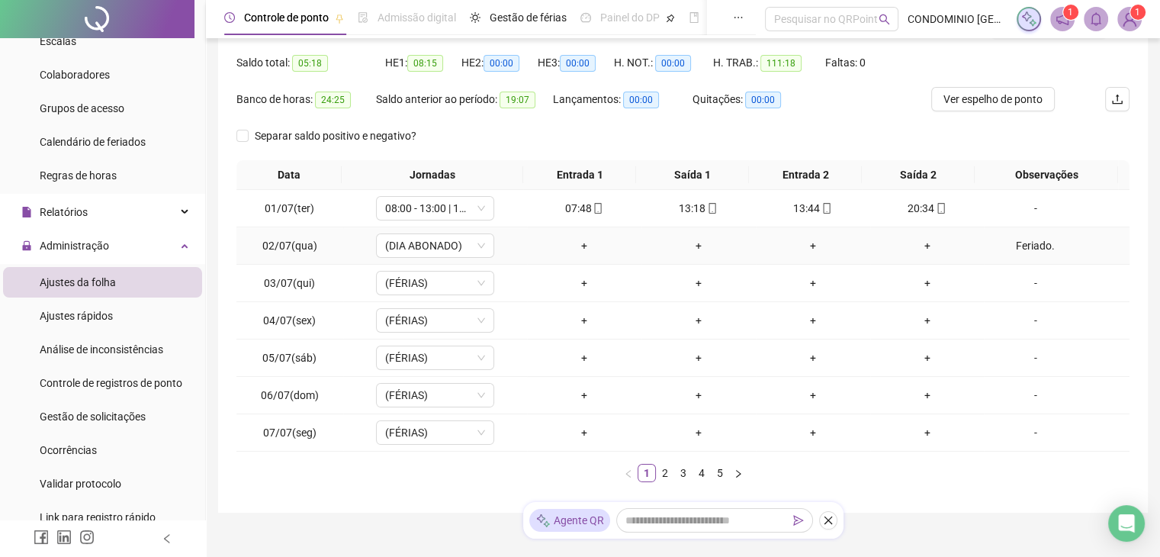
scroll to position [153, 0]
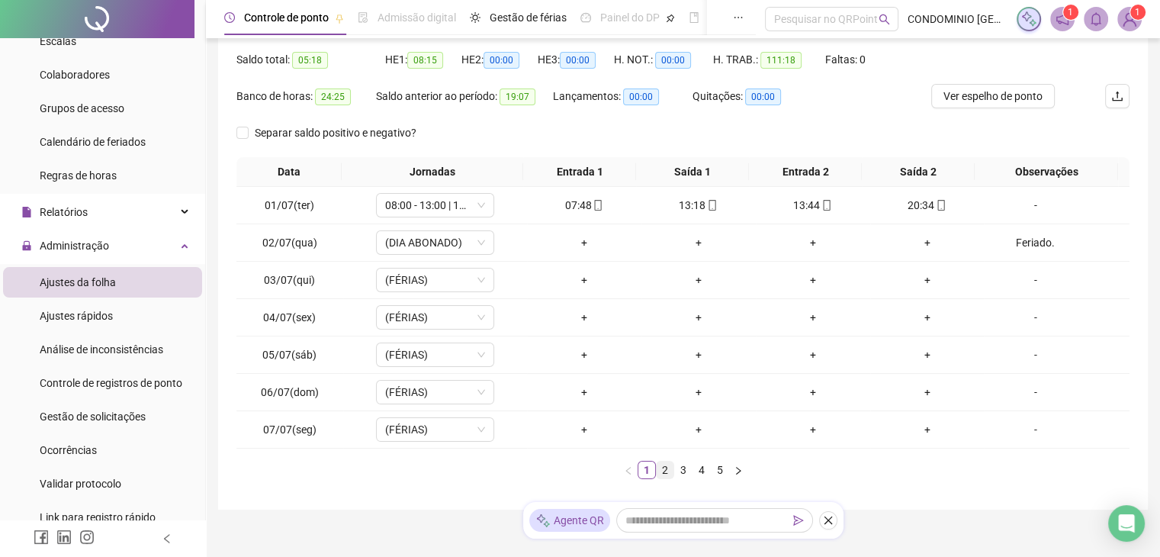
click at [667, 468] on link "2" at bounding box center [665, 469] width 17 height 17
click at [685, 467] on link "3" at bounding box center [683, 469] width 17 height 17
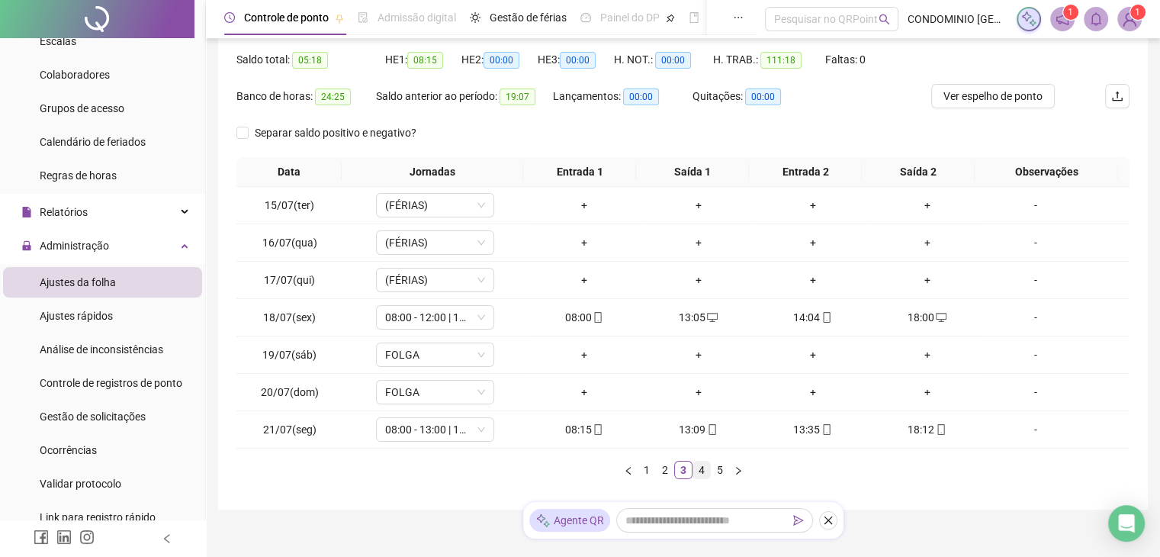
click at [702, 471] on link "4" at bounding box center [701, 469] width 17 height 17
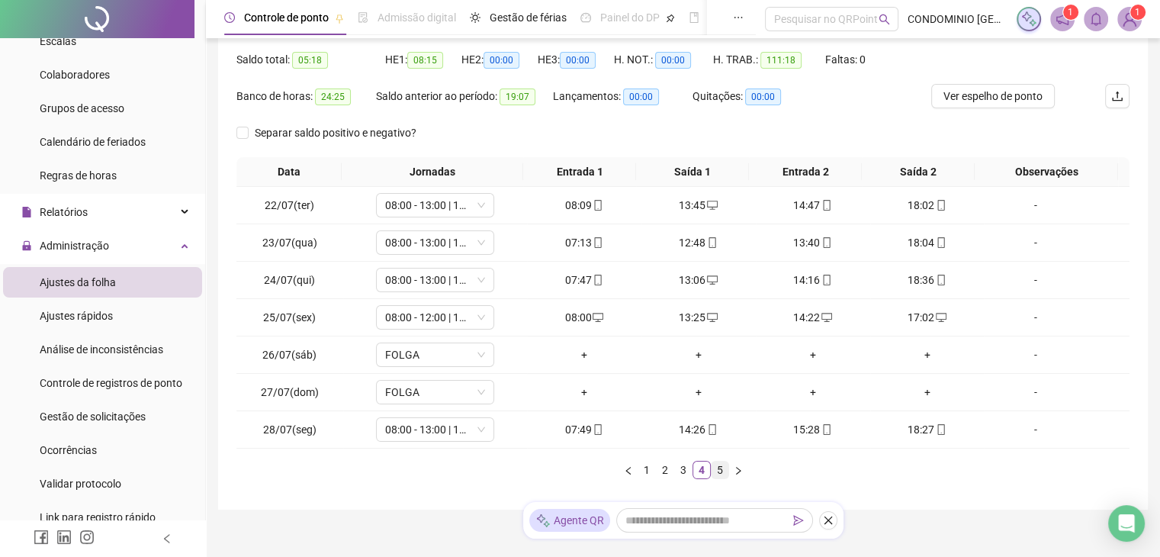
click at [717, 471] on link "5" at bounding box center [719, 469] width 17 height 17
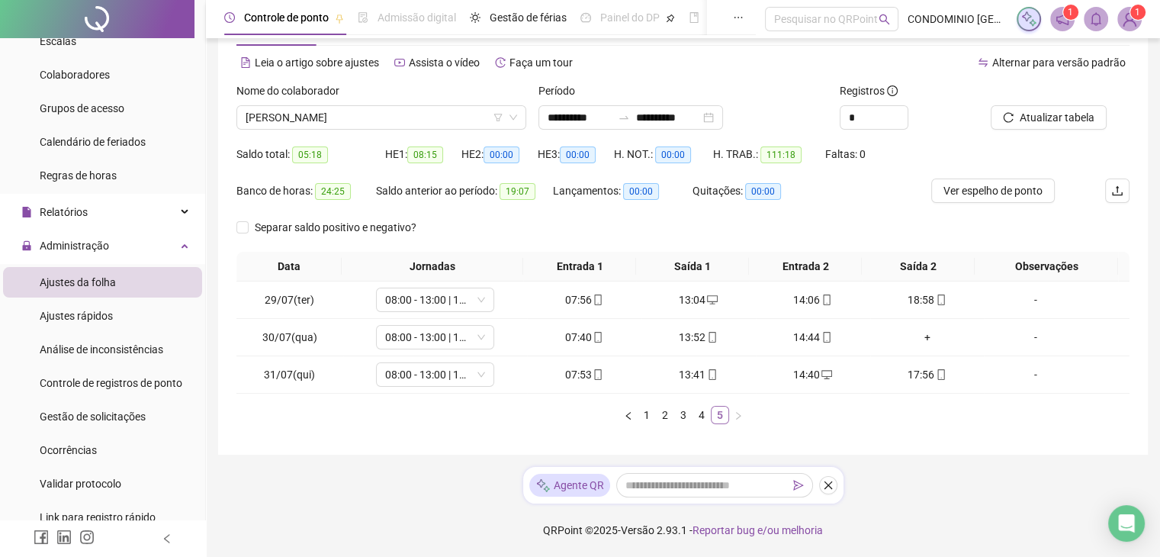
scroll to position [57, 0]
click at [586, 117] on input "**********" at bounding box center [579, 118] width 64 height 17
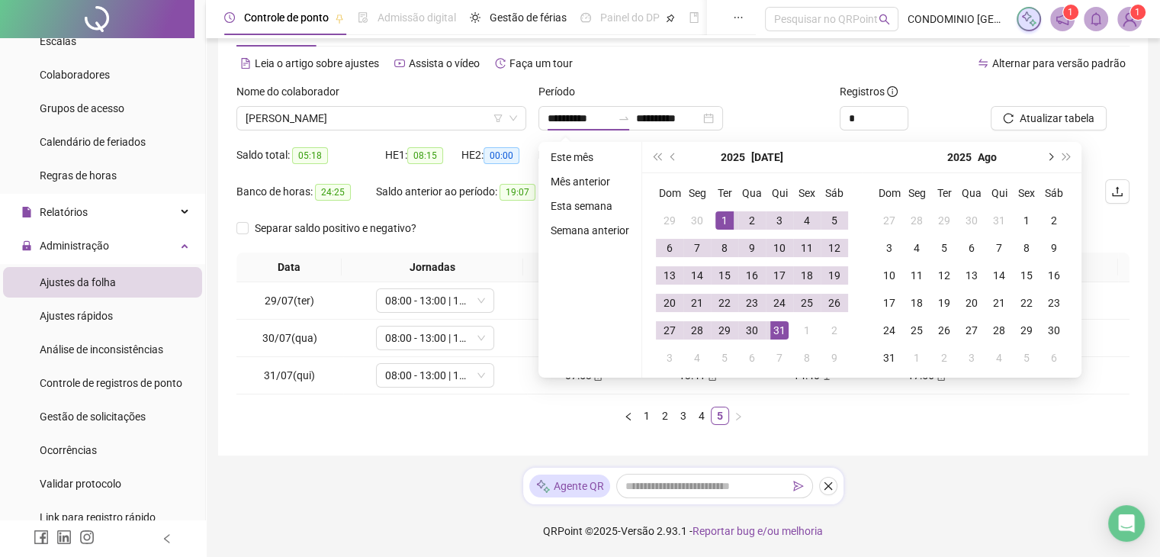
click at [1051, 154] on button "next-year" at bounding box center [1049, 157] width 17 height 31
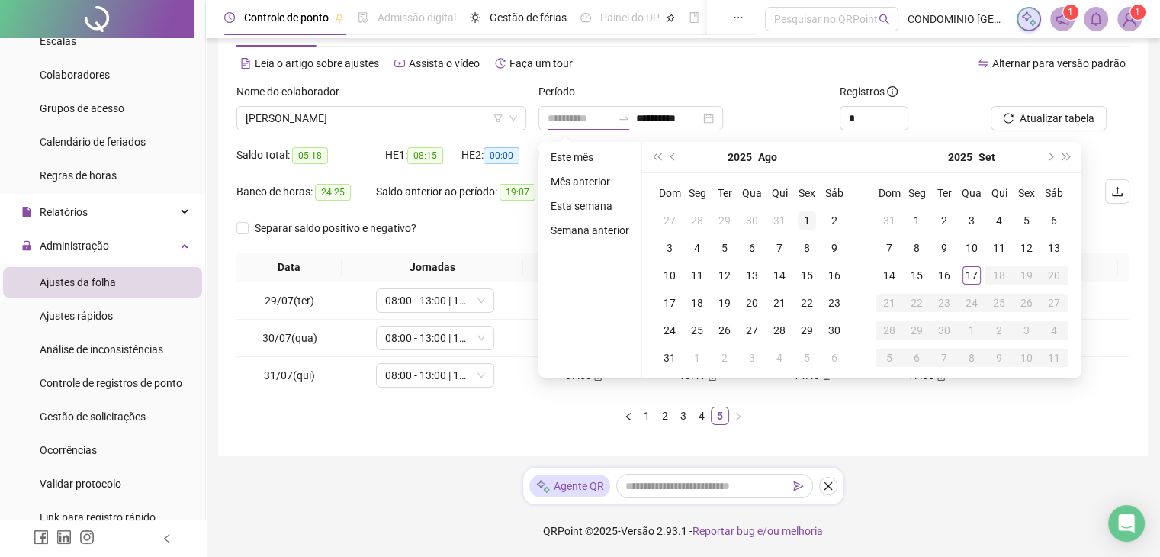
type input "**********"
click at [811, 217] on div "1" at bounding box center [807, 220] width 18 height 18
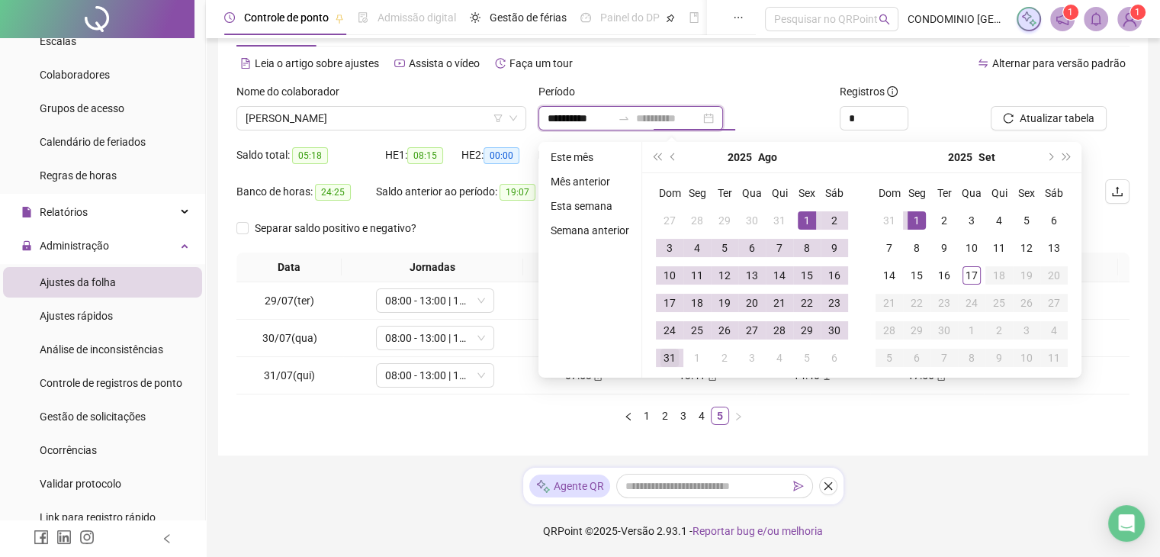
type input "**********"
click at [670, 355] on div "31" at bounding box center [669, 357] width 18 height 18
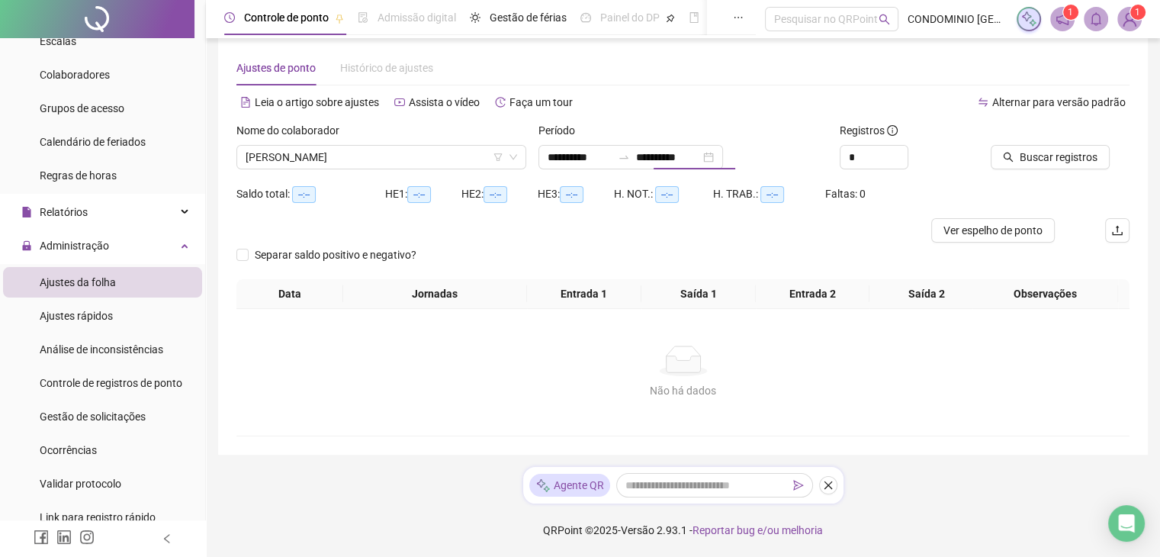
scroll to position [30, 0]
click at [1077, 149] on span "Buscar registros" at bounding box center [1058, 157] width 78 height 17
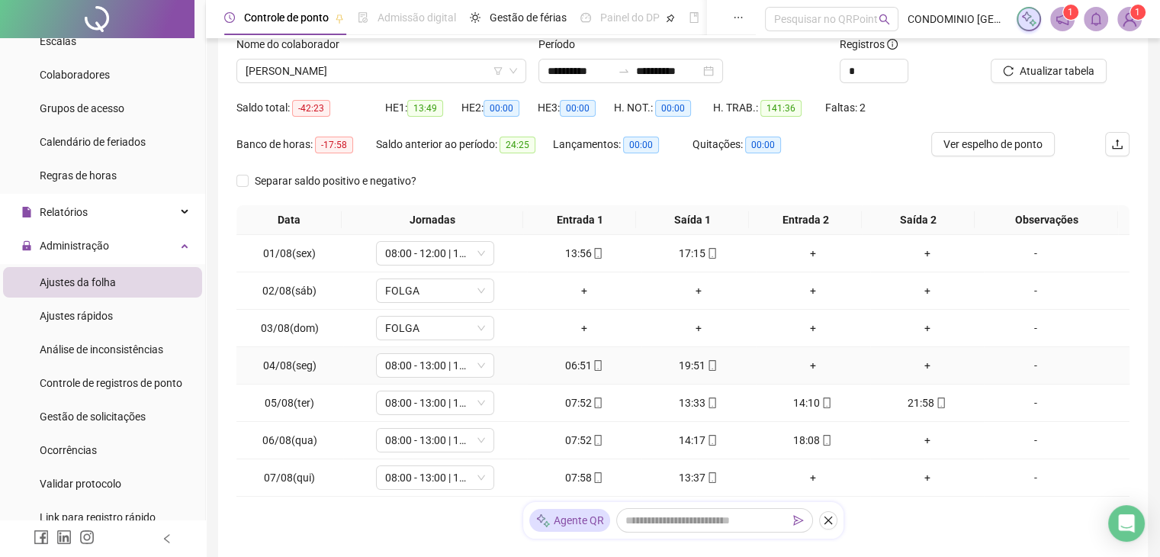
scroll to position [171, 0]
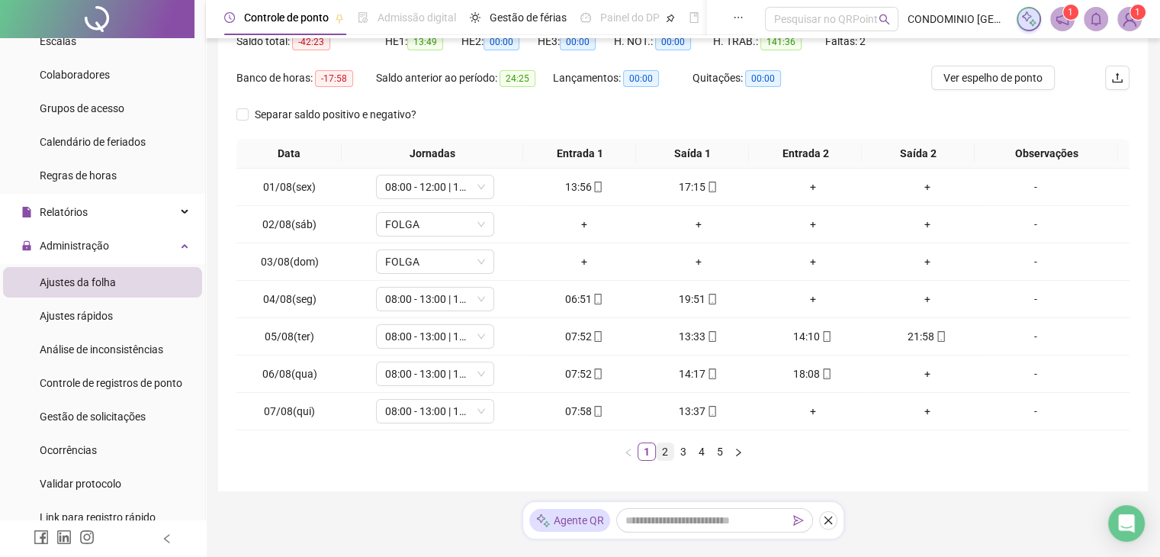
click at [662, 451] on link "2" at bounding box center [665, 451] width 17 height 17
click at [682, 451] on link "3" at bounding box center [683, 451] width 17 height 17
drag, startPoint x: 270, startPoint y: 486, endPoint x: 284, endPoint y: 480, distance: 15.7
click at [271, 486] on div "**********" at bounding box center [682, 186] width 929 height 612
click at [703, 446] on link "4" at bounding box center [701, 451] width 17 height 17
